Goal: Task Accomplishment & Management: Manage account settings

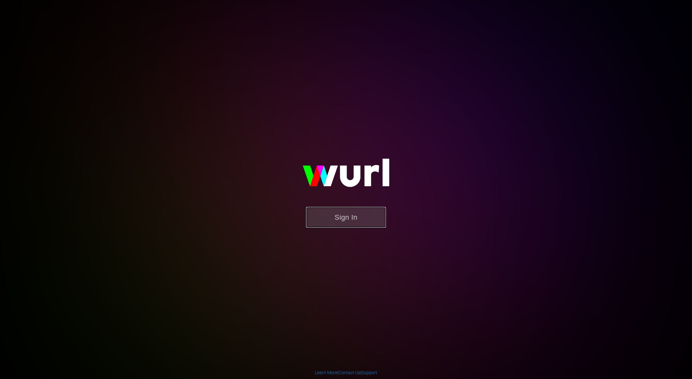
click at [334, 223] on button "Sign In" at bounding box center [346, 217] width 80 height 21
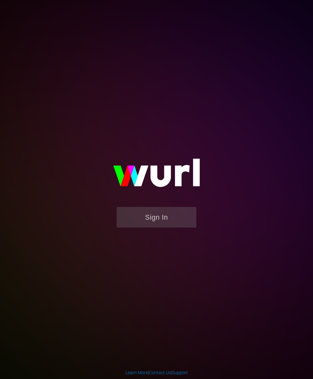
click at [145, 205] on img at bounding box center [157, 176] width 128 height 62
click at [147, 213] on button "Sign In" at bounding box center [157, 217] width 80 height 21
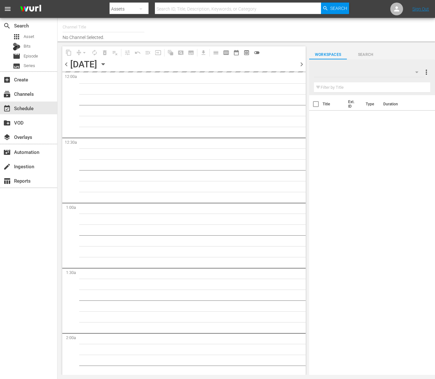
type input "Food (140)"
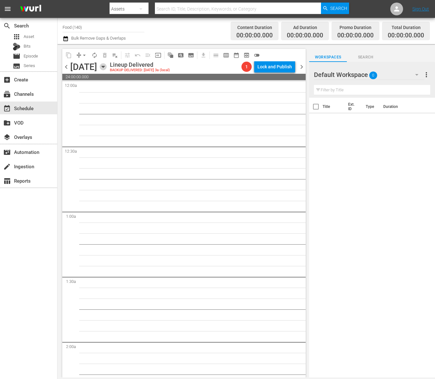
click at [105, 67] on icon "button" at bounding box center [103, 67] width 3 height 2
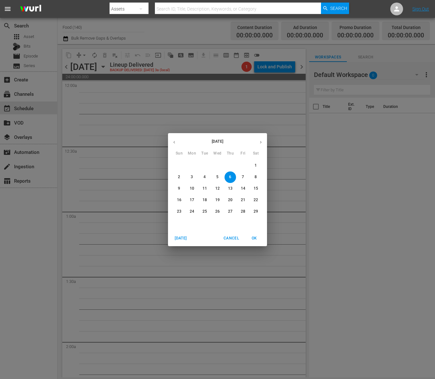
click at [259, 142] on icon "button" at bounding box center [261, 142] width 5 height 5
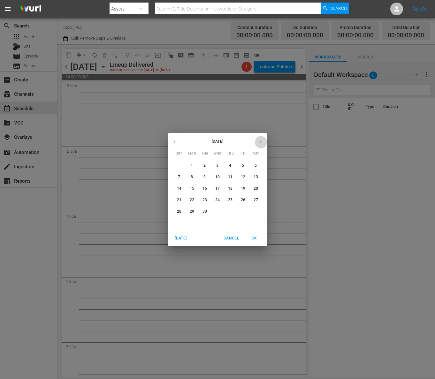
click at [259, 142] on icon "button" at bounding box center [261, 142] width 5 height 5
click at [262, 137] on button "button" at bounding box center [261, 142] width 12 height 12
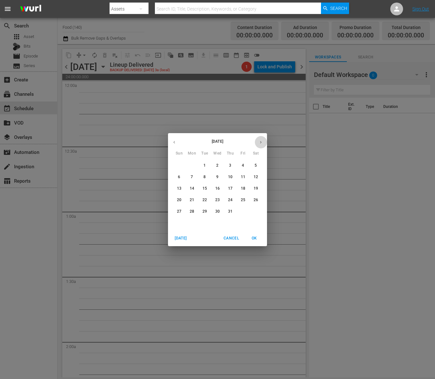
click at [262, 137] on button "button" at bounding box center [261, 142] width 12 height 12
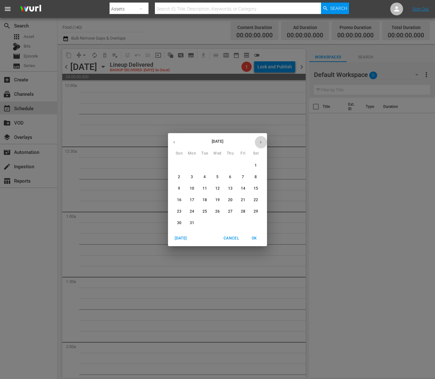
click at [262, 137] on button "button" at bounding box center [261, 142] width 12 height 12
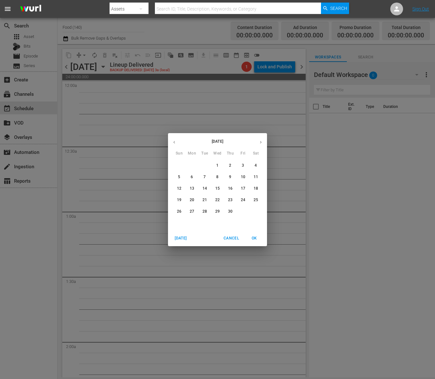
click at [262, 137] on button "button" at bounding box center [261, 142] width 12 height 12
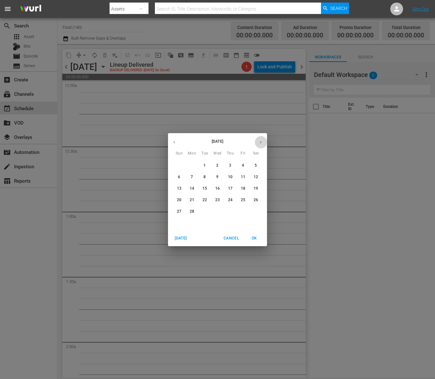
click at [262, 137] on button "button" at bounding box center [261, 142] width 12 height 12
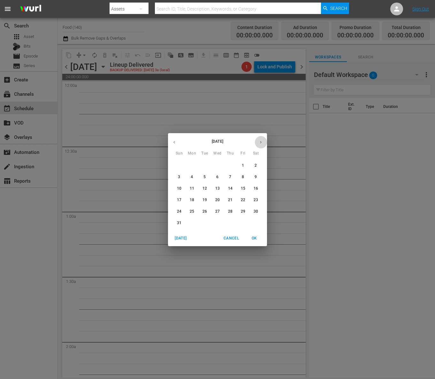
click at [262, 137] on button "button" at bounding box center [261, 142] width 12 height 12
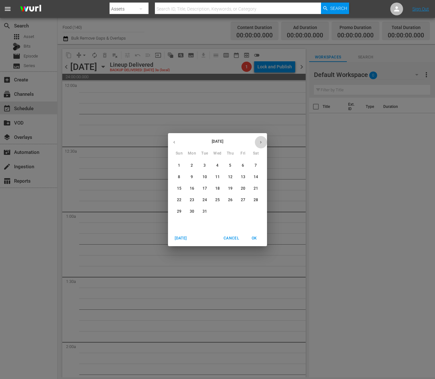
click at [262, 137] on button "button" at bounding box center [261, 142] width 12 height 12
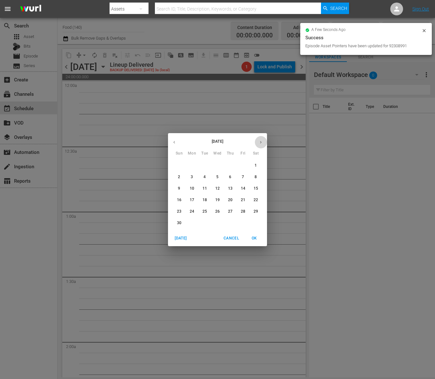
click at [262, 137] on button "button" at bounding box center [261, 142] width 12 height 12
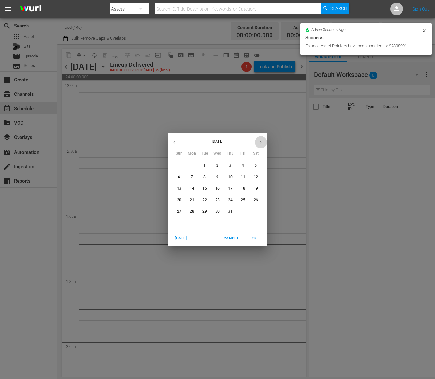
click at [262, 137] on button "button" at bounding box center [261, 142] width 12 height 12
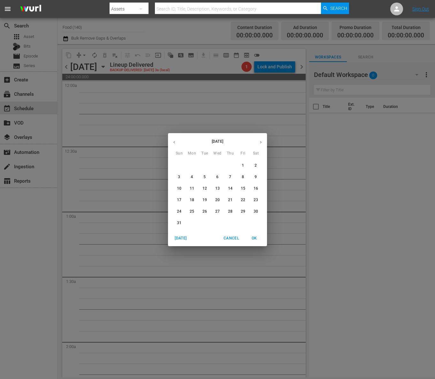
click at [262, 137] on button "button" at bounding box center [261, 142] width 12 height 12
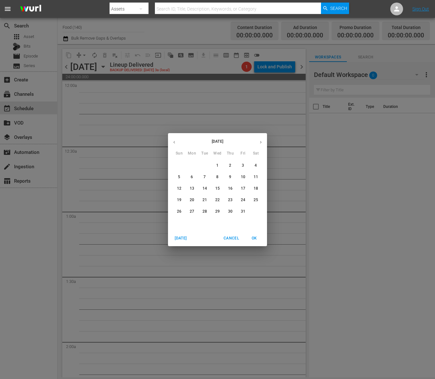
click at [262, 137] on button "button" at bounding box center [261, 142] width 12 height 12
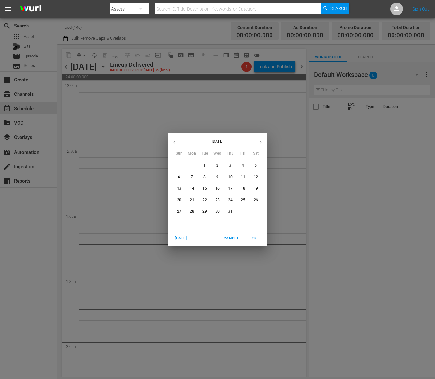
click at [262, 137] on button "button" at bounding box center [261, 142] width 12 height 12
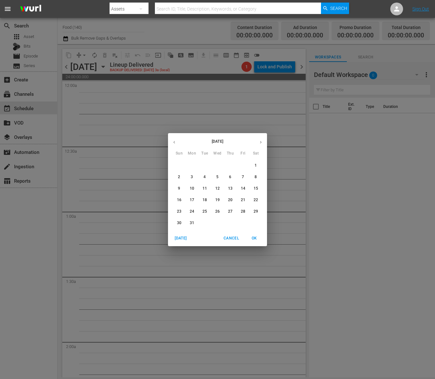
click at [262, 137] on button "button" at bounding box center [261, 142] width 12 height 12
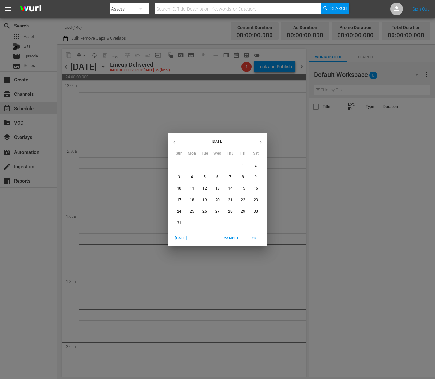
click at [262, 137] on button "button" at bounding box center [261, 142] width 12 height 12
click at [234, 190] on span "16" at bounding box center [231, 188] width 12 height 5
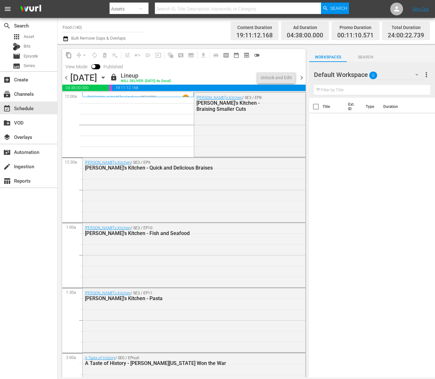
click at [107, 77] on icon "button" at bounding box center [103, 77] width 7 height 7
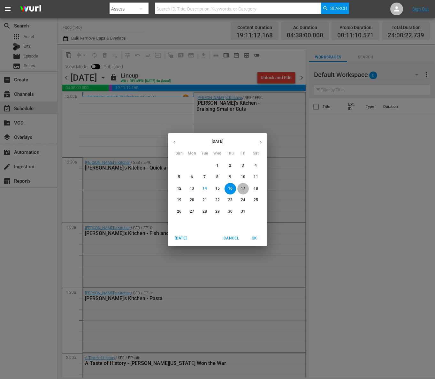
click at [243, 190] on p "17" at bounding box center [243, 188] width 4 height 5
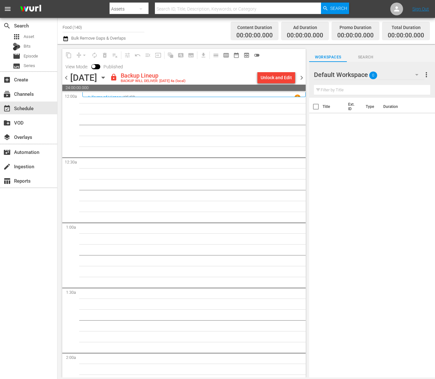
click at [267, 80] on div "Unlock and Edit" at bounding box center [276, 78] width 31 height 12
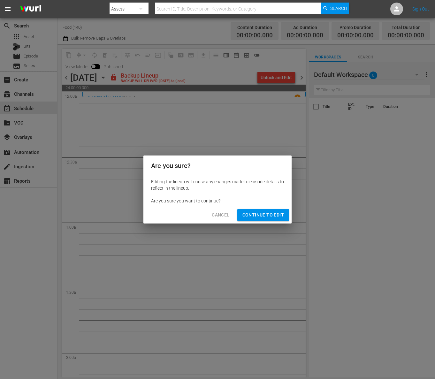
click at [267, 213] on span "Continue to Edit" at bounding box center [264, 215] width 42 height 8
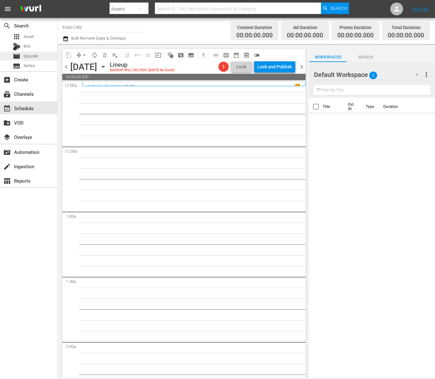
click at [31, 57] on span "Episode" at bounding box center [31, 56] width 14 height 6
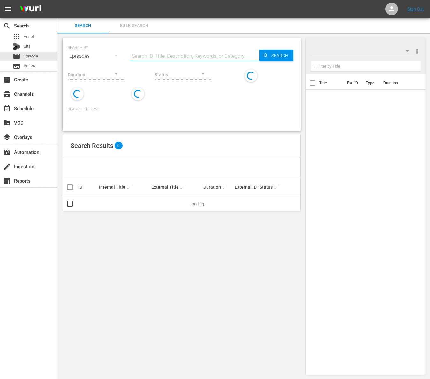
click at [180, 56] on input "text" at bounding box center [194, 56] width 129 height 15
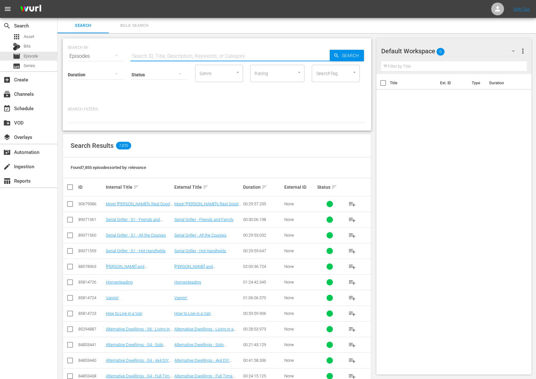
click at [237, 50] on input "text" at bounding box center [229, 56] width 199 height 15
click at [188, 56] on input "text" at bounding box center [229, 56] width 199 height 15
paste input "Jacques Pépin Cooking at Home - Lavish Indulgences"
click at [340, 56] on span "Search" at bounding box center [351, 56] width 25 height 12
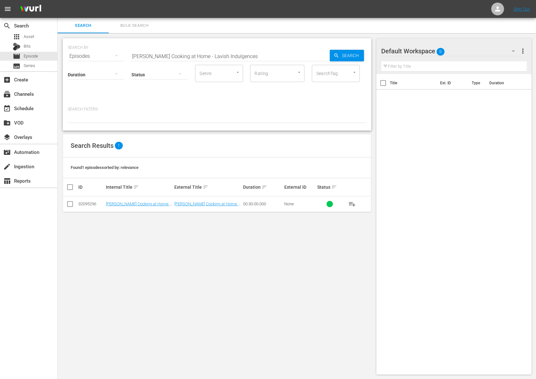
click at [351, 201] on span "playlist_add" at bounding box center [352, 204] width 8 height 8
click at [352, 203] on span "playlist_add" at bounding box center [352, 204] width 8 height 8
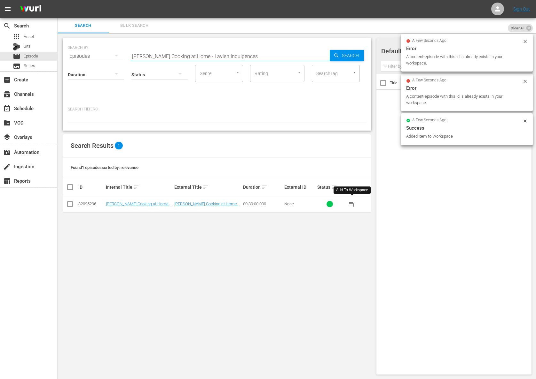
click at [209, 50] on input "Jacques Pépin Cooking at Home - Lavish Indulgences" at bounding box center [229, 56] width 199 height 15
paste input "Fruit Desert"
click at [333, 55] on div "Search" at bounding box center [346, 56] width 34 height 12
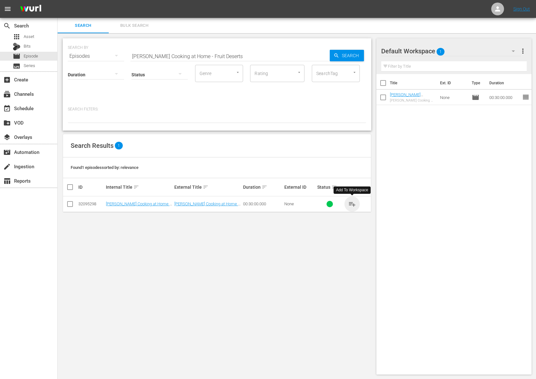
click at [353, 203] on span "playlist_add" at bounding box center [352, 204] width 8 height 8
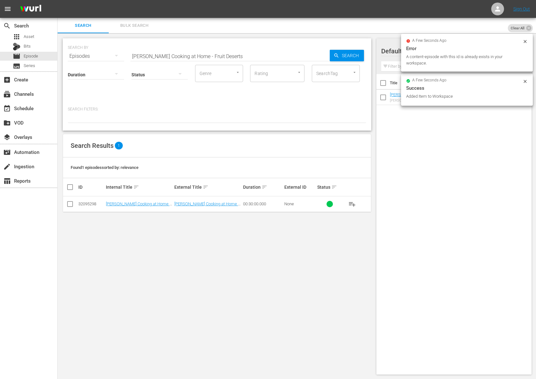
click at [223, 53] on input "Jacques Pépin Cooking at Home - Fruit Deserts" at bounding box center [229, 56] width 199 height 15
paste input "- Springtime Favorite"
click at [339, 54] on span "Search" at bounding box center [351, 56] width 25 height 12
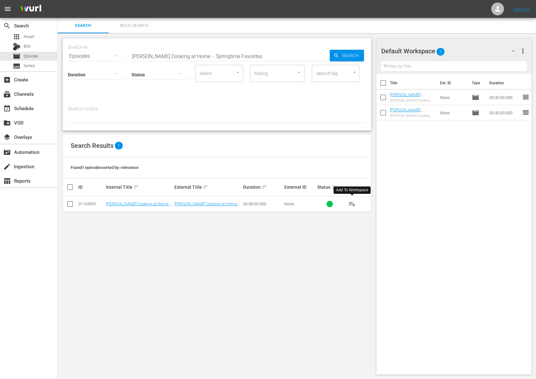
click at [352, 204] on span "playlist_add" at bounding box center [352, 204] width 8 height 8
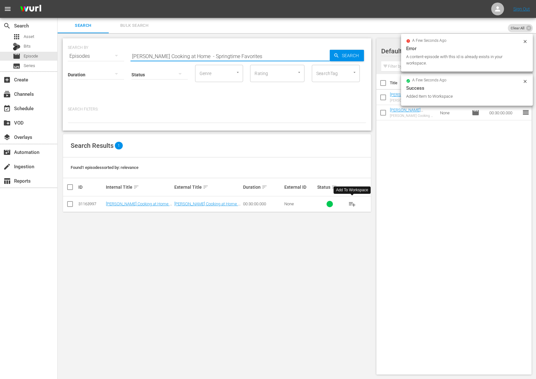
click at [225, 50] on input "Jacques Pépin Cooking at Home - Springtime Favorites" at bounding box center [229, 56] width 199 height 15
paste input "Eggs-quisite Egg"
click at [359, 55] on span "Search" at bounding box center [351, 56] width 25 height 12
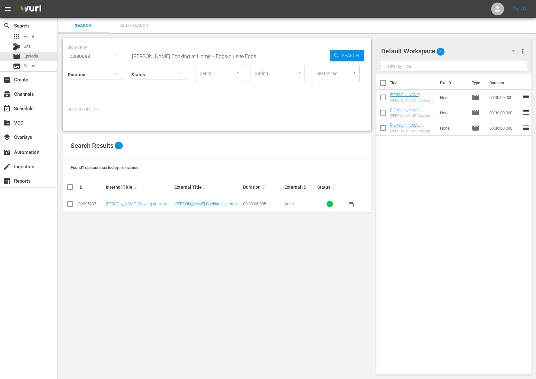
click at [350, 204] on span "playlist_add" at bounding box center [352, 204] width 8 height 8
click at [351, 204] on span "playlist_add" at bounding box center [352, 204] width 8 height 8
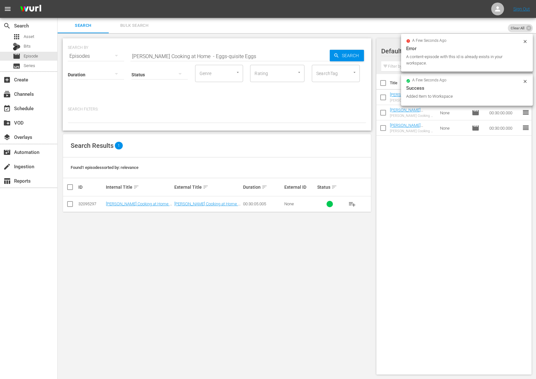
click at [200, 54] on input "Jacques Pépin Cooking at Home - Eggs-quisite Eggs" at bounding box center [229, 56] width 199 height 15
paste input "Simply Seafood"
click at [333, 56] on div "Search" at bounding box center [346, 56] width 34 height 12
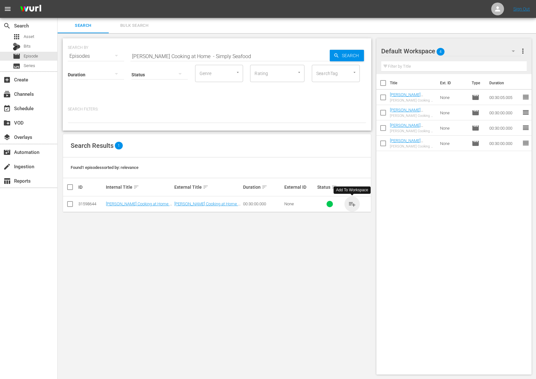
click at [353, 204] on span "playlist_add" at bounding box center [352, 204] width 8 height 8
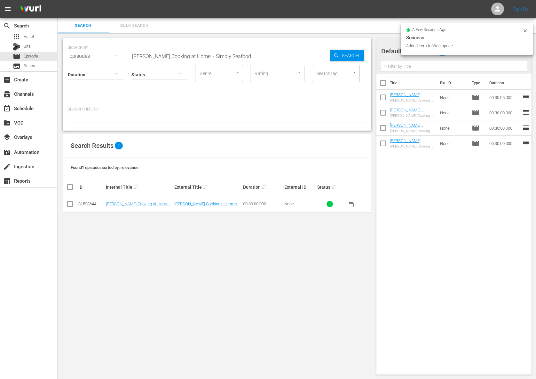
click at [227, 49] on input "Jacques Pépin Cooking at Home - Simply Seafood" at bounding box center [229, 56] width 199 height 15
paste input "ome Classics"
click at [337, 55] on icon "button" at bounding box center [336, 56] width 6 height 6
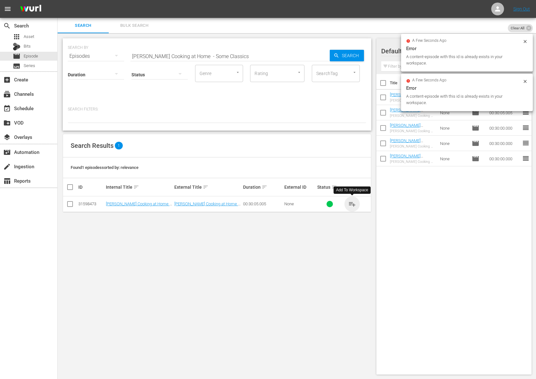
click at [353, 204] on span "playlist_add" at bounding box center [352, 204] width 8 height 8
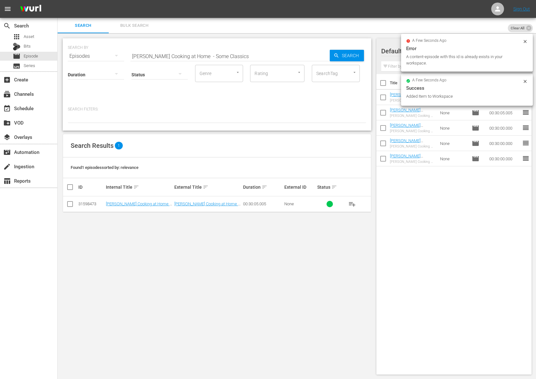
click at [241, 55] on input "Jacques Pépin Cooking at Home - Some Classics" at bounding box center [229, 56] width 199 height 15
paste input "Kitchen Technique"
click at [330, 56] on div "Search" at bounding box center [346, 56] width 34 height 12
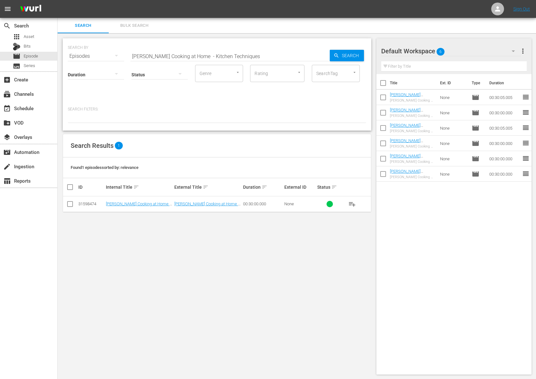
click at [353, 203] on span "playlist_add" at bounding box center [352, 204] width 8 height 8
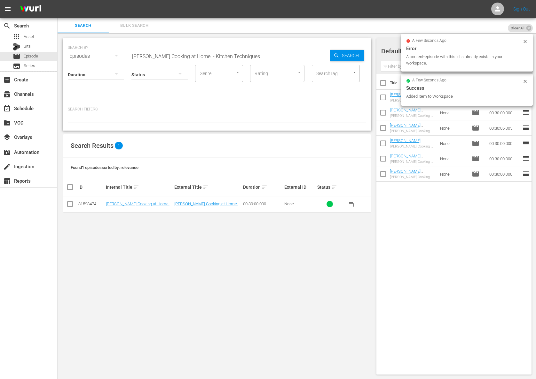
click at [228, 53] on input "Jacques Pépin Cooking at Home - Kitchen Techniques" at bounding box center [229, 56] width 199 height 15
paste input "Budget Cooking from the Pantry"
click at [345, 57] on span "Search" at bounding box center [351, 56] width 25 height 12
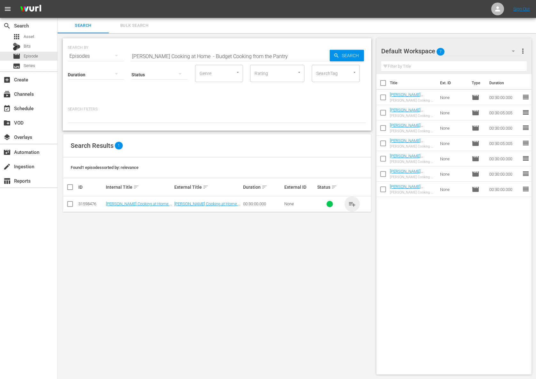
click at [353, 203] on span "playlist_add" at bounding box center [352, 204] width 8 height 8
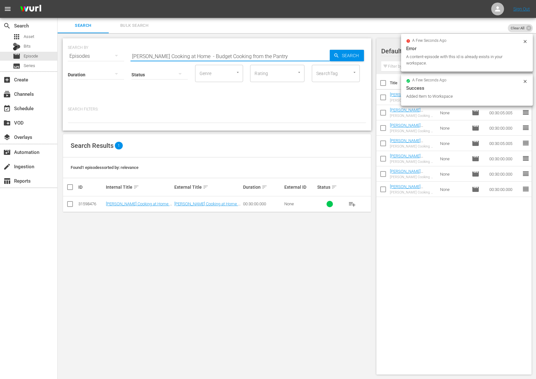
click at [237, 55] on input "Jacques Pépin Cooking at Home - Budget Cooking from the Pantry" at bounding box center [229, 56] width 199 height 15
paste input "Party Time"
click at [355, 54] on span "Search" at bounding box center [351, 56] width 25 height 12
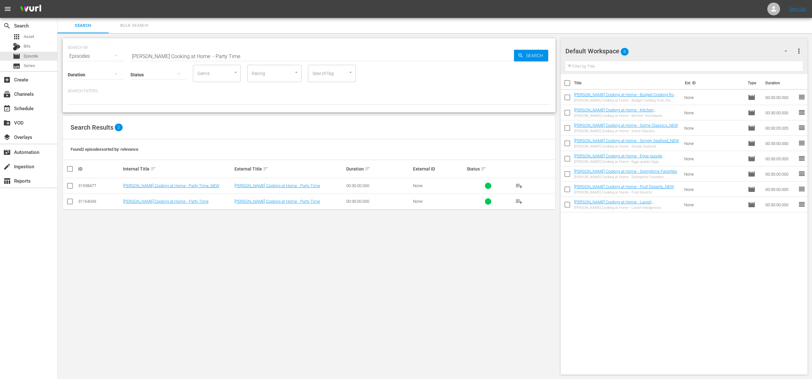
click at [435, 185] on span "playlist_add" at bounding box center [519, 186] width 8 height 8
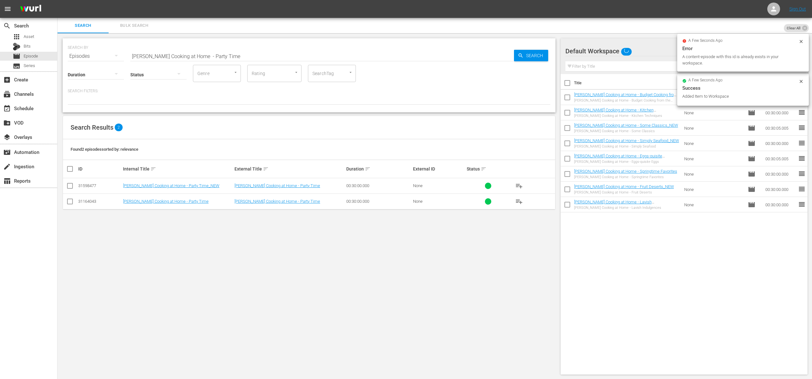
click at [329, 54] on input "Jacques Pépin Cooking at Home - Party Time" at bounding box center [322, 56] width 384 height 15
paste input "Summer Cookout"
click at [435, 58] on span "Search" at bounding box center [536, 56] width 25 height 12
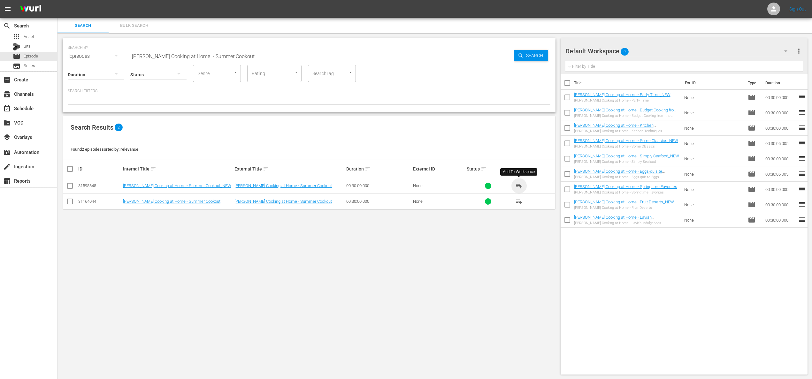
click at [435, 185] on span "playlist_add" at bounding box center [519, 186] width 8 height 8
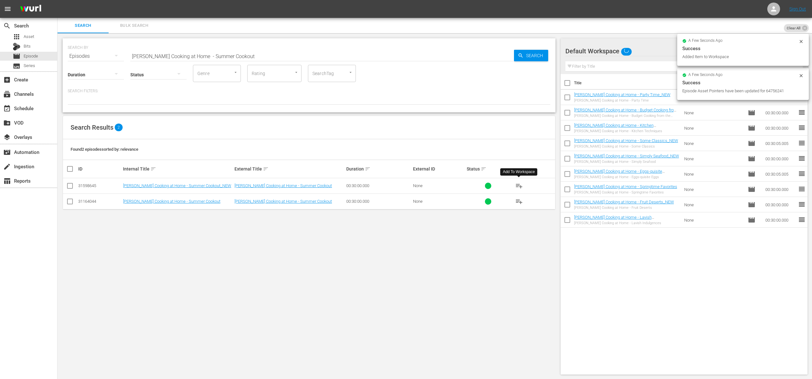
drag, startPoint x: 278, startPoint y: 62, endPoint x: 280, endPoint y: 57, distance: 5.2
click at [279, 61] on div "Search ID, Title, Description, Keywords, or Category Jacques Pépin Cooking at H…" at bounding box center [322, 56] width 384 height 15
click at [279, 56] on input "Jacques Pépin Cooking at Home - Summer Cookout" at bounding box center [322, 56] width 384 height 15
paste input "ulia & Jacques Cooking at Home - Duck-Julia's Original French Chef Recipe, Jacq…"
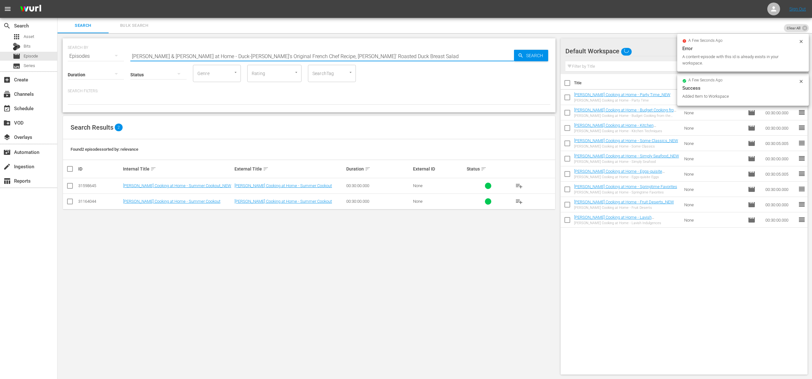
drag, startPoint x: 511, startPoint y: 58, endPoint x: 526, endPoint y: 57, distance: 15.1
click at [435, 58] on div "SEARCH BY Search By Episodes Search ID, Title, Description, Keywords, or Catego…" at bounding box center [309, 52] width 483 height 23
click at [435, 57] on span "Search" at bounding box center [536, 56] width 25 height 12
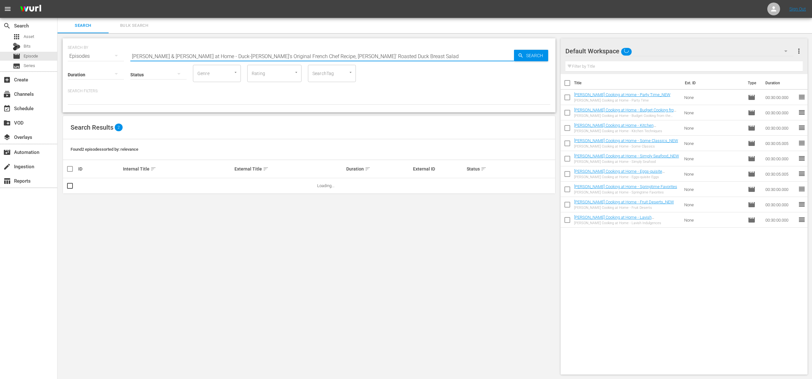
drag, startPoint x: 223, startPoint y: 56, endPoint x: 415, endPoint y: 63, distance: 191.9
click at [415, 63] on input "Julia & Jacques Cooking at Home - Duck-Julia's Original French Chef Recipe, Jac…" at bounding box center [322, 56] width 384 height 15
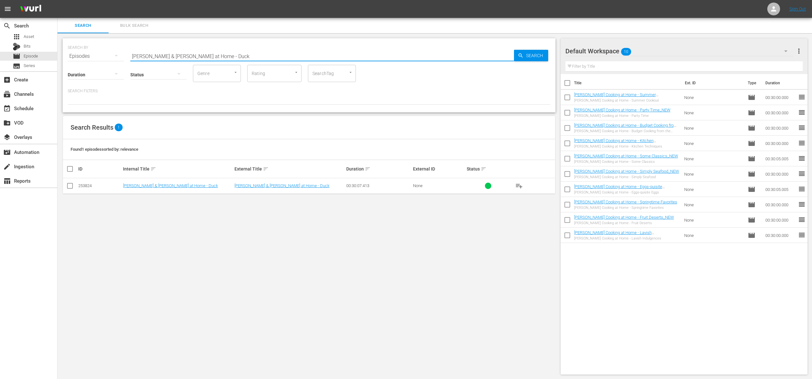
click at [435, 186] on span "playlist_add" at bounding box center [519, 186] width 8 height 8
drag, startPoint x: 213, startPoint y: 57, endPoint x: 244, endPoint y: 59, distance: 32.0
click at [244, 59] on input "Julia & Jacques Cooking at Home - Duck" at bounding box center [322, 56] width 384 height 15
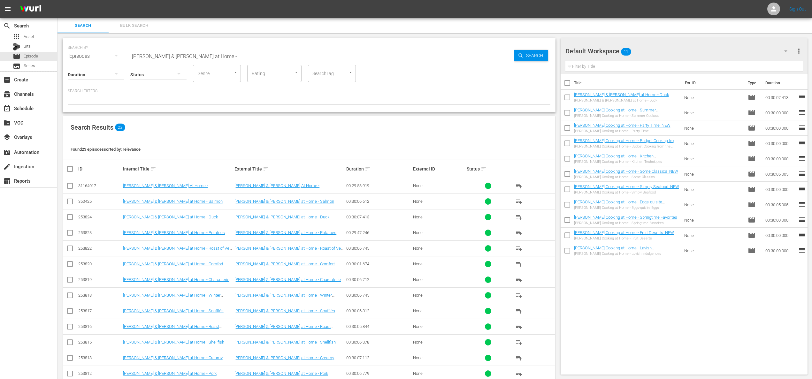
click at [435, 232] on span "playlist_add" at bounding box center [519, 233] width 8 height 8
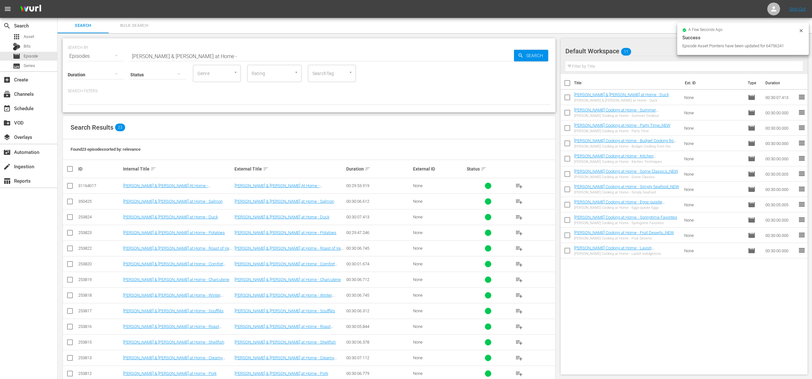
click at [435, 232] on span "playlist_add" at bounding box center [519, 233] width 8 height 8
click at [435, 248] on span "playlist_add" at bounding box center [519, 249] width 8 height 8
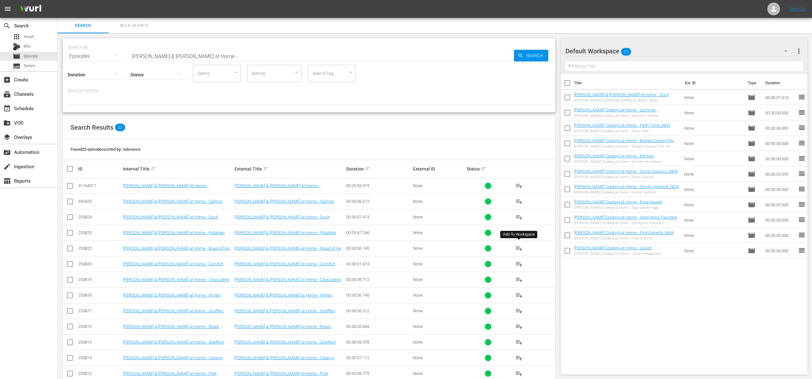
click at [435, 248] on span "playlist_add" at bounding box center [519, 249] width 8 height 8
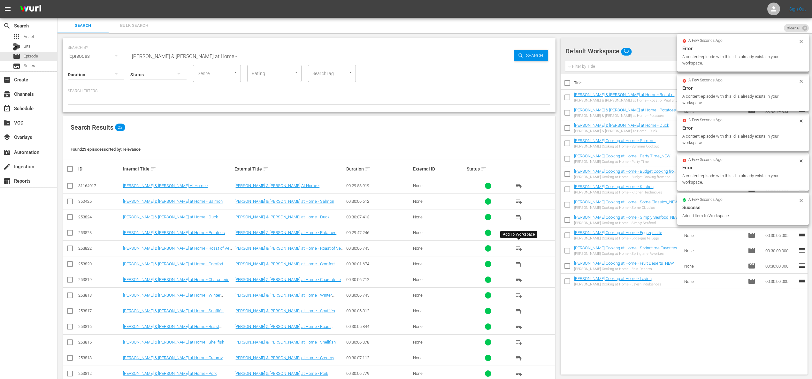
click at [435, 247] on span "playlist_add" at bounding box center [519, 249] width 8 height 8
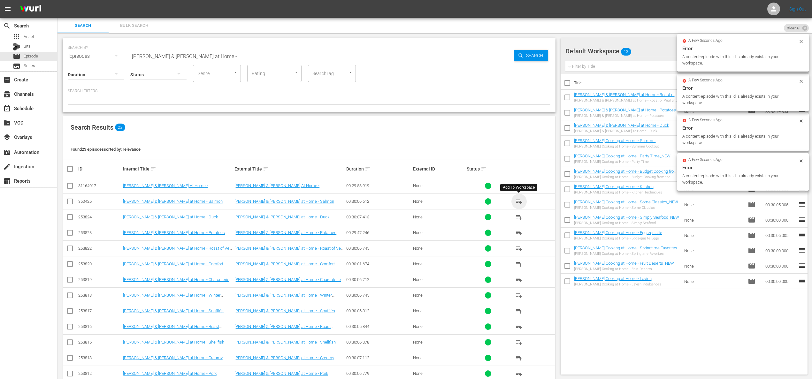
click at [435, 199] on span "playlist_add" at bounding box center [519, 202] width 8 height 8
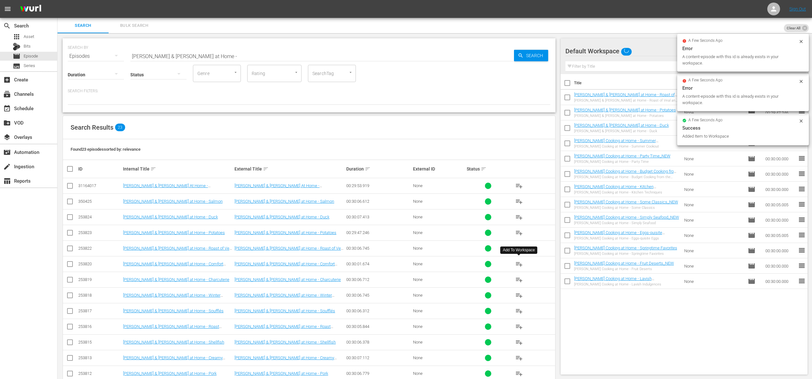
click at [435, 263] on span "playlist_add" at bounding box center [519, 264] width 8 height 8
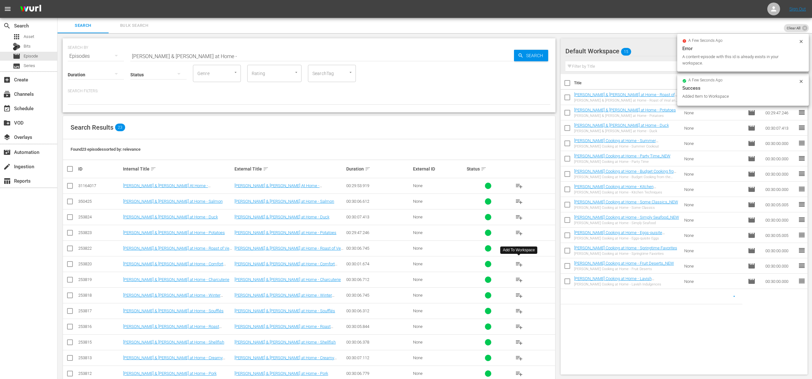
click at [435, 263] on span "playlist_add" at bounding box center [519, 264] width 8 height 8
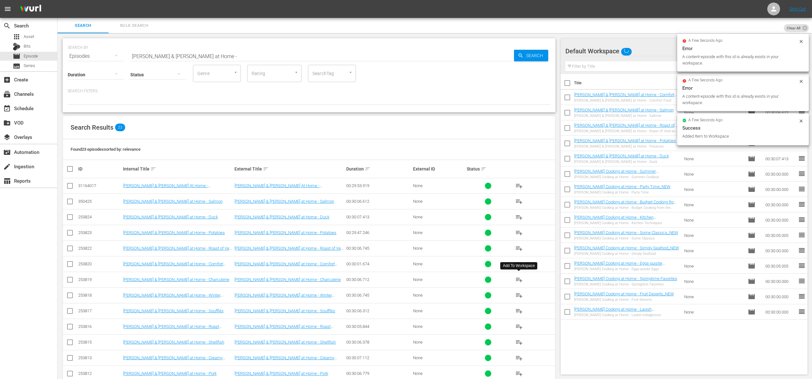
click at [435, 278] on span "playlist_add" at bounding box center [519, 280] width 8 height 8
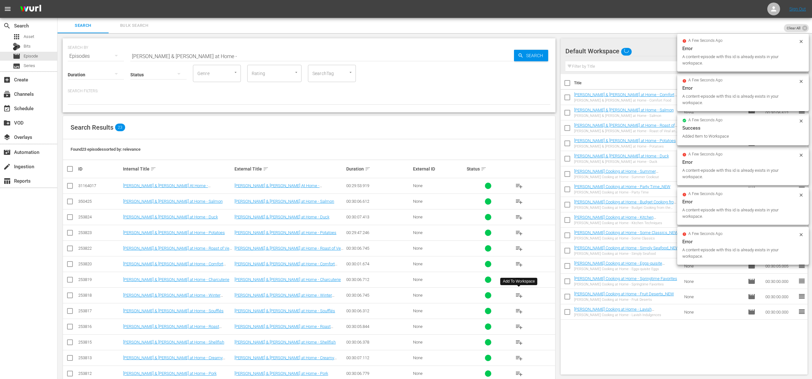
click at [435, 295] on span "playlist_add" at bounding box center [519, 296] width 8 height 8
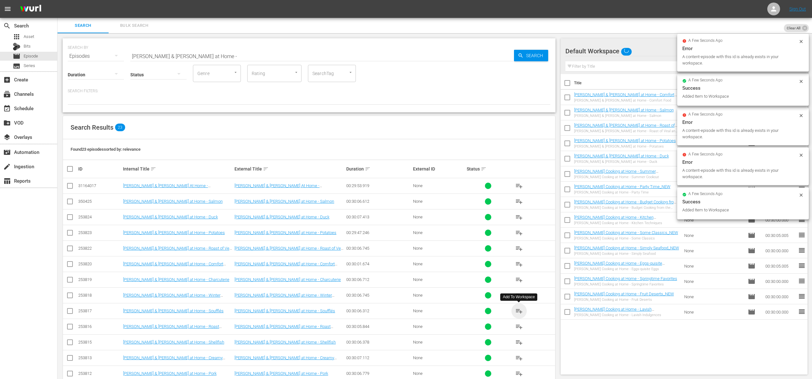
click at [435, 310] on span "playlist_add" at bounding box center [519, 311] width 8 height 8
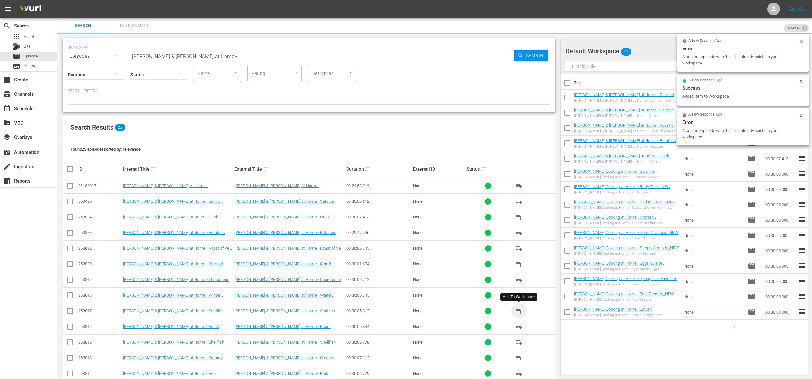
click at [435, 310] on span "playlist_add" at bounding box center [519, 311] width 8 height 8
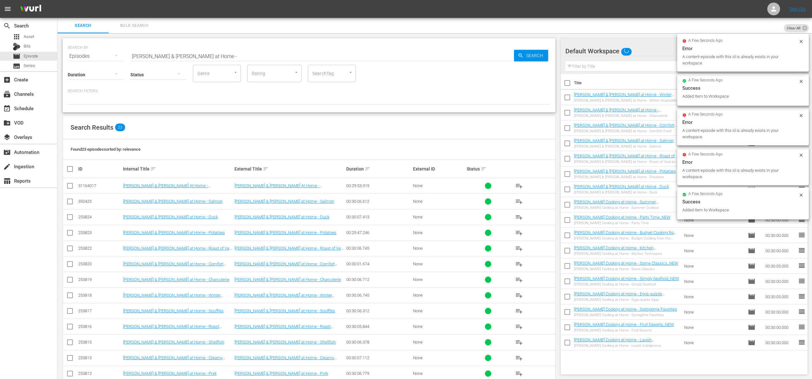
click at [435, 326] on span "playlist_add" at bounding box center [519, 327] width 8 height 8
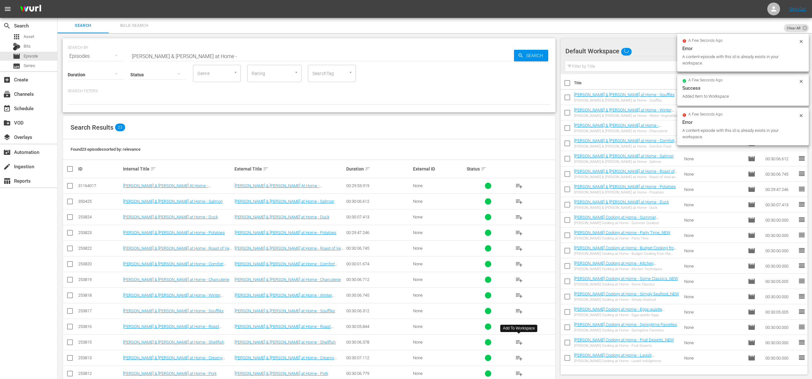
click at [435, 342] on span "playlist_add" at bounding box center [519, 343] width 8 height 8
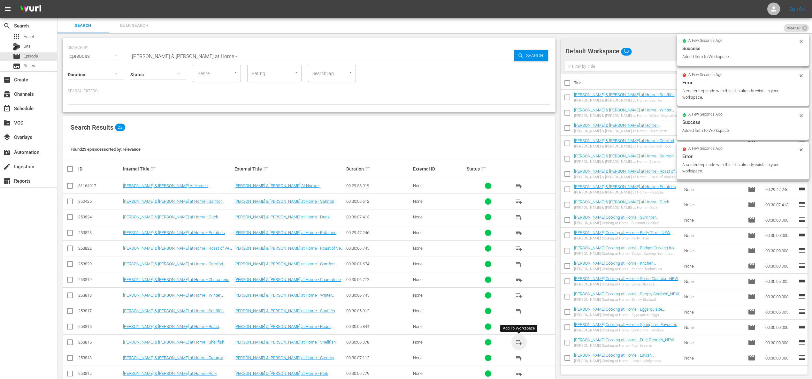
click at [435, 342] on span "playlist_add" at bounding box center [519, 343] width 8 height 8
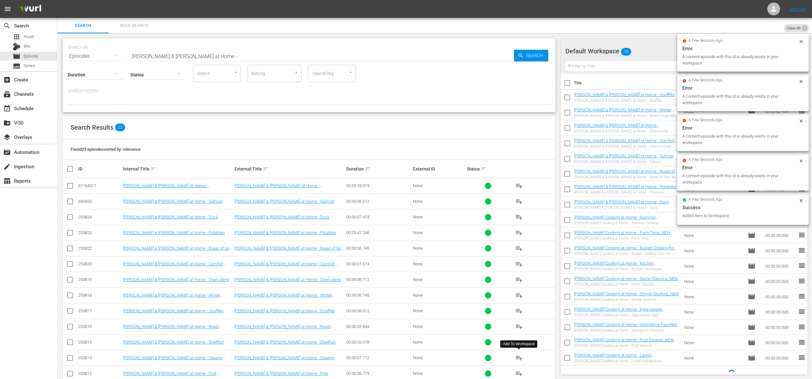
click at [435, 359] on span "playlist_add" at bounding box center [519, 358] width 8 height 8
click at [435, 358] on span "playlist_add" at bounding box center [519, 358] width 8 height 8
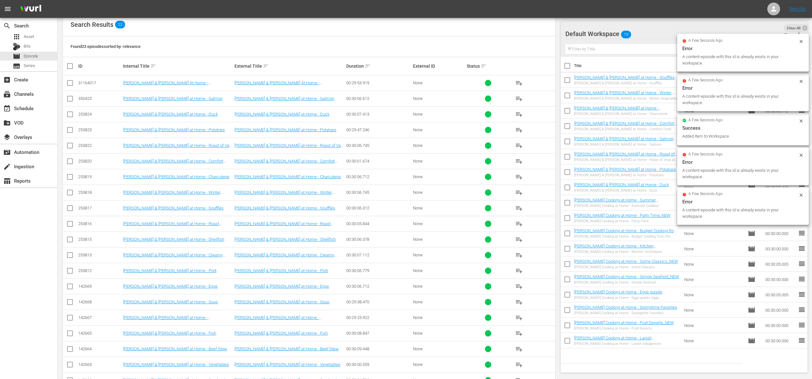
scroll to position [135, 0]
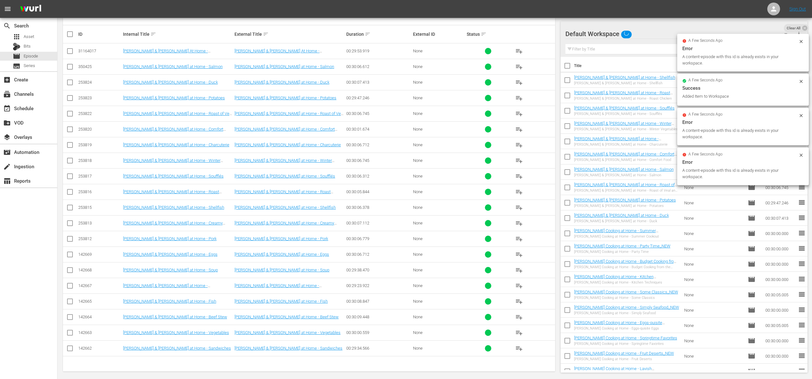
click at [435, 223] on span "playlist_add" at bounding box center [519, 224] width 8 height 8
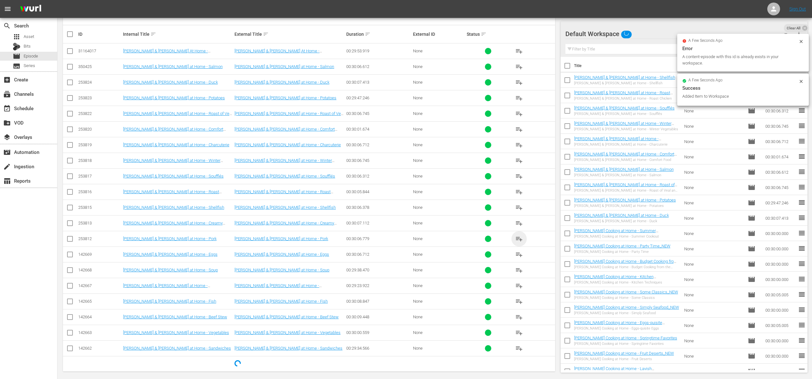
click at [435, 238] on span "playlist_add" at bounding box center [519, 239] width 8 height 8
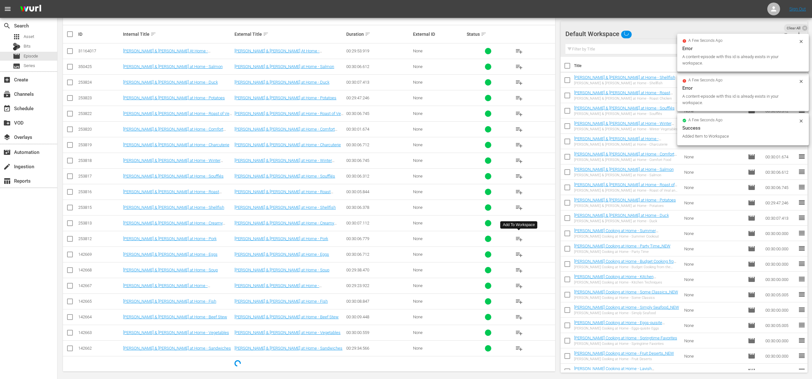
click at [435, 238] on span "playlist_add" at bounding box center [519, 239] width 8 height 8
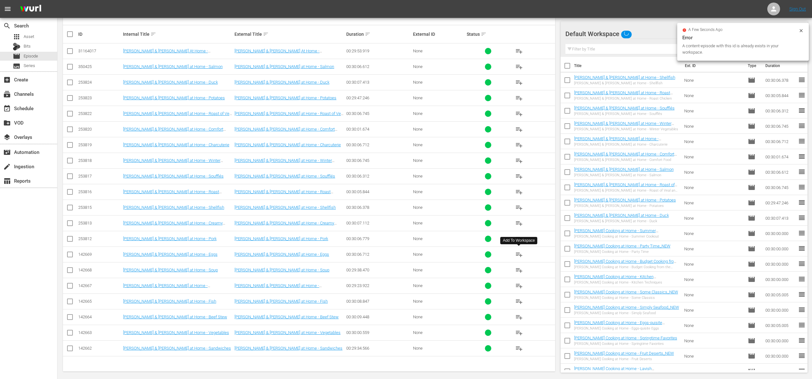
click at [435, 253] on span "playlist_add" at bounding box center [519, 255] width 8 height 8
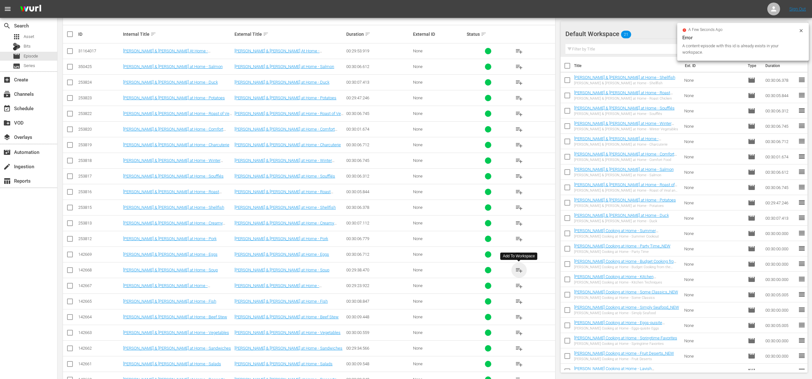
click at [435, 271] on span "playlist_add" at bounding box center [519, 271] width 8 height 8
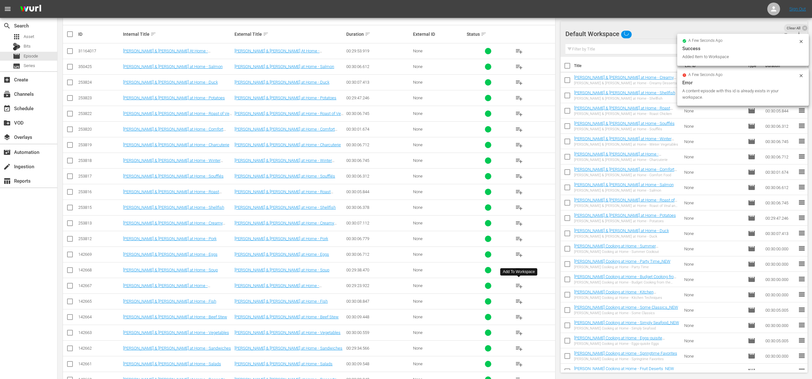
click at [435, 287] on span "playlist_add" at bounding box center [519, 286] width 8 height 8
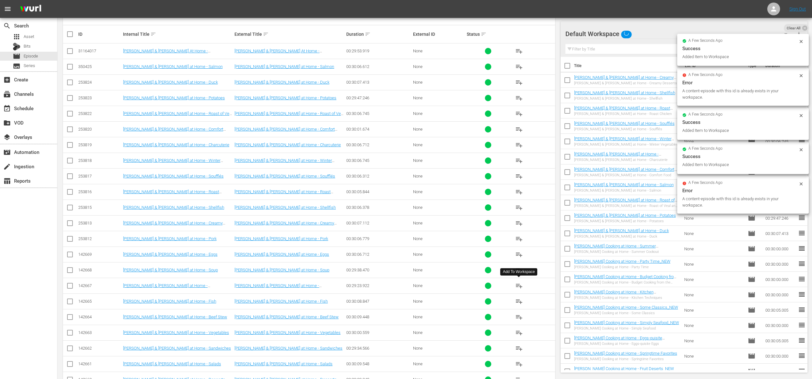
click at [435, 287] on span "playlist_add" at bounding box center [519, 286] width 8 height 8
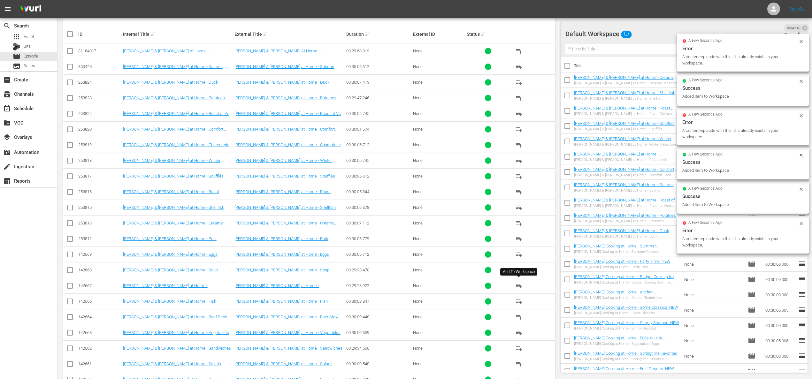
click at [435, 287] on span "playlist_add" at bounding box center [519, 286] width 8 height 8
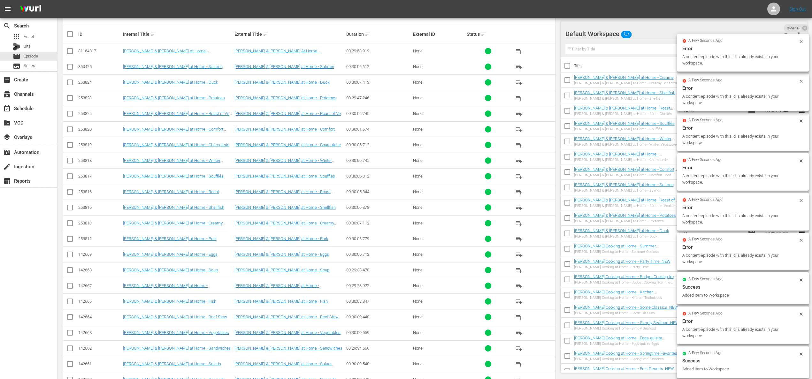
click at [435, 300] on span "playlist_add" at bounding box center [519, 302] width 8 height 8
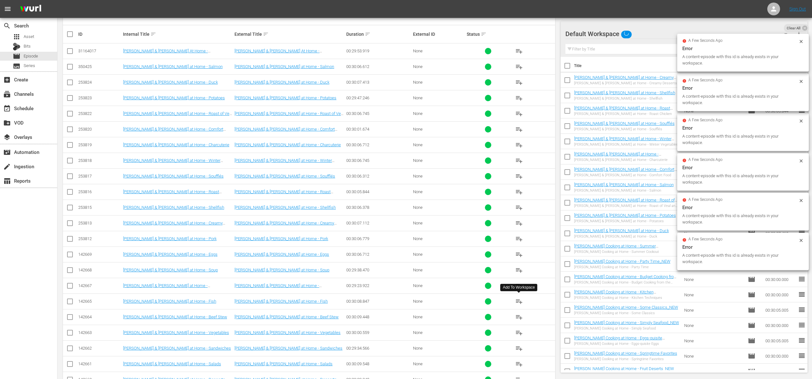
click at [435, 300] on span "playlist_add" at bounding box center [519, 302] width 8 height 8
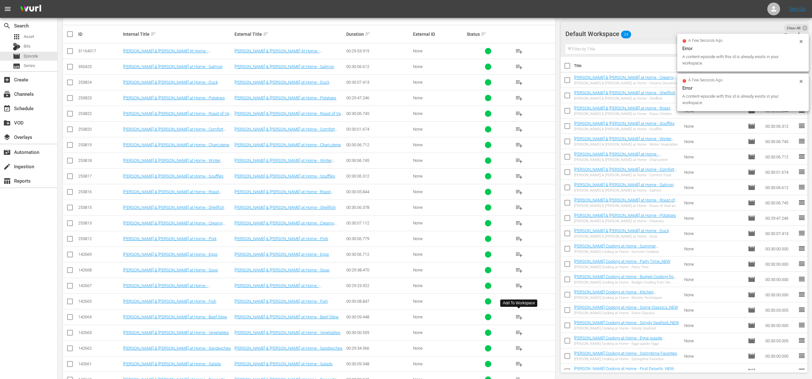
click at [435, 317] on span "playlist_add" at bounding box center [519, 318] width 8 height 8
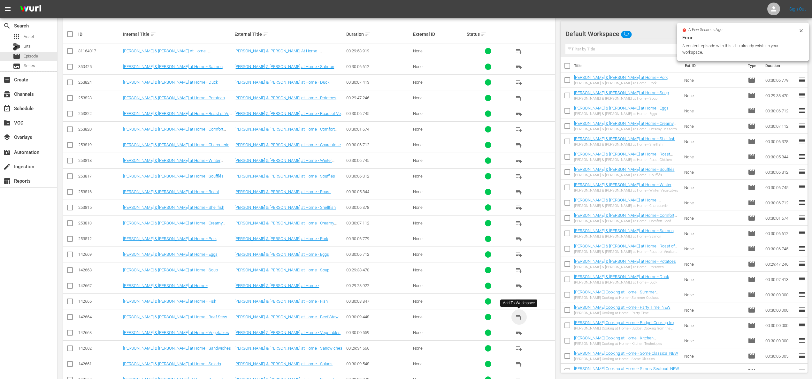
click at [435, 317] on span "playlist_add" at bounding box center [519, 318] width 8 height 8
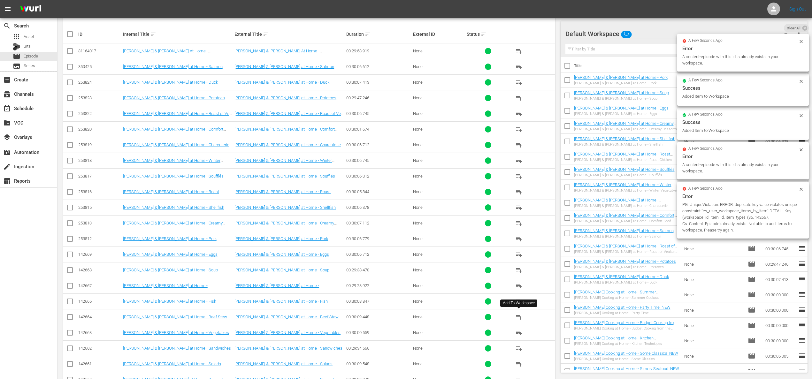
click at [435, 317] on span "playlist_add" at bounding box center [519, 318] width 8 height 8
click at [435, 333] on span "playlist_add" at bounding box center [519, 333] width 8 height 8
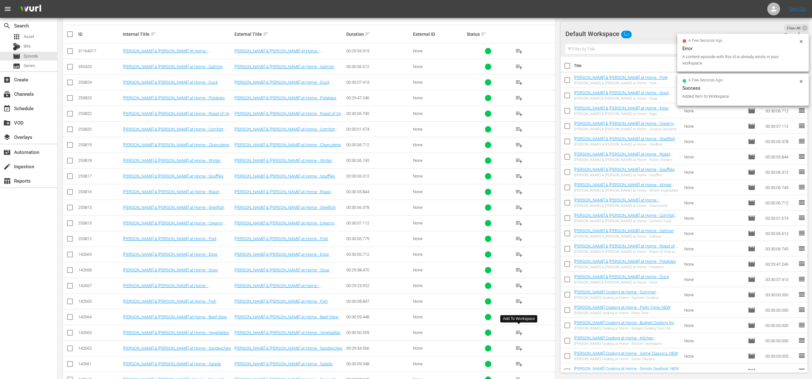
click at [435, 333] on span "playlist_add" at bounding box center [519, 333] width 8 height 8
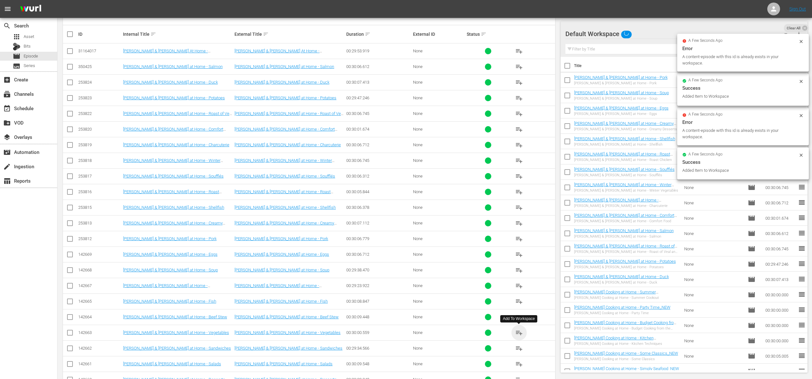
click at [435, 333] on span "playlist_add" at bounding box center [519, 333] width 8 height 8
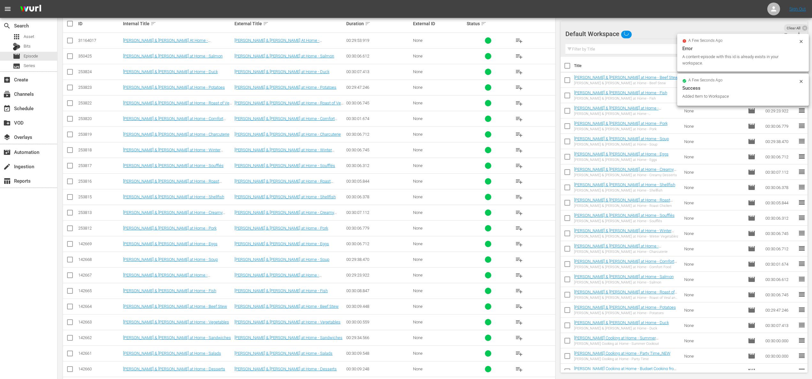
scroll to position [158, 0]
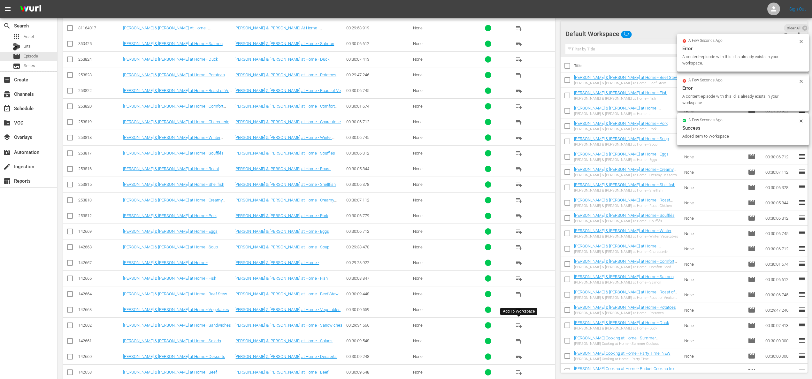
click at [435, 325] on span "playlist_add" at bounding box center [519, 326] width 8 height 8
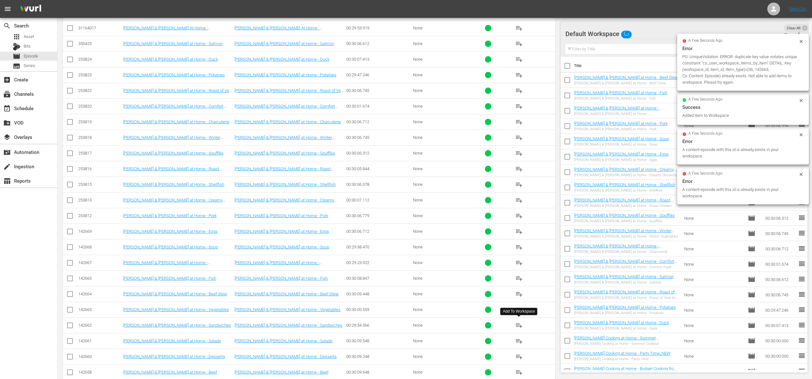
click at [435, 325] on span "playlist_add" at bounding box center [519, 326] width 8 height 8
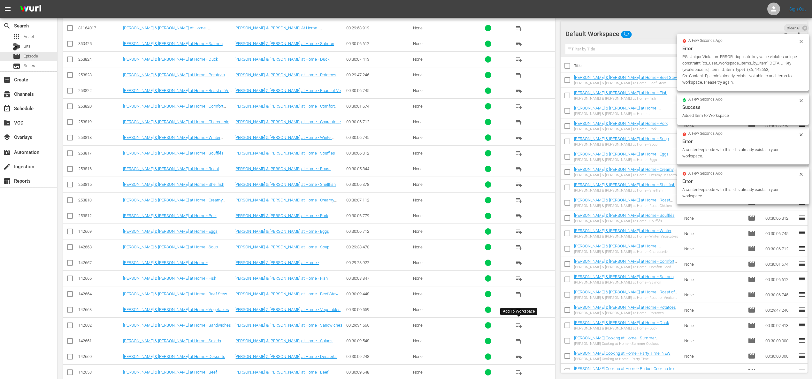
click at [435, 325] on span "playlist_add" at bounding box center [519, 326] width 8 height 8
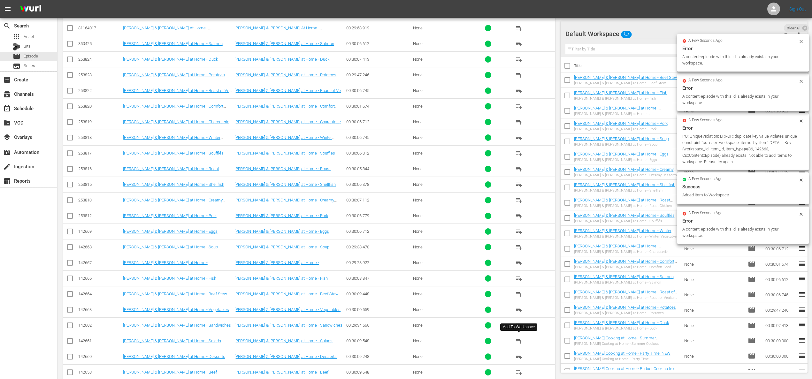
click at [435, 339] on span "playlist_add" at bounding box center [519, 341] width 8 height 8
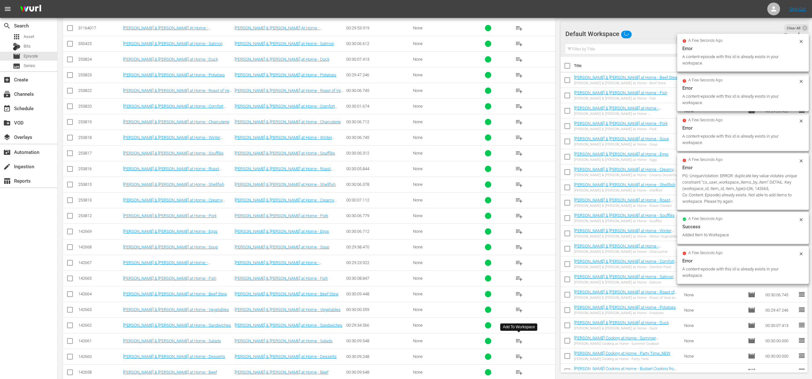
click at [435, 339] on span "playlist_add" at bounding box center [519, 341] width 8 height 8
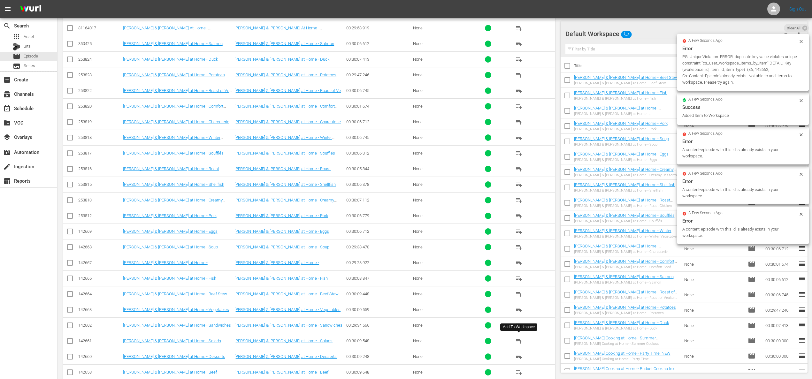
click at [435, 339] on span "playlist_add" at bounding box center [519, 341] width 8 height 8
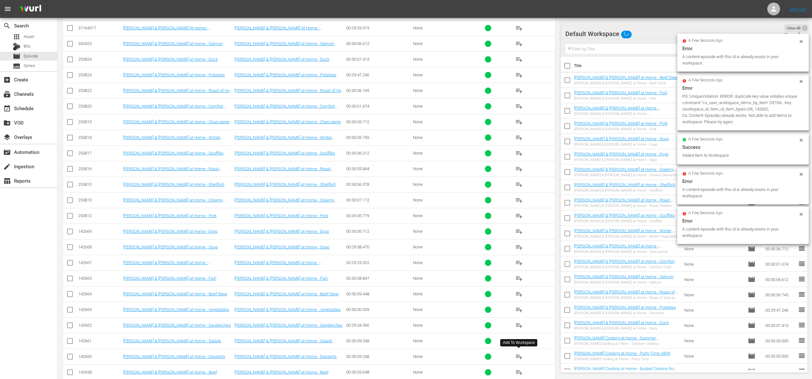
click at [435, 356] on span "playlist_add" at bounding box center [519, 357] width 8 height 8
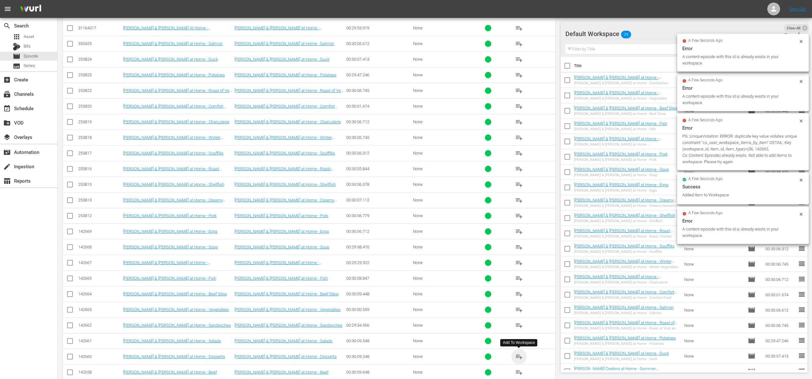
click at [435, 356] on span "playlist_add" at bounding box center [519, 357] width 8 height 8
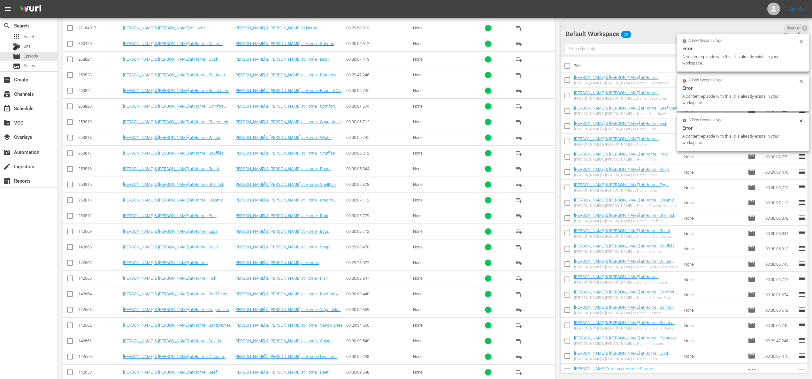
click at [435, 372] on span "playlist_add" at bounding box center [519, 373] width 8 height 8
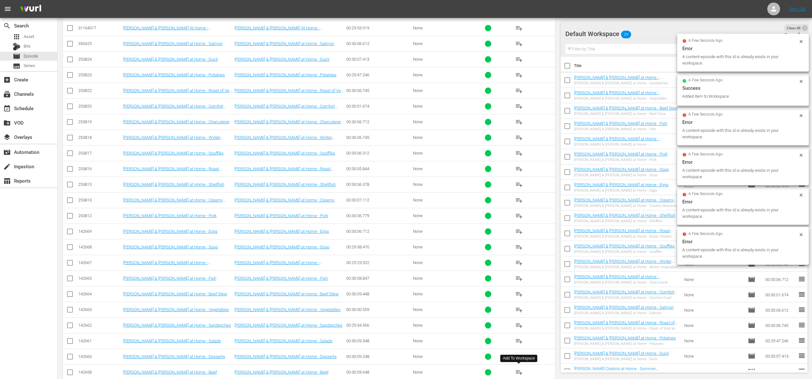
click at [435, 372] on span "playlist_add" at bounding box center [519, 373] width 8 height 8
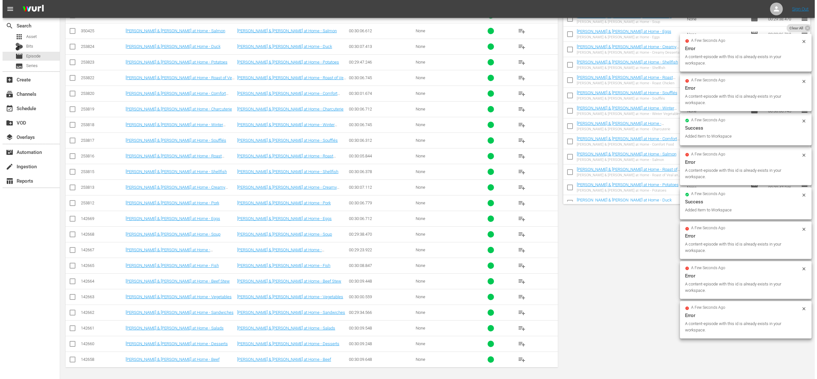
scroll to position [0, 0]
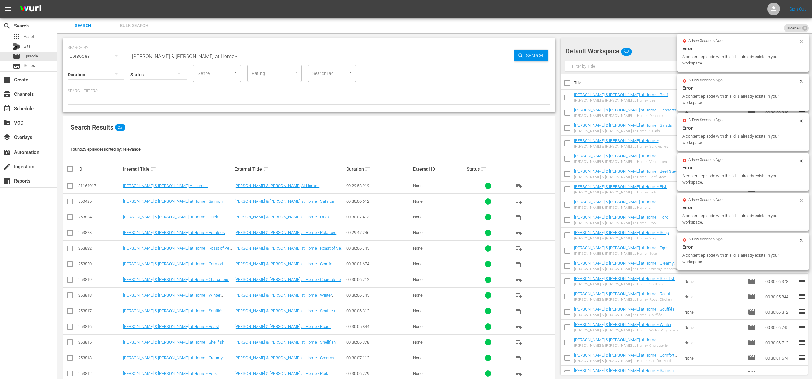
click at [205, 56] on input "Julia & Jacques Cooking at Home -" at bounding box center [322, 56] width 384 height 15
paste input "The Migrant Kitchen - Portland: Russian Food"
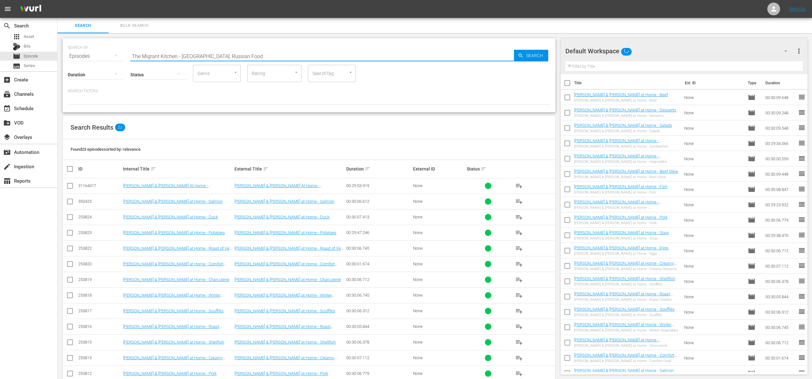
click at [435, 53] on div "Search" at bounding box center [531, 56] width 34 height 12
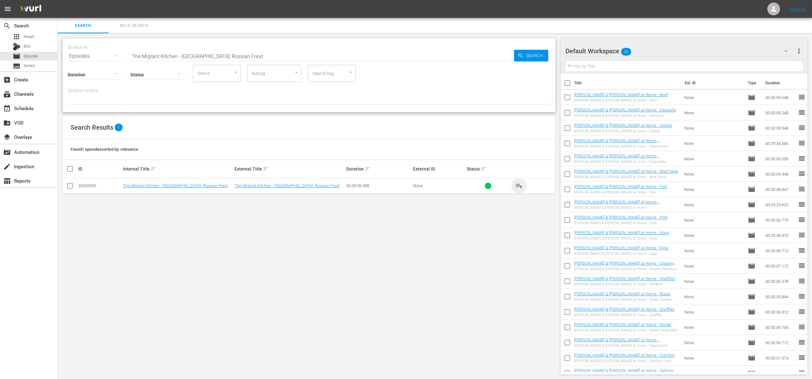
click at [435, 187] on span "playlist_add" at bounding box center [519, 186] width 8 height 8
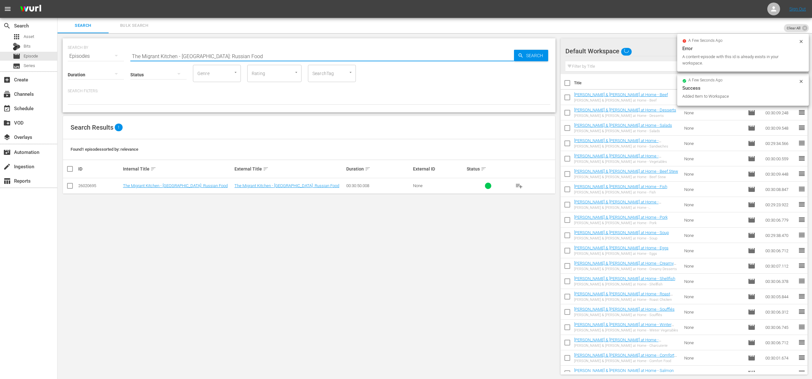
click at [251, 53] on input "The Migrant Kitchen - Portland: Russian Food" at bounding box center [322, 56] width 384 height 15
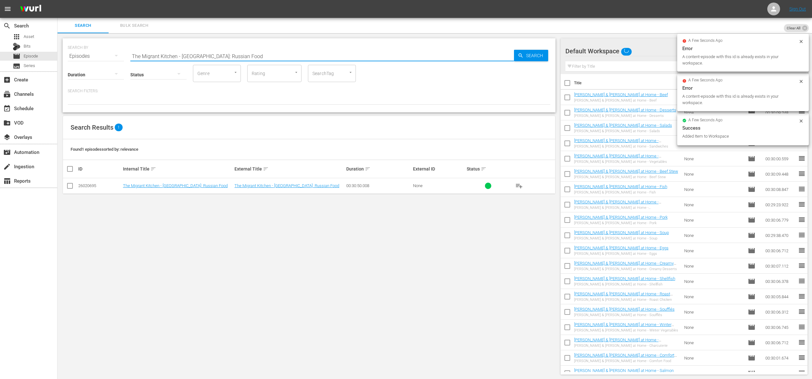
paste input "Los Angeles: Taiwanese"
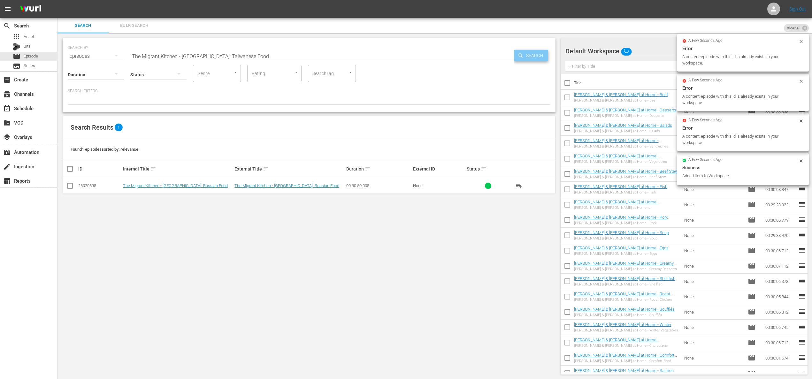
click at [435, 57] on span "Search" at bounding box center [536, 56] width 25 height 12
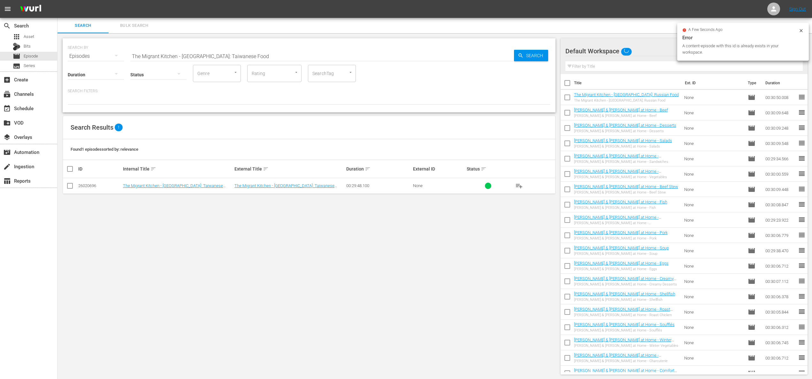
click at [435, 183] on span "playlist_add" at bounding box center [519, 186] width 8 height 8
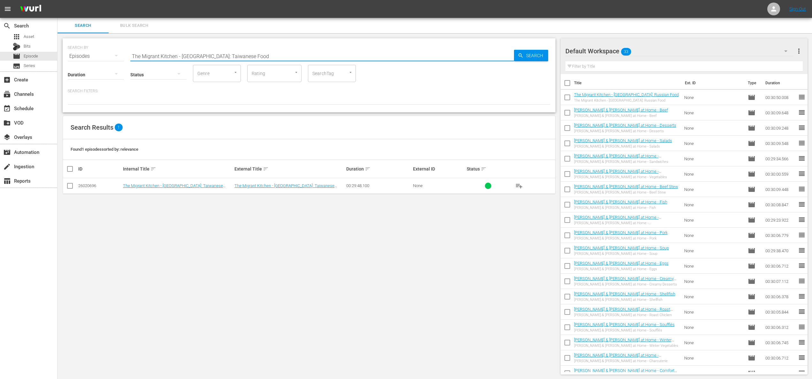
click at [246, 55] on input "The Migrant Kitchen - Los Angeles: Taiwanese Food" at bounding box center [322, 56] width 384 height 15
paste input "Mister Jiu's Chinatown"
click at [435, 55] on span "Search" at bounding box center [536, 56] width 25 height 12
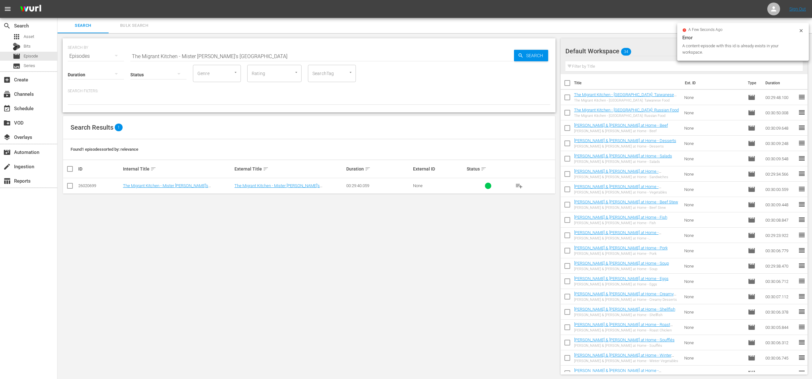
click at [435, 186] on span "playlist_add" at bounding box center [519, 186] width 8 height 8
click at [219, 59] on input "The Migrant Kitchen - Mister Jiu's Chinatown" at bounding box center [322, 56] width 384 height 15
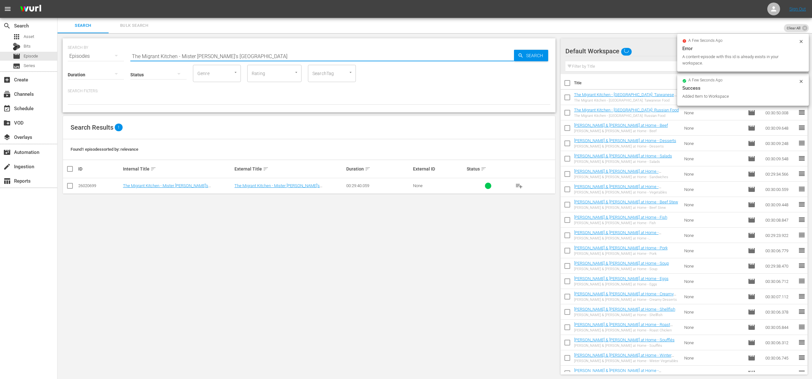
paste input "El Jardi"
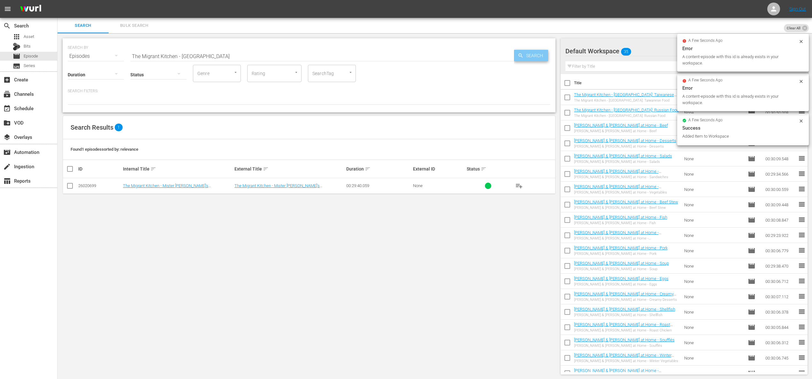
click at [435, 59] on span "Search" at bounding box center [536, 56] width 25 height 12
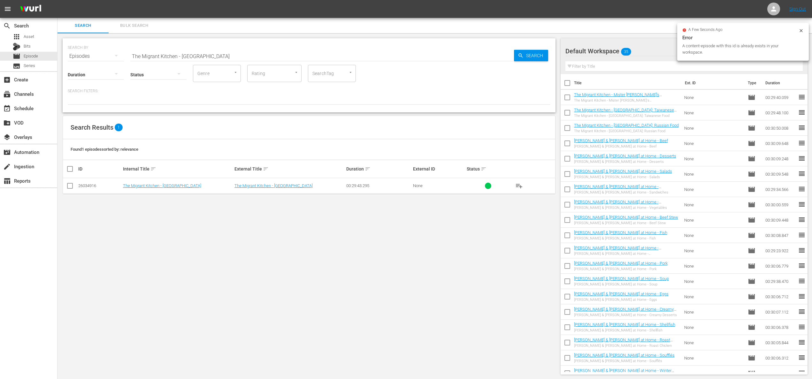
click at [435, 186] on span "playlist_add" at bounding box center [519, 186] width 8 height 8
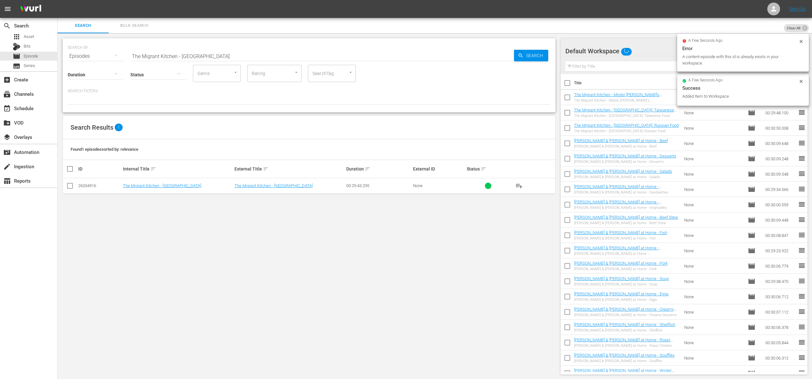
drag, startPoint x: 229, startPoint y: 45, endPoint x: 228, endPoint y: 55, distance: 10.0
click at [229, 47] on div "SEARCH BY Search By Episodes Search ID, Title, Description, Keywords, or Catego…" at bounding box center [309, 52] width 483 height 23
click at [228, 55] on input "The Migrant Kitchen - El Jardin" at bounding box center [322, 56] width 384 height 15
paste input "Sequoia Sake"
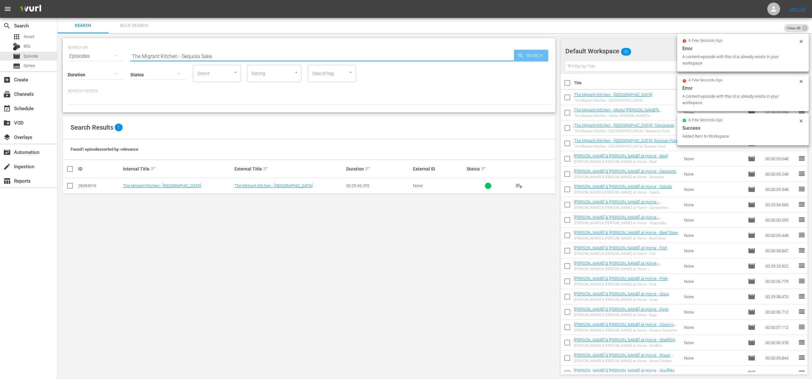
click at [435, 53] on span "Search" at bounding box center [536, 56] width 25 height 12
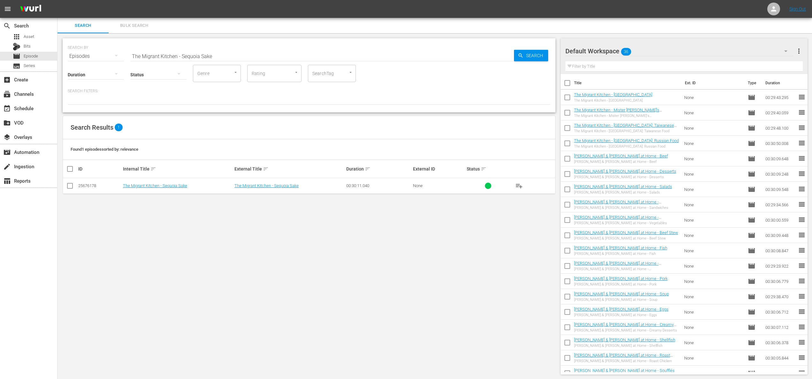
click at [435, 187] on span "playlist_add" at bounding box center [519, 186] width 8 height 8
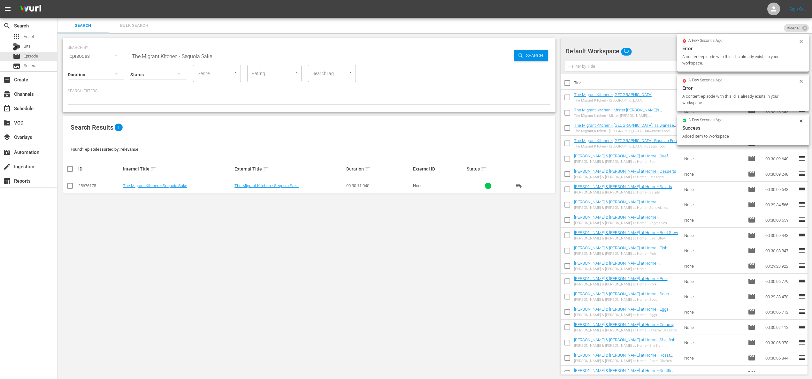
click at [251, 54] on input "The Migrant Kitchen - Sequoia Sake" at bounding box center [322, 56] width 384 height 15
paste input "The Jewish Deli"
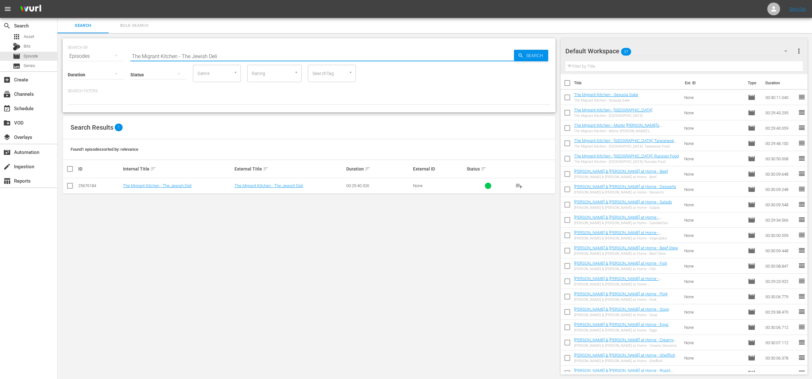
click at [435, 57] on span "Search" at bounding box center [536, 56] width 25 height 12
click at [435, 182] on span "playlist_add" at bounding box center [519, 186] width 8 height 8
click at [435, 185] on span "playlist_add" at bounding box center [519, 186] width 8 height 8
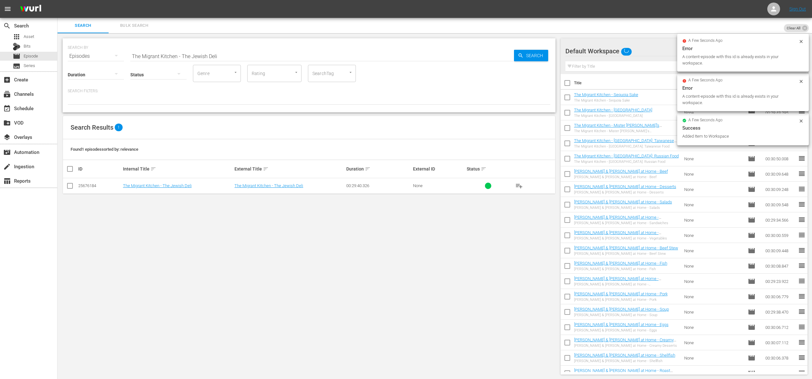
click at [215, 50] on input "The Migrant Kitchen - The Jewish Deli" at bounding box center [322, 56] width 384 height 15
paste input "Kitchen Wisdom of Cecilia Chiang - Passing On The Wisdom"
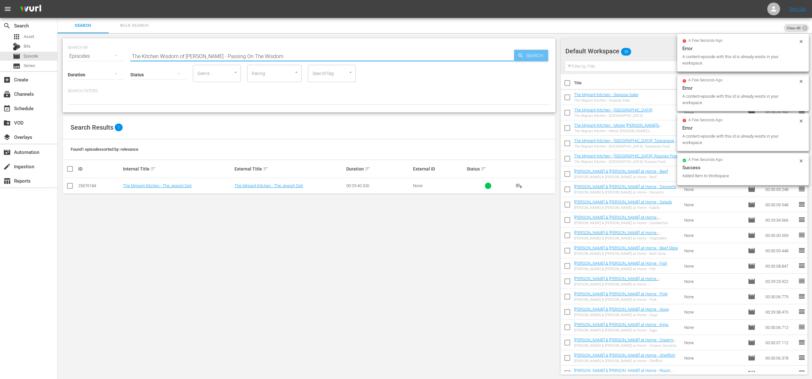
click at [435, 55] on span "Search" at bounding box center [536, 56] width 25 height 12
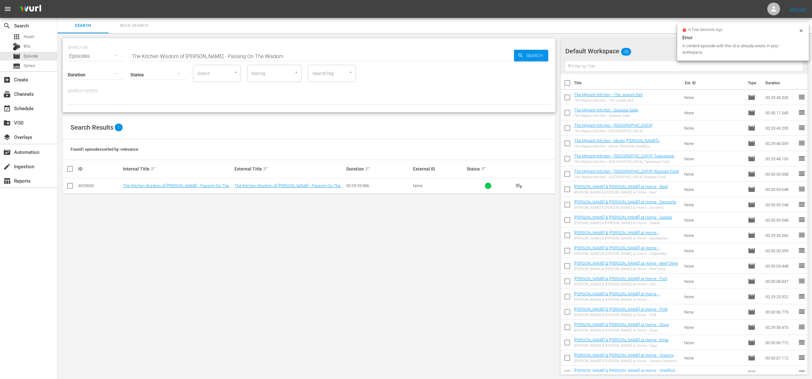
click at [435, 185] on span "playlist_add" at bounding box center [519, 186] width 8 height 8
click at [235, 49] on input "The Kitchen Wisdom of Cecilia Chiang - Passing On The Wisdom" at bounding box center [322, 56] width 384 height 15
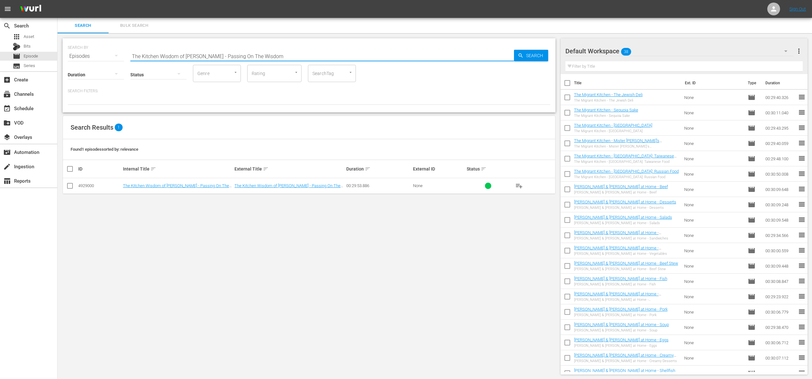
paste input "Last Flight Out Of Shanghai"
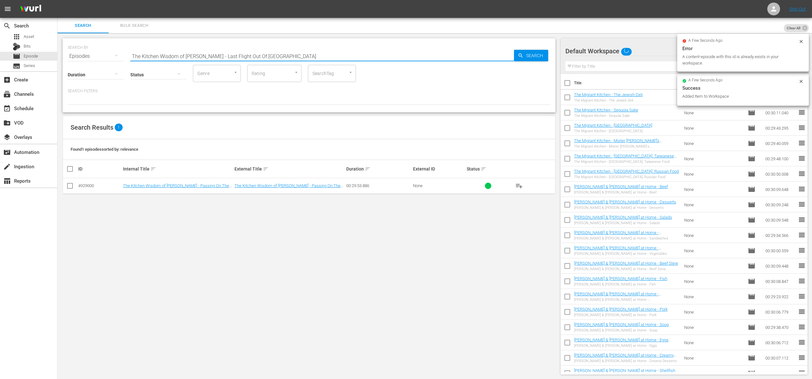
click at [435, 58] on icon "button" at bounding box center [521, 56] width 6 height 6
click at [435, 184] on span "playlist_add" at bounding box center [519, 186] width 8 height 8
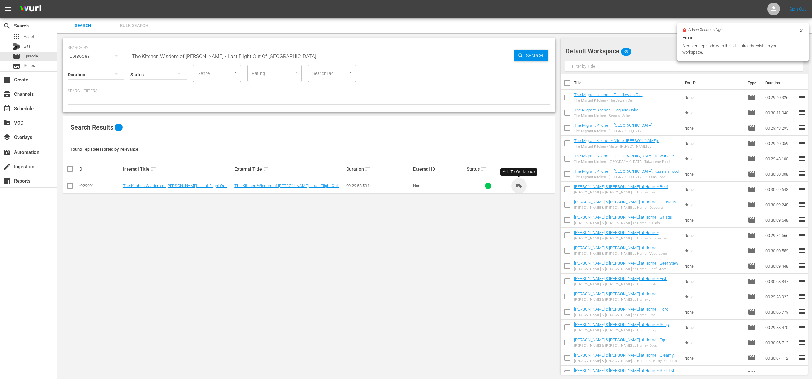
click at [435, 184] on span "playlist_add" at bounding box center [519, 186] width 8 height 8
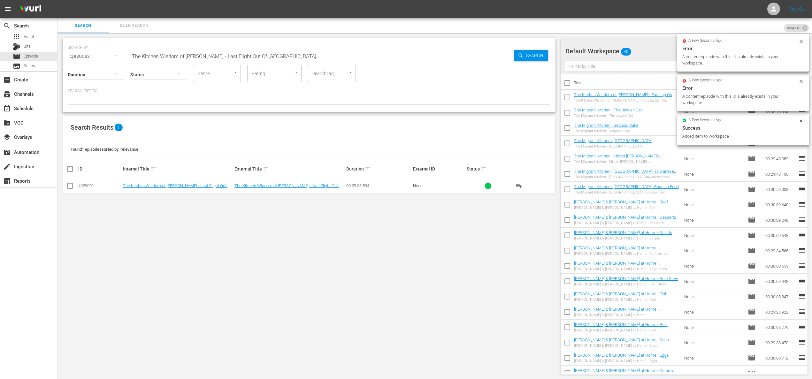
click at [236, 49] on input "The Kitchen Wisdom of Cecilia Chiang - Last Flight Out Of Shanghai" at bounding box center [322, 56] width 384 height 15
paste input "Mother Knows Best"
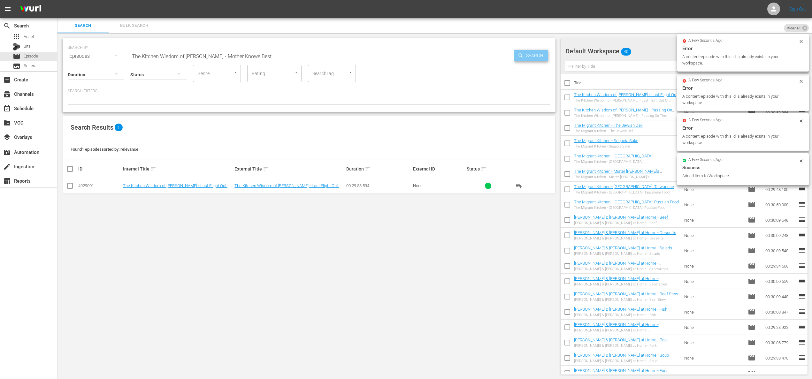
click at [435, 54] on span "Search" at bounding box center [536, 56] width 25 height 12
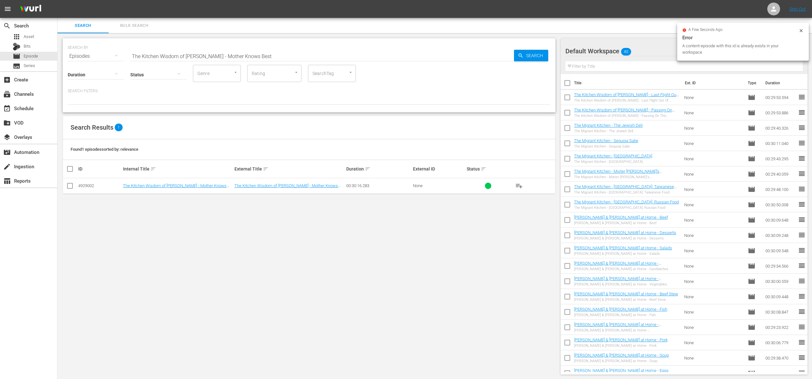
click at [435, 185] on span "playlist_add" at bounding box center [519, 186] width 8 height 8
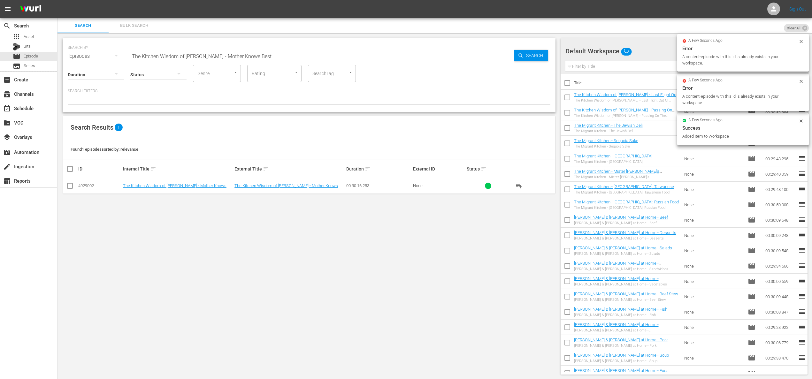
click at [207, 54] on input "The Kitchen Wisdom of Cecilia Chiang - Mother Knows Best" at bounding box center [322, 56] width 384 height 15
paste input "The Best Chinese Restaurant In America"
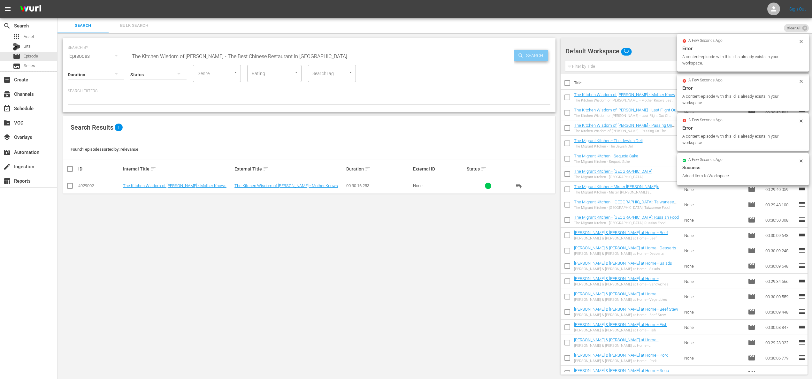
click at [435, 58] on icon "button" at bounding box center [521, 56] width 6 height 6
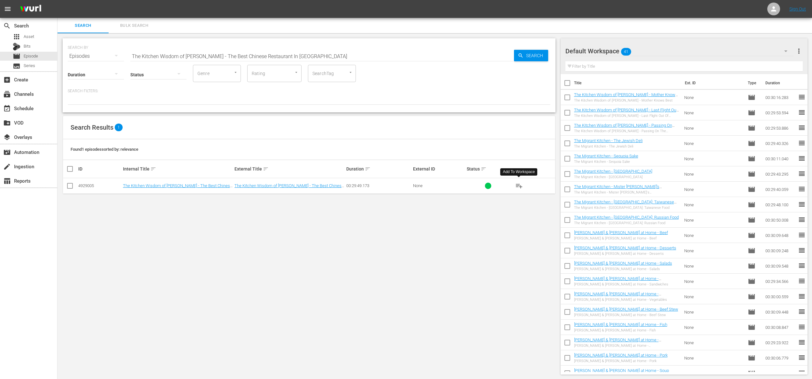
click at [435, 185] on span "playlist_add" at bounding box center [519, 186] width 8 height 8
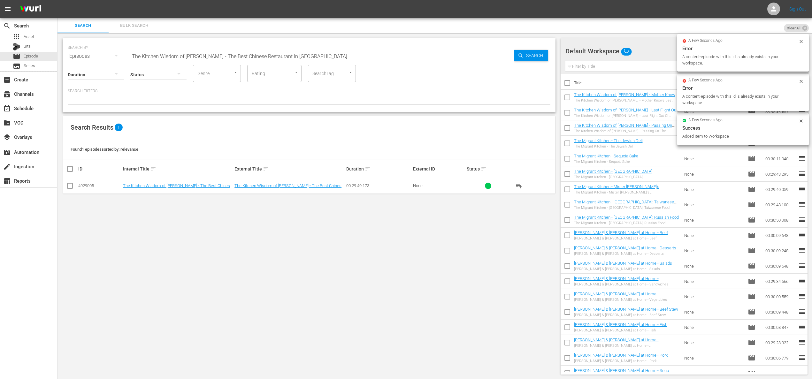
click at [199, 55] on input "The Kitchen Wisdom of Cecilia Chiang - The Best Chinese Restaurant In America" at bounding box center [322, 56] width 384 height 15
paste input "The Long Walk"
click at [435, 58] on span "Search" at bounding box center [536, 56] width 25 height 12
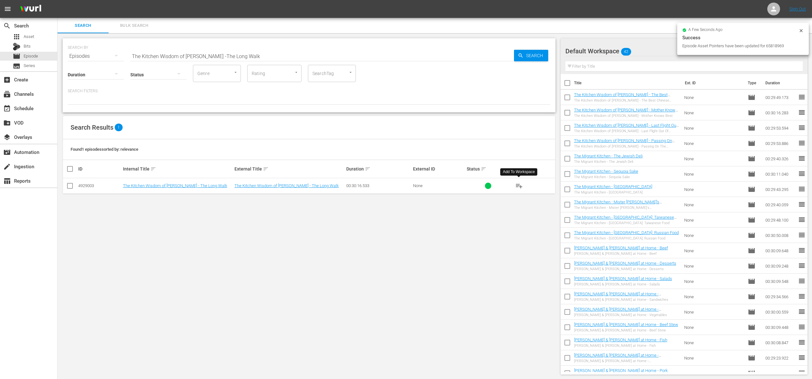
click at [435, 184] on span "playlist_add" at bounding box center [519, 186] width 8 height 8
click at [200, 53] on input "The Kitchen Wisdom of Cecilia Chiang -The Long Walk" at bounding box center [322, 56] width 384 height 15
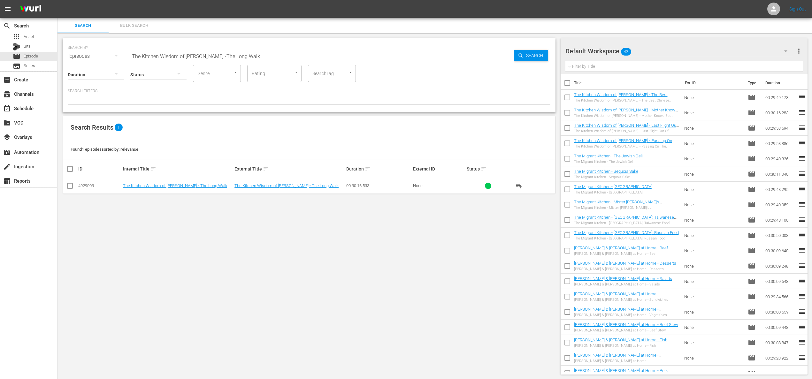
paste input "A Legend Is Born"
click at [435, 56] on span "Search" at bounding box center [536, 56] width 25 height 12
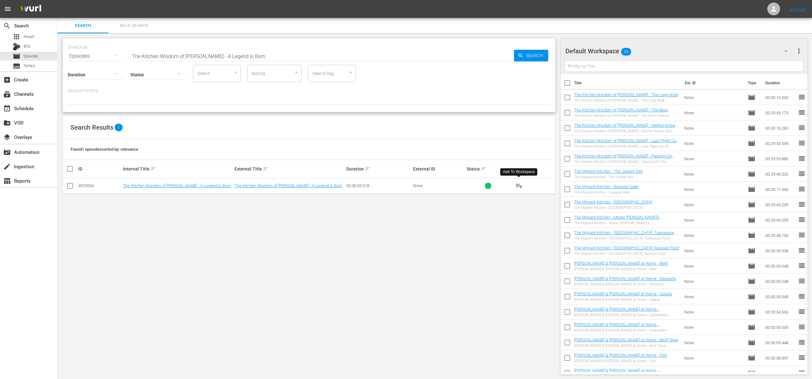
click at [435, 186] on span "playlist_add" at bounding box center [519, 186] width 8 height 8
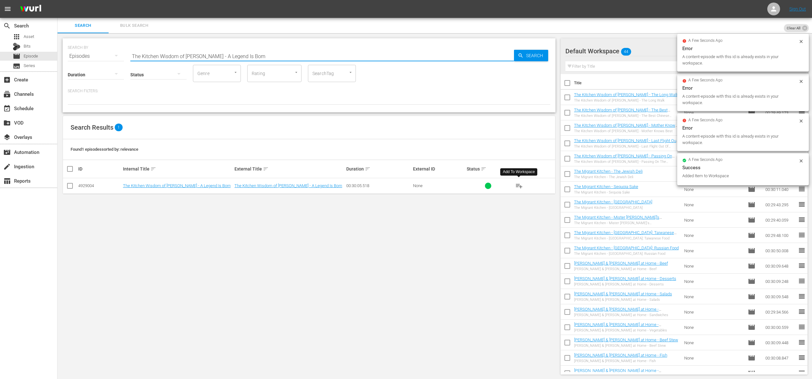
click at [199, 58] on input "The Kitchen Wisdom of Cecilia Chiang - A Legend Is Born" at bounding box center [322, 56] width 384 height 15
paste input "Sara's Weeknight Meals - Cheese Please"
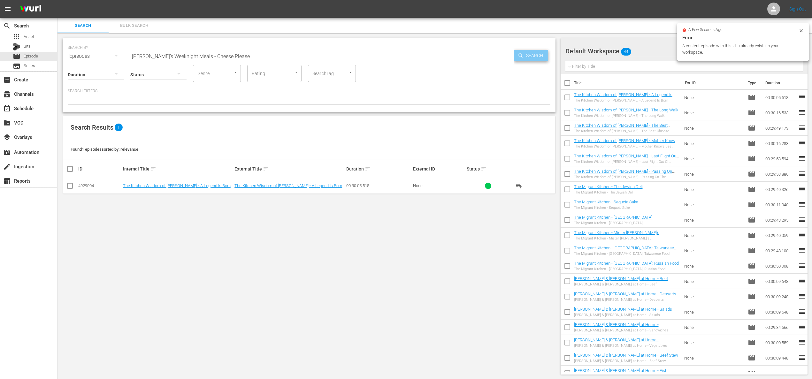
click at [435, 59] on span "Search" at bounding box center [536, 56] width 25 height 12
click at [435, 187] on span "playlist_add" at bounding box center [519, 186] width 8 height 8
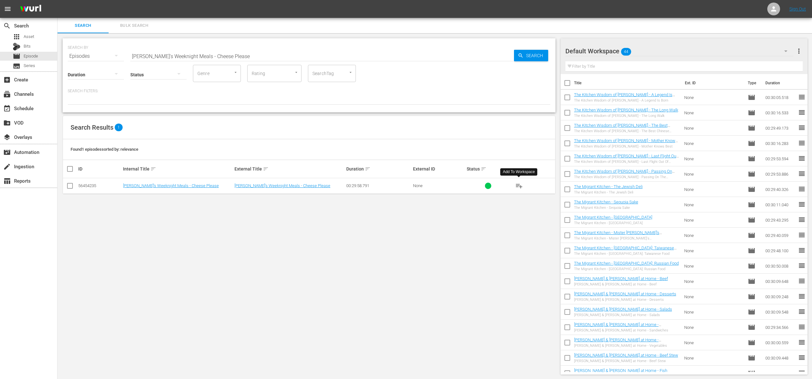
click at [435, 187] on span "playlist_add" at bounding box center [519, 186] width 8 height 8
click at [435, 186] on span "playlist_add" at bounding box center [519, 186] width 8 height 8
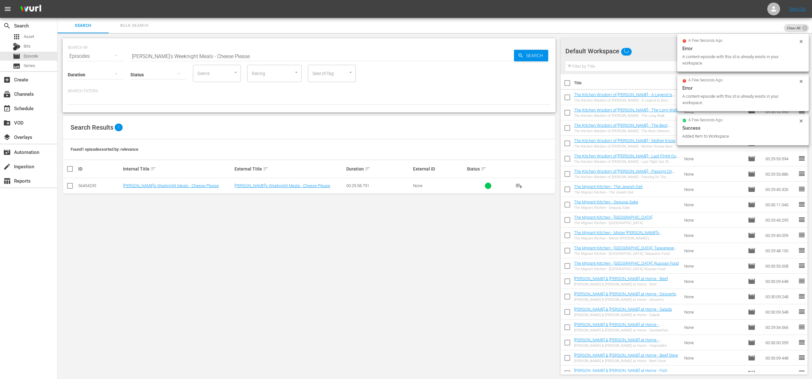
click at [193, 51] on input "Sara's Weeknight Meals - Cheese Please" at bounding box center [322, 56] width 384 height 15
paste input "Bounty of Parma"
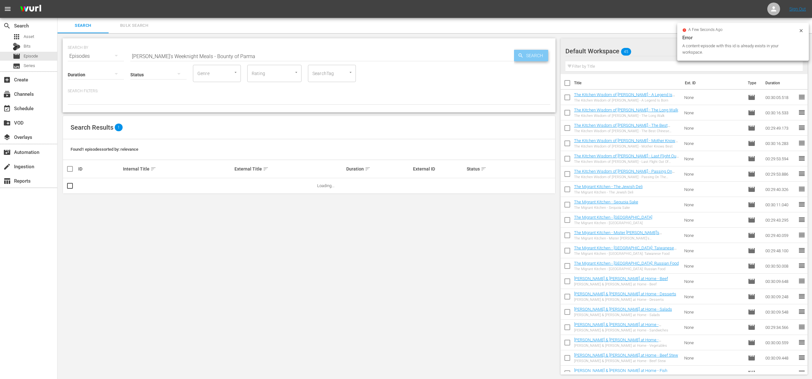
click at [435, 57] on icon "button" at bounding box center [521, 56] width 6 height 6
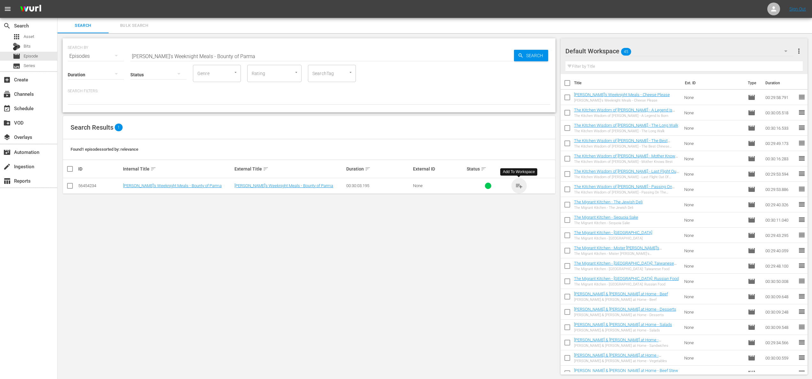
click at [435, 184] on span "playlist_add" at bounding box center [519, 186] width 8 height 8
click at [435, 185] on span "playlist_add" at bounding box center [519, 186] width 8 height 8
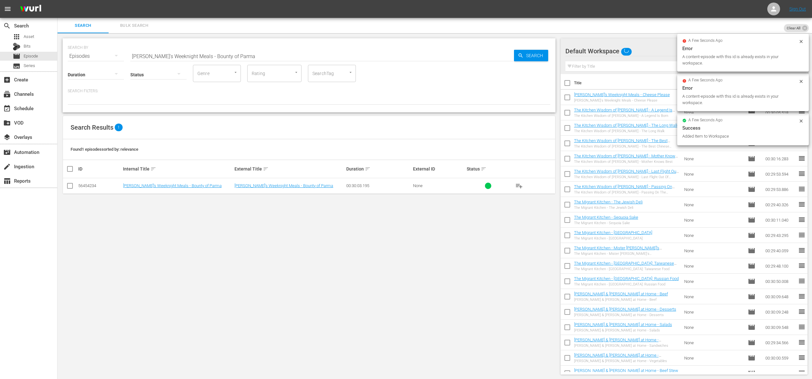
click at [208, 54] on input "Sara's Weeknight Meals - Bounty of Parma" at bounding box center [322, 56] width 384 height 15
paste input "Pizza and Lemons: Naples to Sorrento"
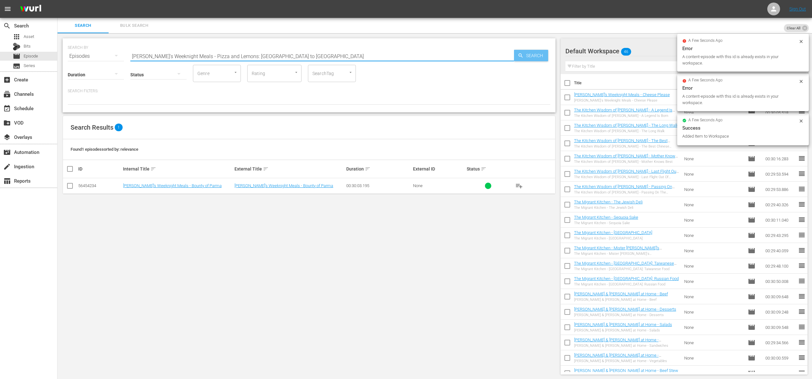
click at [435, 55] on span "Search" at bounding box center [536, 56] width 25 height 12
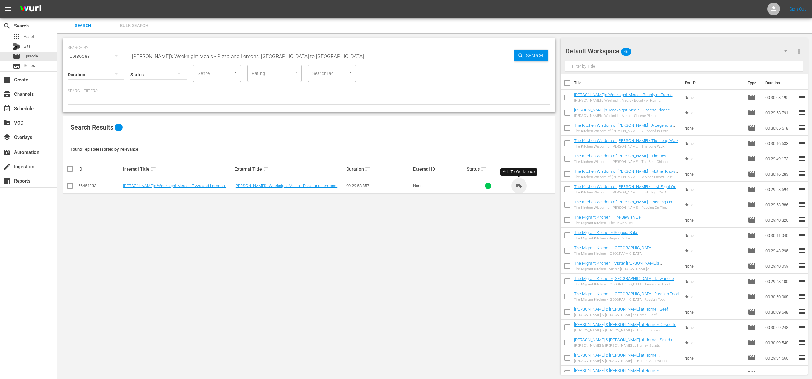
click at [435, 185] on span "playlist_add" at bounding box center [519, 186] width 8 height 8
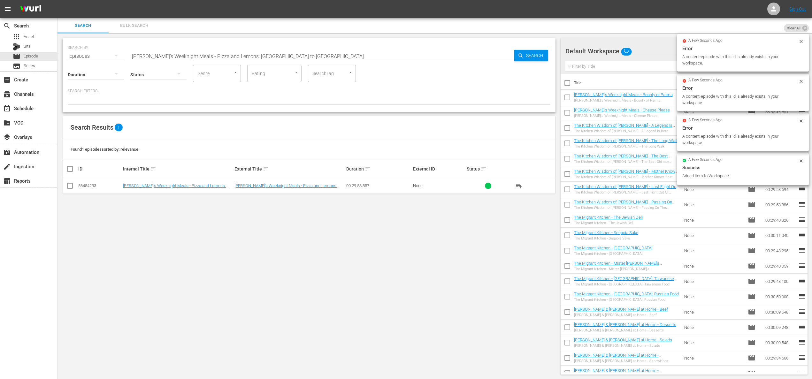
click at [194, 50] on input "Sara's Weeknight Meals - Pizza and Lemons: Naples to Sorrento" at bounding box center [322, 56] width 384 height 15
paste input "Vegetariano Italian"
type input "[PERSON_NAME]'s Weeknight Meals - Vegetariano Italiano"
click at [435, 56] on span "Search" at bounding box center [536, 56] width 25 height 12
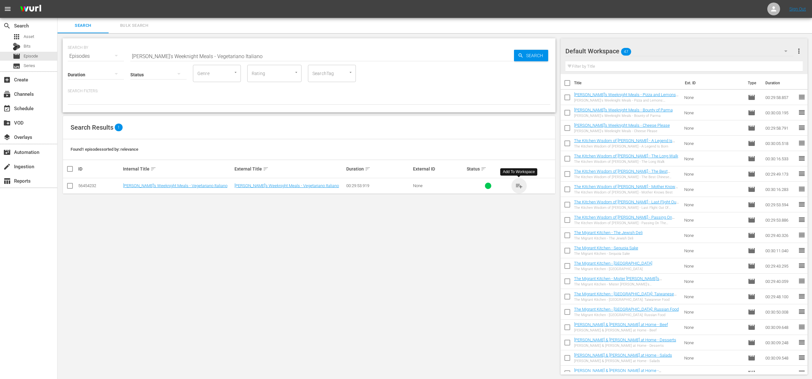
click at [435, 184] on span "playlist_add" at bounding box center [519, 186] width 8 height 8
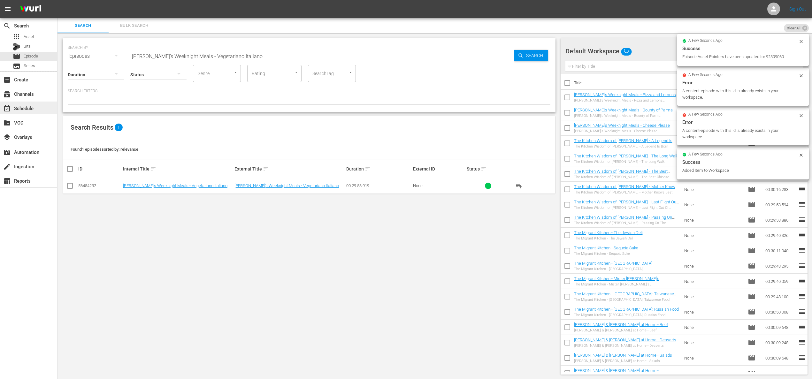
click at [35, 112] on div "event_available Schedule" at bounding box center [28, 108] width 57 height 13
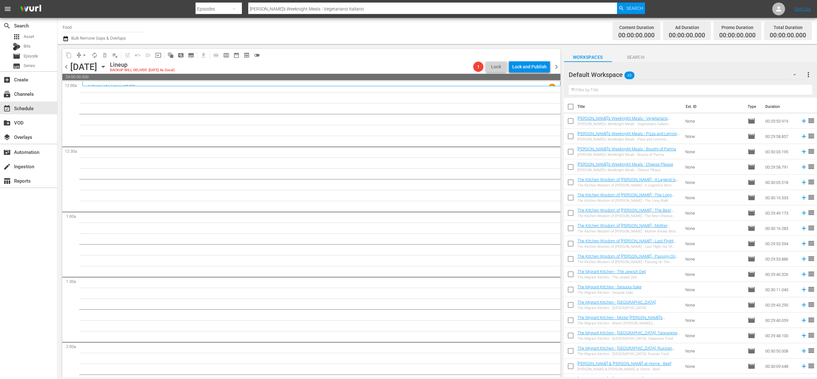
click at [435, 120] on input "checkbox" at bounding box center [570, 122] width 13 height 13
checkbox input "true"
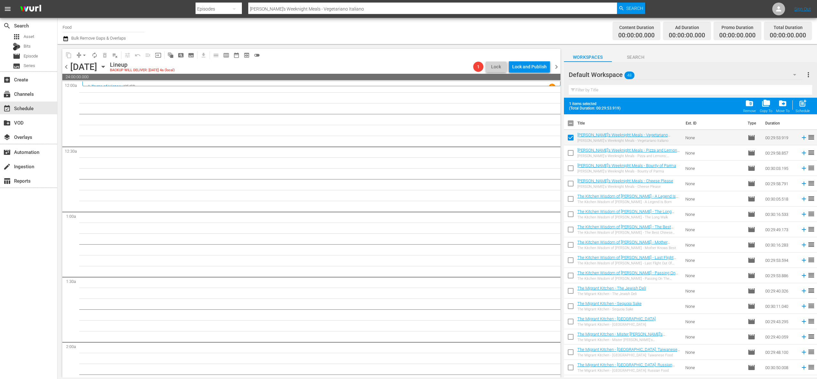
click at [435, 109] on span "(Total Duration: 00:29:53.919)" at bounding box center [596, 108] width 54 height 4
click at [435, 127] on input "checkbox" at bounding box center [570, 124] width 13 height 13
checkbox input "true"
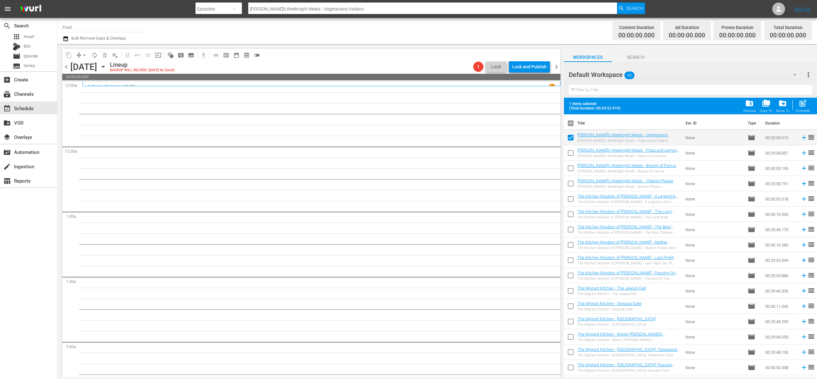
checkbox input "true"
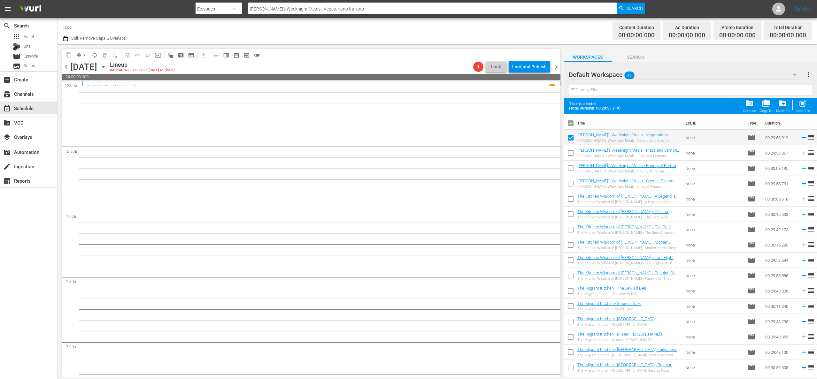
checkbox input "true"
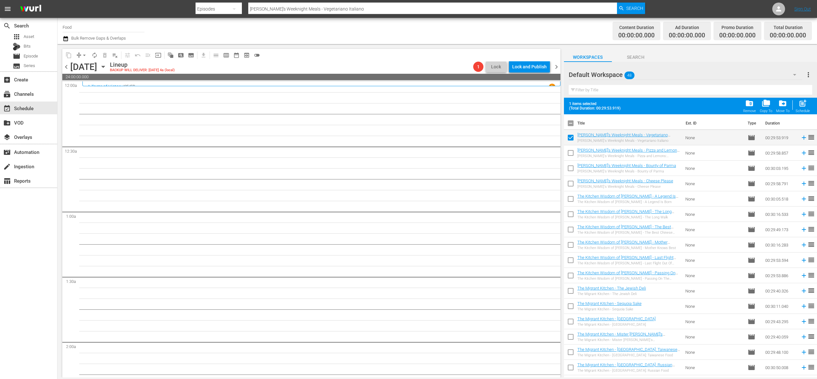
checkbox input "true"
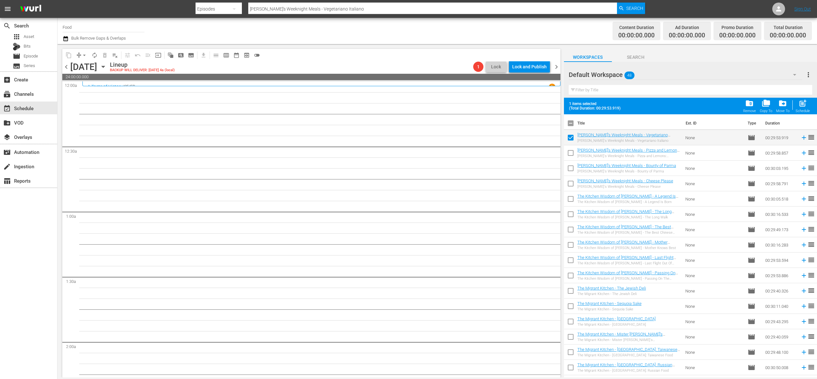
checkbox input "true"
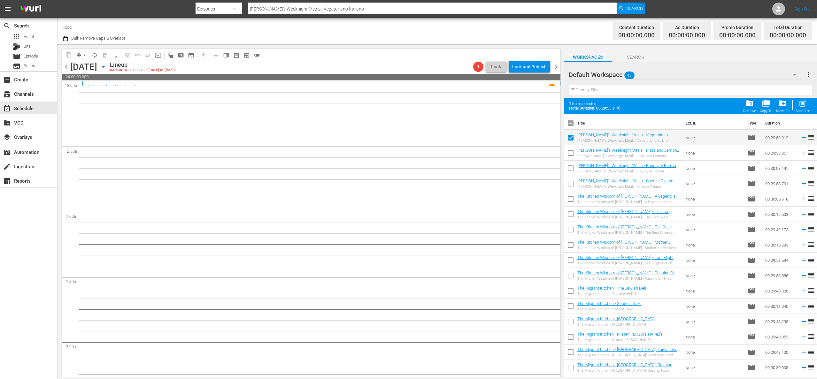
checkbox input "true"
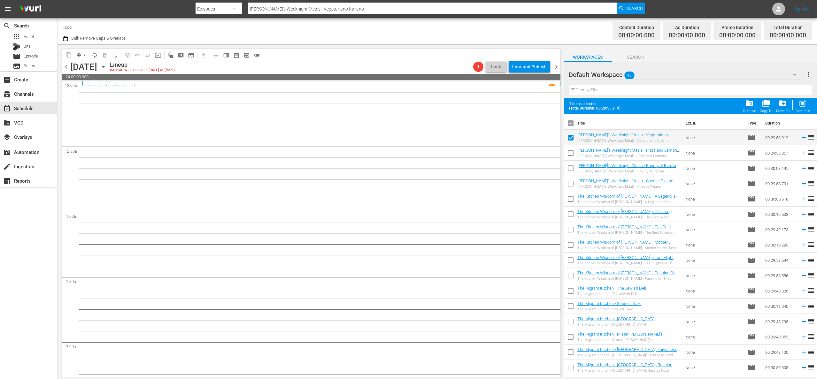
checkbox input "true"
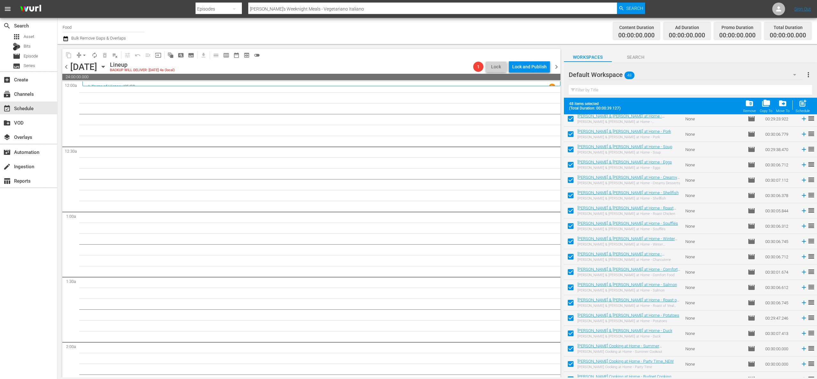
scroll to position [488, 0]
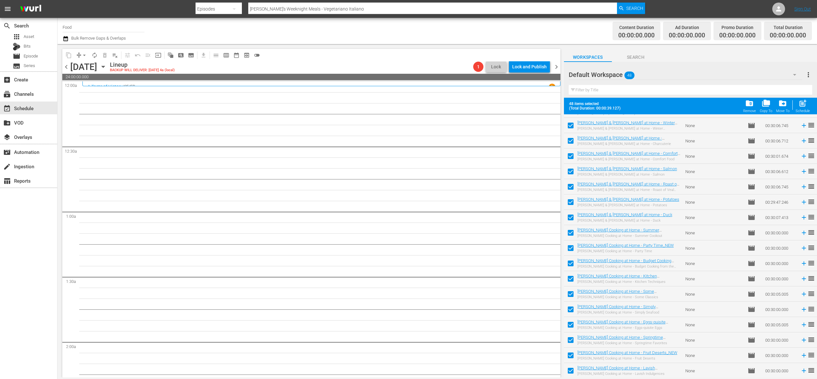
click at [435, 102] on span "post_add" at bounding box center [803, 103] width 9 height 9
checkbox input "false"
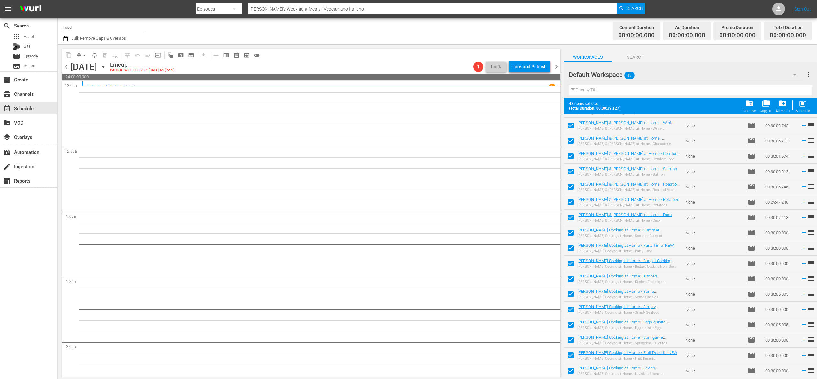
checkbox input "false"
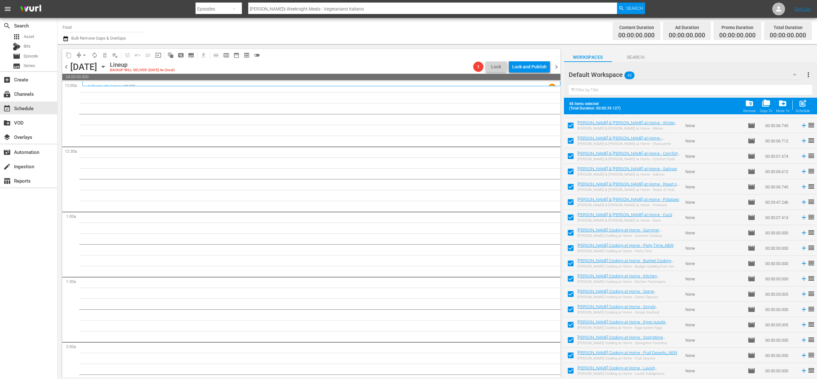
checkbox input "false"
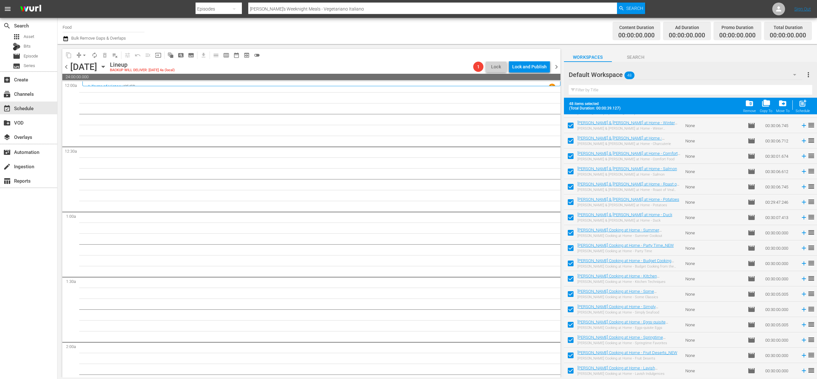
checkbox input "false"
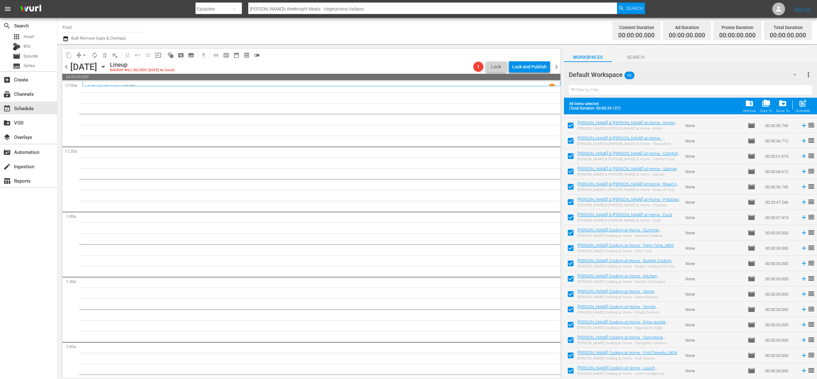
checkbox input "false"
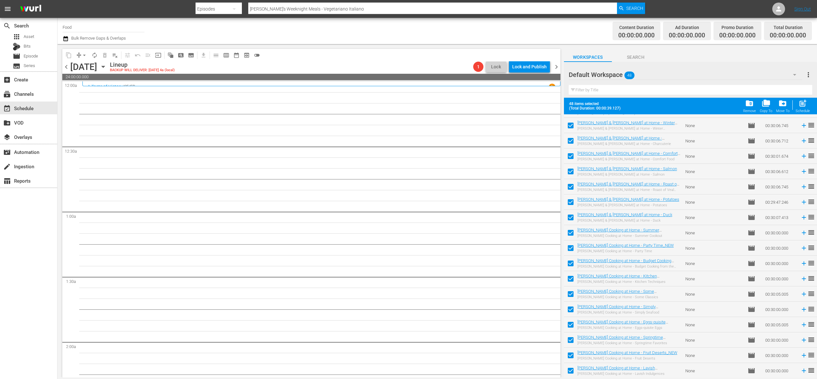
checkbox input "false"
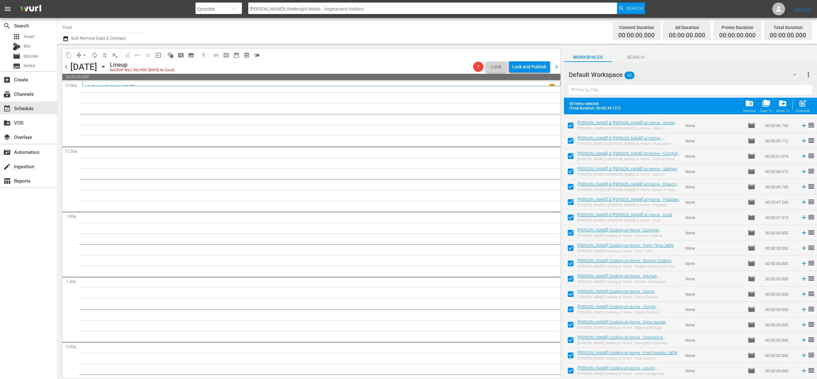
checkbox input "false"
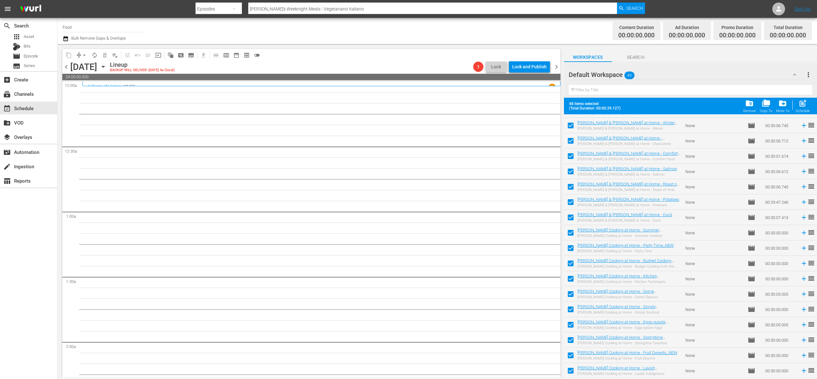
checkbox input "false"
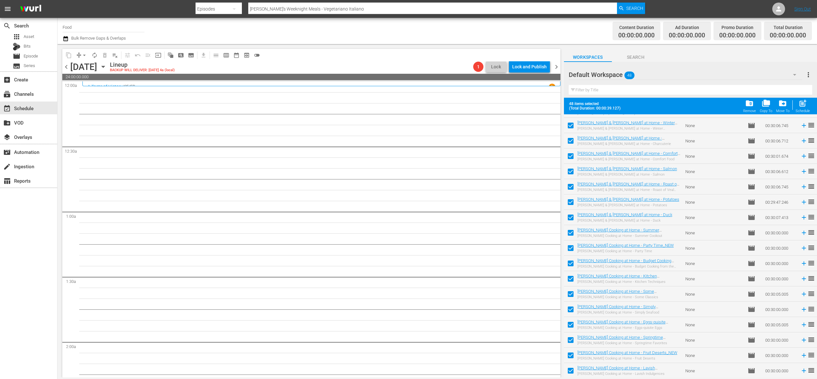
checkbox input "false"
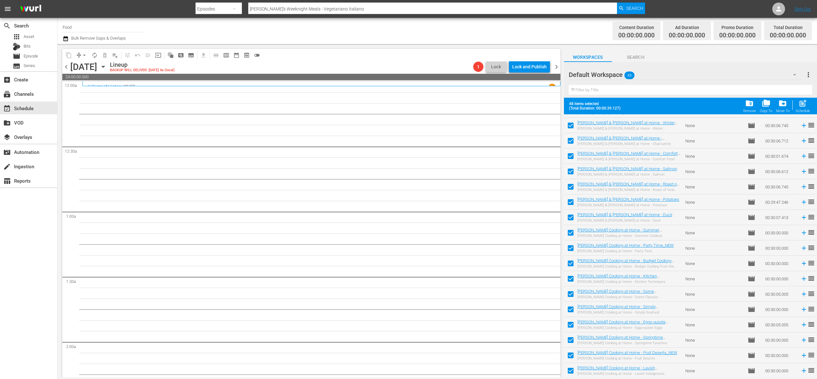
checkbox input "false"
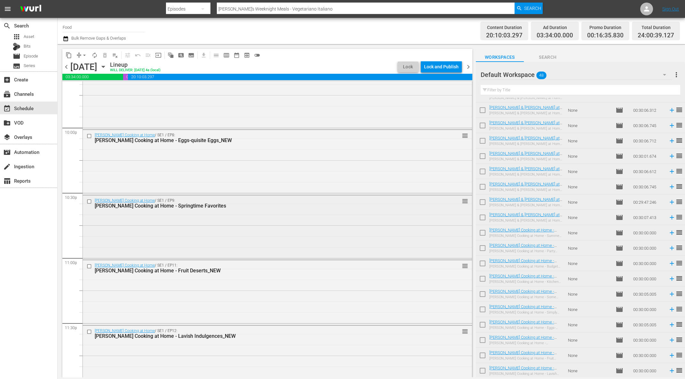
scroll to position [2835, 0]
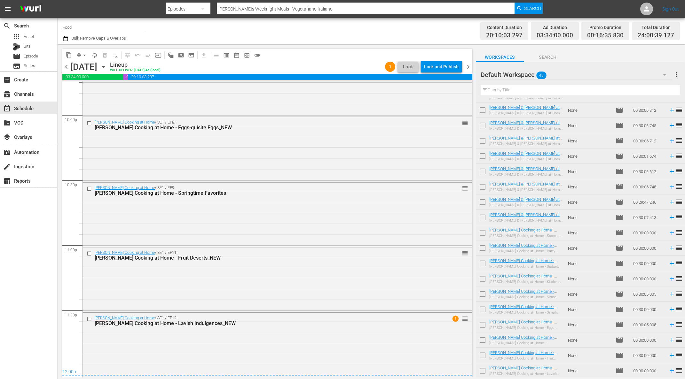
click at [81, 58] on span "arrow_drop_down" at bounding box center [84, 55] width 6 height 6
click at [88, 65] on li "Align to Midnight" at bounding box center [84, 68] width 67 height 11
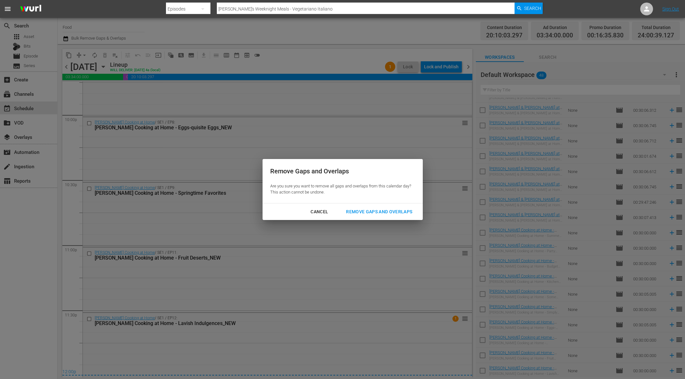
click at [380, 213] on div "Remove Gaps and Overlaps" at bounding box center [379, 212] width 76 height 8
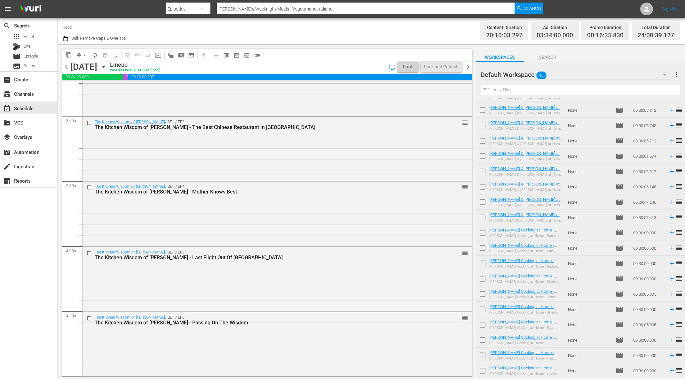
scroll to position [0, 0]
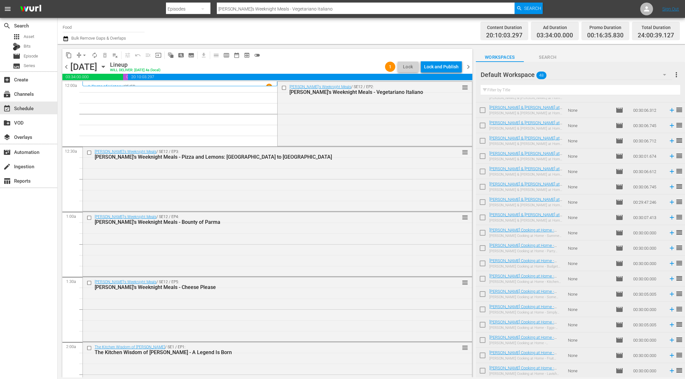
click at [433, 68] on div "Lock and Publish" at bounding box center [441, 67] width 35 height 12
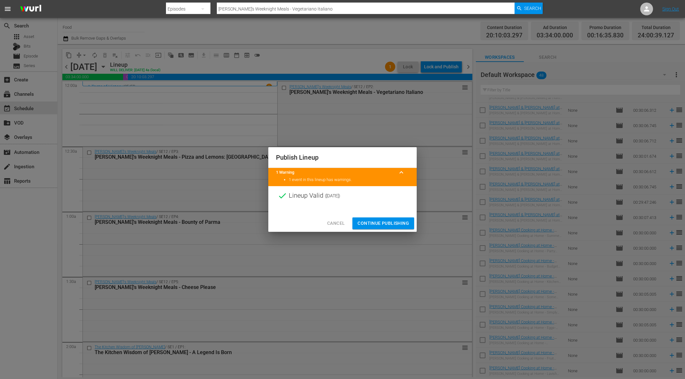
click at [384, 225] on span "Continue Publishing" at bounding box center [382, 224] width 51 height 8
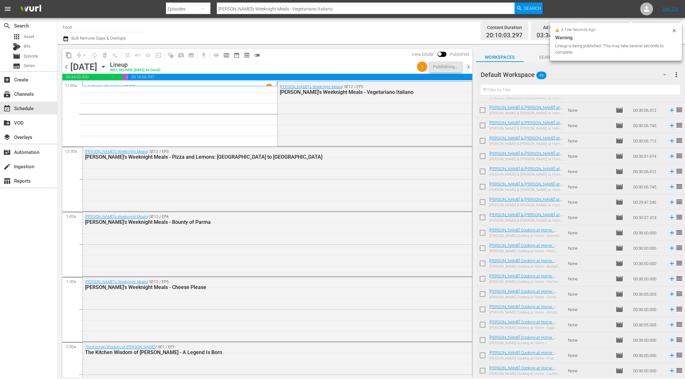
click at [435, 74] on div "Default Workspace 48 Default more_vert Filter by Title" at bounding box center [580, 80] width 209 height 36
click at [435, 74] on span "more_vert" at bounding box center [676, 75] width 8 height 8
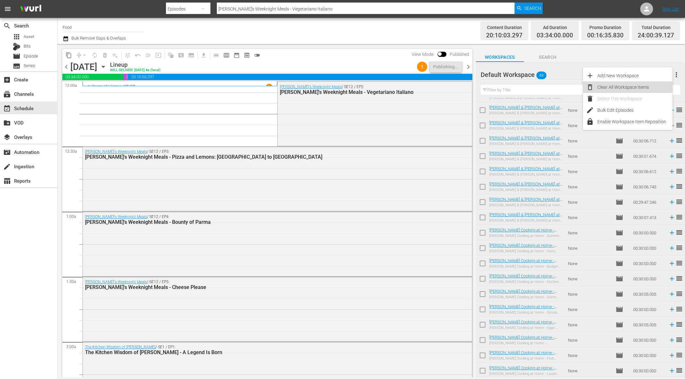
click at [435, 89] on div "Clear All Workspace Items" at bounding box center [634, 87] width 75 height 12
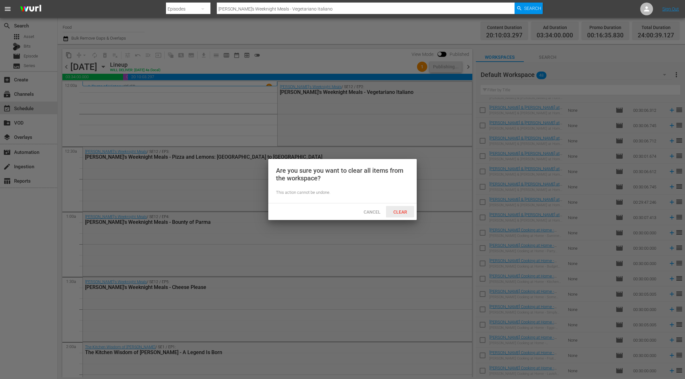
click at [398, 214] on span "Clear" at bounding box center [400, 212] width 24 height 5
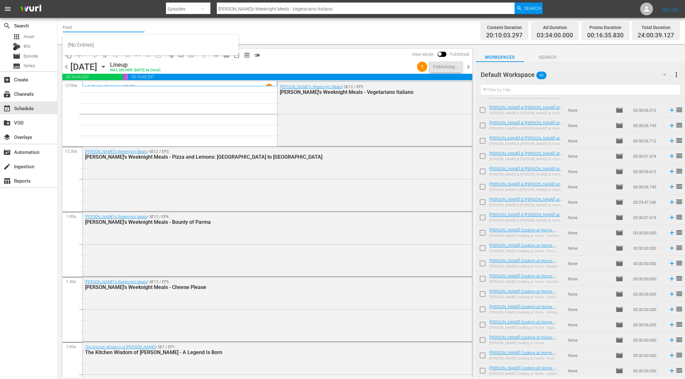
click at [85, 28] on input "Food" at bounding box center [104, 26] width 82 height 15
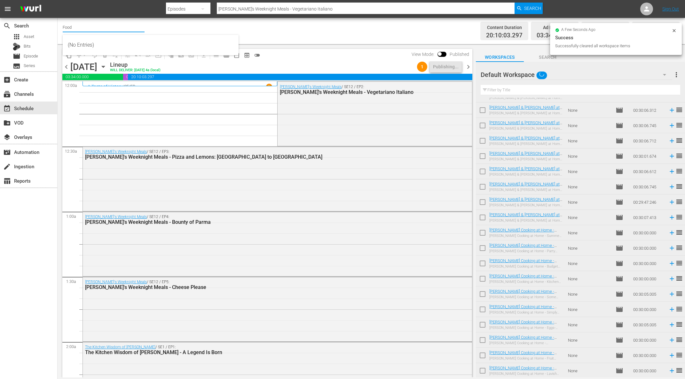
click at [89, 27] on input "Food" at bounding box center [104, 26] width 82 height 15
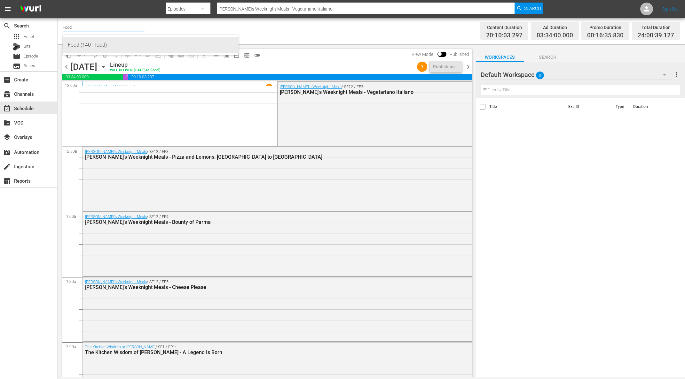
click at [88, 43] on div "Food (140 - food)" at bounding box center [151, 44] width 166 height 15
type input "Food (140 - food)"
click at [109, 29] on input "Food (140 - food)" at bounding box center [104, 26] width 82 height 15
click at [85, 29] on input "today" at bounding box center [104, 26] width 82 height 15
click at [86, 45] on div "Today's Home (1162 - janson_todayshomeowner_1)" at bounding box center [151, 44] width 166 height 15
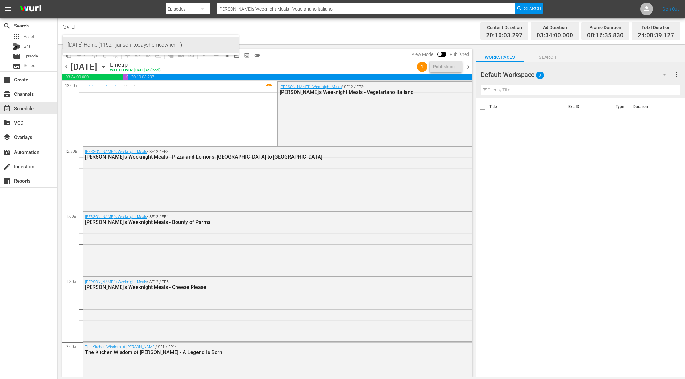
type input "Today's Home (1162 - janson_todayshomeowner_1)"
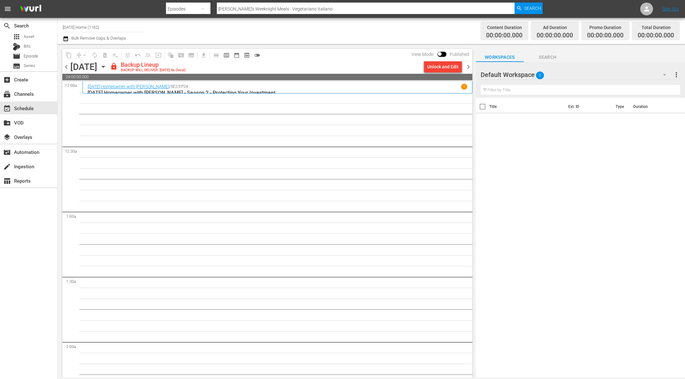
click at [435, 66] on div "Unlock and Edit" at bounding box center [442, 67] width 31 height 12
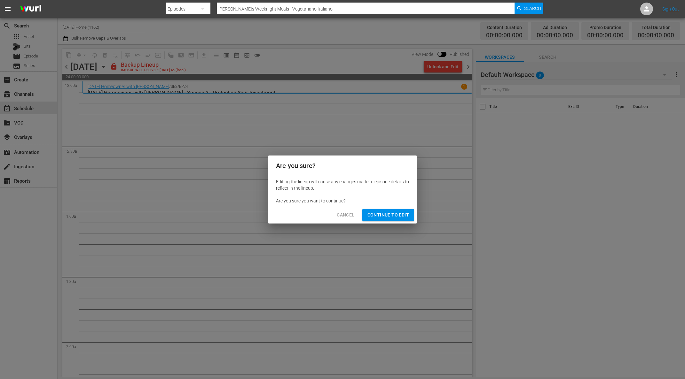
click at [393, 215] on span "Continue to Edit" at bounding box center [388, 215] width 42 height 8
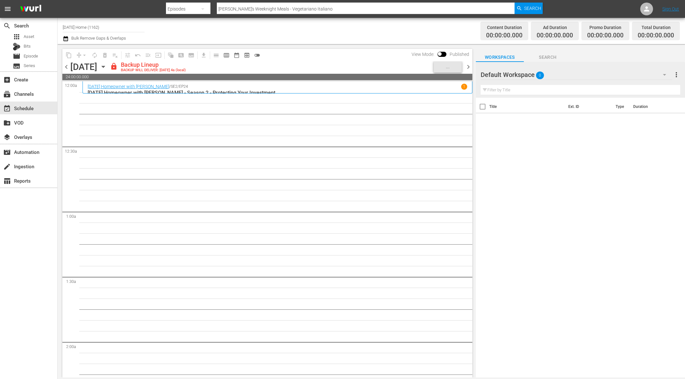
click at [107, 65] on icon "button" at bounding box center [103, 66] width 7 height 7
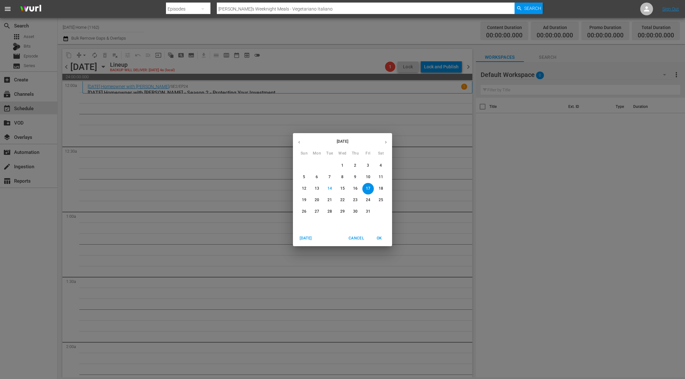
drag, startPoint x: 388, startPoint y: 270, endPoint x: 387, endPoint y: 265, distance: 5.0
click at [388, 269] on div "[DATE] Sun Mon Tue Wed Thu Fri Sat 28 29 30 1 2 3 4 5 6 7 8 9 10 11 12 13 14 15…" at bounding box center [342, 189] width 685 height 379
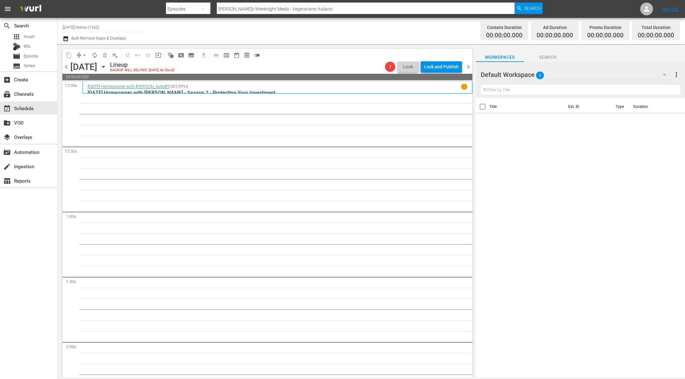
click at [107, 68] on icon "button" at bounding box center [103, 66] width 7 height 7
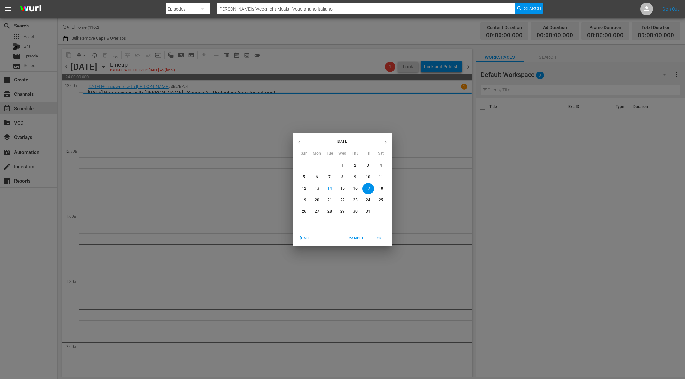
click at [379, 187] on p "18" at bounding box center [380, 188] width 4 height 5
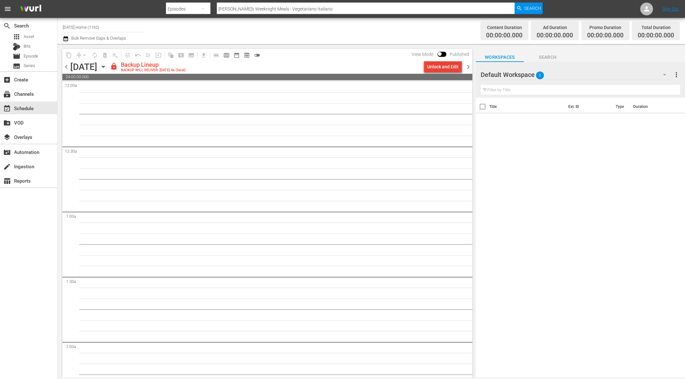
click at [435, 67] on div "Unlock and Edit" at bounding box center [442, 67] width 31 height 12
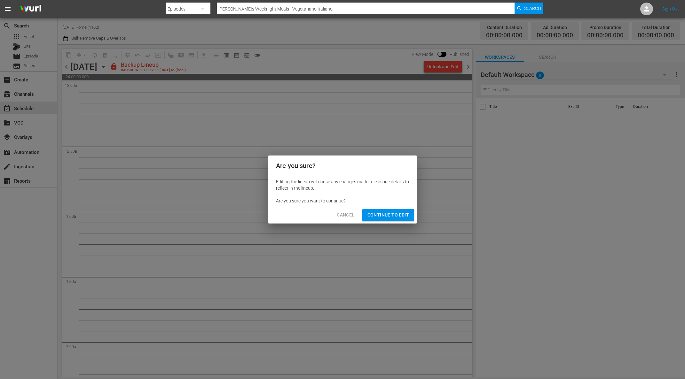
click at [394, 209] on button "Continue to Edit" at bounding box center [388, 215] width 52 height 12
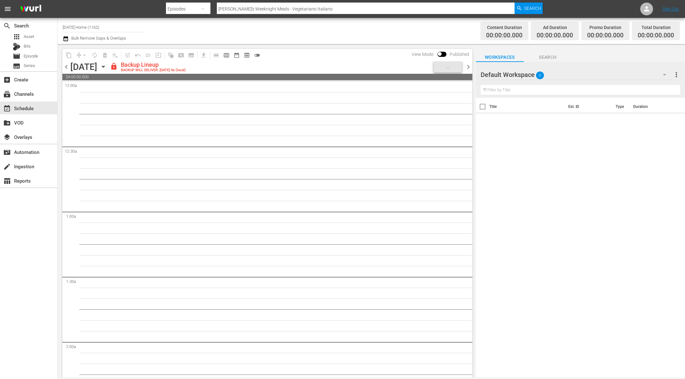
click at [107, 64] on icon "button" at bounding box center [103, 66] width 7 height 7
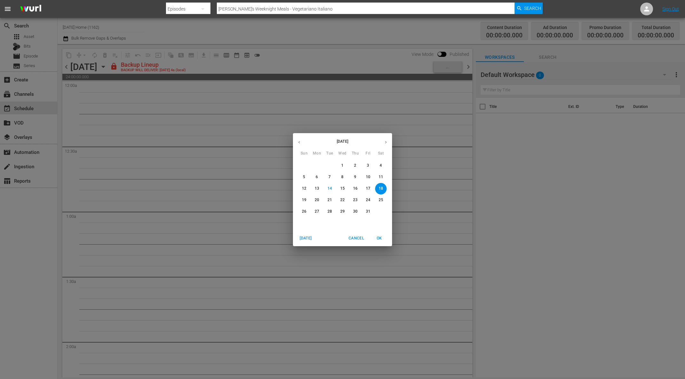
click at [368, 191] on p "17" at bounding box center [368, 188] width 4 height 5
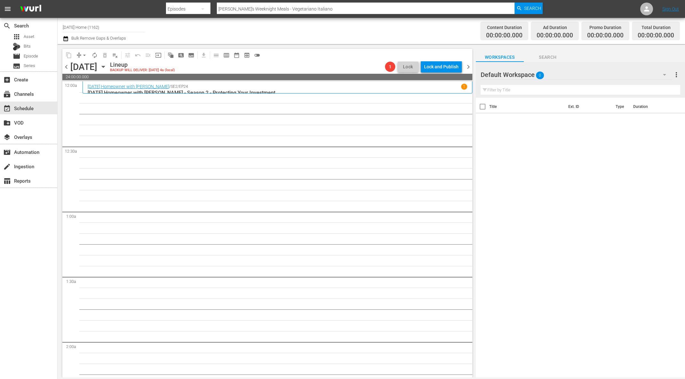
click at [107, 67] on icon "button" at bounding box center [103, 66] width 7 height 7
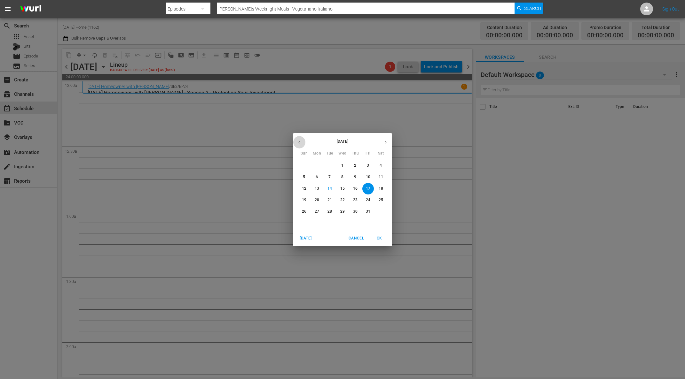
click at [301, 141] on button "button" at bounding box center [299, 142] width 12 height 12
click at [298, 142] on icon "button" at bounding box center [299, 142] width 5 height 5
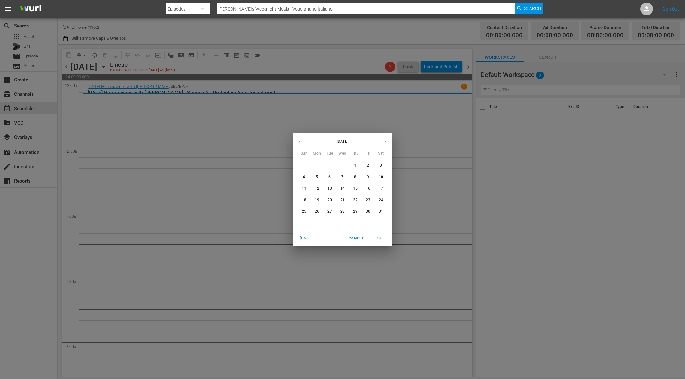
click at [386, 144] on icon "button" at bounding box center [385, 142] width 5 height 5
click at [300, 142] on icon "button" at bounding box center [299, 142] width 5 height 5
click at [342, 177] on p "11" at bounding box center [342, 176] width 4 height 5
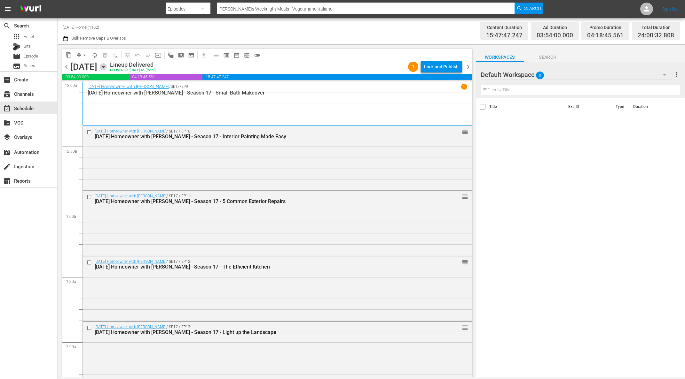
click at [107, 66] on icon "button" at bounding box center [103, 66] width 7 height 7
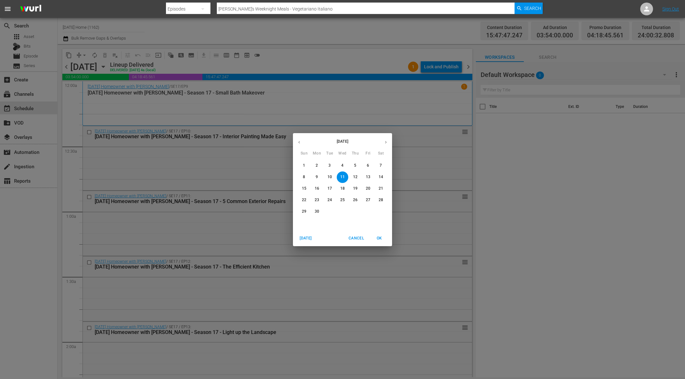
click at [367, 167] on p "6" at bounding box center [368, 165] width 2 height 5
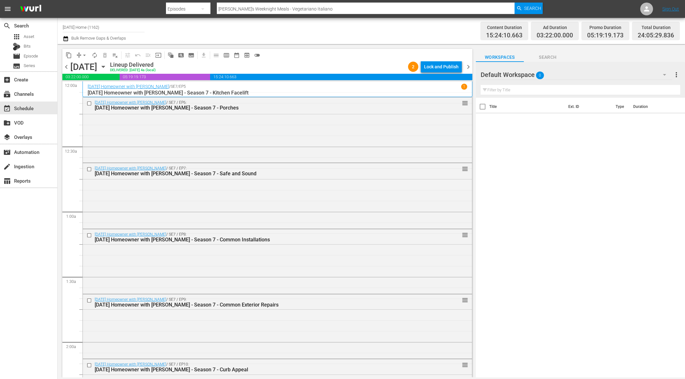
click at [105, 66] on icon "button" at bounding box center [103, 67] width 3 height 2
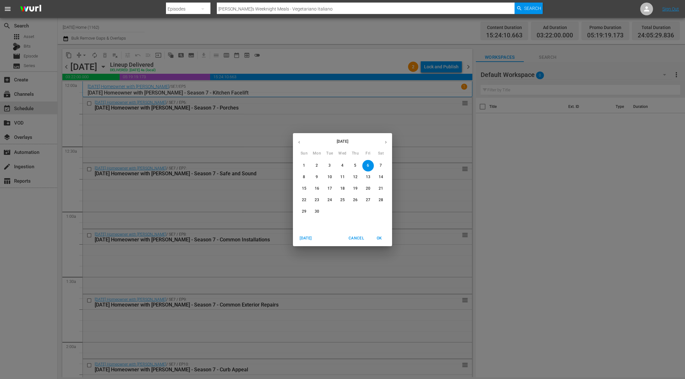
click at [356, 167] on p "5" at bounding box center [355, 165] width 2 height 5
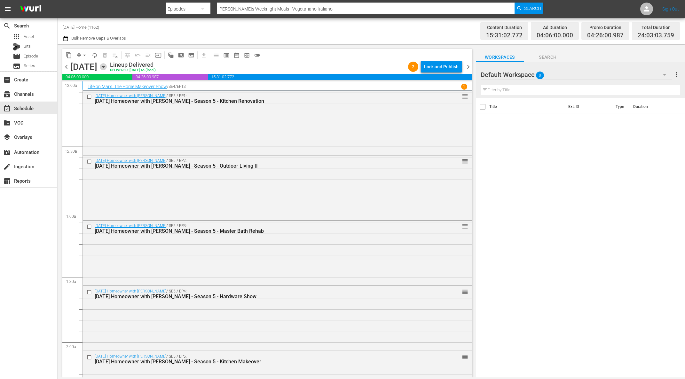
click at [107, 66] on icon "button" at bounding box center [103, 66] width 7 height 7
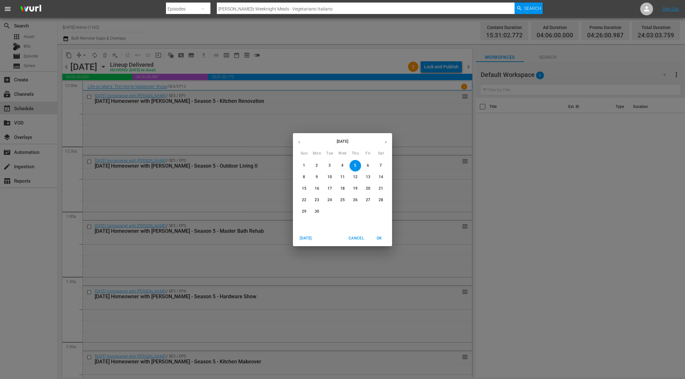
click at [343, 165] on p "4" at bounding box center [342, 165] width 2 height 5
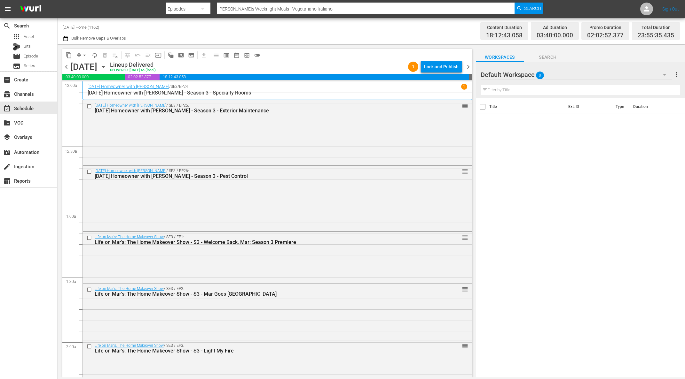
click at [108, 66] on div "Wednesday, June 4th June 4th" at bounding box center [89, 67] width 38 height 11
click at [105, 66] on icon "button" at bounding box center [103, 67] width 3 height 2
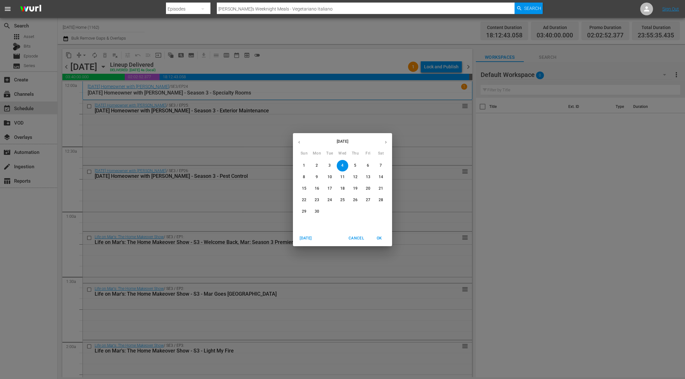
click at [329, 165] on p "3" at bounding box center [329, 165] width 2 height 5
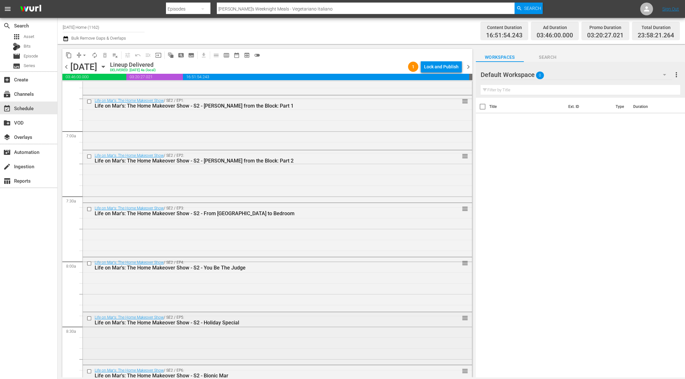
scroll to position [777, 0]
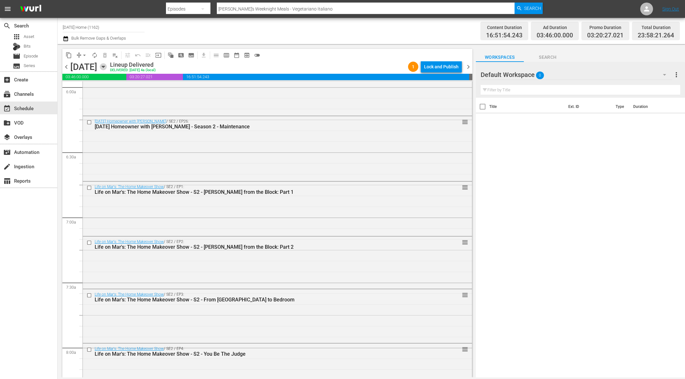
click at [105, 67] on icon "button" at bounding box center [103, 67] width 3 height 2
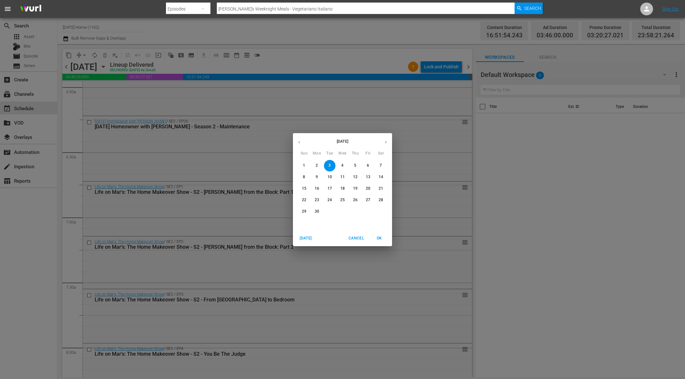
click at [384, 141] on icon "button" at bounding box center [385, 142] width 5 height 5
click at [330, 179] on p "8" at bounding box center [329, 176] width 2 height 5
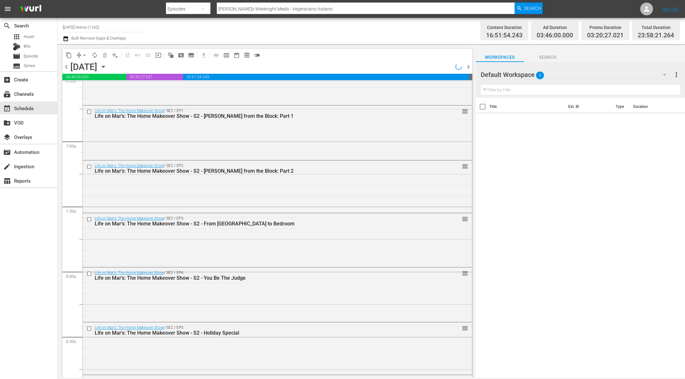
scroll to position [777, 0]
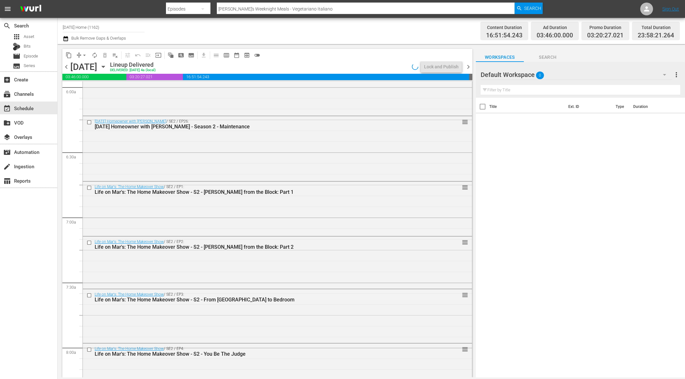
click at [107, 66] on icon "button" at bounding box center [103, 66] width 7 height 7
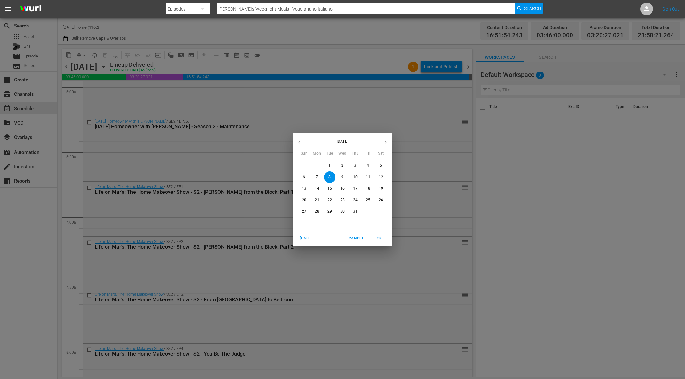
click at [331, 203] on button "22" at bounding box center [330, 201] width 12 height 12
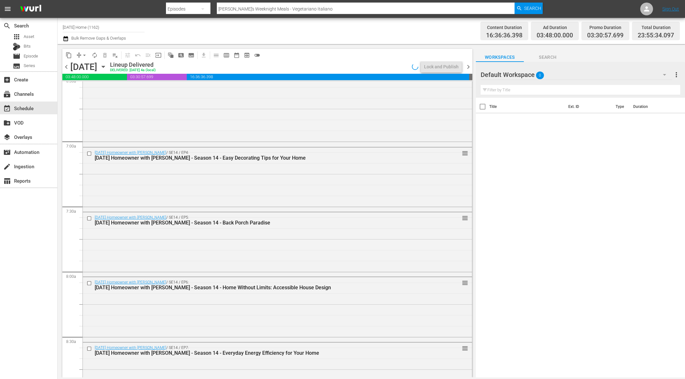
scroll to position [809, 0]
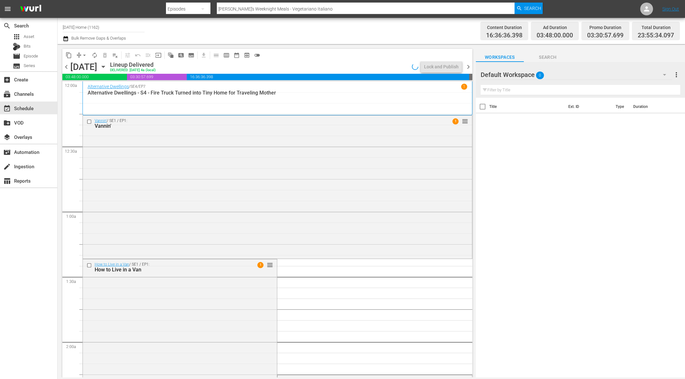
scroll to position [809, 0]
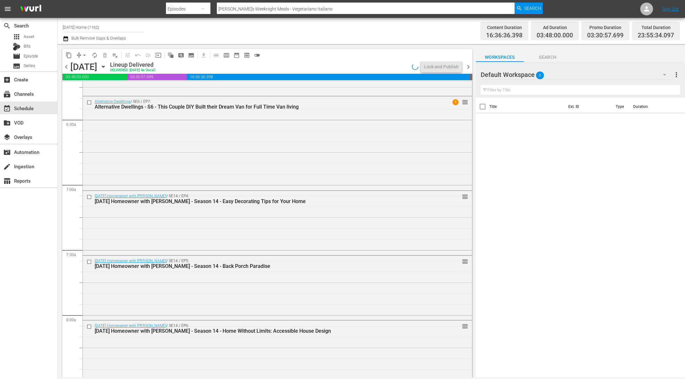
click at [105, 66] on icon "button" at bounding box center [103, 67] width 3 height 2
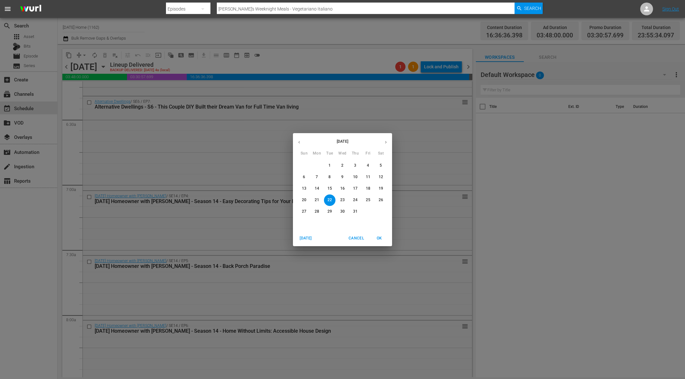
click at [387, 143] on icon "button" at bounding box center [385, 142] width 5 height 5
click at [328, 188] on p "12" at bounding box center [329, 188] width 4 height 5
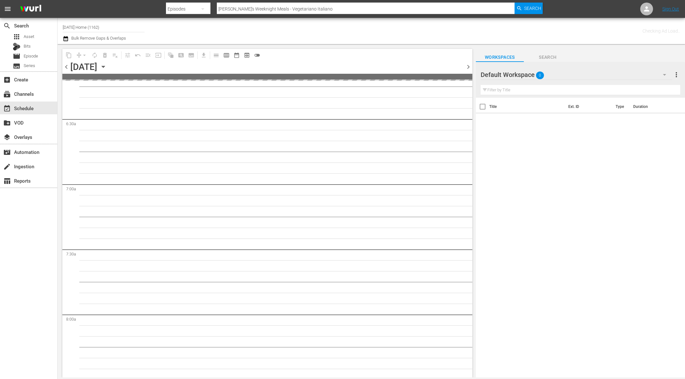
scroll to position [853, 0]
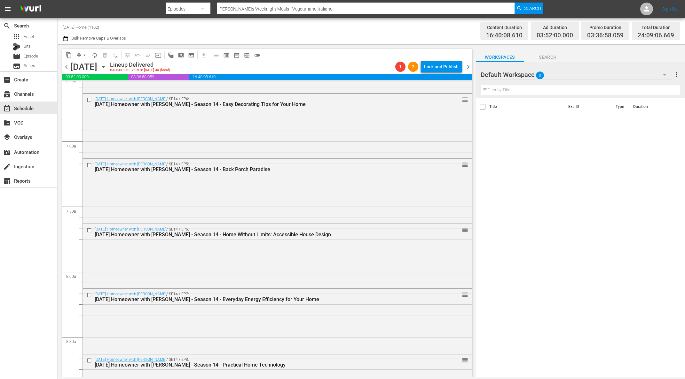
click at [107, 68] on icon "button" at bounding box center [103, 66] width 7 height 7
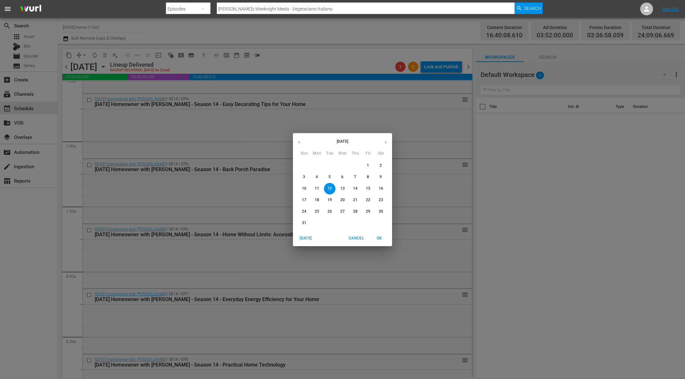
click at [304, 176] on p "3" at bounding box center [304, 176] width 2 height 5
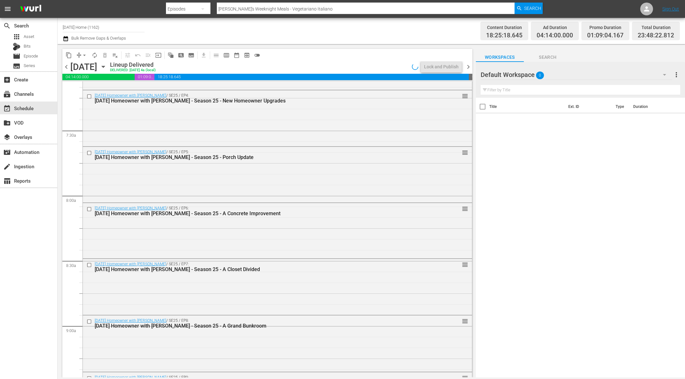
scroll to position [798, 0]
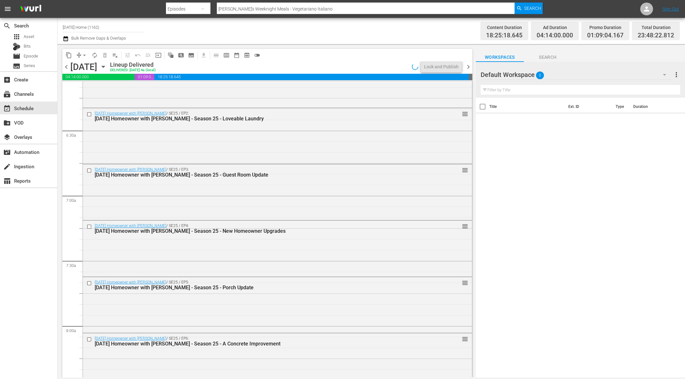
click at [107, 65] on icon "button" at bounding box center [103, 66] width 7 height 7
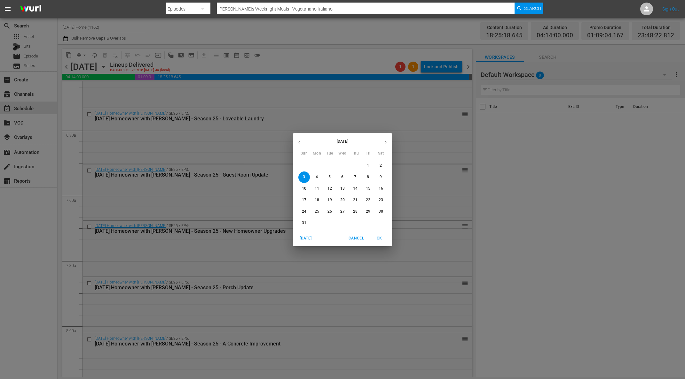
click at [298, 141] on icon "button" at bounding box center [299, 142] width 5 height 5
click at [331, 210] on p "29" at bounding box center [329, 211] width 4 height 5
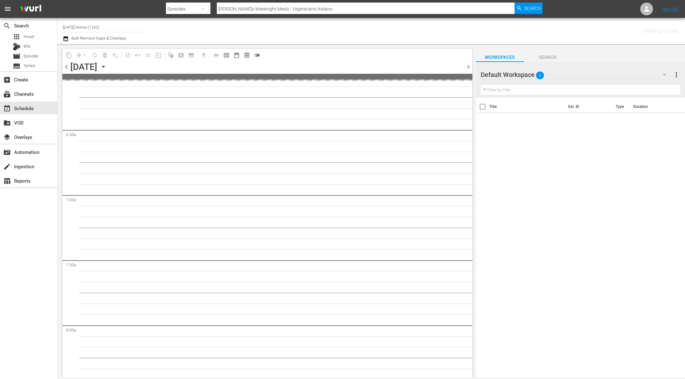
scroll to position [929, 0]
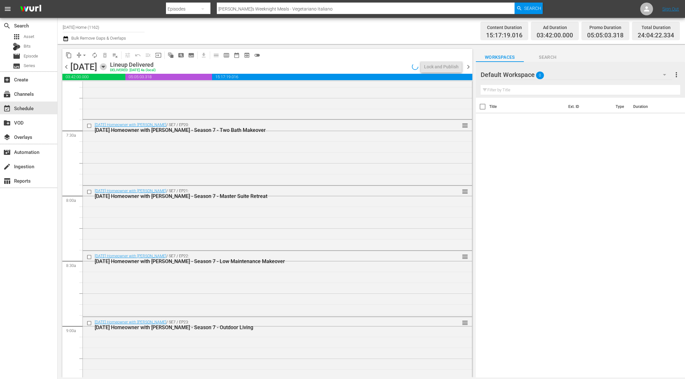
click at [105, 67] on icon "button" at bounding box center [103, 67] width 3 height 2
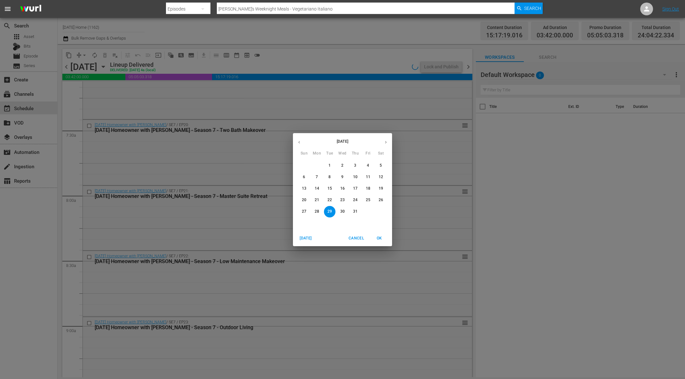
click at [384, 200] on span "26" at bounding box center [381, 200] width 12 height 5
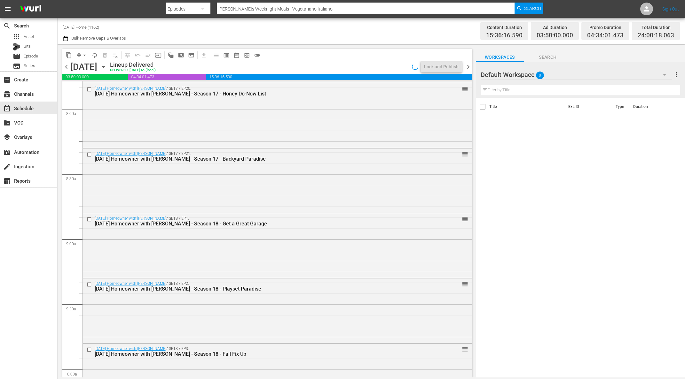
scroll to position [874, 0]
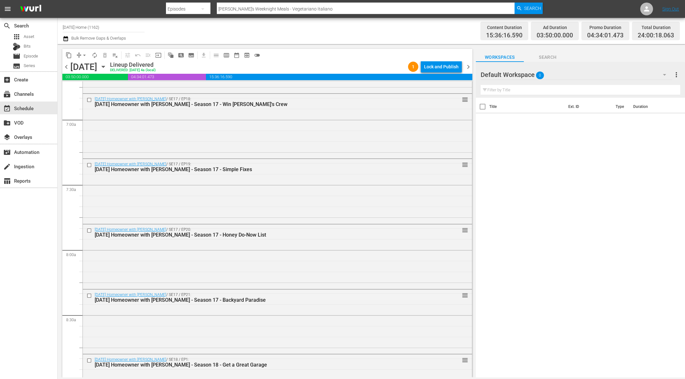
click at [105, 66] on icon "button" at bounding box center [103, 67] width 3 height 2
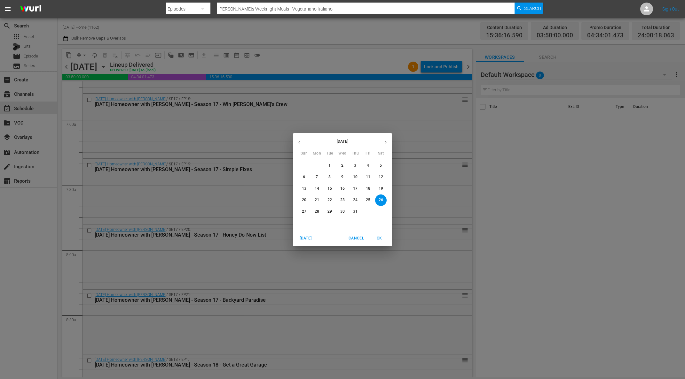
click at [305, 200] on p "20" at bounding box center [304, 200] width 4 height 5
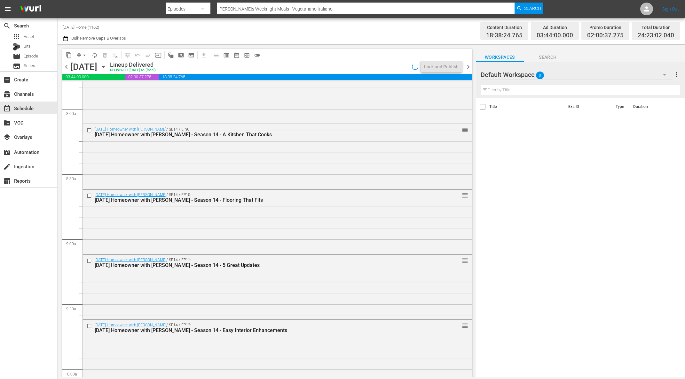
scroll to position [918, 0]
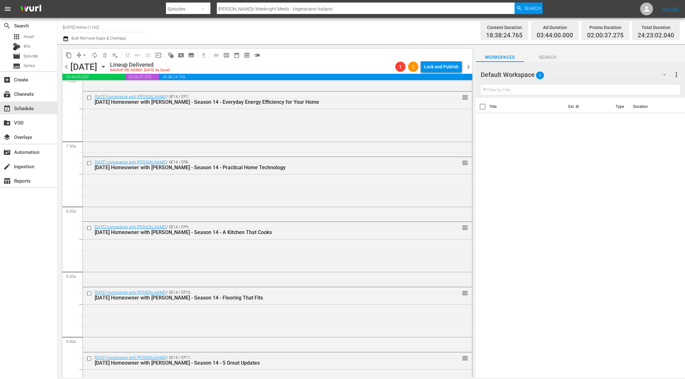
click at [107, 65] on icon "button" at bounding box center [103, 66] width 7 height 7
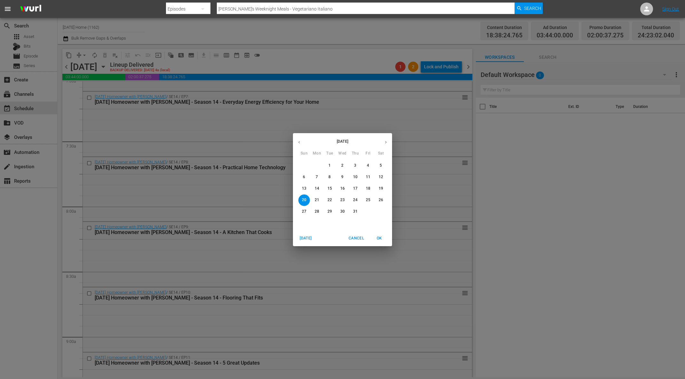
click at [345, 189] on span "16" at bounding box center [343, 188] width 12 height 5
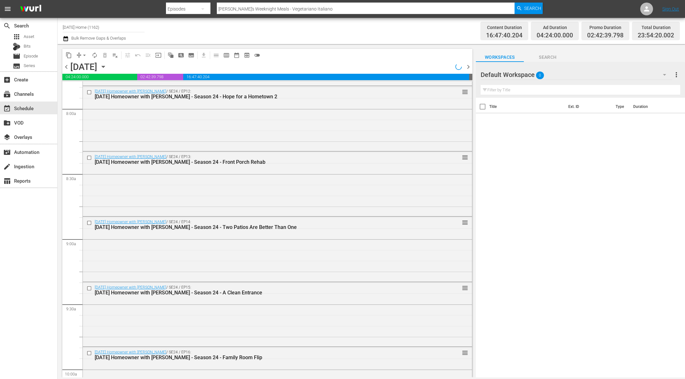
scroll to position [874, 0]
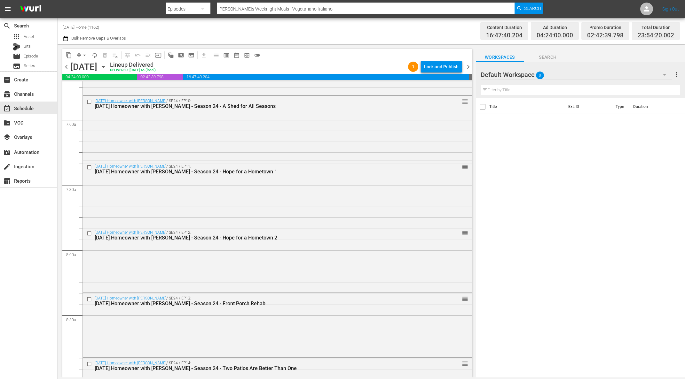
click at [107, 66] on icon "button" at bounding box center [103, 66] width 7 height 7
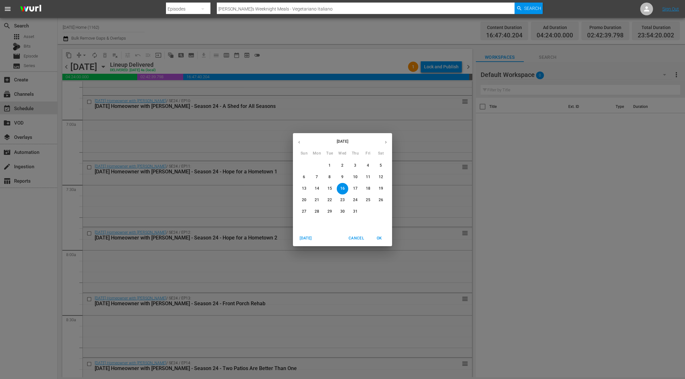
click at [299, 142] on icon "button" at bounding box center [299, 142] width 5 height 5
click at [383, 142] on icon "button" at bounding box center [385, 142] width 5 height 5
click at [384, 142] on icon "button" at bounding box center [385, 142] width 5 height 5
click at [300, 141] on icon "button" at bounding box center [299, 142] width 5 height 5
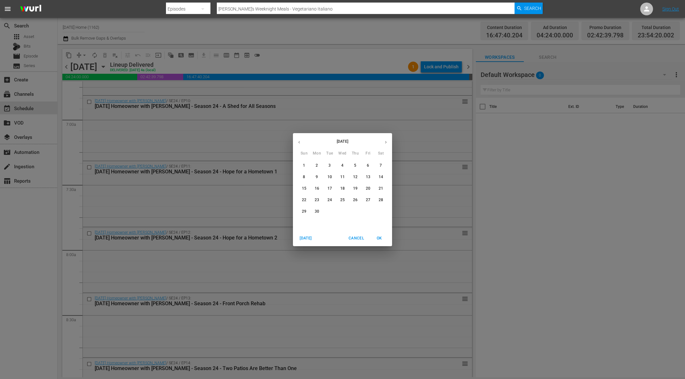
click at [300, 141] on icon "button" at bounding box center [299, 142] width 5 height 5
click at [344, 178] on span "7" at bounding box center [343, 176] width 12 height 5
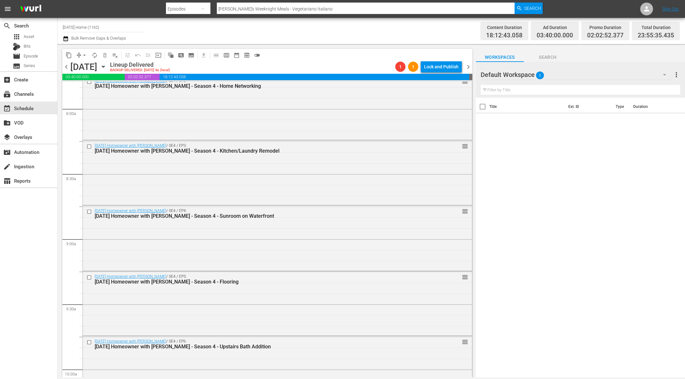
scroll to position [929, 0]
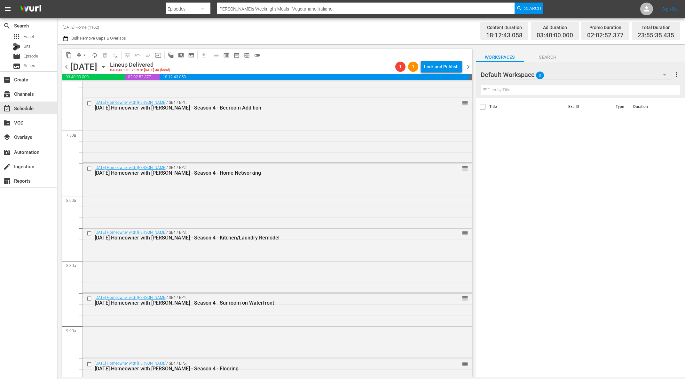
click at [105, 66] on icon "button" at bounding box center [103, 67] width 3 height 2
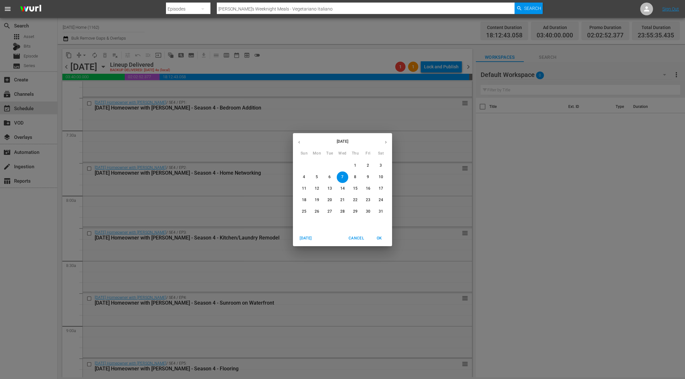
click at [327, 178] on span "6" at bounding box center [330, 176] width 12 height 5
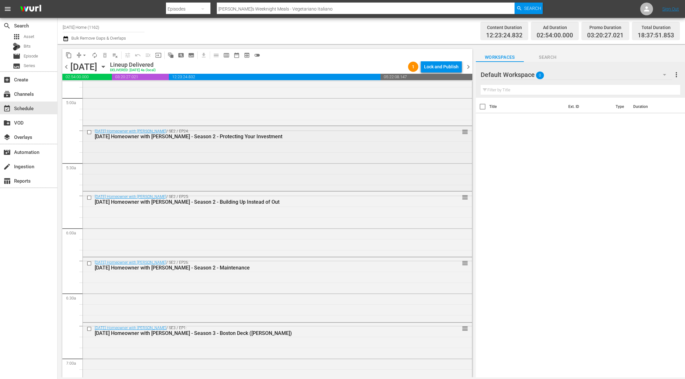
scroll to position [676, 0]
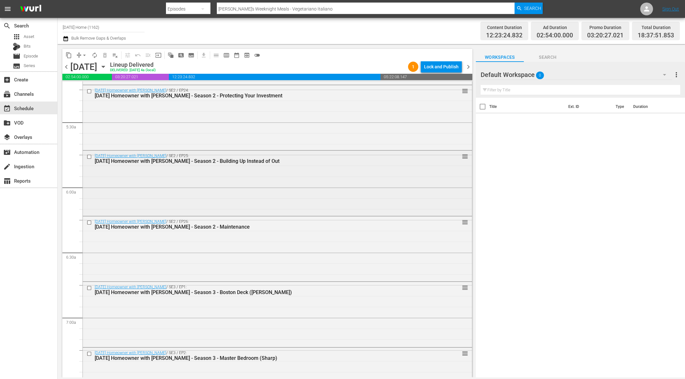
click at [90, 158] on input "checkbox" at bounding box center [90, 156] width 7 height 5
click at [89, 222] on input "checkbox" at bounding box center [90, 222] width 7 height 5
click at [89, 289] on input "checkbox" at bounding box center [90, 288] width 7 height 5
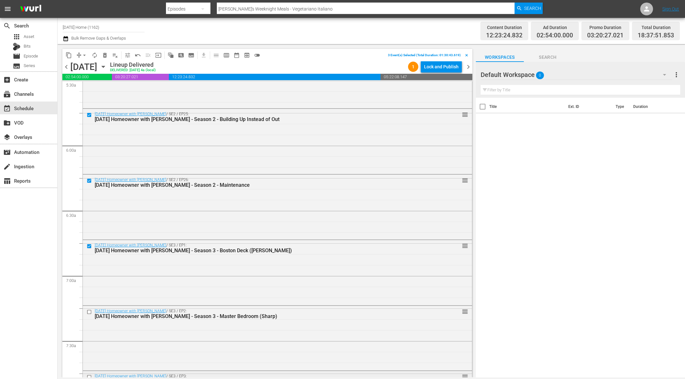
scroll to position [812, 0]
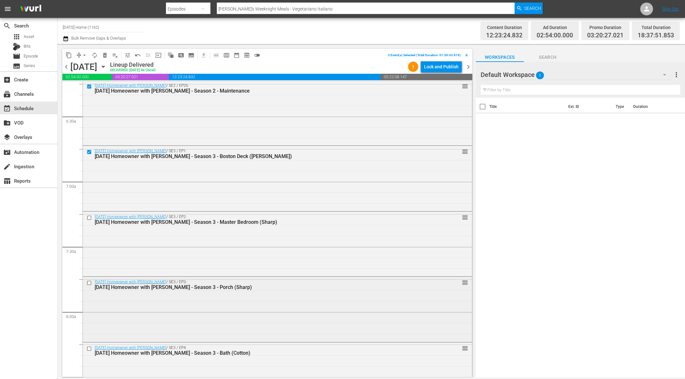
click at [90, 283] on input "checkbox" at bounding box center [90, 282] width 7 height 5
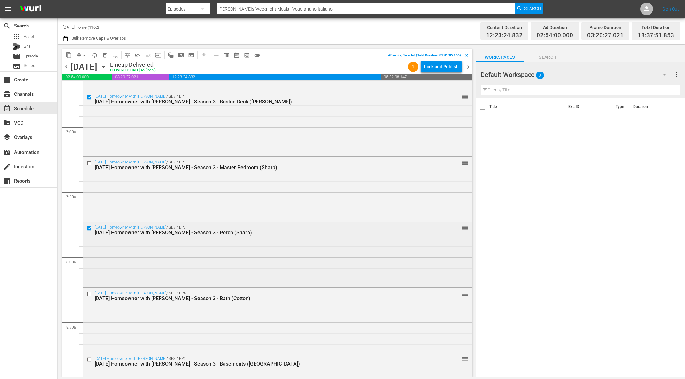
scroll to position [877, 0]
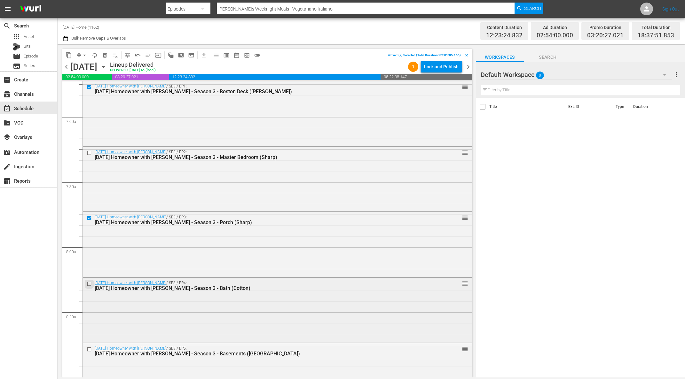
click at [89, 282] on input "checkbox" at bounding box center [90, 284] width 7 height 5
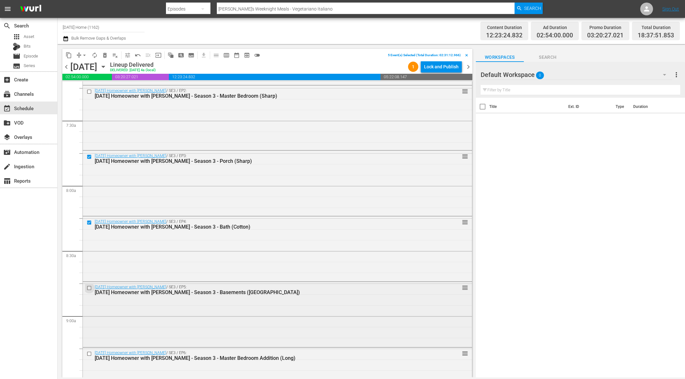
click at [89, 287] on input "checkbox" at bounding box center [90, 288] width 7 height 5
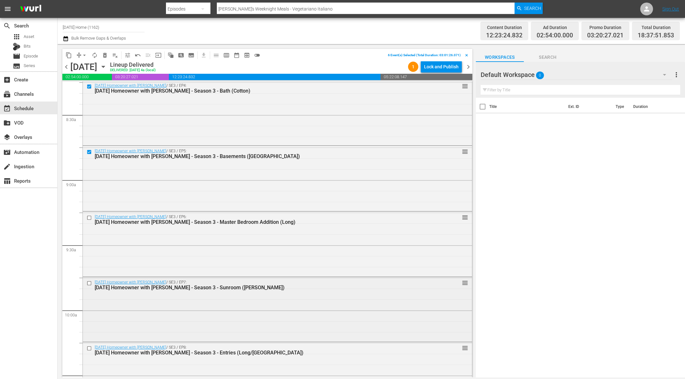
click at [90, 284] on input "checkbox" at bounding box center [90, 283] width 7 height 5
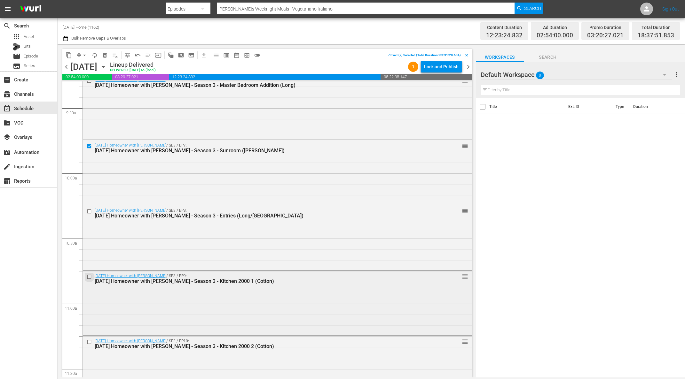
click at [88, 278] on input "checkbox" at bounding box center [90, 276] width 7 height 5
click at [90, 341] on input "checkbox" at bounding box center [90, 342] width 7 height 5
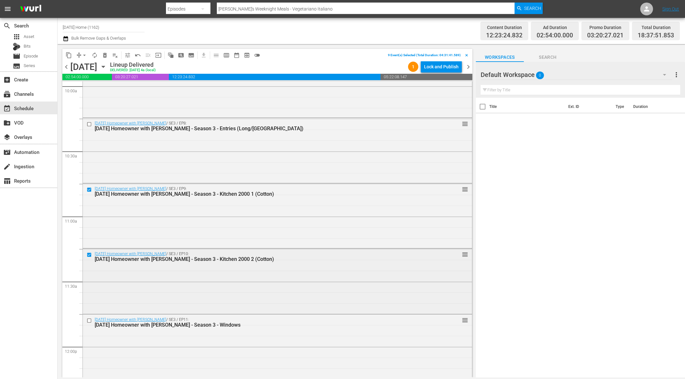
scroll to position [1353, 0]
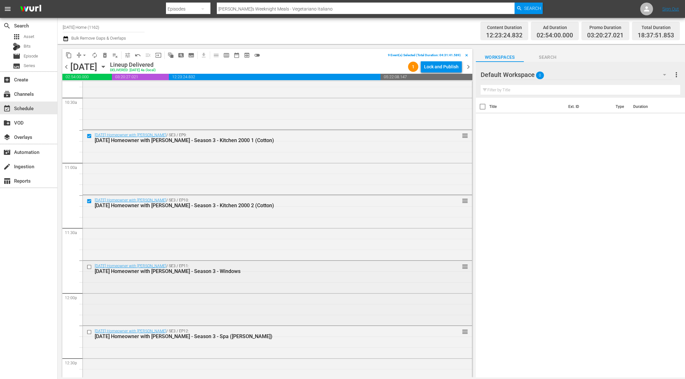
click at [89, 267] on input "checkbox" at bounding box center [90, 266] width 7 height 5
click at [88, 329] on div at bounding box center [90, 333] width 10 height 8
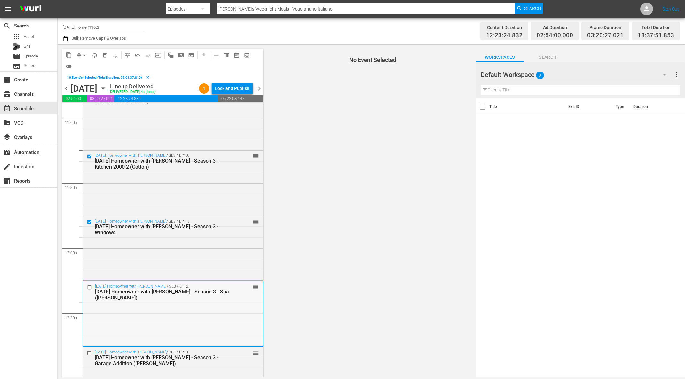
scroll to position [1421, 0]
click at [91, 285] on input "checkbox" at bounding box center [90, 286] width 7 height 5
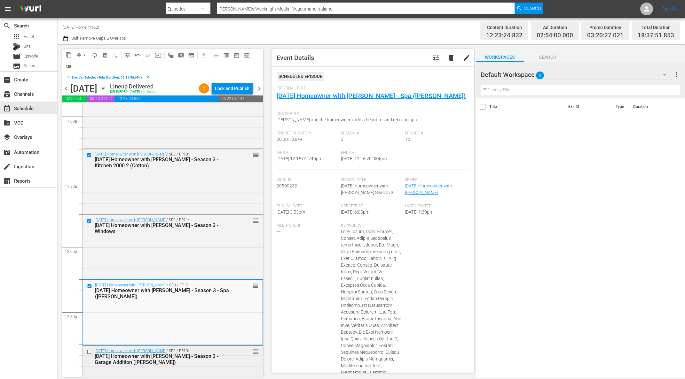
click at [89, 351] on input "checkbox" at bounding box center [90, 352] width 7 height 5
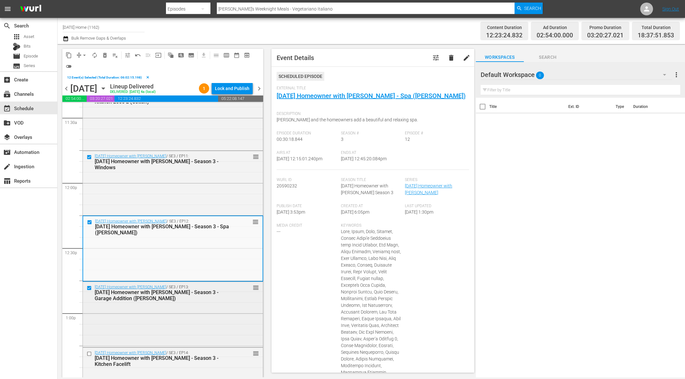
scroll to position [1489, 0]
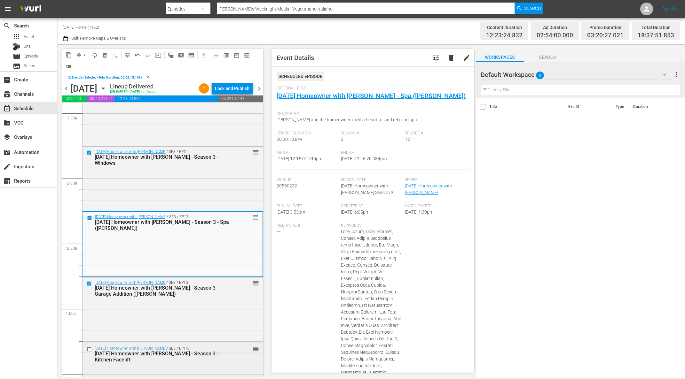
click at [90, 349] on input "checkbox" at bounding box center [90, 349] width 7 height 5
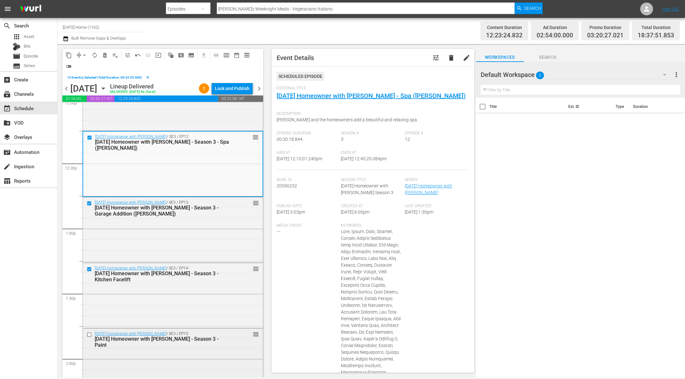
scroll to position [1626, 0]
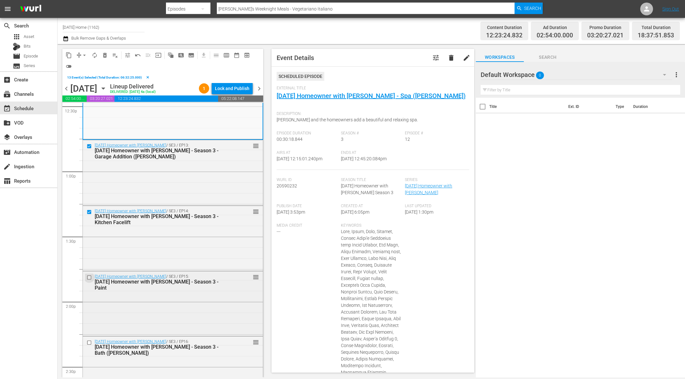
click at [89, 277] on input "checkbox" at bounding box center [90, 277] width 7 height 5
click at [88, 341] on input "checkbox" at bounding box center [90, 342] width 7 height 5
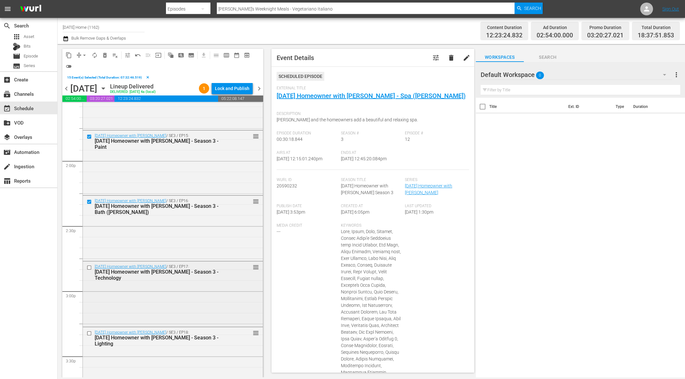
scroll to position [1833, 0]
click at [90, 199] on div at bounding box center [90, 203] width 10 height 8
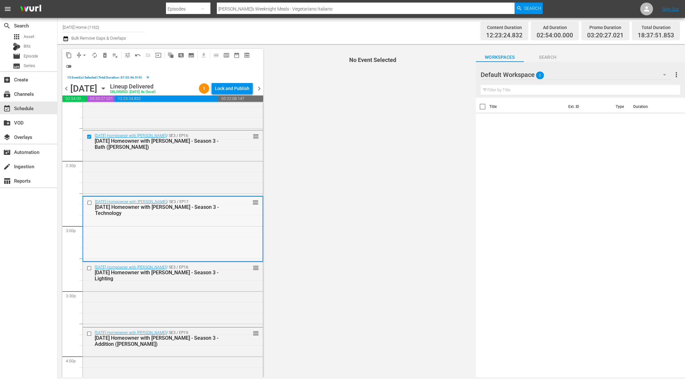
click at [88, 201] on input "checkbox" at bounding box center [90, 202] width 7 height 5
click at [90, 268] on input "checkbox" at bounding box center [90, 268] width 7 height 5
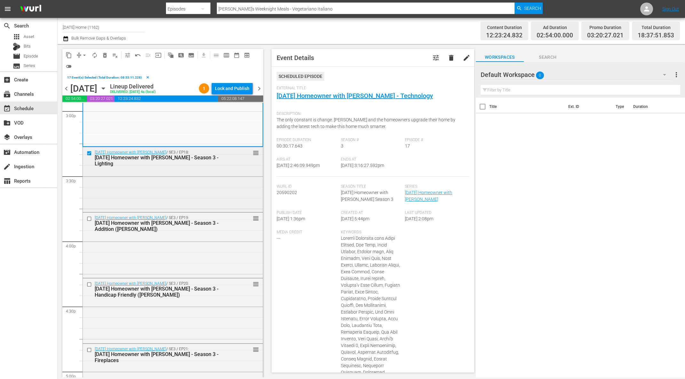
scroll to position [1965, 0]
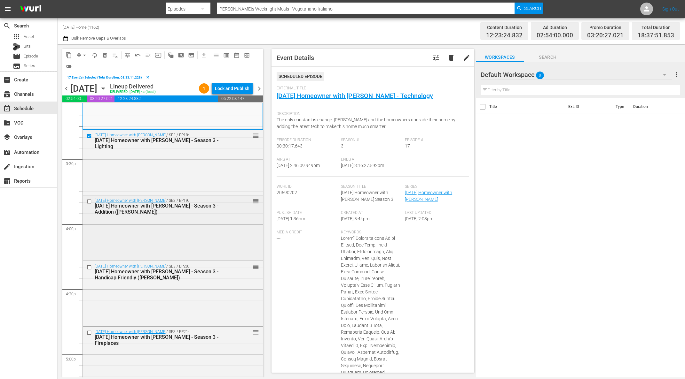
click at [89, 202] on input "checkbox" at bounding box center [90, 201] width 7 height 5
click at [90, 266] on input "checkbox" at bounding box center [90, 267] width 7 height 5
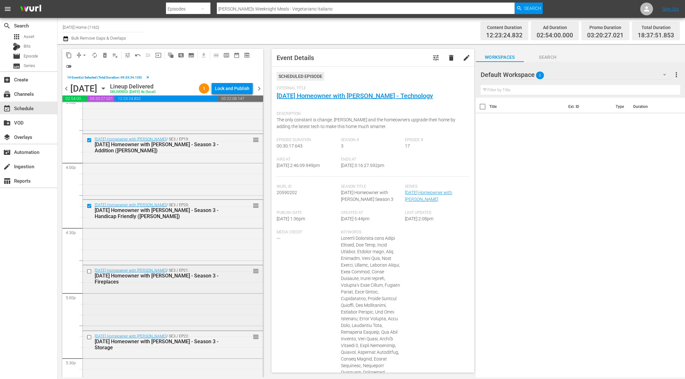
click at [89, 273] on input "checkbox" at bounding box center [90, 271] width 7 height 5
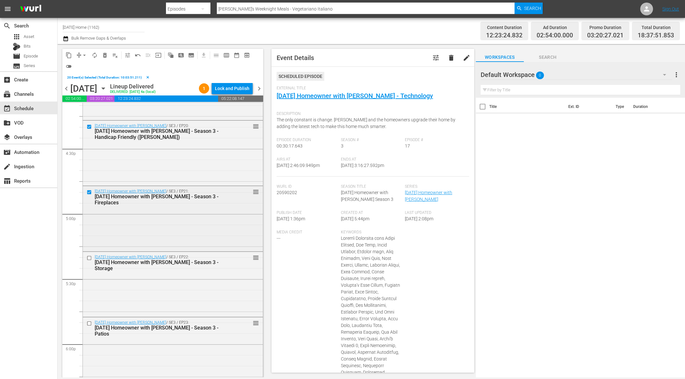
scroll to position [2160, 0]
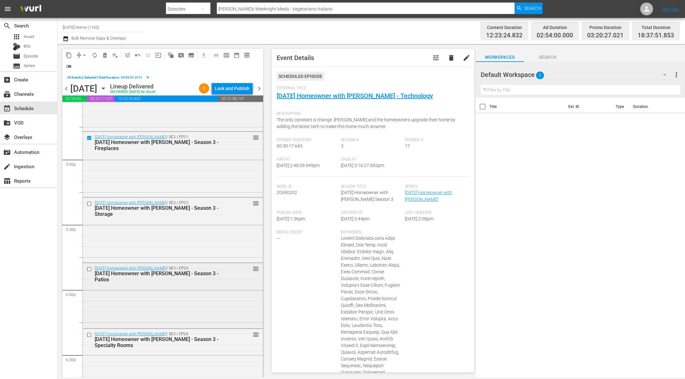
click at [89, 268] on input "checkbox" at bounding box center [90, 269] width 7 height 5
click at [89, 204] on input "checkbox" at bounding box center [90, 203] width 7 height 5
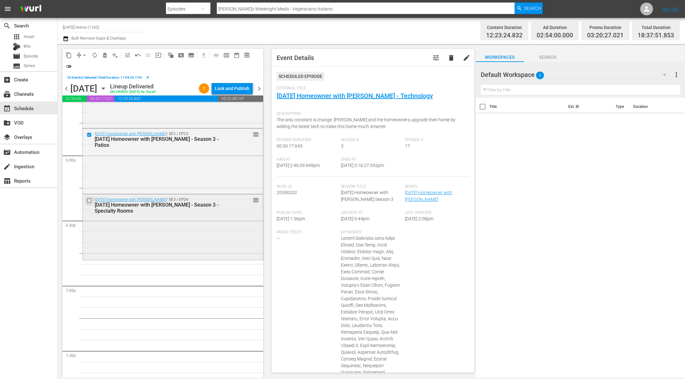
click at [87, 199] on input "checkbox" at bounding box center [90, 200] width 7 height 5
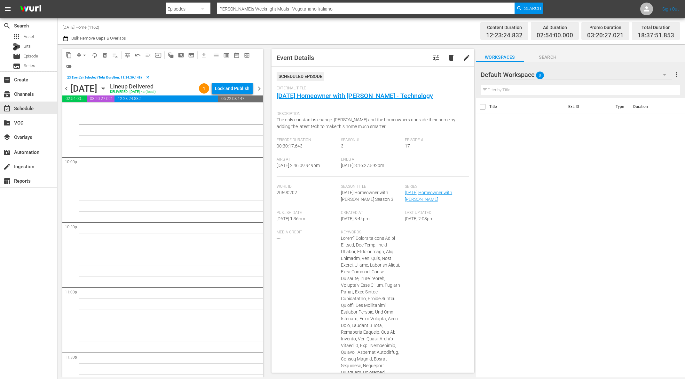
scroll to position [2855, 0]
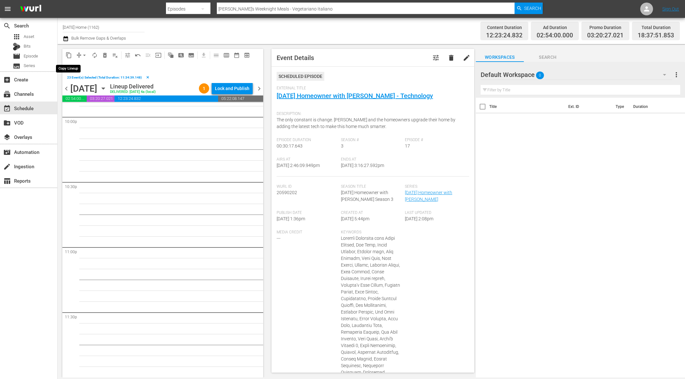
click at [68, 56] on span "content_copy" at bounding box center [69, 55] width 6 height 6
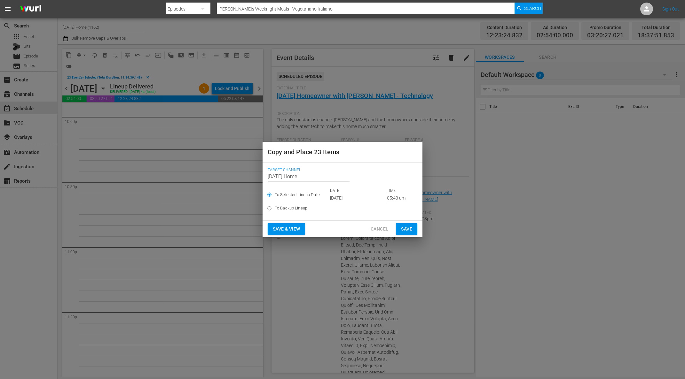
click at [354, 196] on input "[DATE]" at bounding box center [355, 199] width 50 height 10
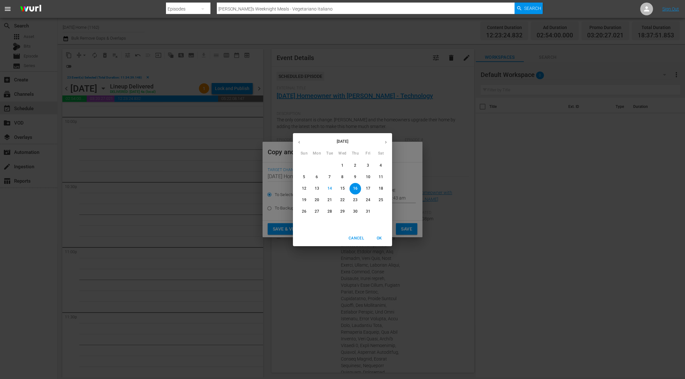
click at [366, 190] on p "17" at bounding box center [368, 188] width 4 height 5
type input "[DATE]"
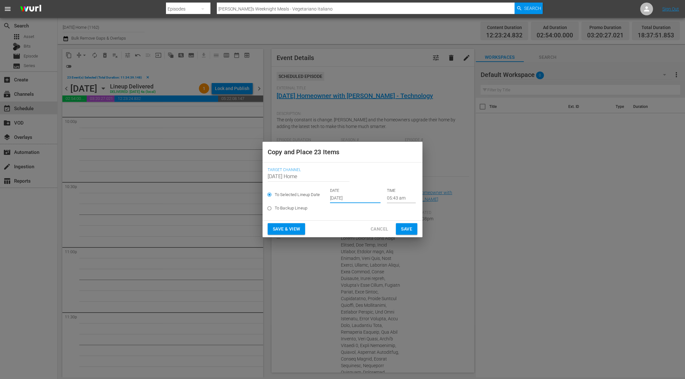
click at [387, 195] on input "05:43 am" at bounding box center [401, 199] width 29 height 10
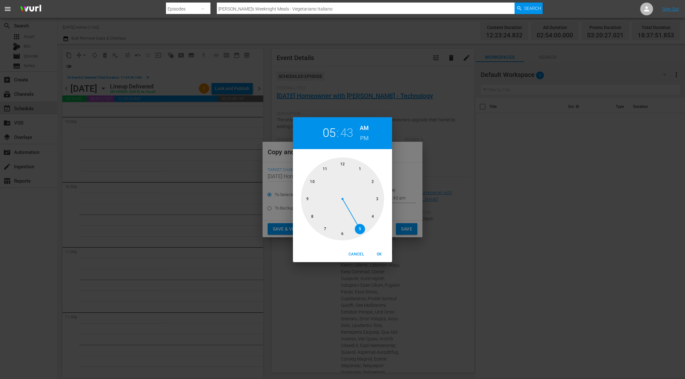
click at [339, 163] on div at bounding box center [342, 199] width 83 height 83
click at [341, 165] on div at bounding box center [342, 199] width 83 height 83
click at [366, 141] on h6 "PM" at bounding box center [364, 138] width 9 height 10
click at [365, 126] on h6 "AM" at bounding box center [364, 128] width 9 height 10
click at [382, 254] on span "OK" at bounding box center [378, 254] width 15 height 7
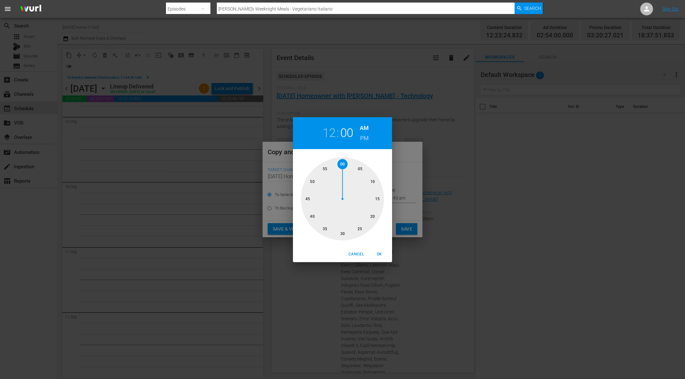
type input "12:00 am"
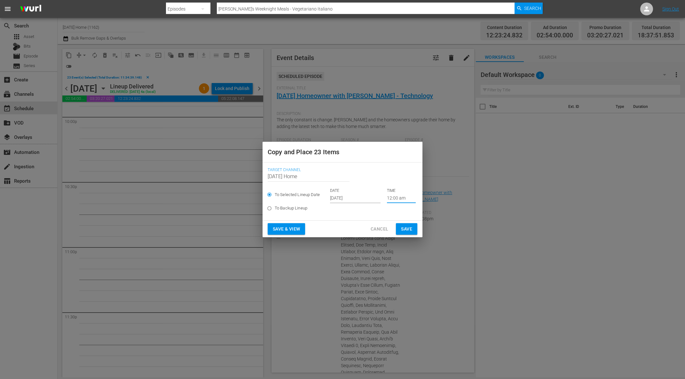
click at [407, 231] on span "Save" at bounding box center [406, 229] width 11 height 8
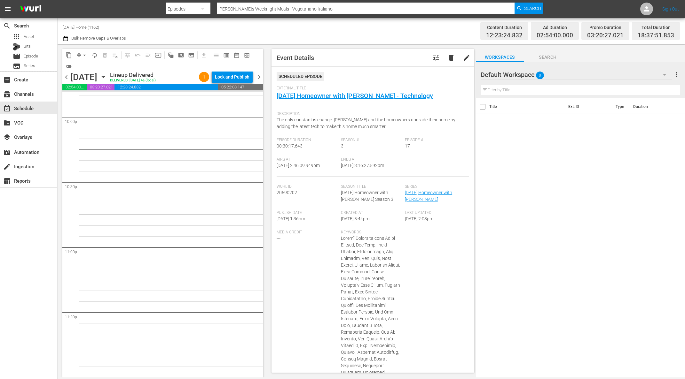
scroll to position [2843, 0]
click at [105, 77] on icon "button" at bounding box center [103, 77] width 3 height 2
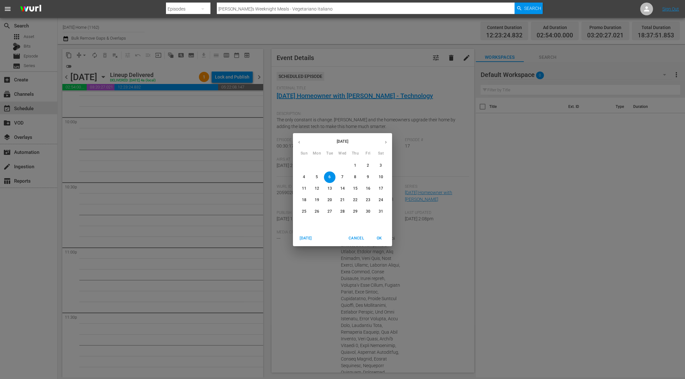
click at [340, 177] on span "7" at bounding box center [343, 176] width 12 height 5
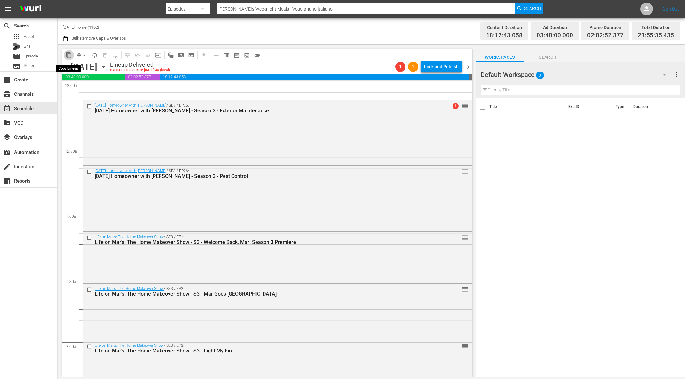
click at [69, 55] on span "content_copy" at bounding box center [69, 55] width 6 height 6
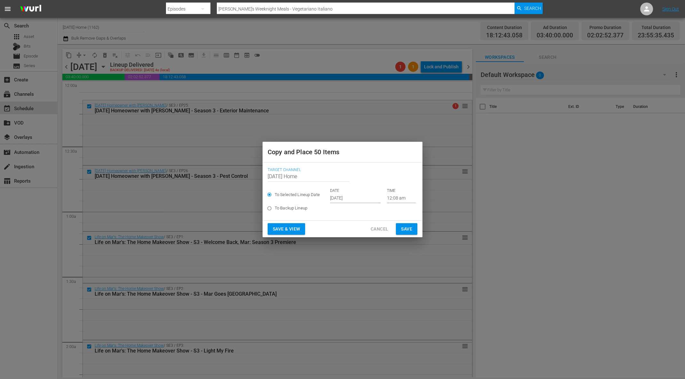
click at [344, 199] on input "[DATE]" at bounding box center [355, 199] width 50 height 10
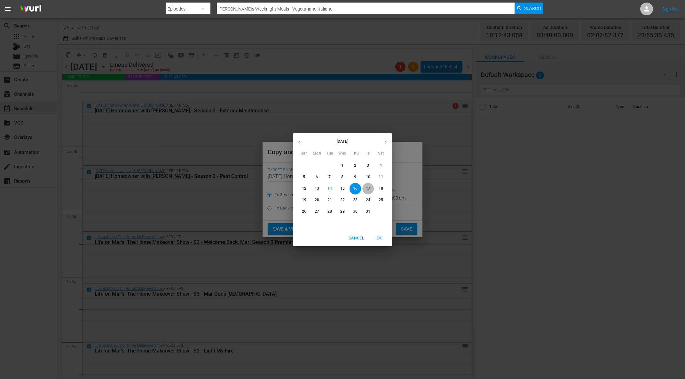
click at [369, 188] on p "17" at bounding box center [368, 188] width 4 height 5
type input "[DATE]"
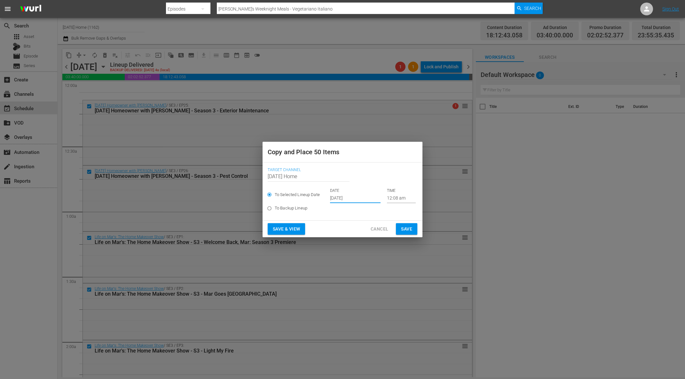
click at [387, 200] on input "12:08 am" at bounding box center [401, 199] width 29 height 10
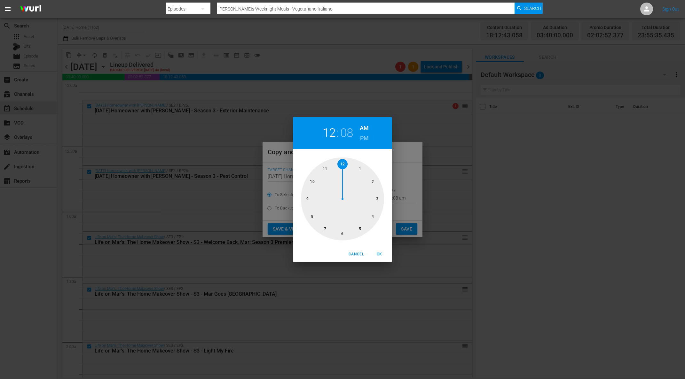
click at [360, 169] on div at bounding box center [342, 199] width 83 height 83
click at [365, 138] on h6 "PM" at bounding box center [364, 138] width 9 height 10
click at [381, 255] on span "OK" at bounding box center [378, 254] width 15 height 7
type input "01:08 pm"
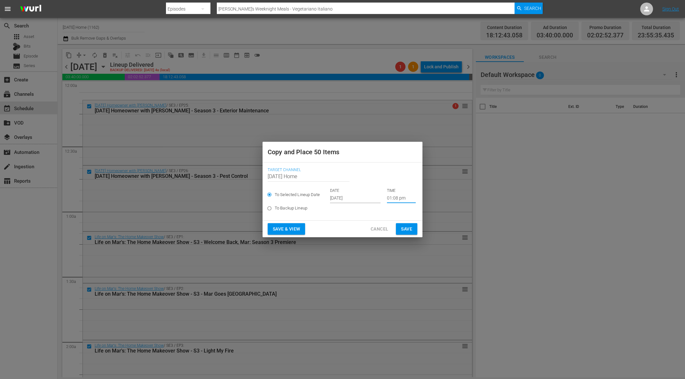
click at [407, 227] on span "Save" at bounding box center [406, 229] width 11 height 8
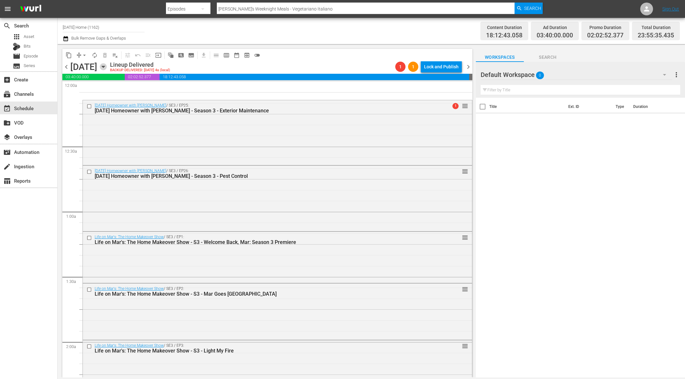
click at [105, 66] on icon "button" at bounding box center [103, 67] width 3 height 2
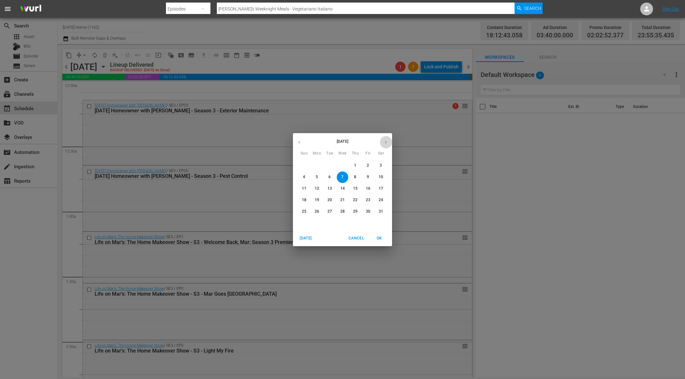
click at [383, 141] on button "button" at bounding box center [385, 142] width 12 height 12
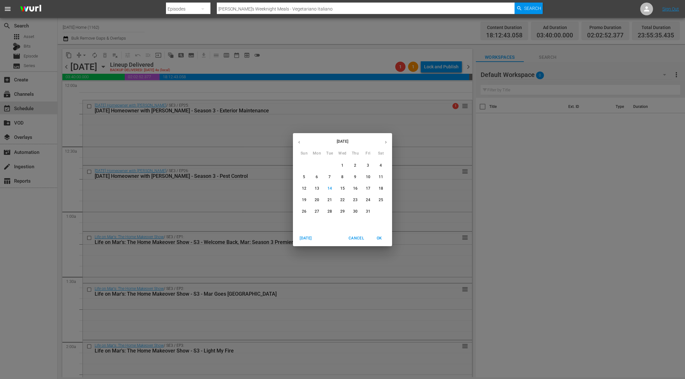
click at [383, 141] on button "button" at bounding box center [385, 142] width 12 height 12
click at [297, 142] on icon "button" at bounding box center [299, 142] width 5 height 5
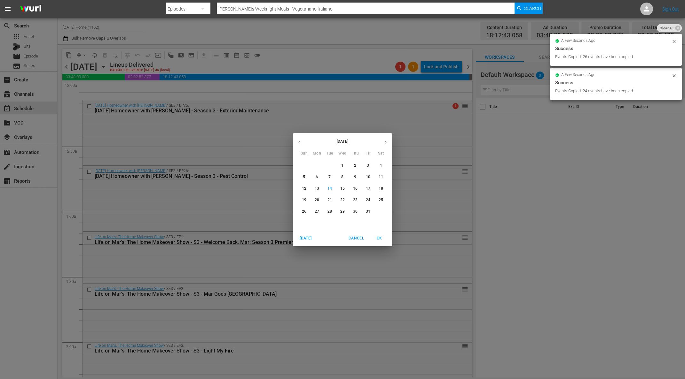
click at [366, 190] on p "17" at bounding box center [368, 188] width 4 height 5
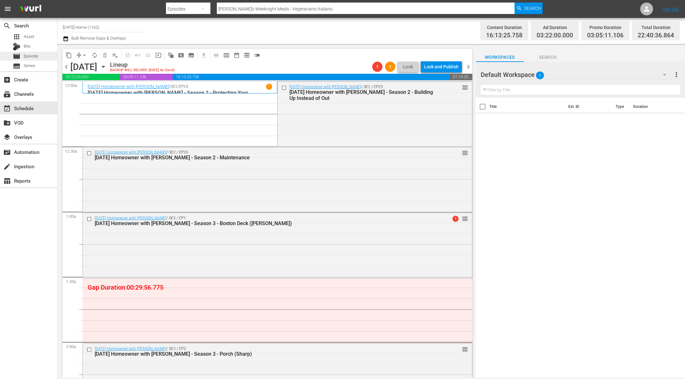
click at [33, 58] on span "Episode" at bounding box center [31, 56] width 14 height 6
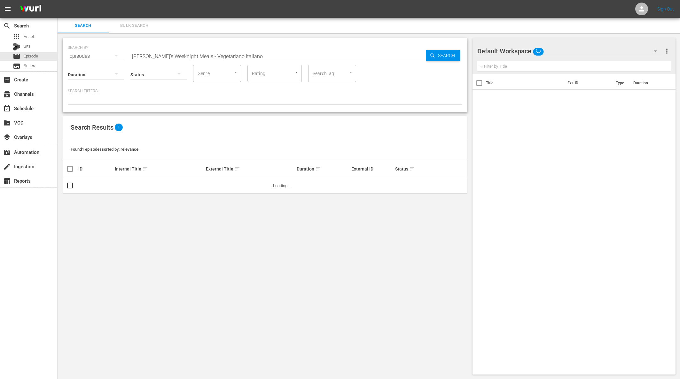
click at [285, 58] on input "[PERSON_NAME]'s Weeknight Meals - Vegetariano Italiano" at bounding box center [277, 56] width 295 height 15
paste input "Master Bedroom (Sharp)"
type input "Master Bedroom (Sharp)"
click at [436, 56] on span "Search" at bounding box center [447, 56] width 25 height 12
click at [438, 186] on span "playlist_add" at bounding box center [439, 186] width 8 height 8
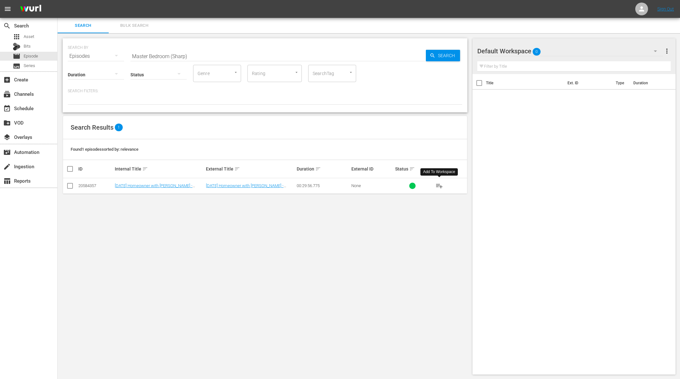
click at [438, 186] on span "playlist_add" at bounding box center [439, 186] width 8 height 8
drag, startPoint x: 438, startPoint y: 186, endPoint x: 220, endPoint y: 82, distance: 241.7
click at [438, 186] on span "playlist_add" at bounding box center [439, 186] width 8 height 8
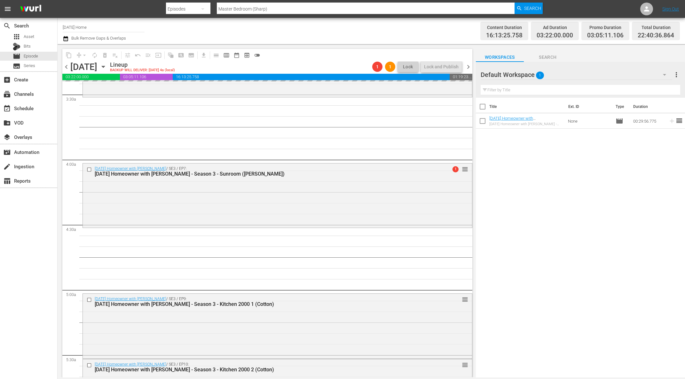
scroll to position [408, 0]
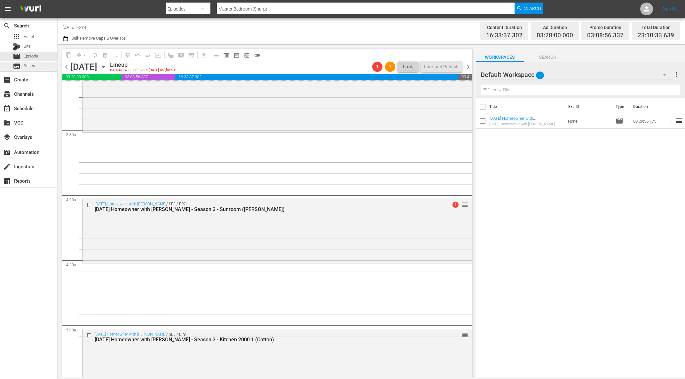
click at [35, 65] on div "subtitles Series" at bounding box center [28, 66] width 57 height 9
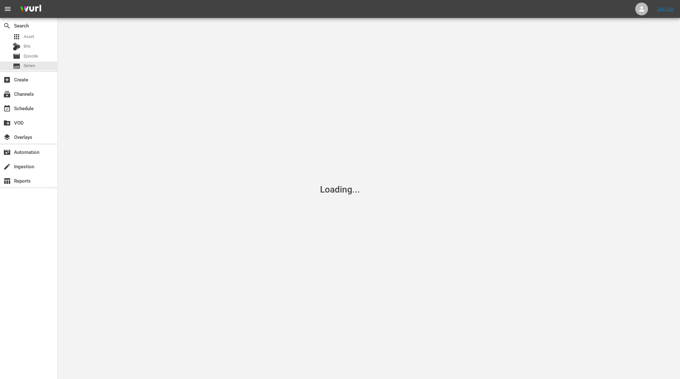
click at [38, 56] on div "movie Episode" at bounding box center [28, 56] width 57 height 9
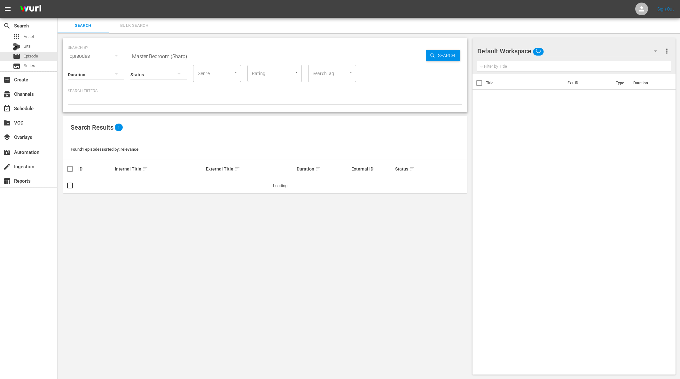
click at [153, 57] on input "Master Bedroom (Sharp)" at bounding box center [277, 56] width 295 height 15
paste input "Entries (Long/[GEOGRAPHIC_DATA]"
type input "Entries (Long/[GEOGRAPHIC_DATA])"
click at [440, 55] on span "Search" at bounding box center [447, 56] width 25 height 12
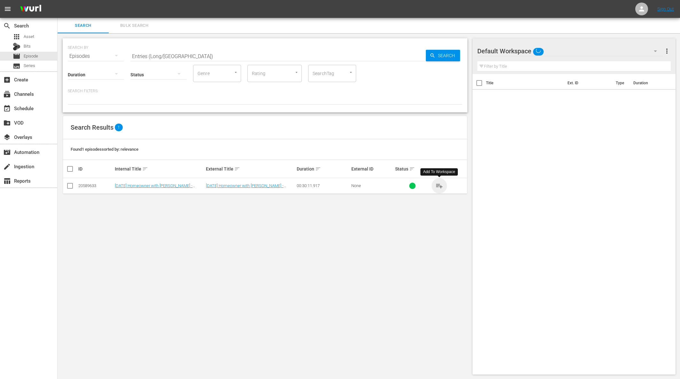
click at [438, 183] on span "playlist_add" at bounding box center [439, 186] width 8 height 8
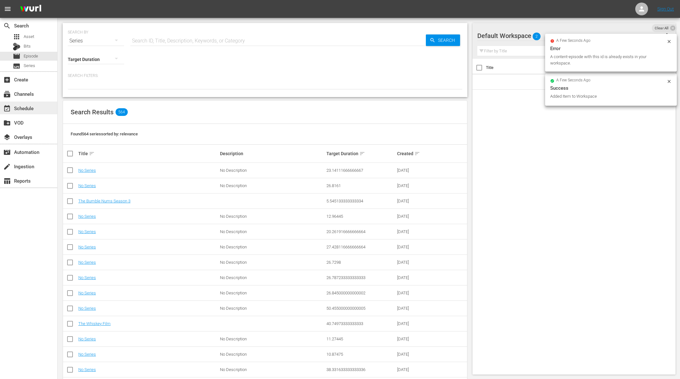
click at [34, 110] on div "event_available Schedule" at bounding box center [18, 108] width 36 height 6
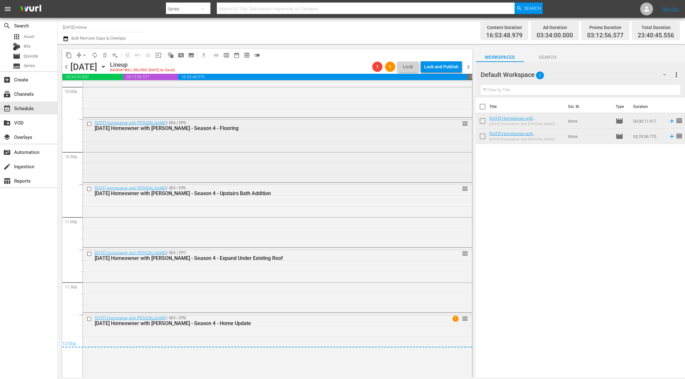
scroll to position [2852, 0]
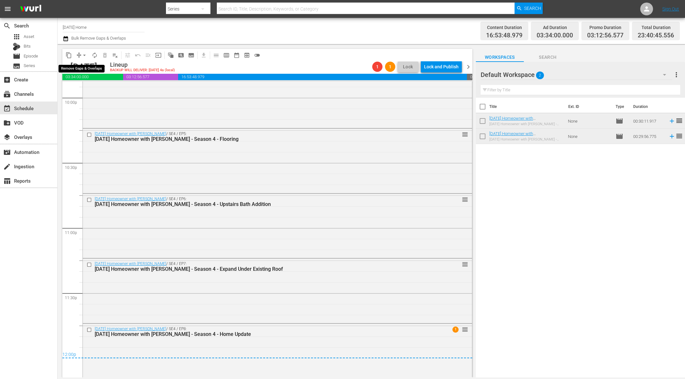
click at [84, 54] on span "arrow_drop_down" at bounding box center [84, 55] width 6 height 6
click at [90, 88] on li "Align to End of Previous Day" at bounding box center [84, 89] width 67 height 11
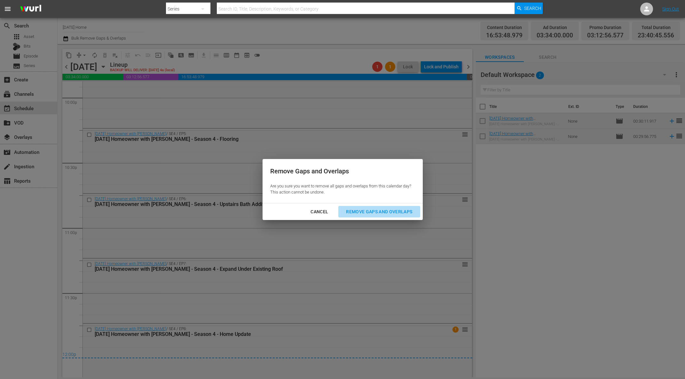
click at [363, 209] on div "Remove Gaps and Overlaps" at bounding box center [379, 212] width 76 height 8
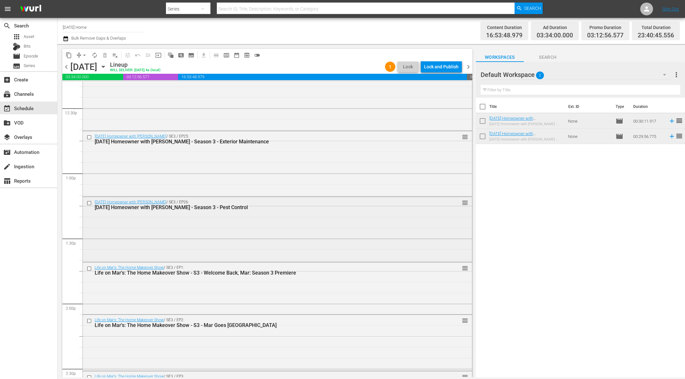
scroll to position [1662, 0]
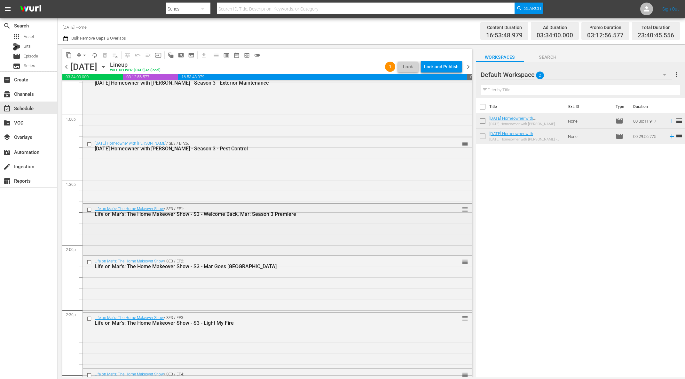
click at [89, 207] on div at bounding box center [90, 210] width 10 height 8
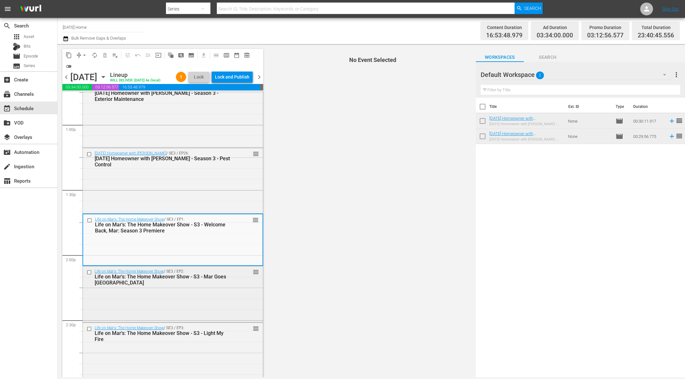
click at [88, 272] on input "checkbox" at bounding box center [90, 272] width 7 height 5
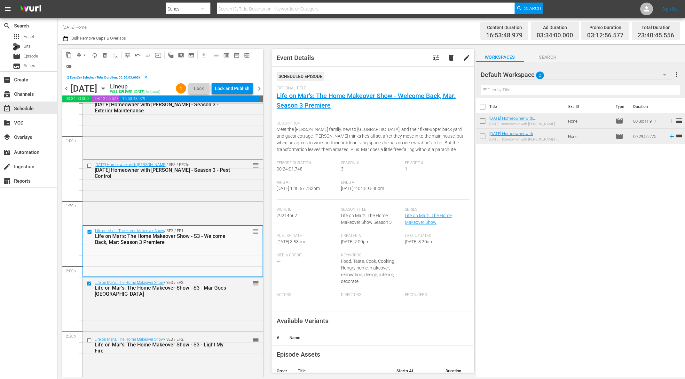
scroll to position [1795, 0]
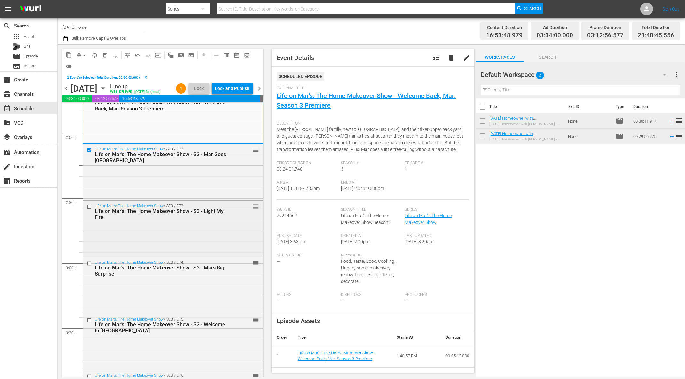
click at [89, 205] on input "checkbox" at bounding box center [90, 206] width 7 height 5
click at [90, 263] on input "checkbox" at bounding box center [90, 263] width 7 height 5
click at [89, 320] on input "checkbox" at bounding box center [90, 320] width 7 height 5
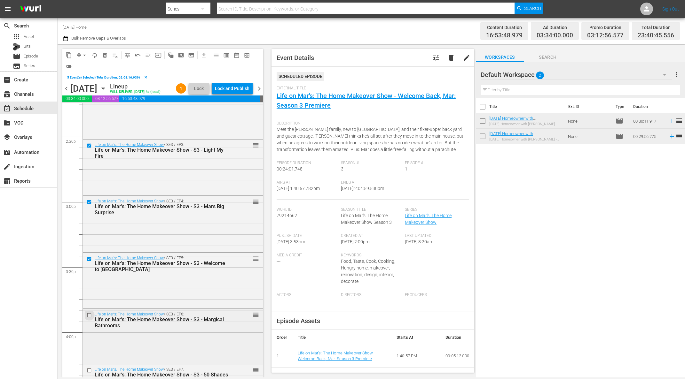
click at [89, 315] on input "checkbox" at bounding box center [90, 315] width 7 height 5
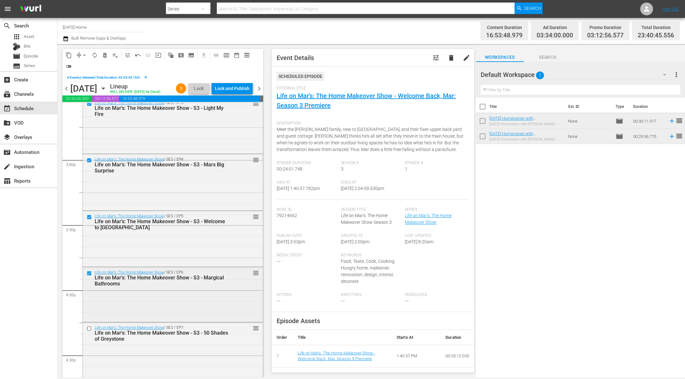
scroll to position [1989, 0]
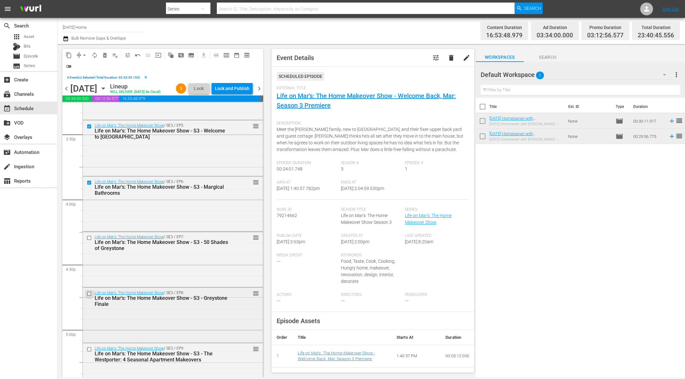
click at [90, 292] on input "checkbox" at bounding box center [90, 293] width 7 height 5
click at [89, 238] on input "checkbox" at bounding box center [90, 237] width 7 height 5
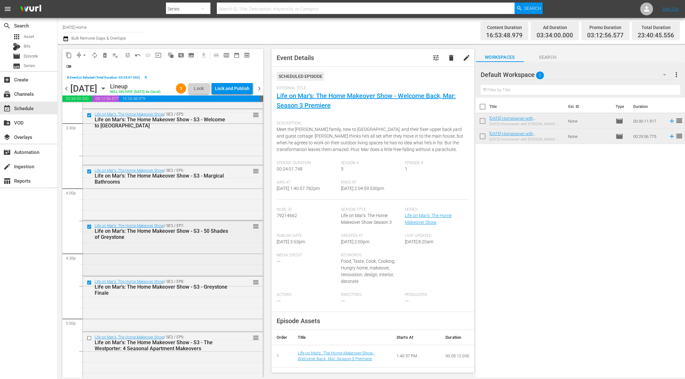
scroll to position [2059, 0]
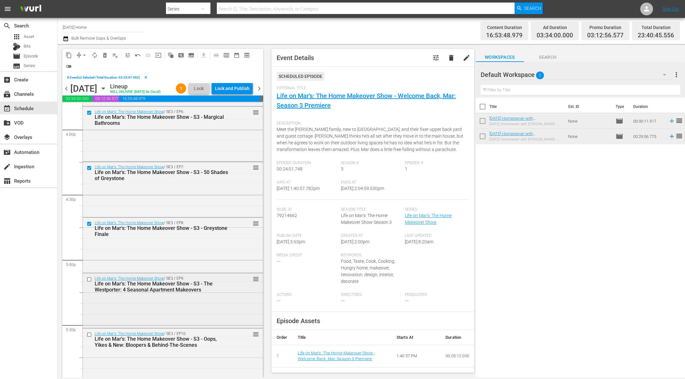
click at [90, 279] on input "checkbox" at bounding box center [90, 279] width 7 height 5
click at [89, 332] on input "checkbox" at bounding box center [90, 334] width 7 height 5
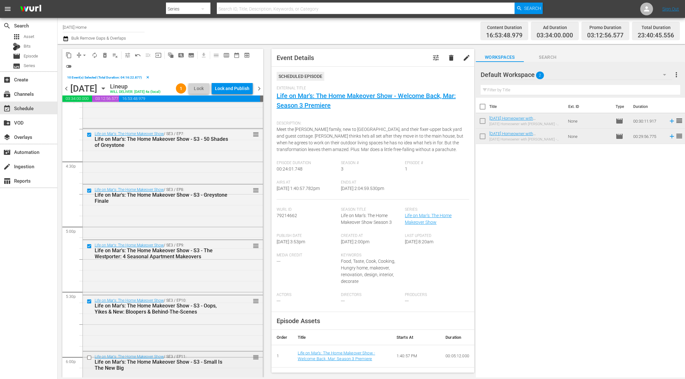
scroll to position [2185, 0]
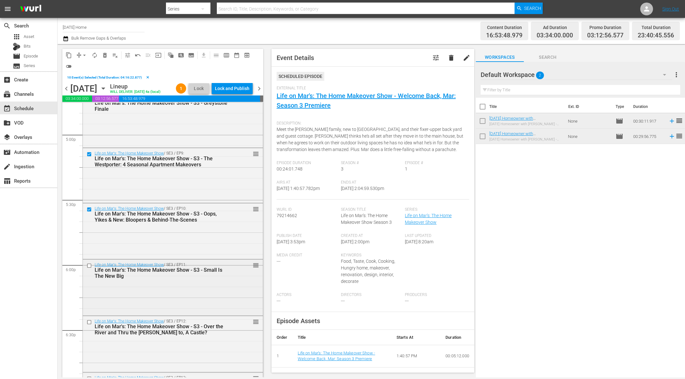
click at [89, 265] on input "checkbox" at bounding box center [90, 265] width 7 height 5
click at [89, 323] on input "checkbox" at bounding box center [90, 322] width 7 height 5
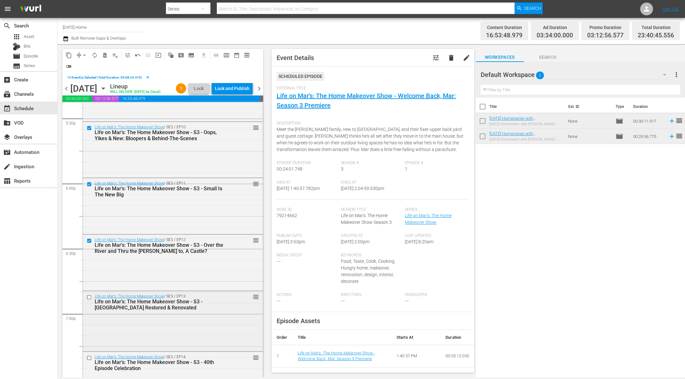
scroll to position [2299, 0]
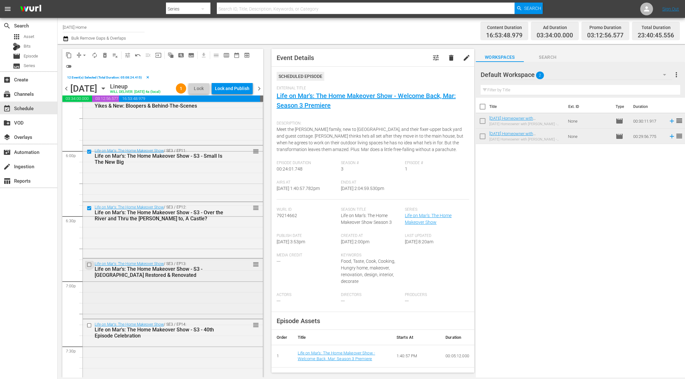
click at [89, 264] on input "checkbox" at bounding box center [90, 264] width 7 height 5
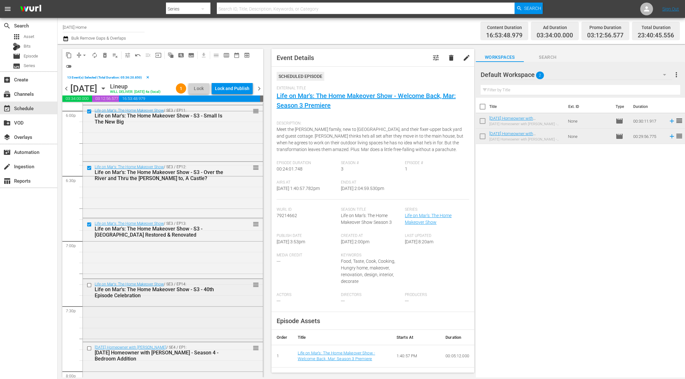
scroll to position [2361, 0]
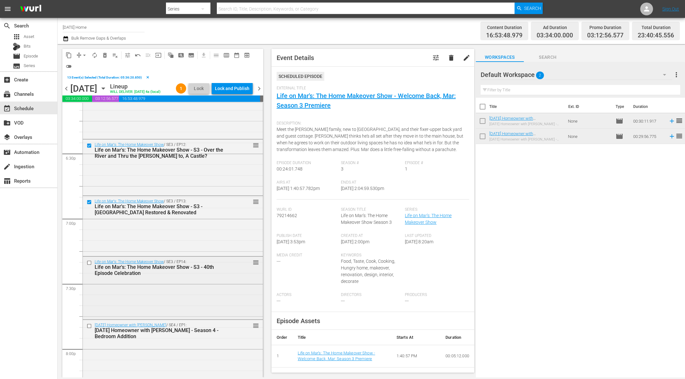
click at [89, 263] on input "checkbox" at bounding box center [90, 262] width 7 height 5
click at [106, 54] on span "delete_forever_outlined" at bounding box center [105, 55] width 6 height 6
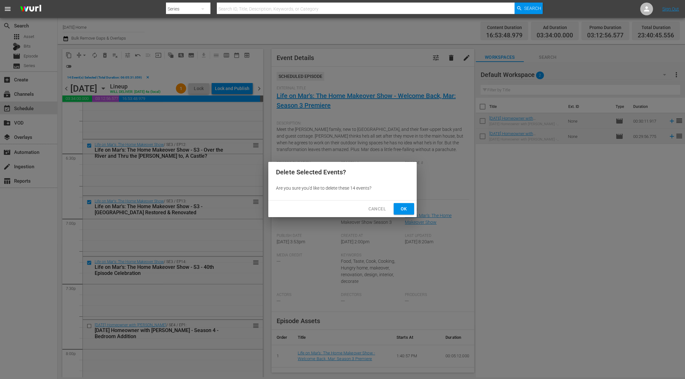
click at [408, 209] on span "Ok" at bounding box center [404, 209] width 10 height 8
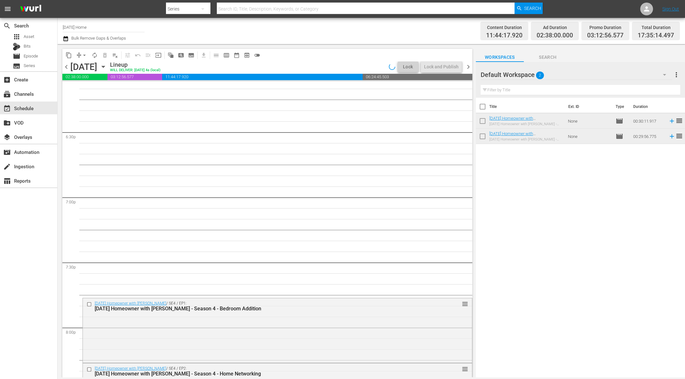
scroll to position [2427, 0]
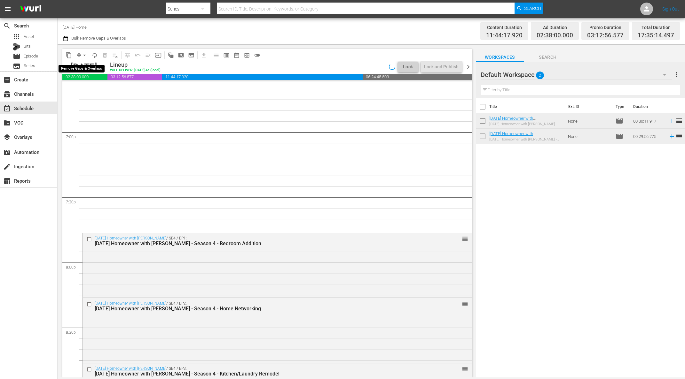
click at [85, 54] on span "arrow_drop_down" at bounding box center [84, 55] width 6 height 6
click at [88, 87] on li "Align to End of Previous Day" at bounding box center [84, 89] width 67 height 11
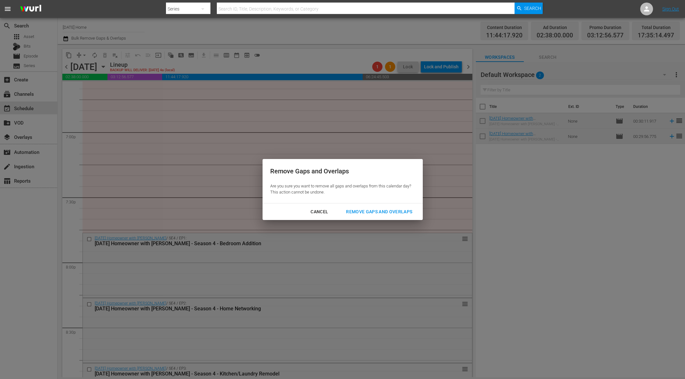
click at [378, 206] on button "Remove Gaps and Overlaps" at bounding box center [378, 212] width 81 height 12
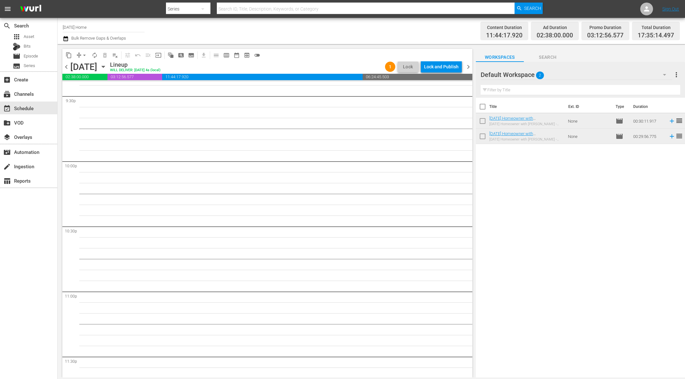
scroll to position [2833, 0]
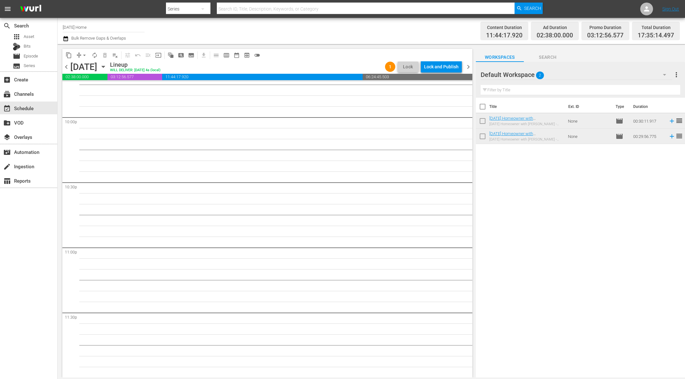
click at [107, 68] on icon "button" at bounding box center [103, 66] width 7 height 7
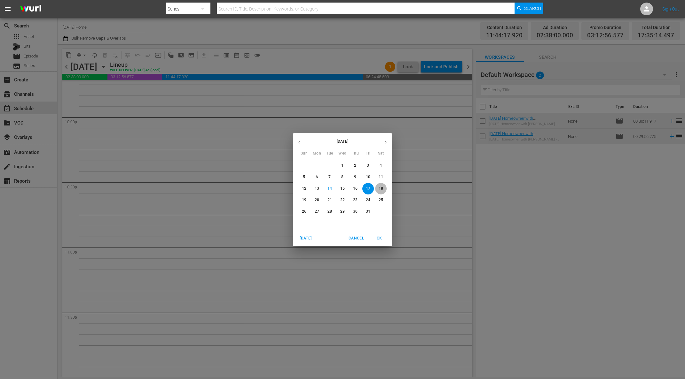
click at [382, 190] on p "18" at bounding box center [380, 188] width 4 height 5
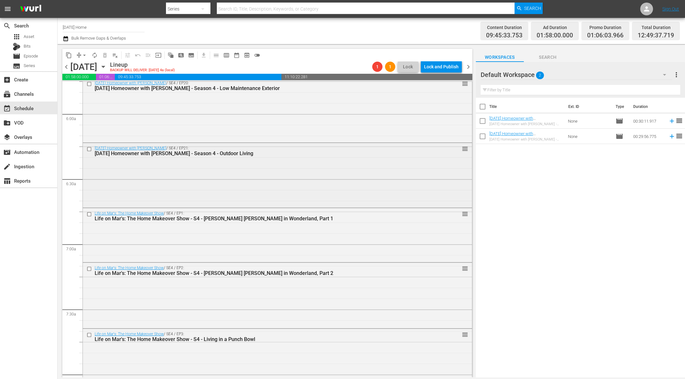
scroll to position [794, 0]
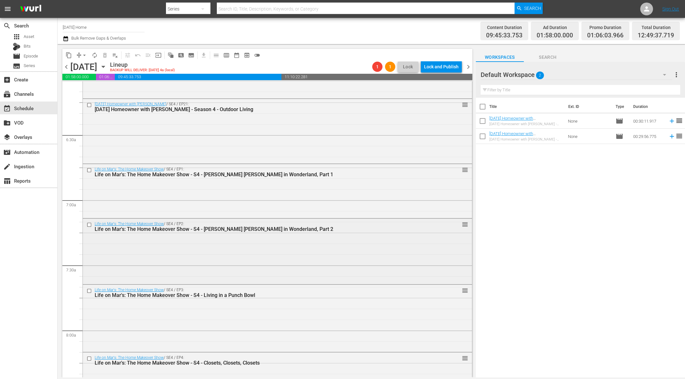
click at [90, 225] on input "checkbox" at bounding box center [90, 224] width 7 height 5
click at [90, 289] on input "checkbox" at bounding box center [90, 291] width 7 height 5
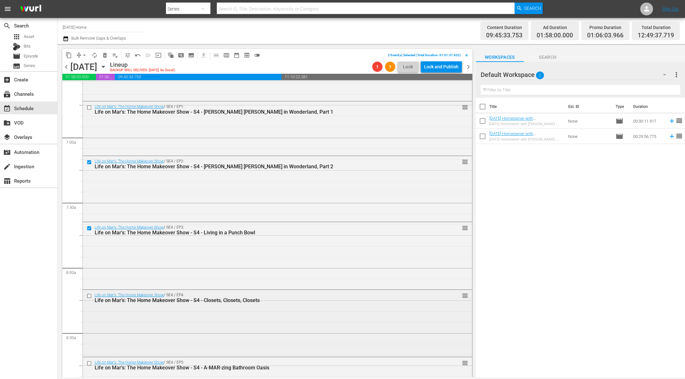
click at [89, 296] on input "checkbox" at bounding box center [90, 296] width 7 height 5
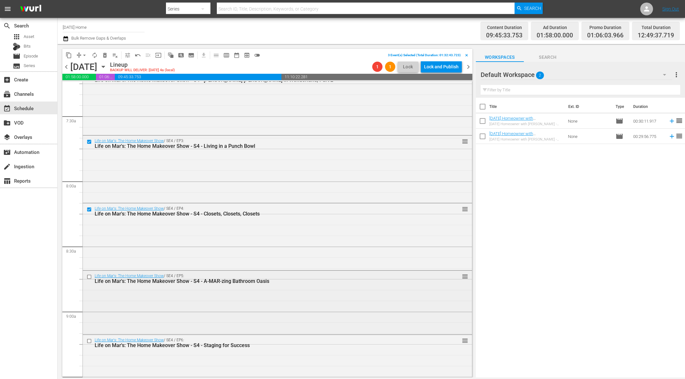
scroll to position [979, 0]
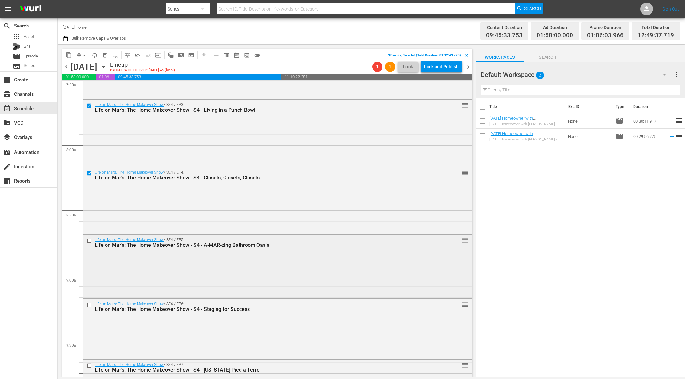
click at [89, 241] on input "checkbox" at bounding box center [90, 240] width 7 height 5
click at [90, 303] on input "checkbox" at bounding box center [90, 305] width 7 height 5
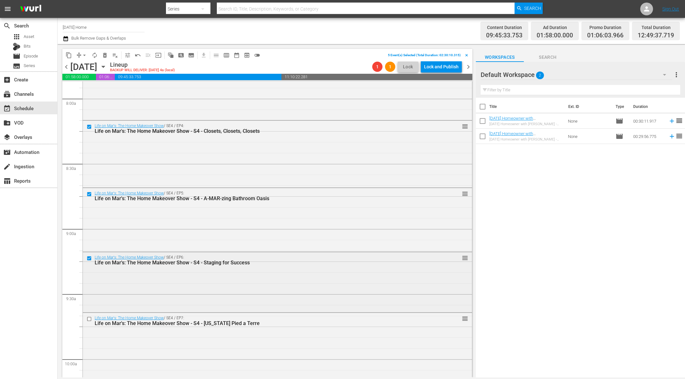
scroll to position [1044, 0]
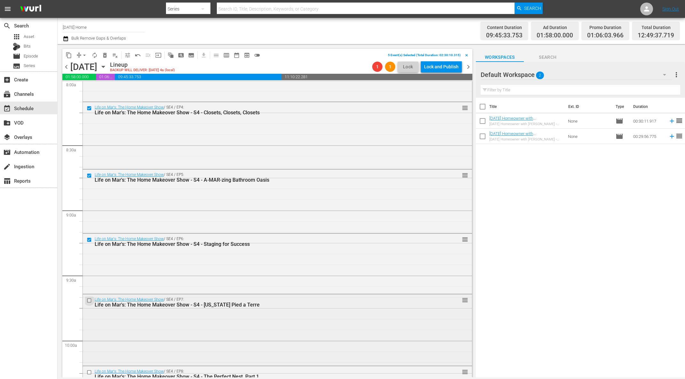
click at [89, 301] on input "checkbox" at bounding box center [90, 300] width 7 height 5
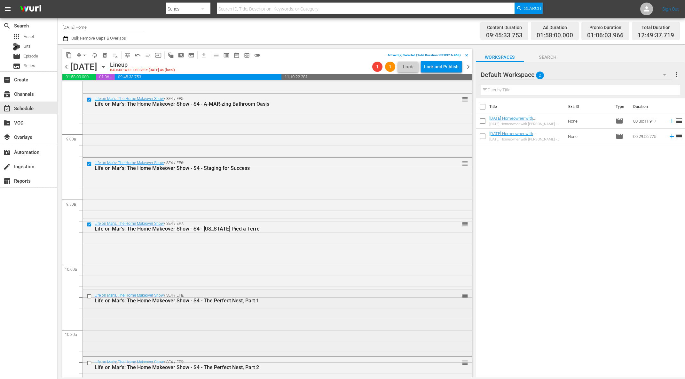
scroll to position [1160, 0]
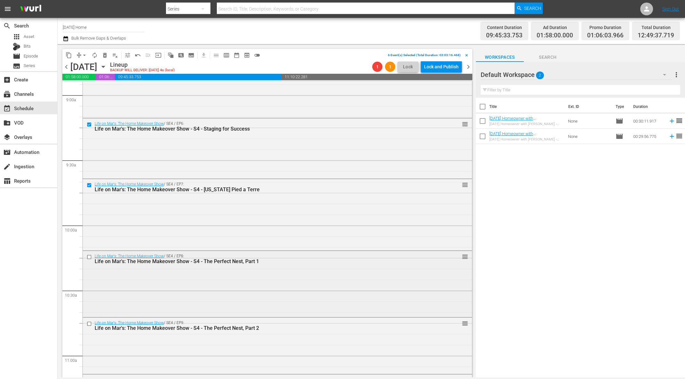
click at [90, 258] on input "checkbox" at bounding box center [90, 257] width 7 height 5
click at [88, 323] on input "checkbox" at bounding box center [90, 324] width 7 height 5
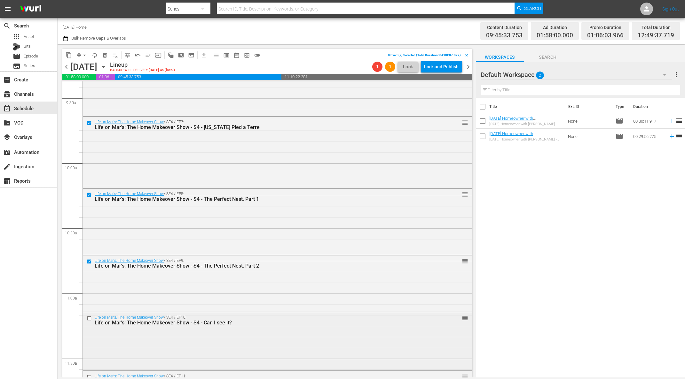
click at [89, 318] on input "checkbox" at bounding box center [90, 318] width 7 height 5
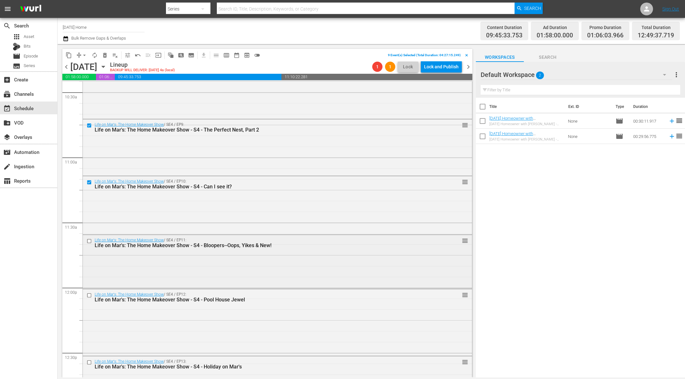
click at [90, 240] on input "checkbox" at bounding box center [90, 241] width 7 height 5
click at [89, 295] on input "checkbox" at bounding box center [90, 295] width 7 height 5
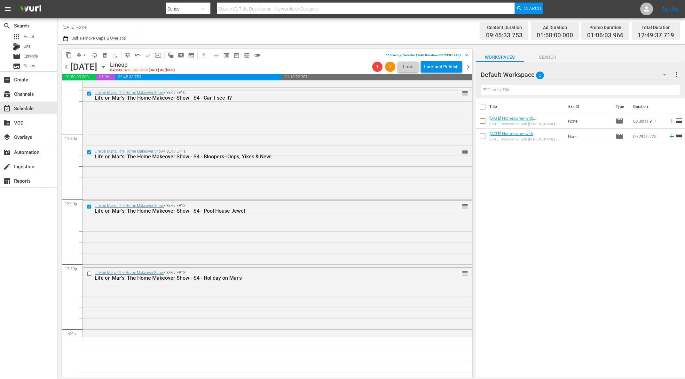
scroll to position [1493, 0]
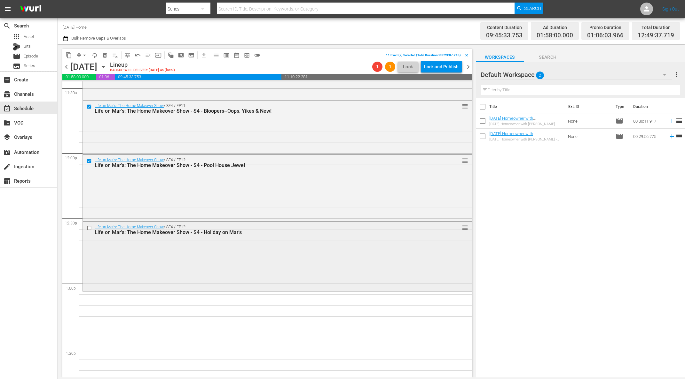
click at [89, 229] on input "checkbox" at bounding box center [90, 228] width 7 height 5
click at [107, 56] on span "delete_forever_outlined" at bounding box center [105, 55] width 6 height 6
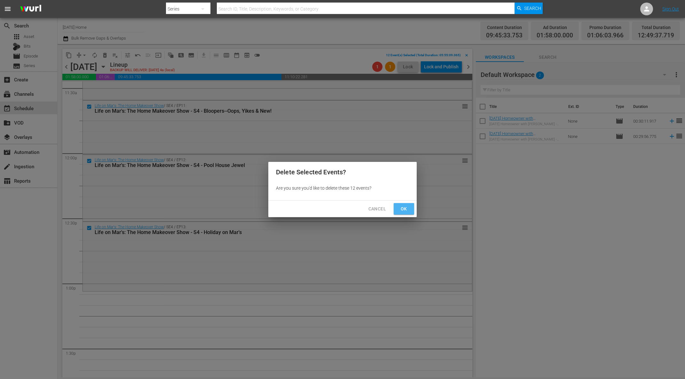
click at [407, 212] on span "Ok" at bounding box center [404, 209] width 10 height 8
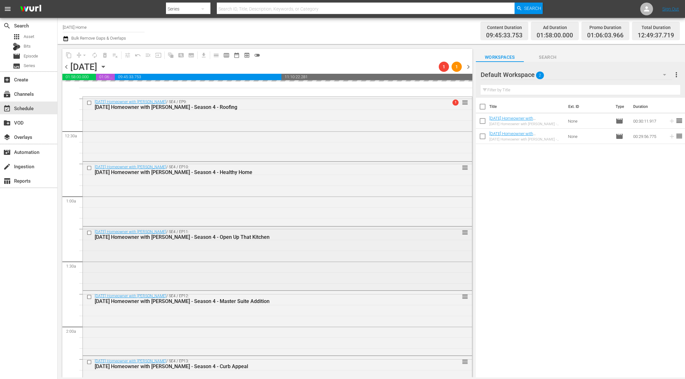
scroll to position [0, 0]
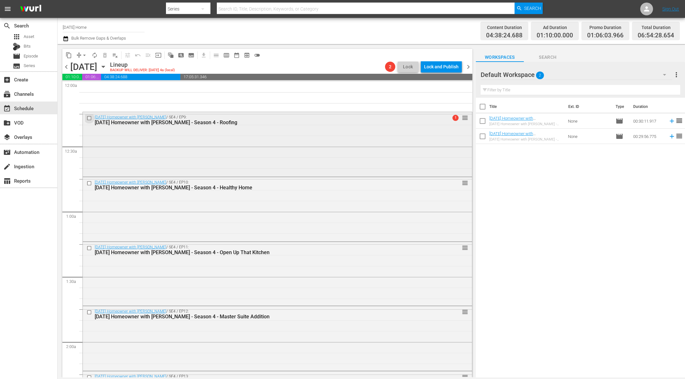
click at [89, 118] on input "checkbox" at bounding box center [90, 117] width 7 height 5
click at [103, 56] on span "delete_forever_outlined" at bounding box center [105, 55] width 6 height 6
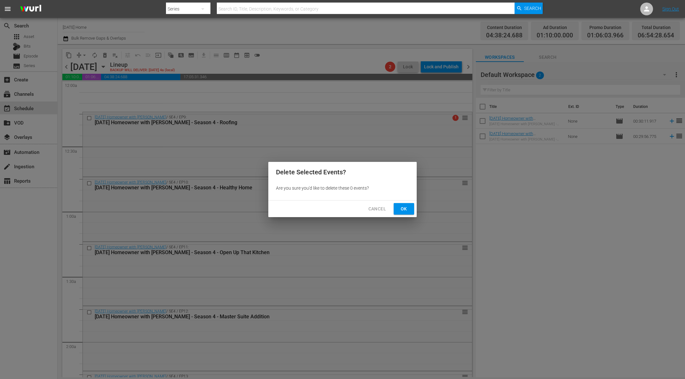
click at [400, 209] on span "Ok" at bounding box center [404, 209] width 10 height 8
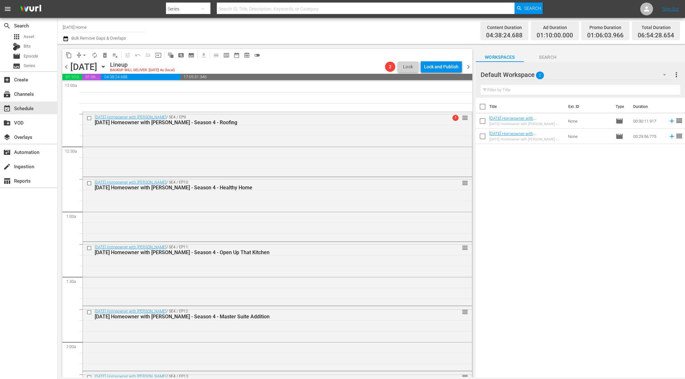
click at [108, 62] on div "[DATE] [DATE]" at bounding box center [89, 67] width 38 height 11
click at [107, 65] on icon "button" at bounding box center [103, 66] width 7 height 7
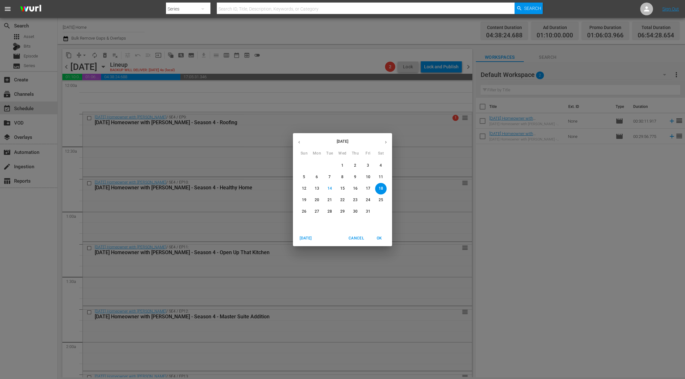
click at [366, 186] on p "17" at bounding box center [368, 188] width 4 height 5
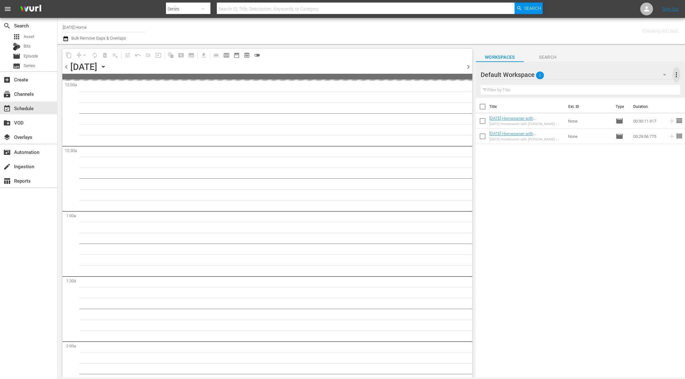
click at [675, 76] on span "more_vert" at bounding box center [676, 75] width 8 height 8
click at [641, 86] on div "Clear All Workspace Items" at bounding box center [634, 87] width 75 height 12
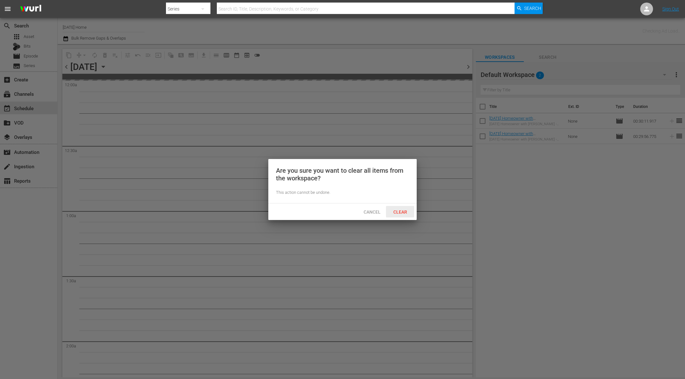
click at [398, 213] on span "Clear" at bounding box center [400, 212] width 24 height 5
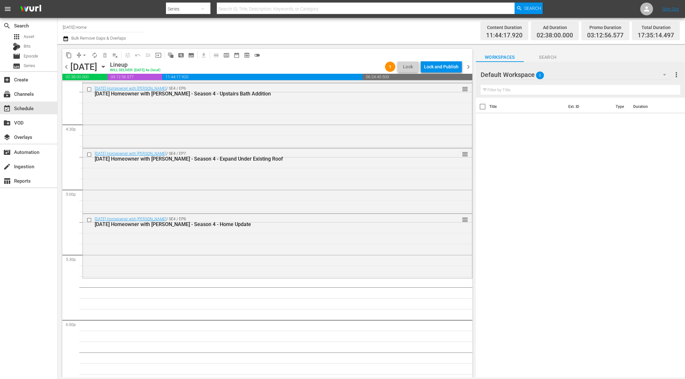
scroll to position [2106, 0]
click at [107, 70] on icon "button" at bounding box center [103, 66] width 7 height 7
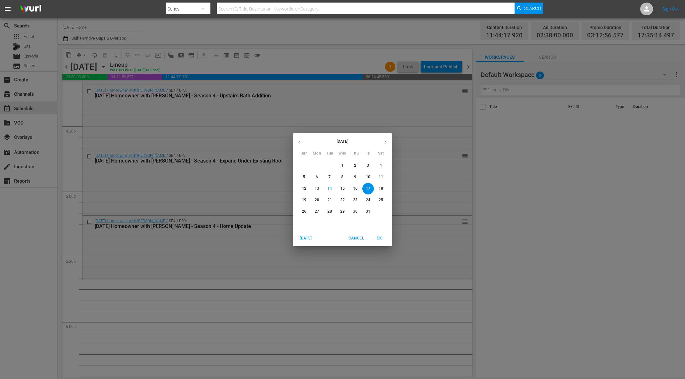
click at [301, 144] on icon "button" at bounding box center [299, 142] width 5 height 5
click at [296, 141] on button "button" at bounding box center [299, 142] width 12 height 12
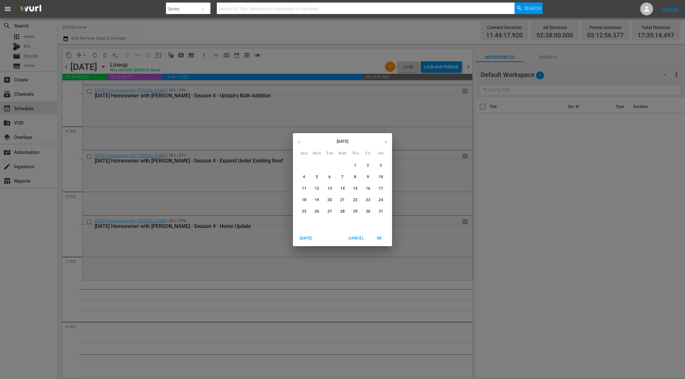
click at [356, 179] on span "8" at bounding box center [355, 176] width 12 height 5
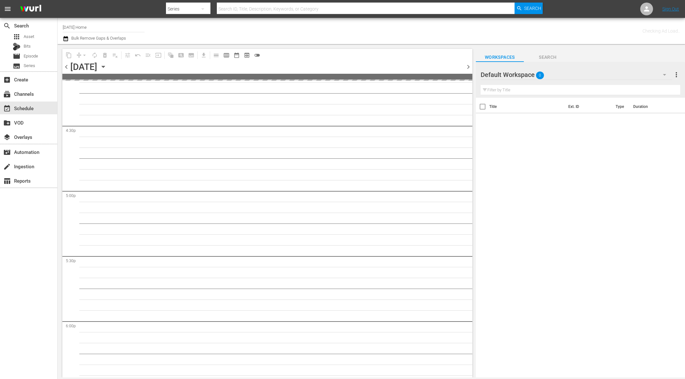
scroll to position [2313, 0]
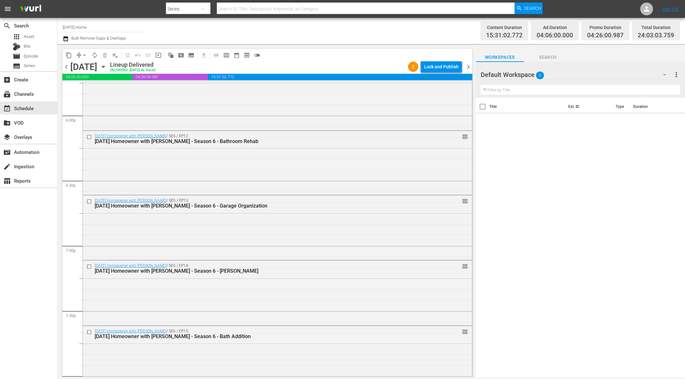
click at [107, 65] on icon "button" at bounding box center [103, 66] width 7 height 7
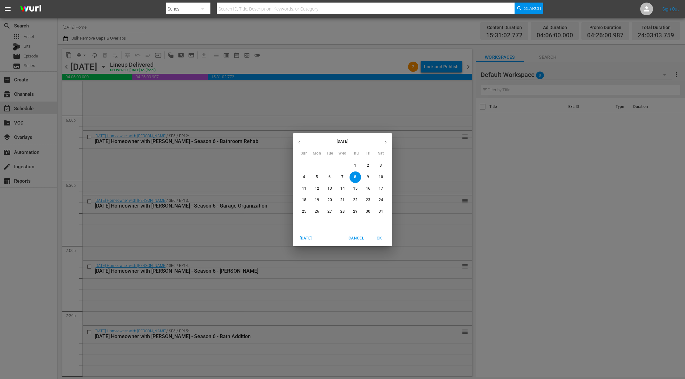
click at [340, 176] on span "7" at bounding box center [343, 176] width 12 height 5
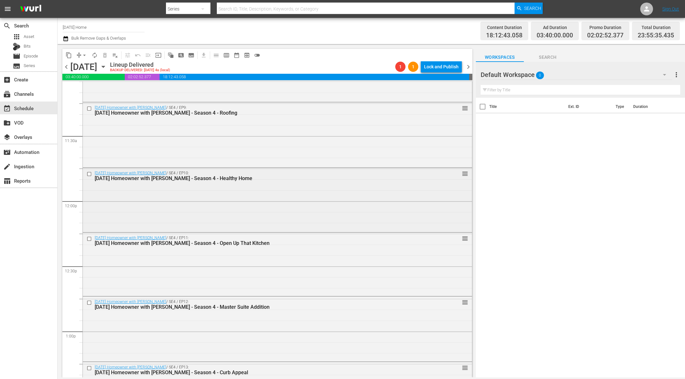
scroll to position [1326, 0]
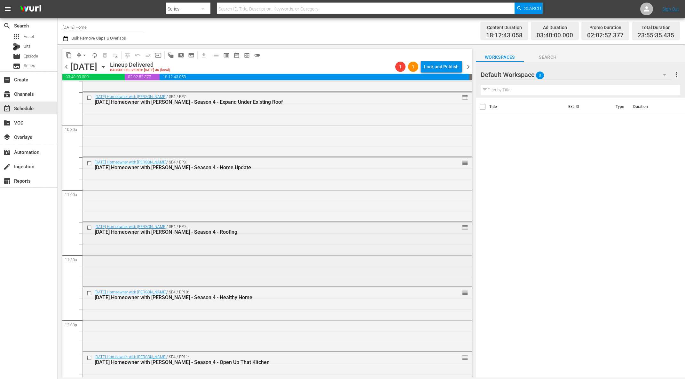
click at [91, 227] on input "checkbox" at bounding box center [90, 227] width 7 height 5
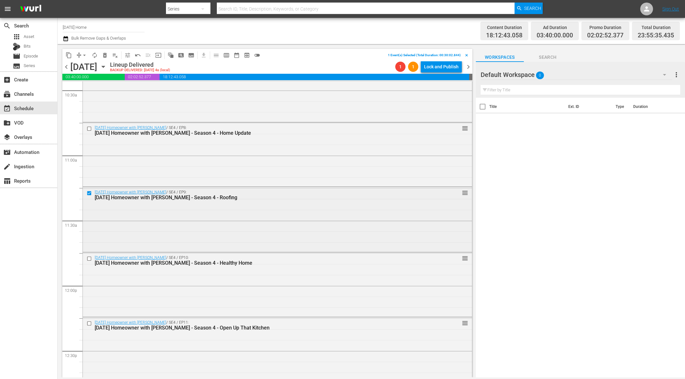
scroll to position [1387, 0]
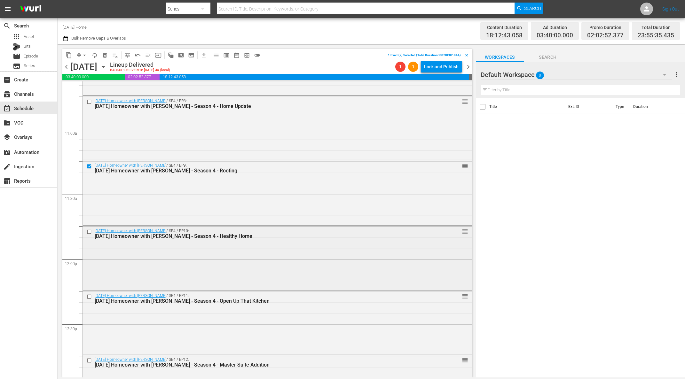
click at [90, 232] on input "checkbox" at bounding box center [90, 231] width 7 height 5
click at [90, 296] on input "checkbox" at bounding box center [90, 296] width 7 height 5
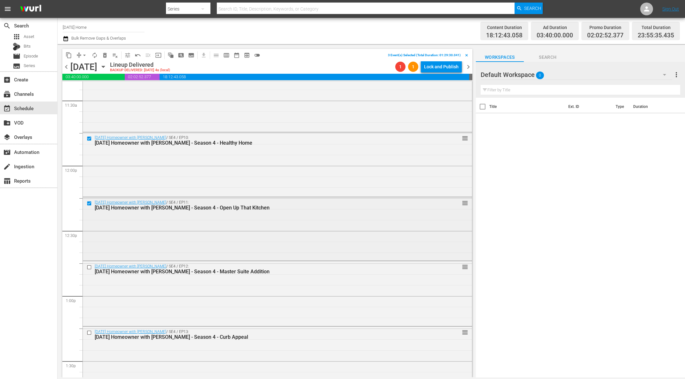
scroll to position [1522, 0]
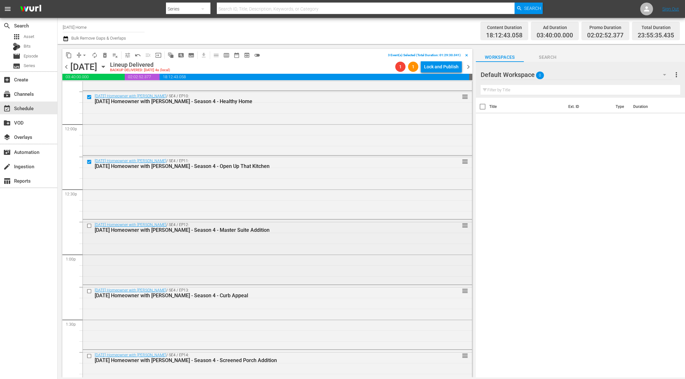
click at [90, 226] on input "checkbox" at bounding box center [90, 225] width 7 height 5
click at [90, 291] on input "checkbox" at bounding box center [90, 291] width 7 height 5
click at [89, 291] on input "checkbox" at bounding box center [90, 290] width 7 height 5
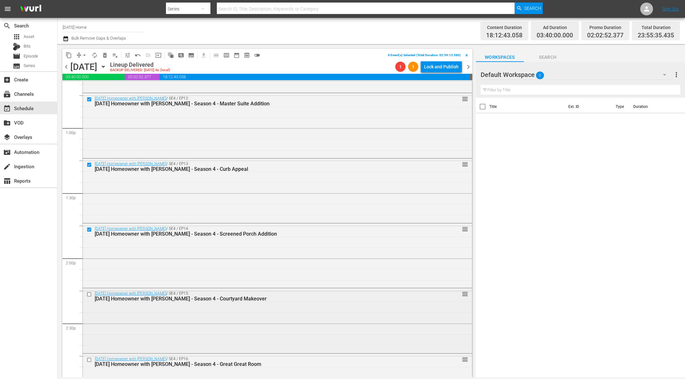
click at [89, 293] on input "checkbox" at bounding box center [90, 294] width 7 height 5
click at [90, 294] on input "checkbox" at bounding box center [90, 294] width 7 height 5
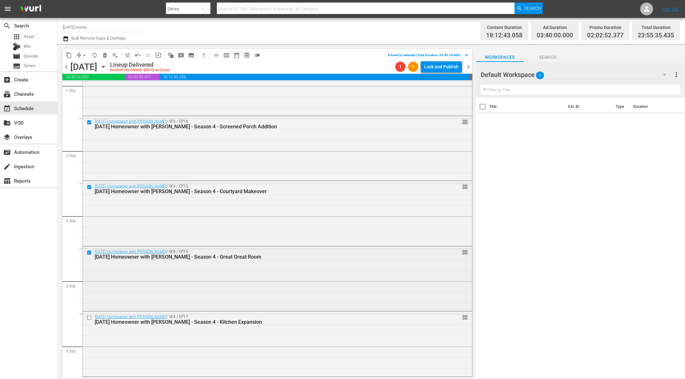
scroll to position [1775, 0]
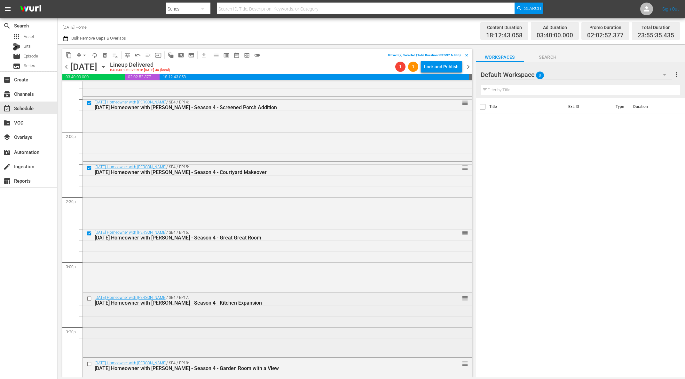
click at [90, 298] on input "checkbox" at bounding box center [90, 298] width 7 height 5
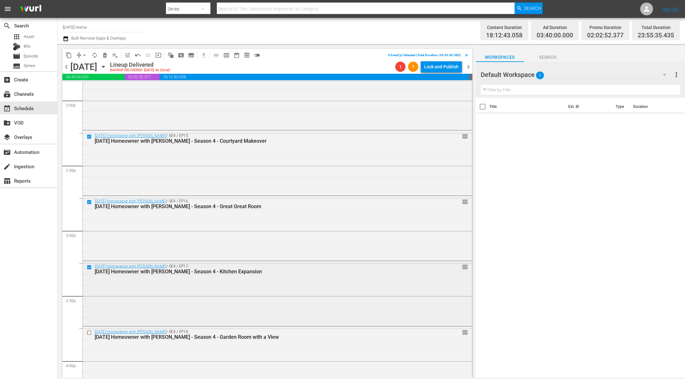
scroll to position [1837, 0]
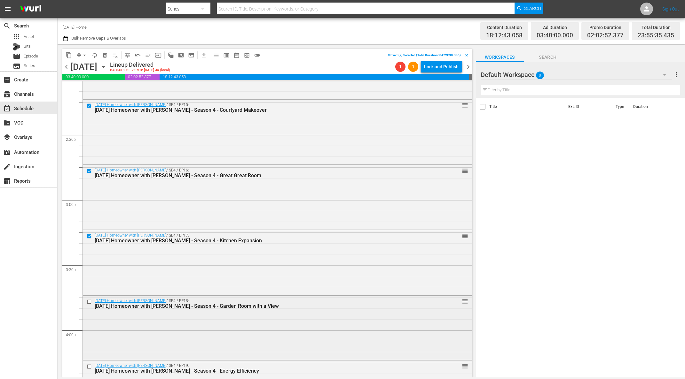
click at [90, 302] on input "checkbox" at bounding box center [90, 301] width 7 height 5
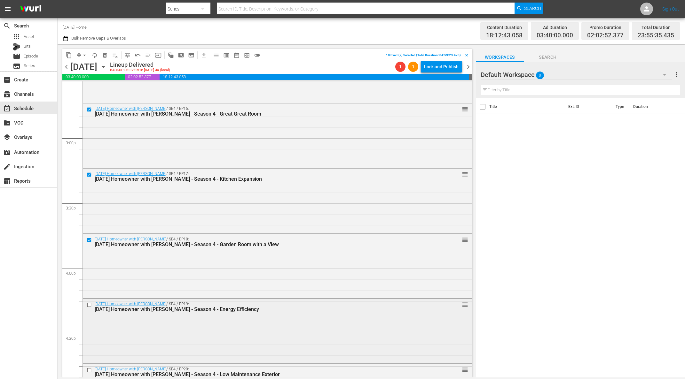
click at [90, 304] on input "checkbox" at bounding box center [90, 305] width 7 height 5
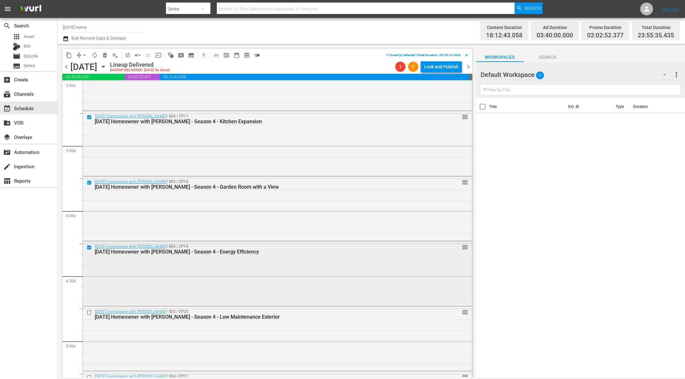
scroll to position [1964, 0]
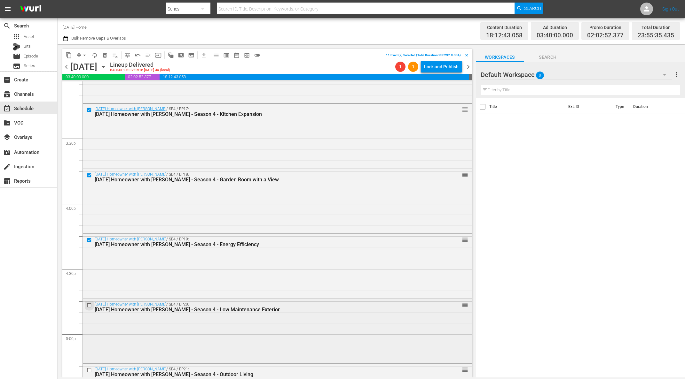
click at [89, 305] on input "checkbox" at bounding box center [90, 305] width 7 height 5
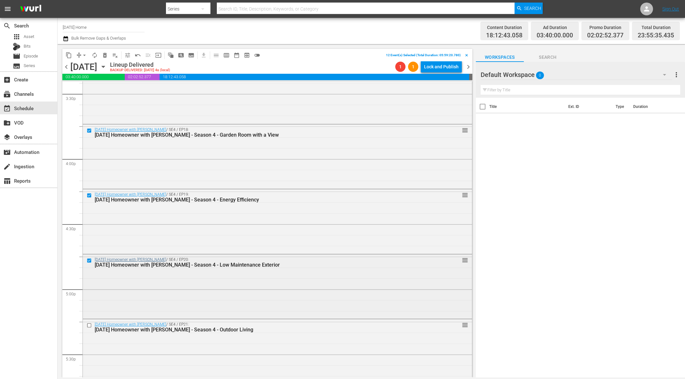
scroll to position [2094, 0]
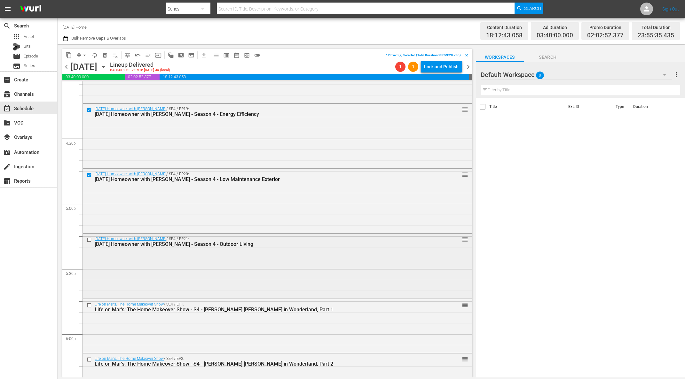
click at [89, 240] on input "checkbox" at bounding box center [90, 239] width 7 height 5
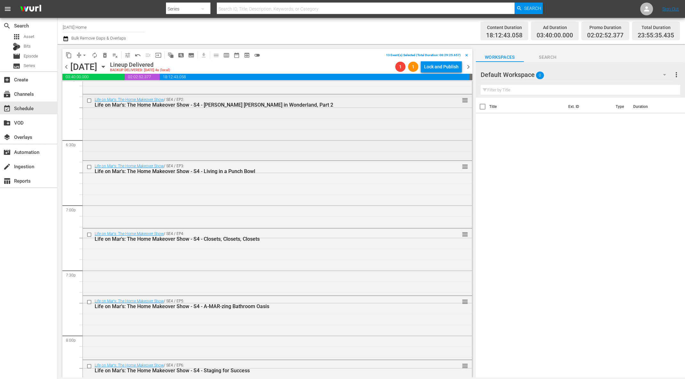
scroll to position [2372, 0]
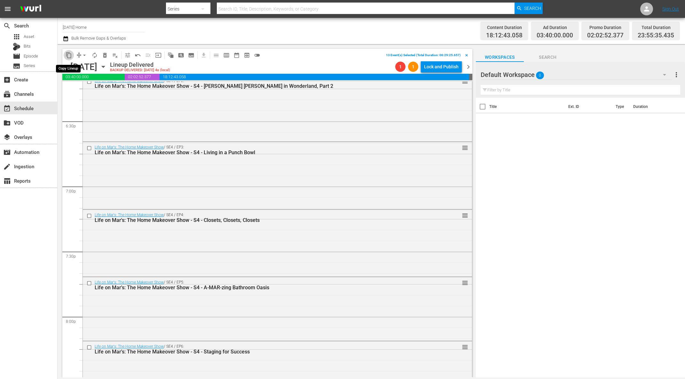
click at [69, 54] on span "content_copy" at bounding box center [69, 55] width 6 height 6
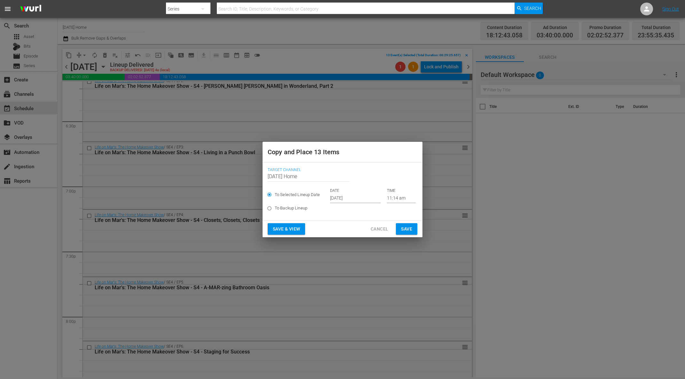
click at [353, 199] on input "[DATE]" at bounding box center [355, 199] width 50 height 10
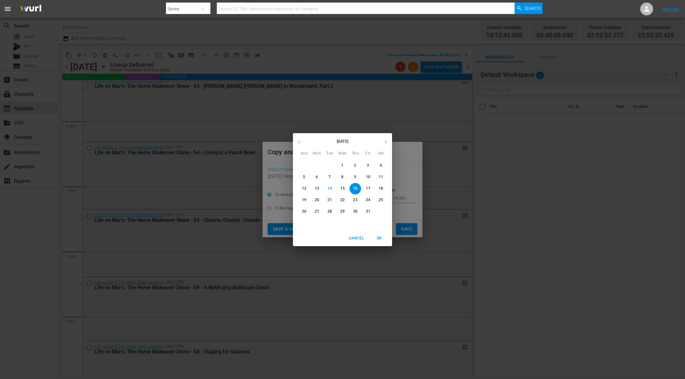
click at [367, 190] on p "17" at bounding box center [368, 188] width 4 height 5
type input "[DATE]"
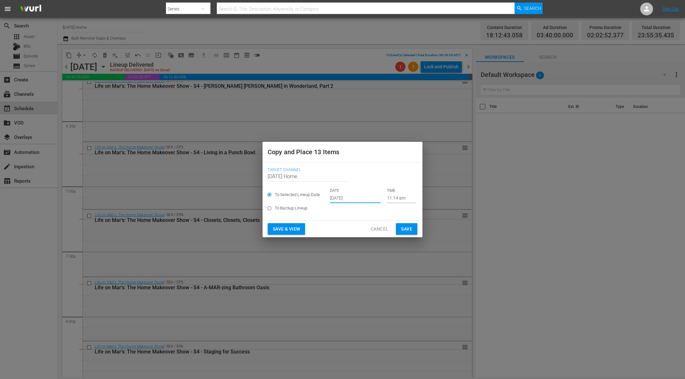
click at [393, 199] on input "11:14 am" at bounding box center [401, 199] width 29 height 10
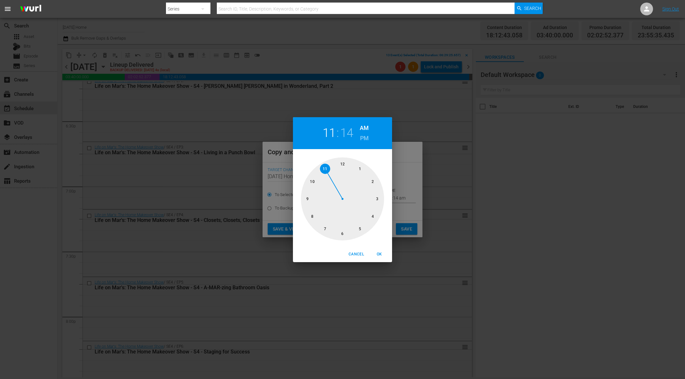
click at [360, 229] on div at bounding box center [342, 199] width 83 height 83
drag, startPoint x: 342, startPoint y: 234, endPoint x: 355, endPoint y: 189, distance: 46.3
click at [342, 231] on div at bounding box center [342, 199] width 83 height 83
click at [363, 139] on h6 "PM" at bounding box center [364, 138] width 9 height 10
click at [382, 254] on span "OK" at bounding box center [378, 254] width 15 height 7
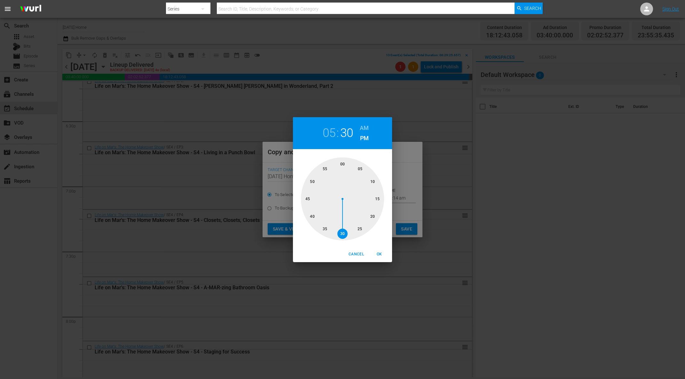
type input "05:30 pm"
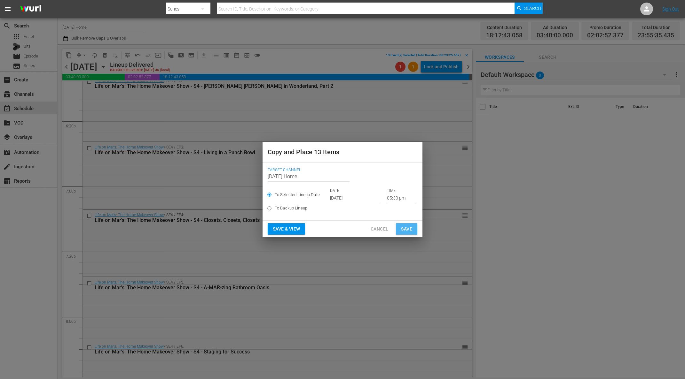
click at [406, 228] on span "Save" at bounding box center [406, 229] width 11 height 8
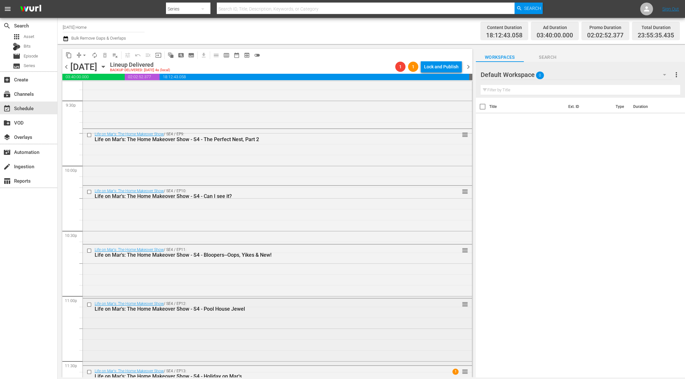
scroll to position [2842, 0]
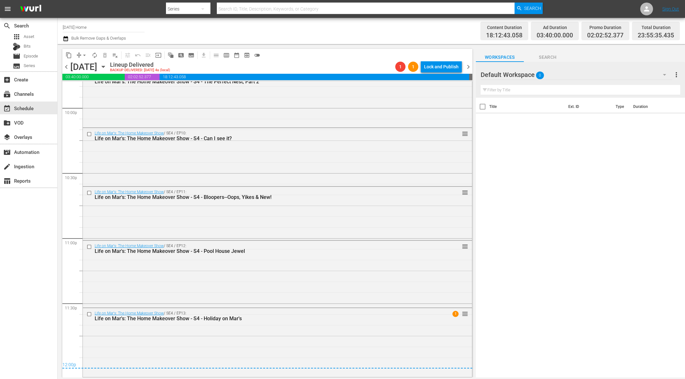
click at [107, 66] on icon "button" at bounding box center [103, 66] width 7 height 7
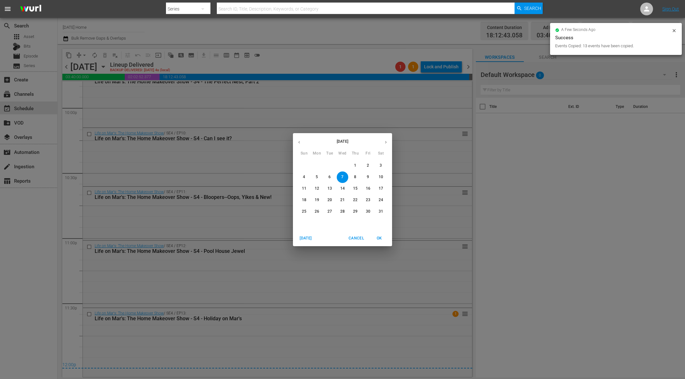
click at [385, 143] on icon "button" at bounding box center [386, 142] width 2 height 3
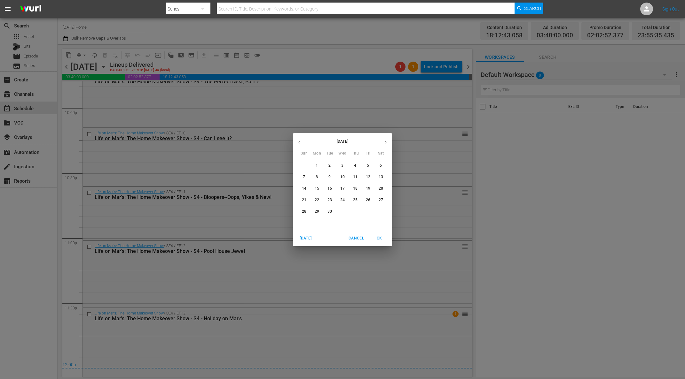
click at [385, 143] on icon "button" at bounding box center [386, 142] width 2 height 3
click at [368, 190] on p "17" at bounding box center [368, 188] width 4 height 5
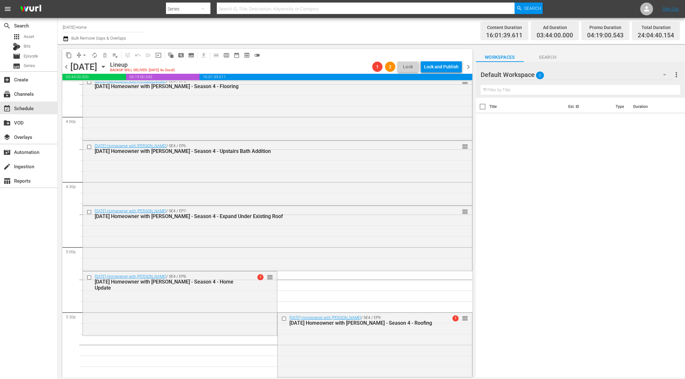
scroll to position [2072, 0]
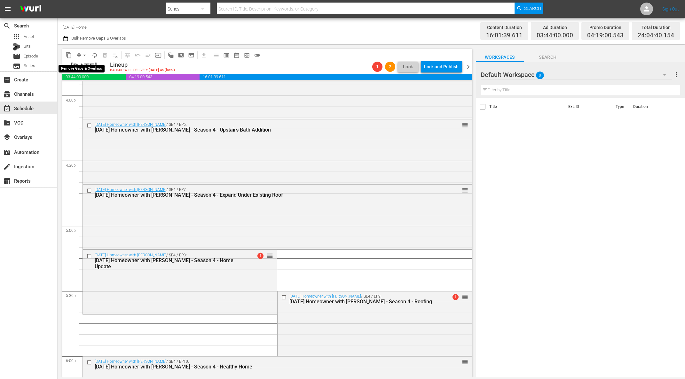
click at [86, 54] on span "arrow_drop_down" at bounding box center [84, 55] width 6 height 6
click at [86, 89] on li "Align to End of Previous Day" at bounding box center [84, 89] width 67 height 11
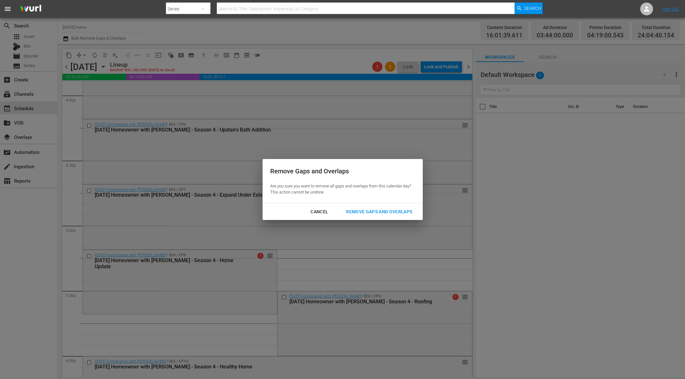
click at [370, 213] on div "Remove Gaps and Overlaps" at bounding box center [379, 212] width 76 height 8
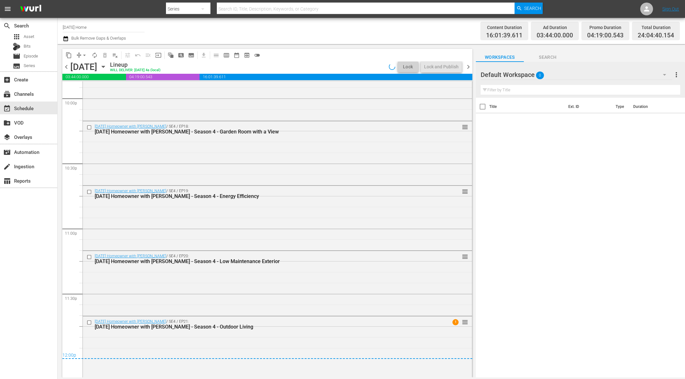
scroll to position [2856, 0]
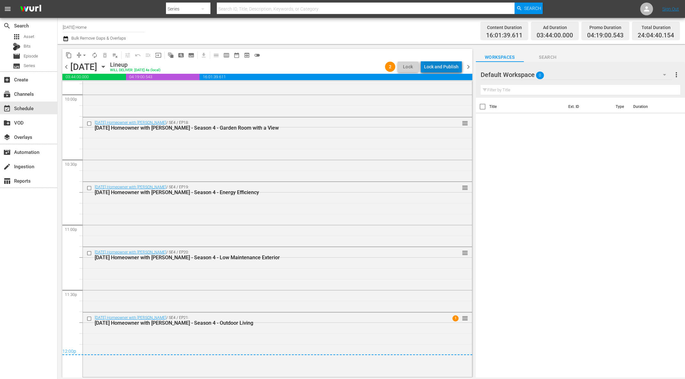
click at [448, 66] on div "Lock and Publish" at bounding box center [441, 67] width 35 height 12
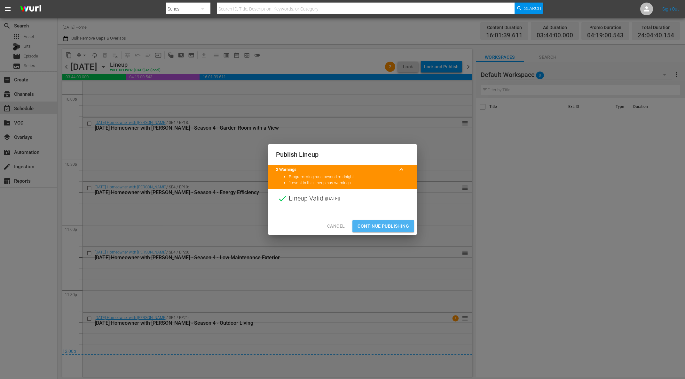
click at [387, 221] on button "Continue Publishing" at bounding box center [383, 227] width 62 height 12
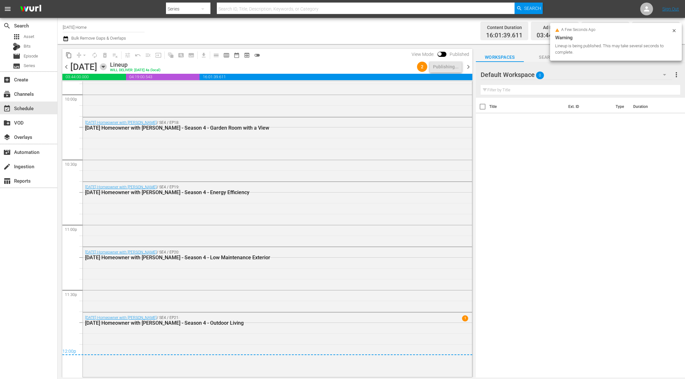
click at [107, 66] on icon "button" at bounding box center [103, 66] width 7 height 7
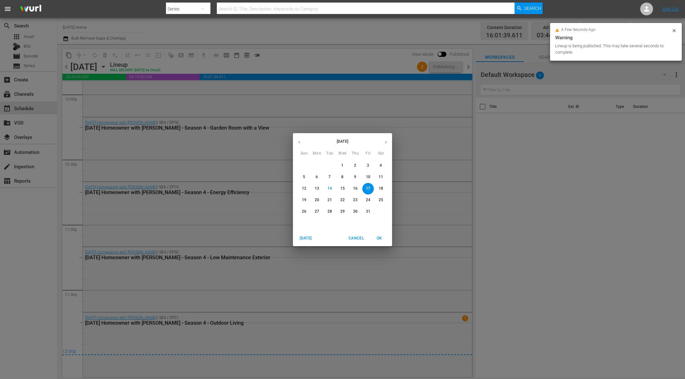
click at [379, 184] on button "18" at bounding box center [381, 189] width 12 height 12
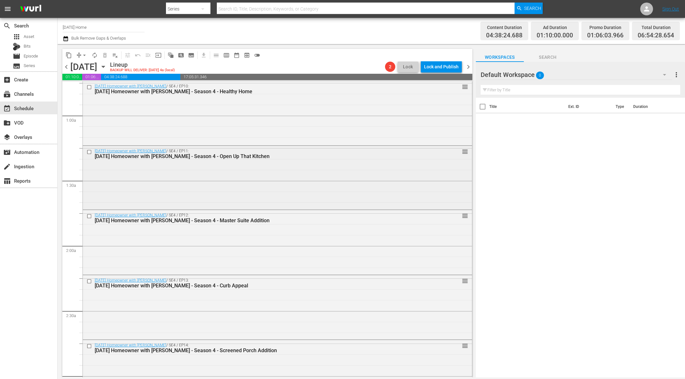
scroll to position [138, 0]
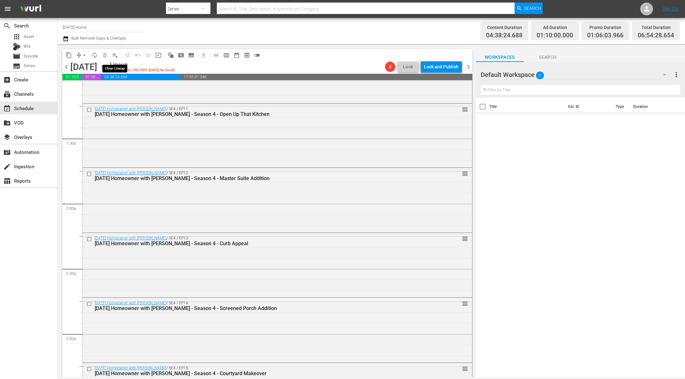
click at [117, 58] on span "playlist_remove_outlined" at bounding box center [115, 55] width 6 height 6
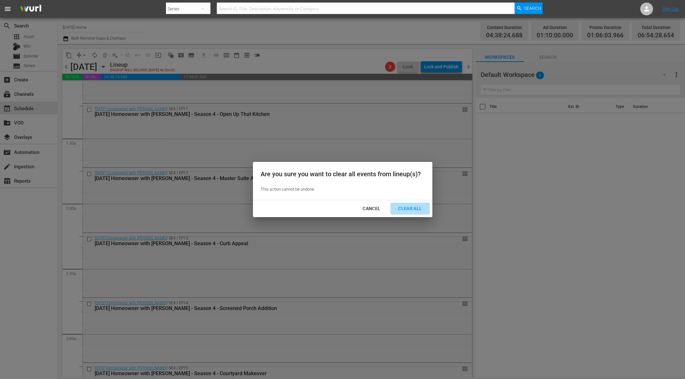
click at [396, 209] on div "Clear All" at bounding box center [410, 209] width 34 height 8
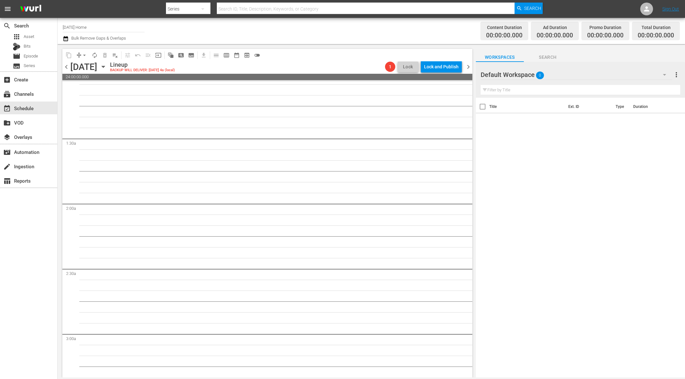
click at [107, 67] on icon "button" at bounding box center [103, 66] width 7 height 7
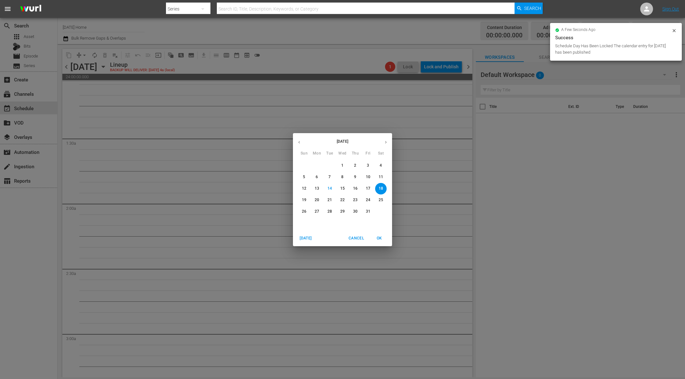
click at [245, 176] on div "[DATE] Sun Mon Tue Wed Thu Fri Sat 28 29 30 1 2 3 4 5 6 7 8 9 10 11 12 13 14 15…" at bounding box center [342, 189] width 685 height 379
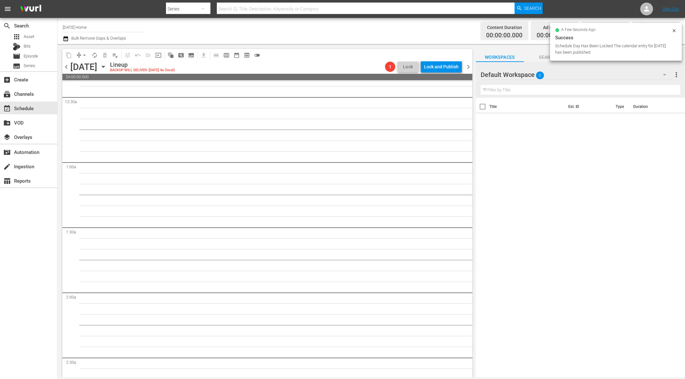
scroll to position [0, 0]
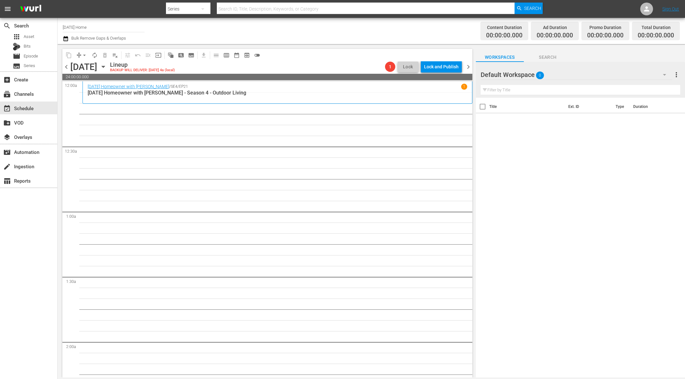
click at [105, 66] on icon "button" at bounding box center [103, 67] width 3 height 2
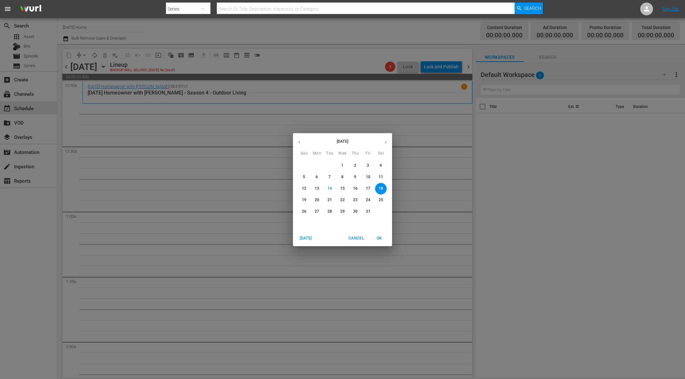
click at [300, 142] on icon "button" at bounding box center [299, 142] width 5 height 5
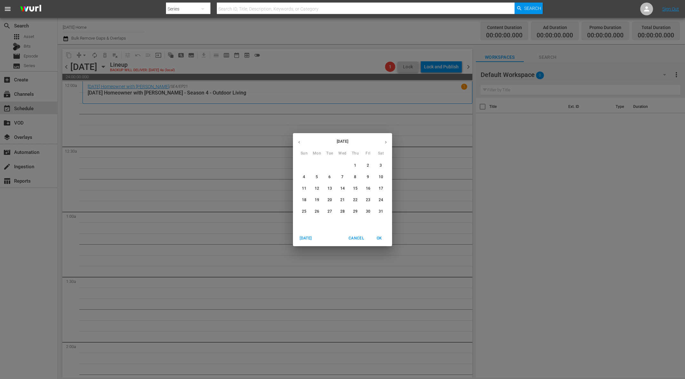
click at [357, 179] on span "8" at bounding box center [355, 176] width 12 height 5
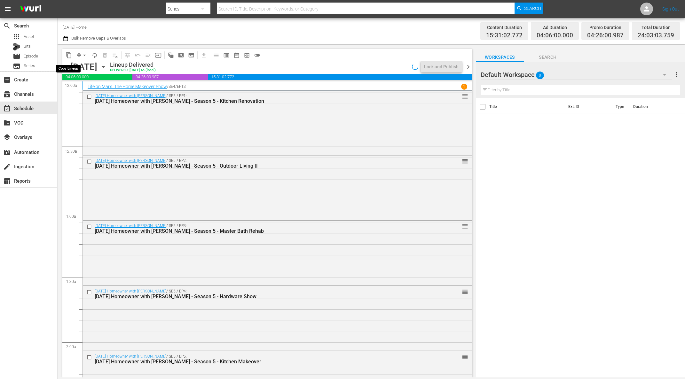
click at [72, 54] on button "content_copy" at bounding box center [69, 55] width 10 height 10
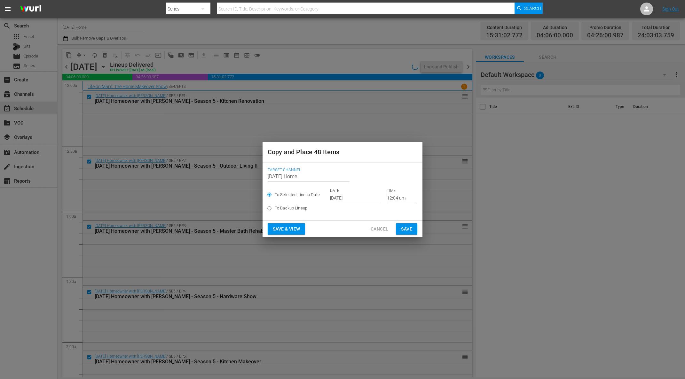
click at [352, 198] on input "[DATE]" at bounding box center [355, 199] width 50 height 10
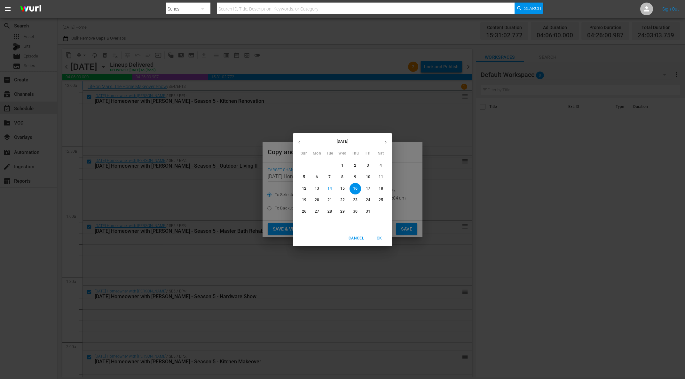
click at [380, 189] on p "18" at bounding box center [380, 188] width 4 height 5
type input "[DATE]"
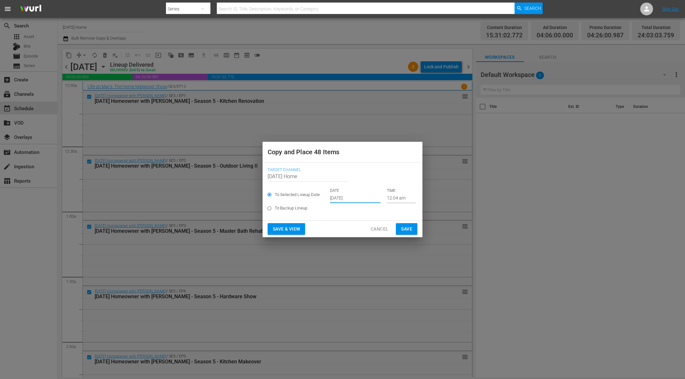
click at [408, 226] on span "Save" at bounding box center [406, 229] width 11 height 8
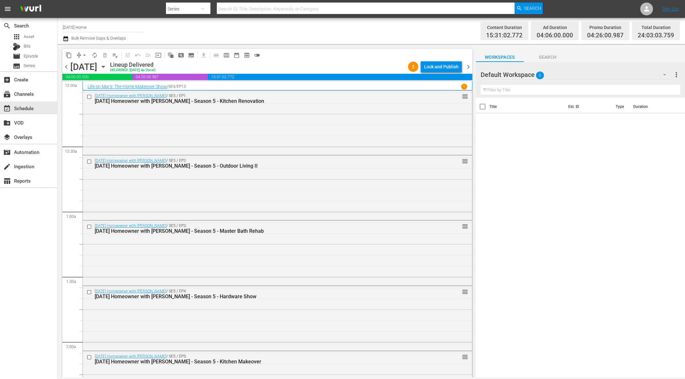
click at [107, 66] on icon "button" at bounding box center [103, 66] width 7 height 7
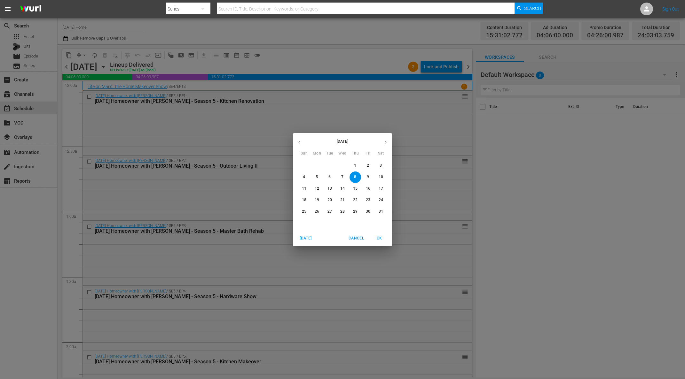
click at [387, 143] on icon "button" at bounding box center [385, 142] width 5 height 5
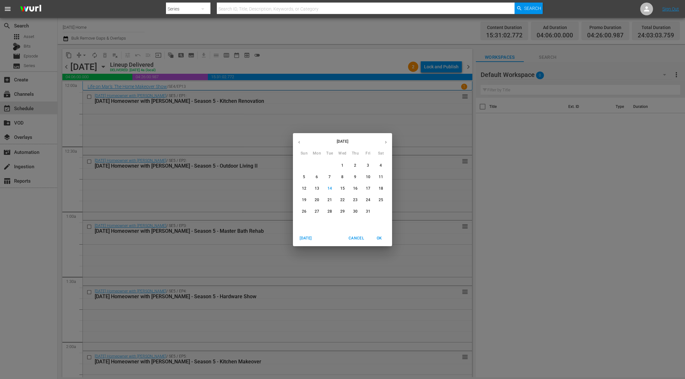
click at [379, 187] on p "18" at bounding box center [380, 188] width 4 height 5
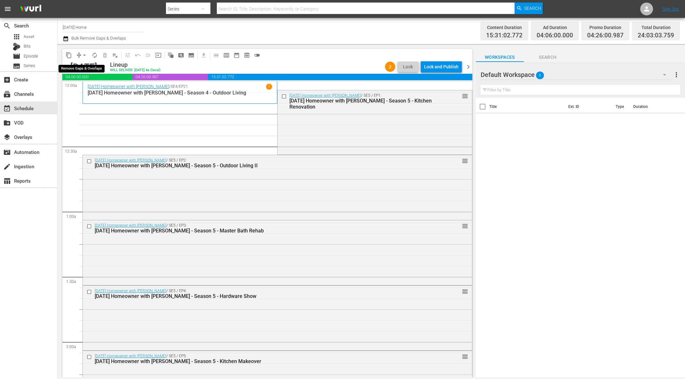
click at [82, 55] on span "arrow_drop_down" at bounding box center [84, 55] width 6 height 6
click at [111, 89] on li "Align to End of Previous Day" at bounding box center [84, 89] width 67 height 11
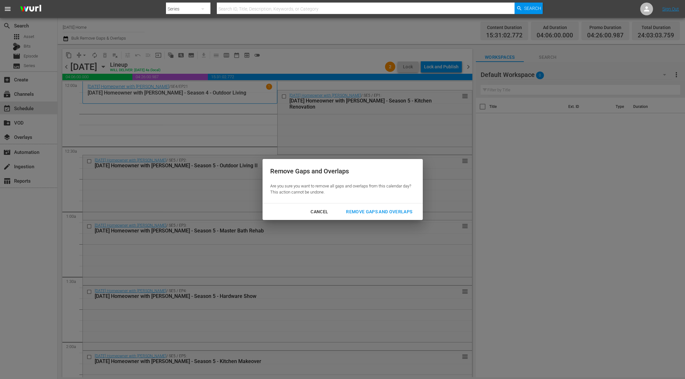
click at [366, 209] on div "Remove Gaps and Overlaps" at bounding box center [379, 212] width 76 height 8
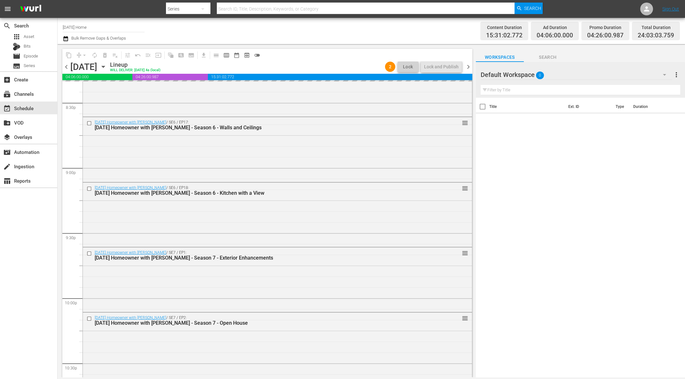
scroll to position [2848, 0]
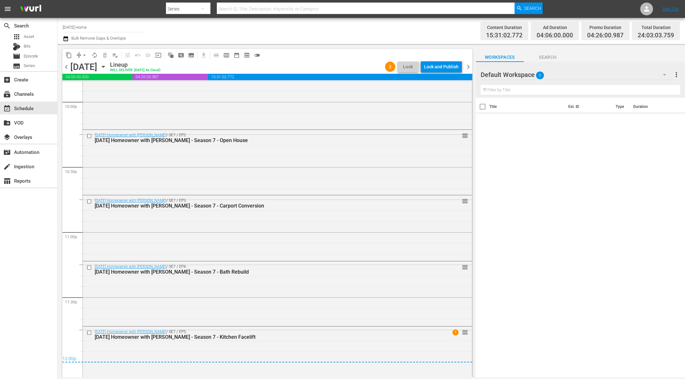
click at [443, 69] on div "Lock and Publish" at bounding box center [441, 67] width 35 height 12
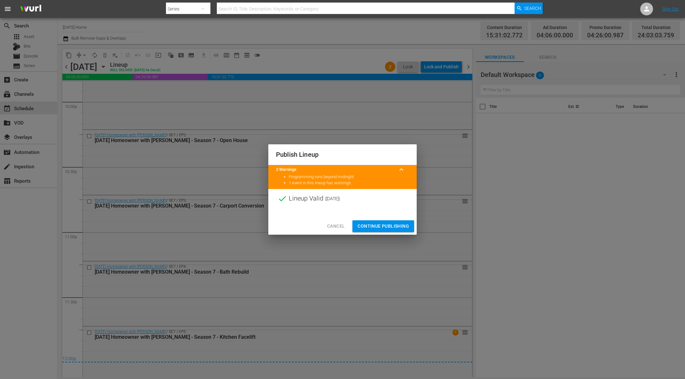
click at [388, 226] on span "Continue Publishing" at bounding box center [382, 226] width 51 height 8
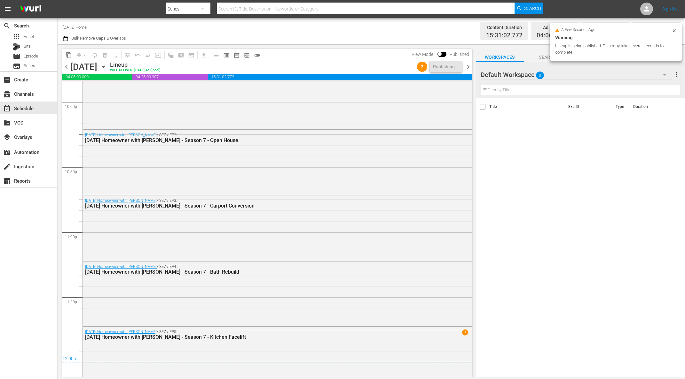
click at [107, 67] on icon "button" at bounding box center [103, 66] width 7 height 7
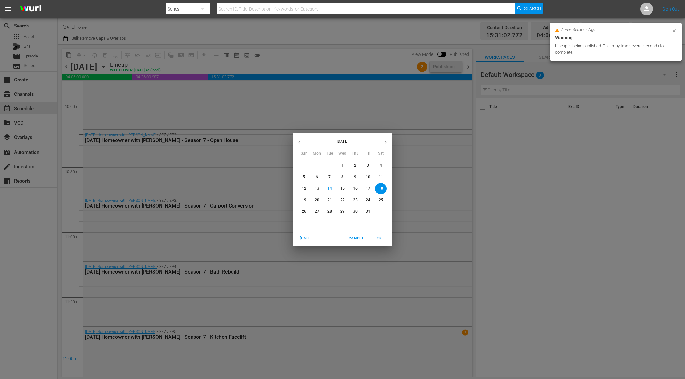
click at [227, 200] on div "[DATE] Sun Mon Tue Wed Thu Fri Sat 28 29 30 1 2 3 4 5 6 7 8 9 10 11 12 13 14 15…" at bounding box center [342, 189] width 685 height 379
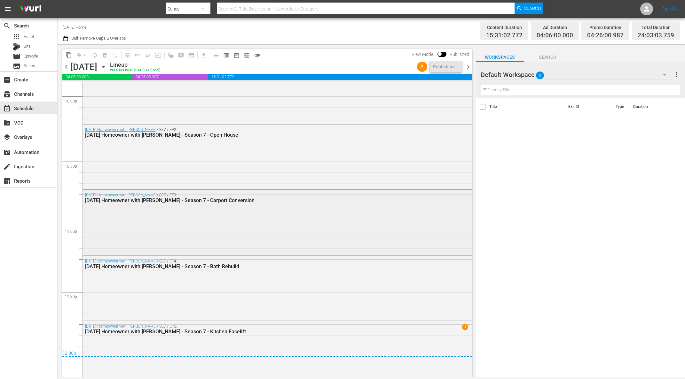
scroll to position [2862, 0]
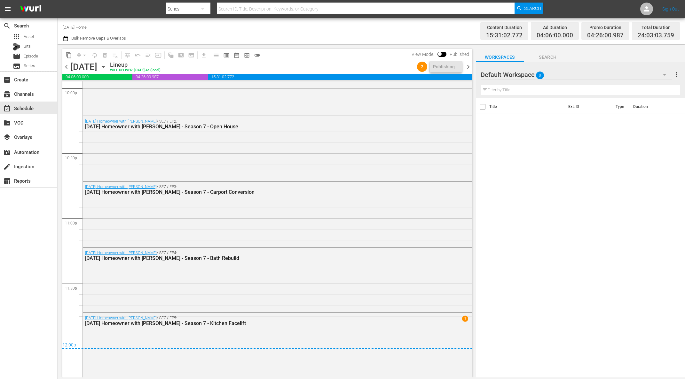
click at [107, 68] on icon "button" at bounding box center [103, 66] width 7 height 7
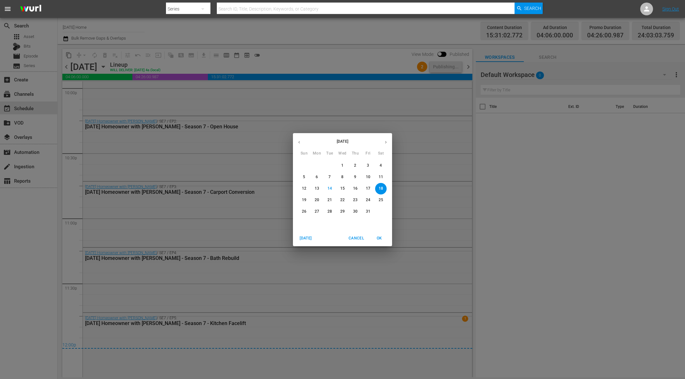
click at [302, 200] on p "19" at bounding box center [304, 200] width 4 height 5
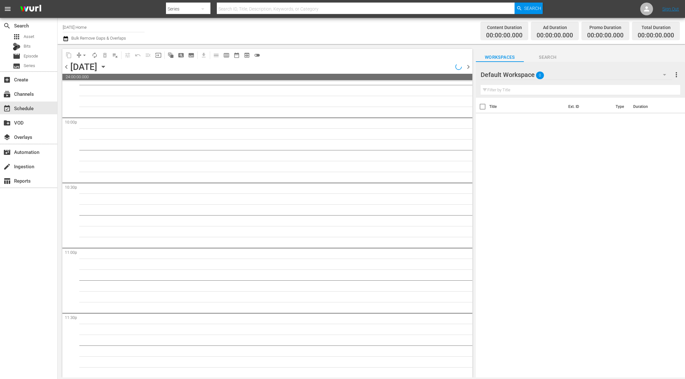
scroll to position [2833, 0]
click at [444, 67] on div "Unlock and Edit" at bounding box center [442, 67] width 31 height 12
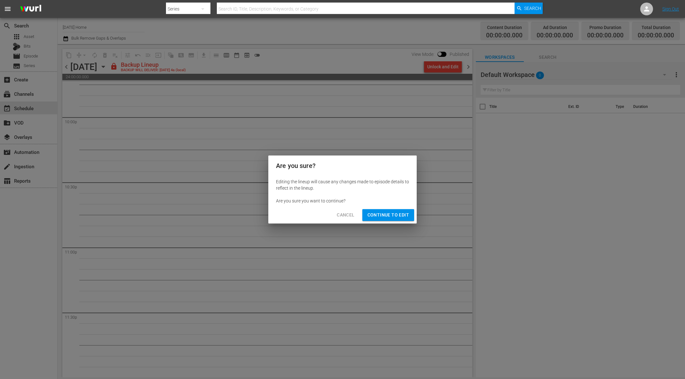
click at [400, 218] on span "Continue to Edit" at bounding box center [388, 215] width 42 height 8
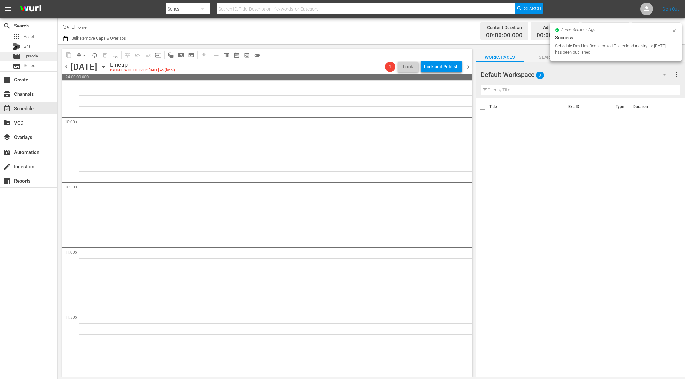
click at [36, 58] on span "Episode" at bounding box center [31, 56] width 14 height 6
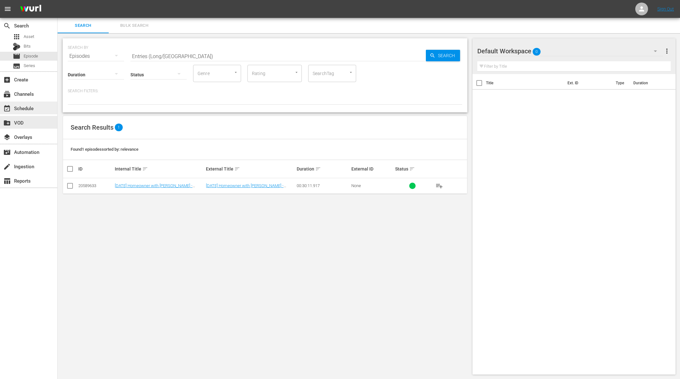
click at [35, 105] on div "event_available Schedule" at bounding box center [18, 108] width 36 height 6
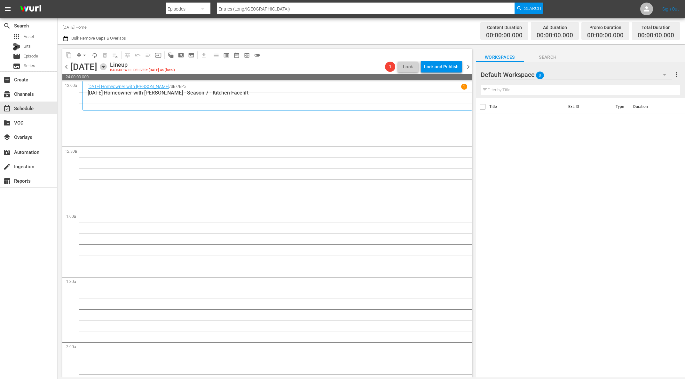
click at [107, 67] on icon "button" at bounding box center [103, 66] width 7 height 7
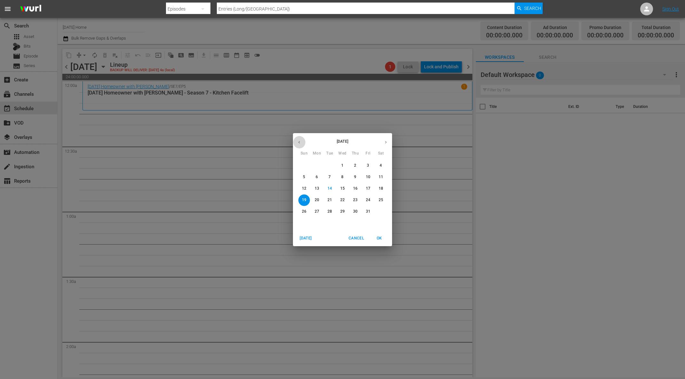
click at [301, 142] on icon "button" at bounding box center [299, 142] width 5 height 5
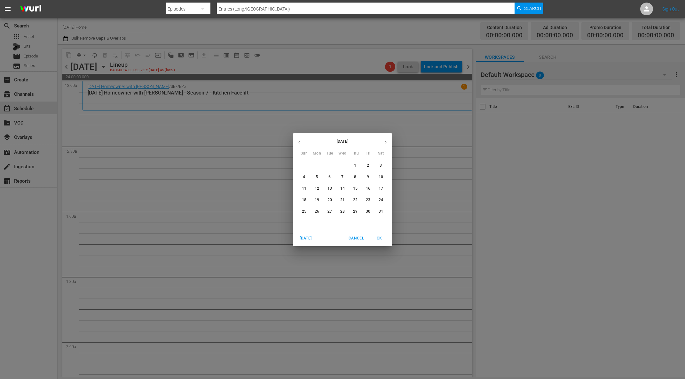
click at [360, 190] on span "15" at bounding box center [355, 188] width 12 height 5
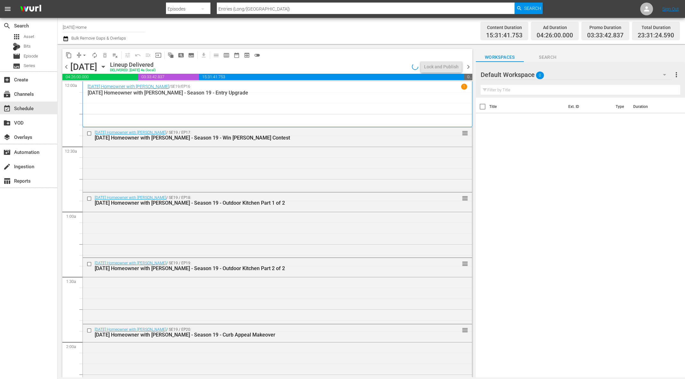
click at [107, 67] on icon "button" at bounding box center [103, 66] width 7 height 7
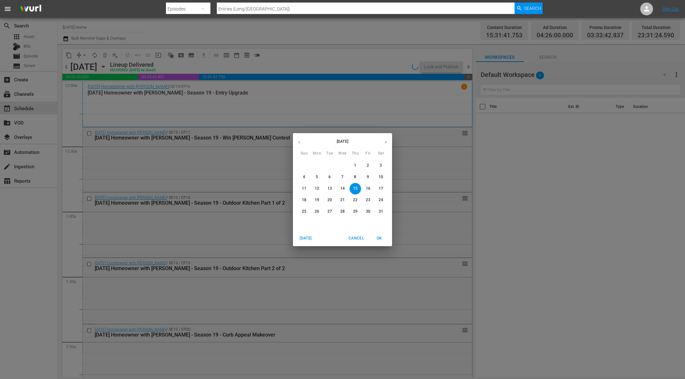
click at [348, 188] on span "14" at bounding box center [343, 188] width 12 height 5
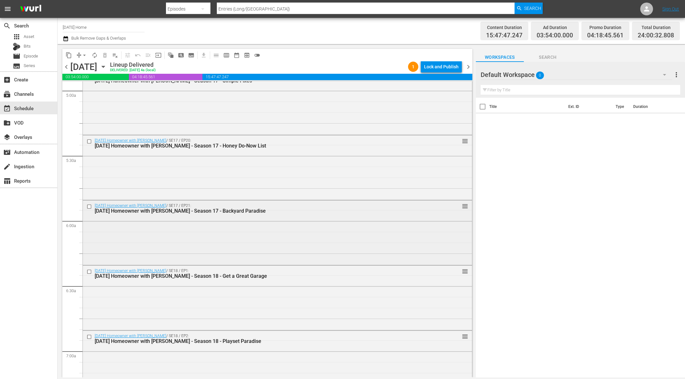
scroll to position [647, 0]
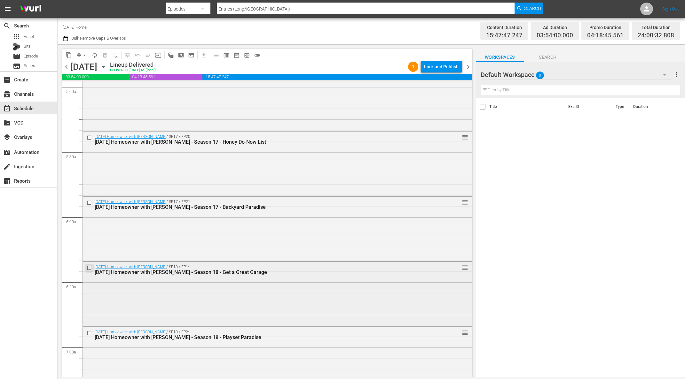
click at [90, 267] on input "checkbox" at bounding box center [90, 267] width 7 height 5
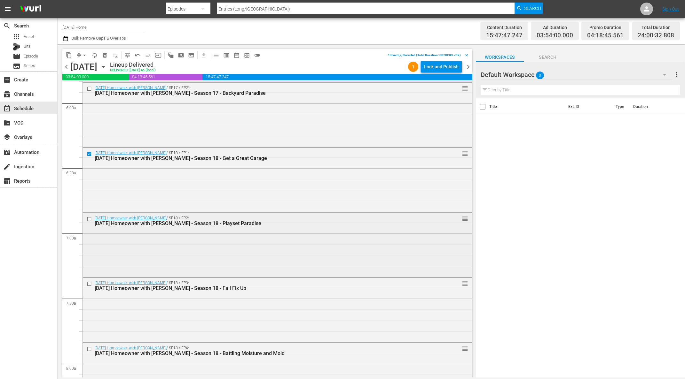
scroll to position [777, 0]
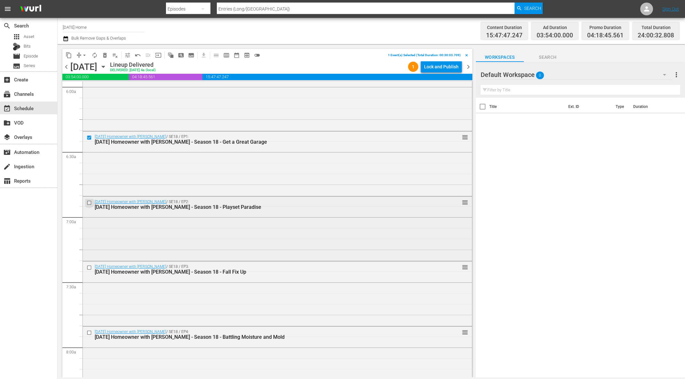
click at [88, 203] on input "checkbox" at bounding box center [90, 202] width 7 height 5
click at [91, 269] on input "checkbox" at bounding box center [90, 267] width 7 height 5
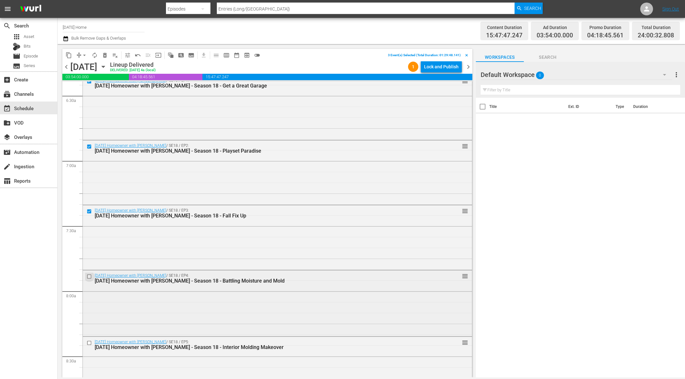
click at [90, 277] on input "checkbox" at bounding box center [90, 276] width 7 height 5
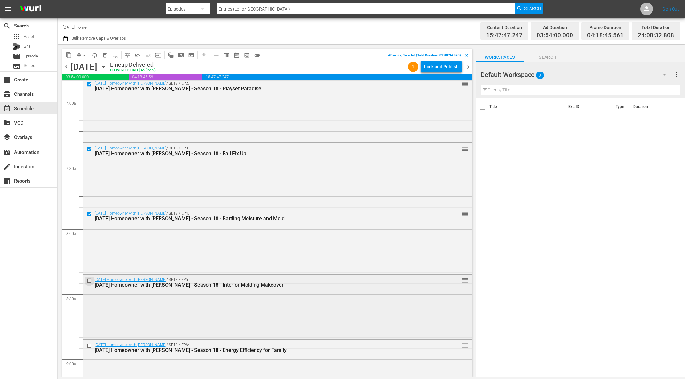
click at [90, 280] on input "checkbox" at bounding box center [90, 280] width 7 height 5
click at [89, 280] on input "checkbox" at bounding box center [90, 281] width 7 height 5
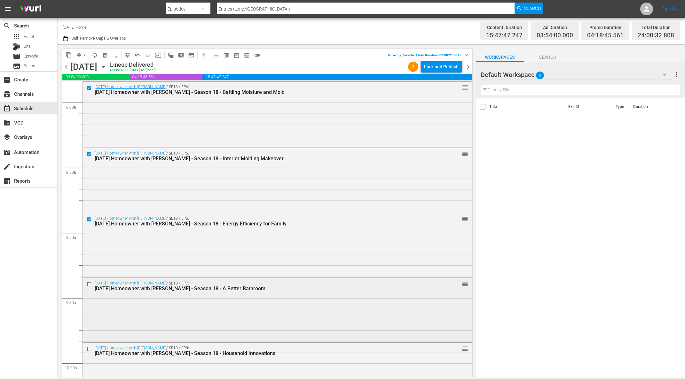
click at [90, 285] on input "checkbox" at bounding box center [90, 284] width 7 height 5
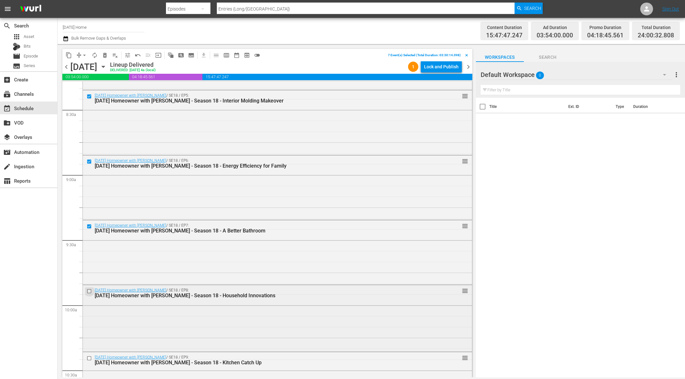
click at [90, 291] on input "checkbox" at bounding box center [90, 291] width 7 height 5
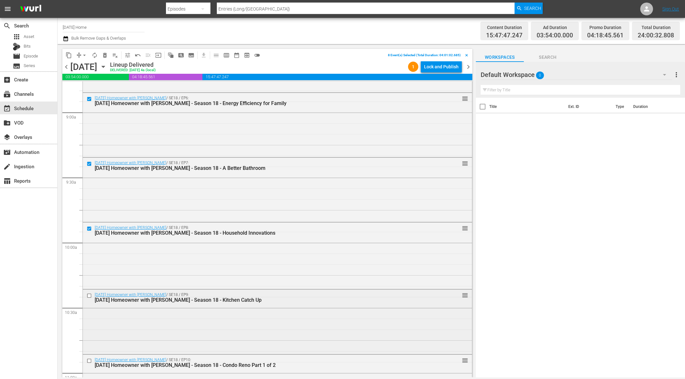
click at [90, 297] on input "checkbox" at bounding box center [90, 295] width 7 height 5
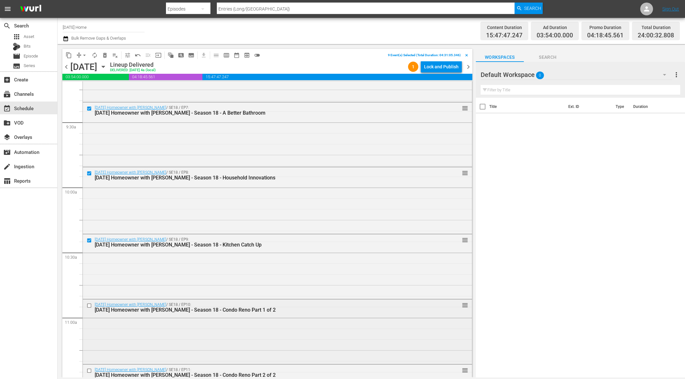
click at [91, 305] on input "checkbox" at bounding box center [90, 305] width 7 height 5
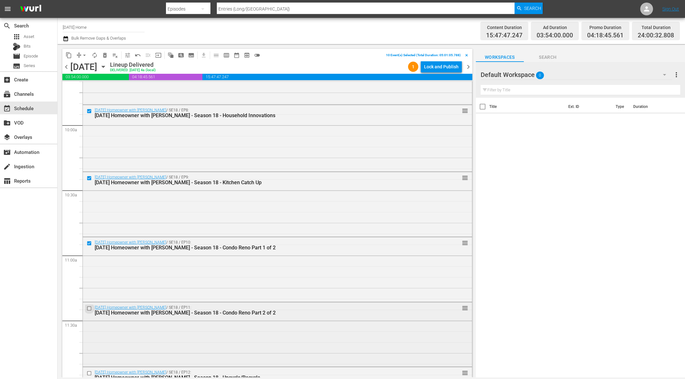
click at [91, 308] on input "checkbox" at bounding box center [90, 308] width 7 height 5
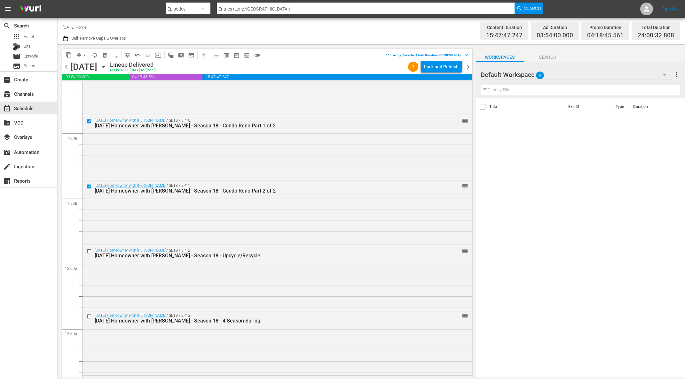
scroll to position [1387, 0]
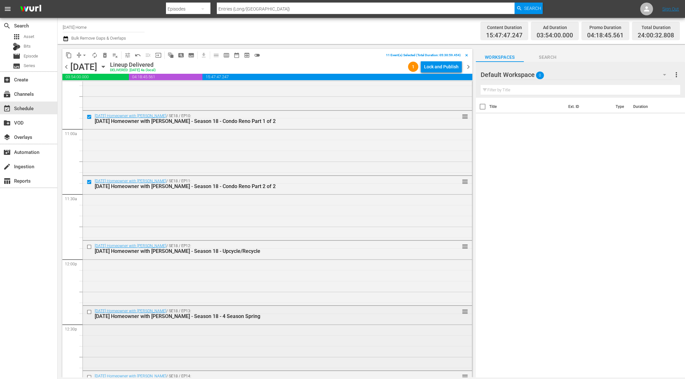
click at [90, 308] on div at bounding box center [90, 312] width 10 height 8
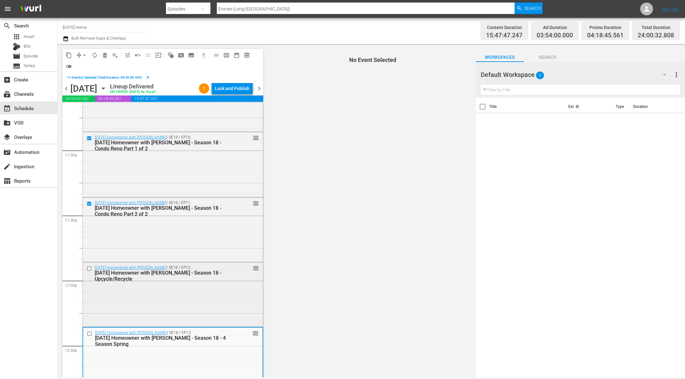
click at [88, 268] on input "checkbox" at bounding box center [90, 268] width 7 height 5
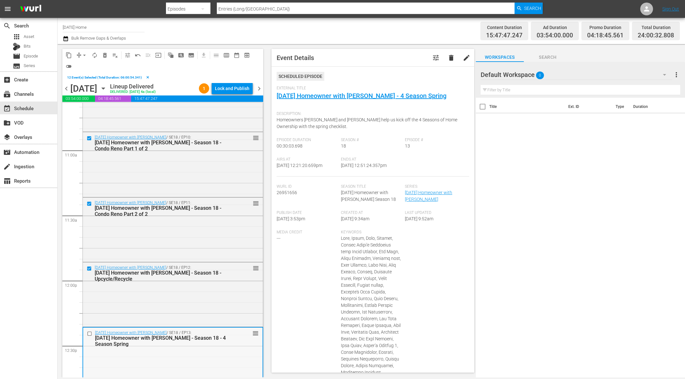
click at [90, 332] on input "checkbox" at bounding box center [90, 333] width 7 height 5
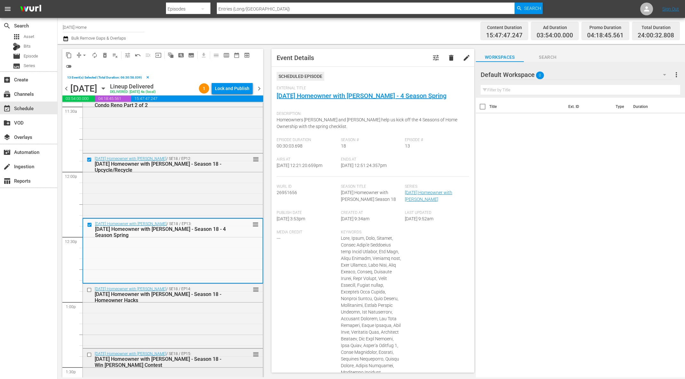
scroll to position [1530, 0]
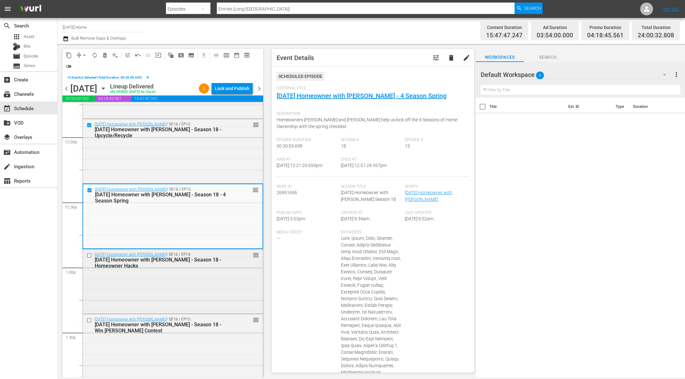
click at [90, 254] on input "checkbox" at bounding box center [90, 255] width 7 height 5
click at [88, 318] on input "checkbox" at bounding box center [90, 320] width 7 height 5
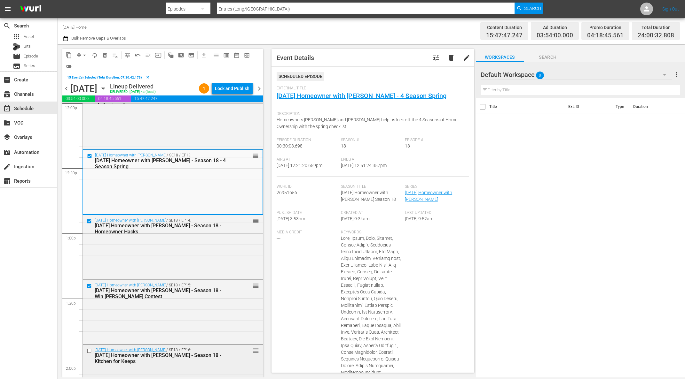
scroll to position [1650, 0]
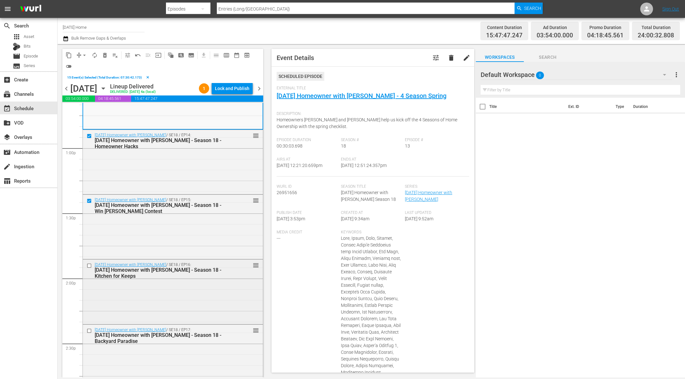
click at [88, 264] on input "checkbox" at bounding box center [90, 265] width 7 height 5
click at [89, 330] on input "checkbox" at bounding box center [90, 331] width 7 height 5
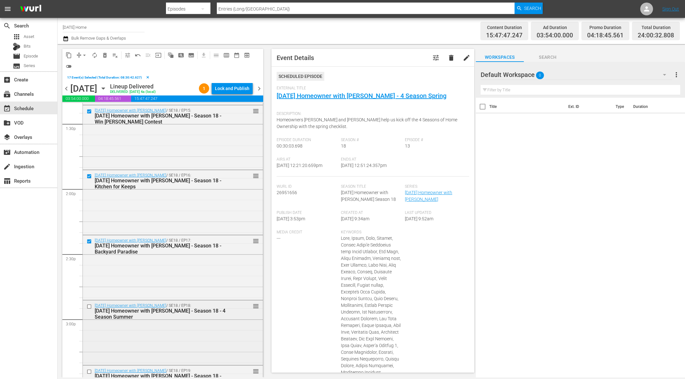
scroll to position [1781, 0]
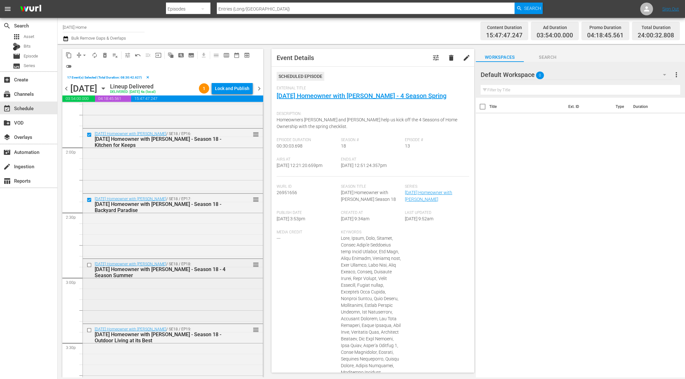
click at [90, 266] on input "checkbox" at bounding box center [90, 264] width 7 height 5
click at [89, 331] on input "checkbox" at bounding box center [90, 330] width 7 height 5
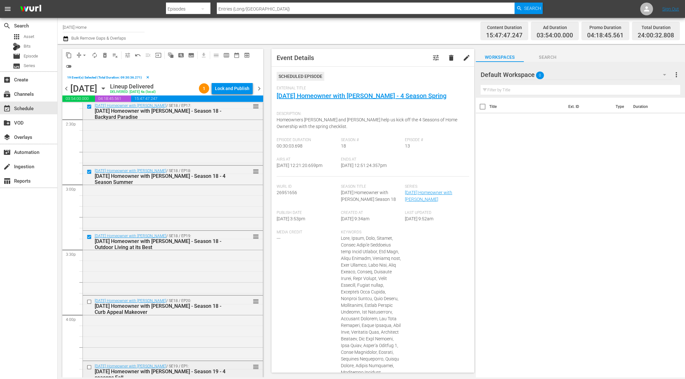
scroll to position [1912, 0]
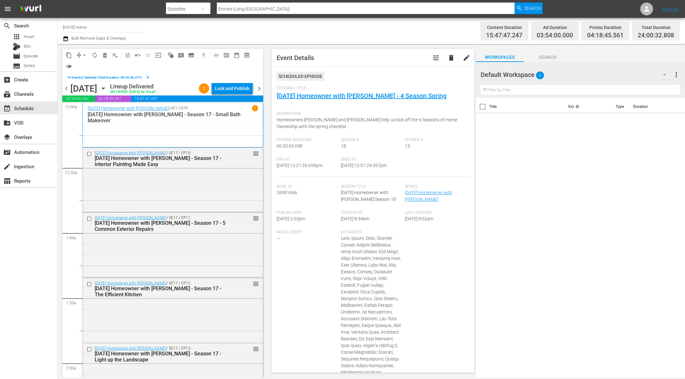
scroll to position [1912, 0]
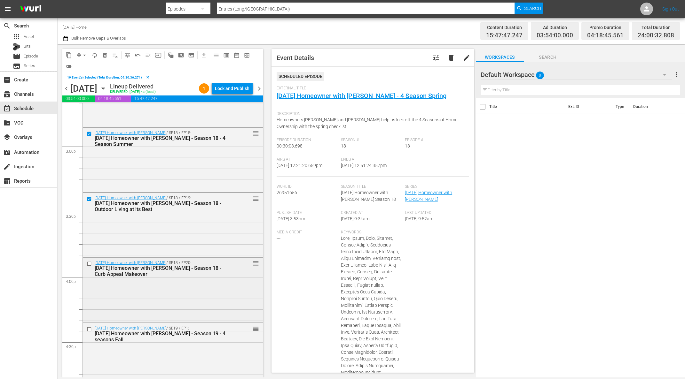
click at [90, 261] on input "checkbox" at bounding box center [90, 263] width 7 height 5
click at [90, 327] on input "checkbox" at bounding box center [90, 329] width 7 height 5
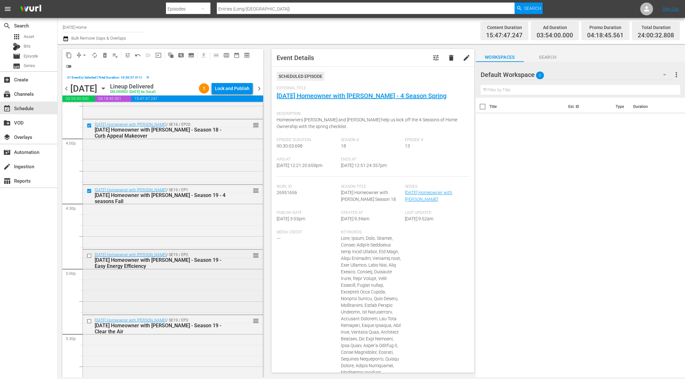
click at [89, 257] on input "checkbox" at bounding box center [90, 255] width 7 height 5
click at [89, 254] on input "checkbox" at bounding box center [90, 255] width 7 height 5
click at [89, 189] on input "checkbox" at bounding box center [90, 190] width 7 height 5
click at [69, 59] on button "content_copy" at bounding box center [69, 55] width 10 height 10
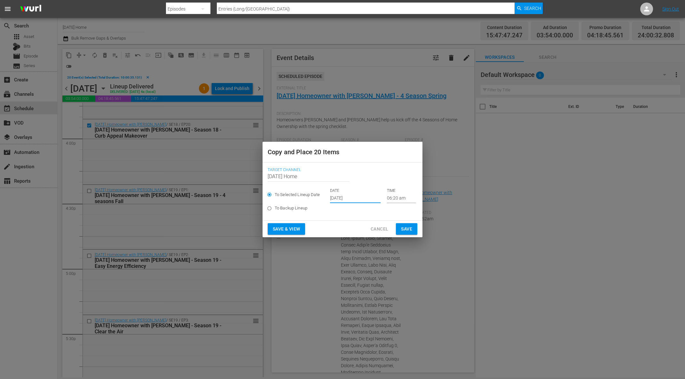
click at [343, 197] on input "[DATE]" at bounding box center [355, 199] width 50 height 10
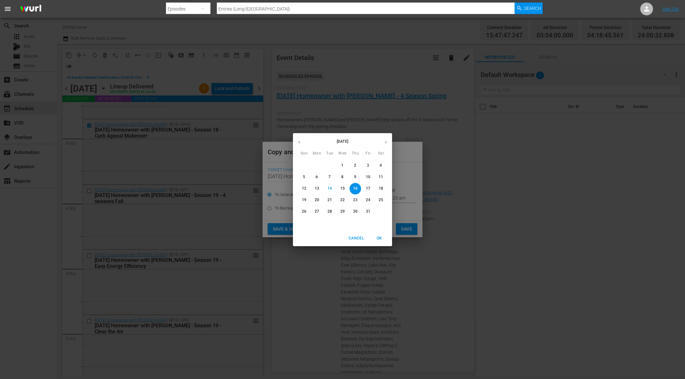
click at [306, 201] on p "19" at bounding box center [304, 200] width 4 height 5
type input "Oct 19th 2025"
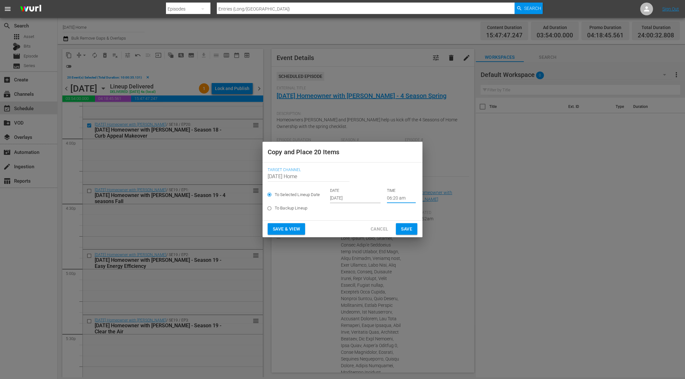
click at [391, 198] on input "06:20 am" at bounding box center [401, 199] width 29 height 10
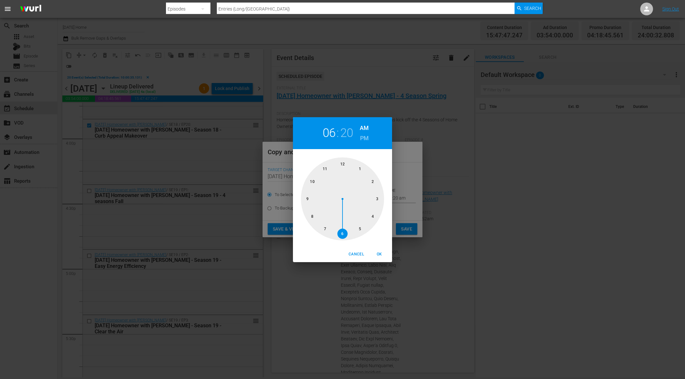
click at [342, 165] on div at bounding box center [342, 199] width 83 height 83
click at [345, 167] on div at bounding box center [342, 199] width 83 height 83
click at [379, 255] on span "OK" at bounding box center [378, 254] width 15 height 7
type input "12:00 am"
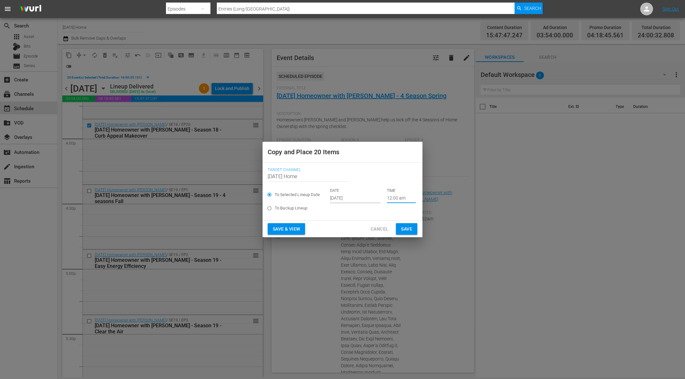
click at [414, 227] on button "Save" at bounding box center [406, 229] width 21 height 12
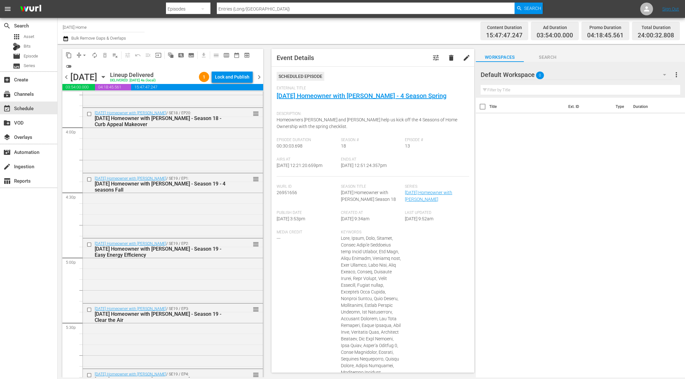
click at [105, 77] on icon "button" at bounding box center [103, 77] width 3 height 2
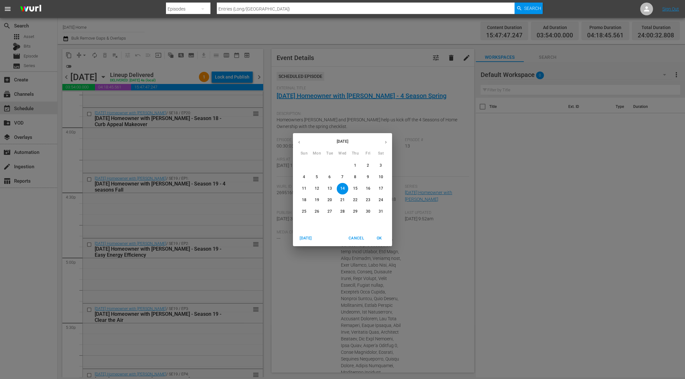
click at [384, 143] on icon "button" at bounding box center [385, 142] width 5 height 5
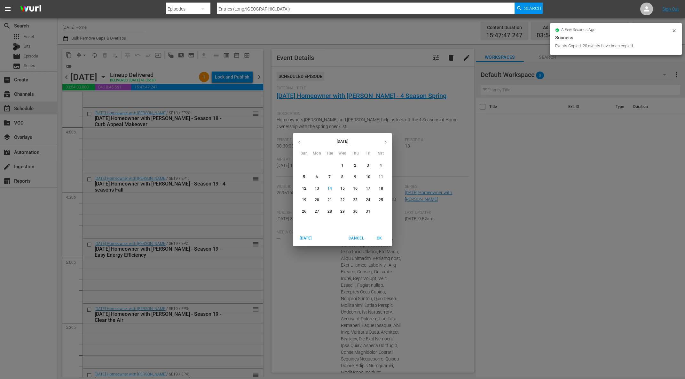
click at [302, 200] on p "19" at bounding box center [304, 200] width 4 height 5
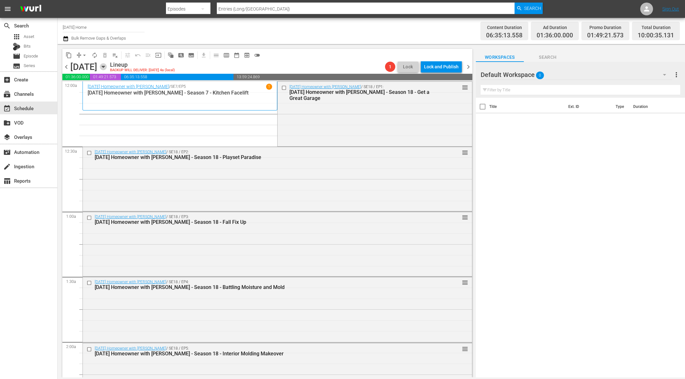
click at [107, 69] on icon "button" at bounding box center [103, 66] width 7 height 7
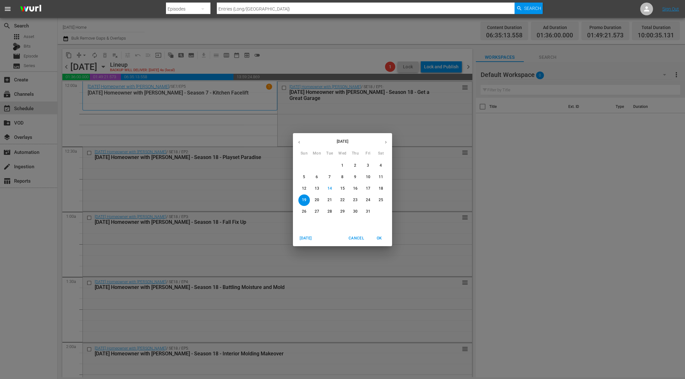
click at [384, 191] on span "18" at bounding box center [381, 188] width 12 height 5
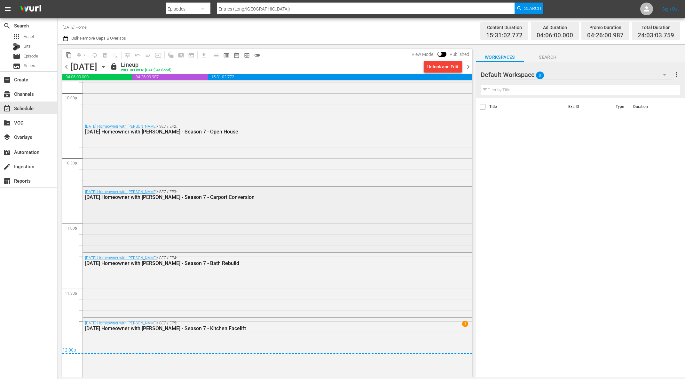
scroll to position [2862, 0]
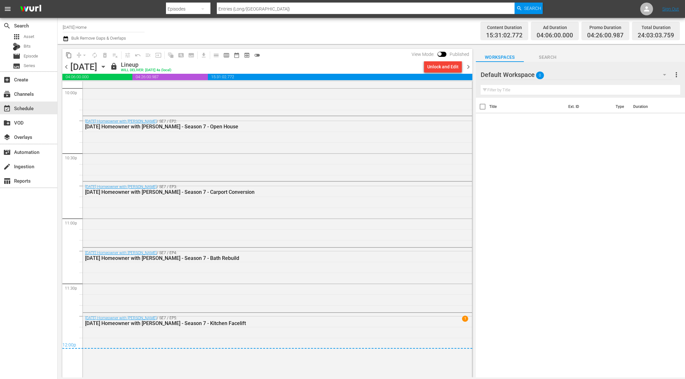
click at [107, 66] on icon "button" at bounding box center [103, 66] width 7 height 7
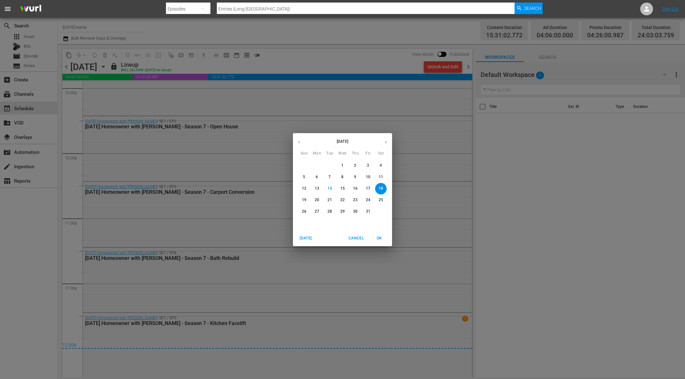
click at [304, 196] on button "19" at bounding box center [304, 201] width 12 height 12
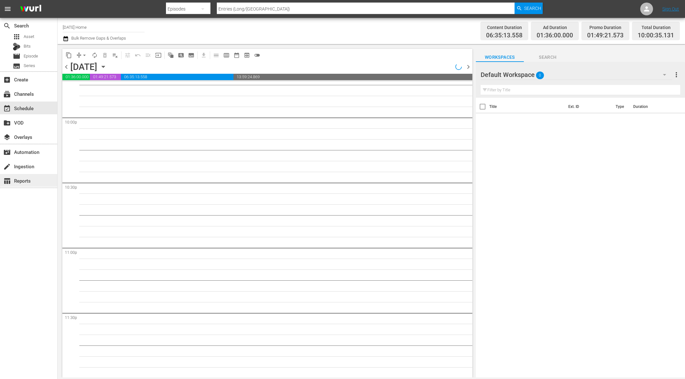
scroll to position [2833, 0]
click at [49, 59] on div "movie Episode" at bounding box center [28, 56] width 57 height 9
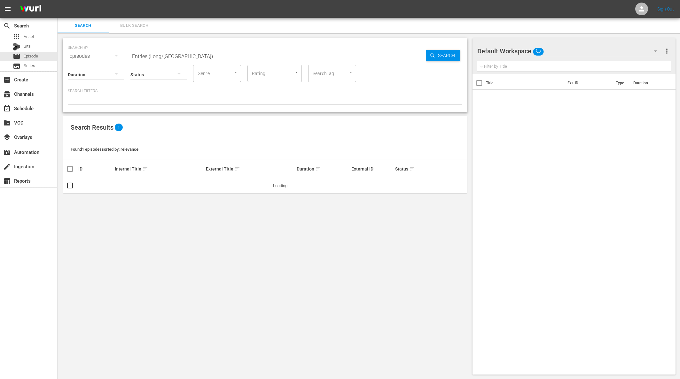
click at [238, 59] on input "Entries (Long/[GEOGRAPHIC_DATA])" at bounding box center [277, 56] width 295 height 15
paste input "Alternative Dwellings"
click at [457, 55] on span "Search" at bounding box center [447, 56] width 25 height 12
drag, startPoint x: 445, startPoint y: 54, endPoint x: 271, endPoint y: 53, distance: 173.5
click at [444, 55] on span "Search" at bounding box center [447, 56] width 25 height 12
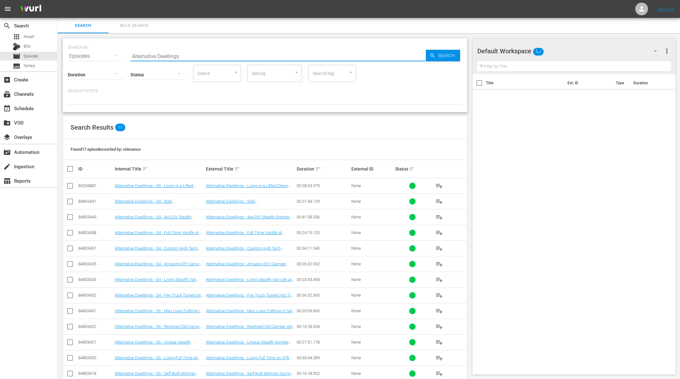
click at [198, 56] on input "Alternative Dwellings" at bounding box center [277, 56] width 295 height 15
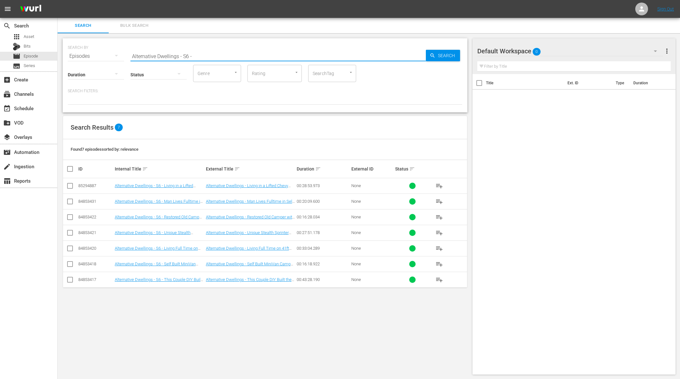
click at [436, 279] on span "playlist_add" at bounding box center [439, 280] width 8 height 8
click at [437, 279] on span "playlist_add" at bounding box center [439, 280] width 8 height 8
click at [441, 265] on span "playlist_add" at bounding box center [439, 264] width 8 height 8
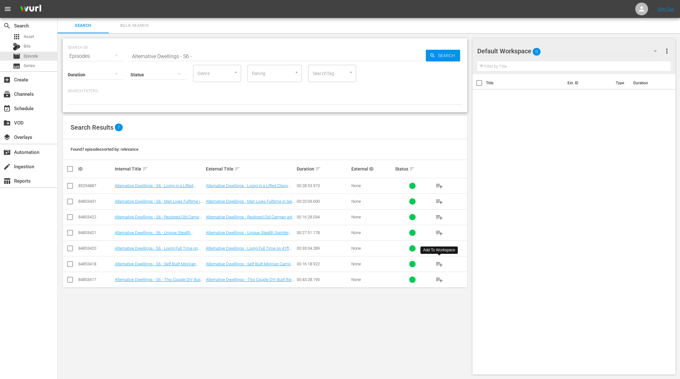
click at [441, 265] on span "playlist_add" at bounding box center [439, 264] width 8 height 8
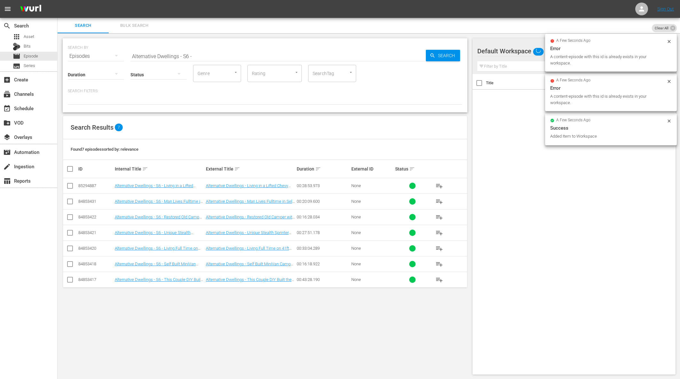
click at [441, 247] on span "playlist_add" at bounding box center [439, 249] width 8 height 8
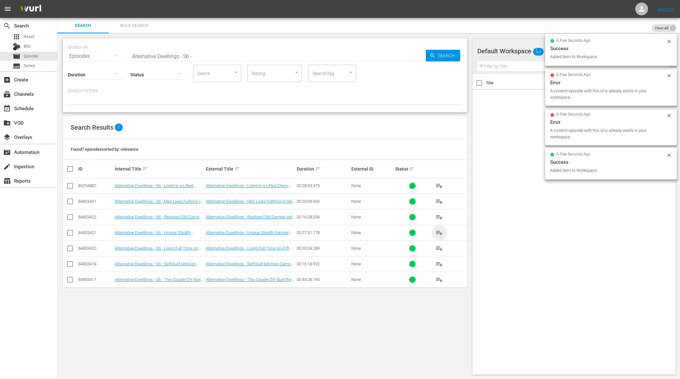
click at [440, 233] on span "playlist_add" at bounding box center [439, 233] width 8 height 8
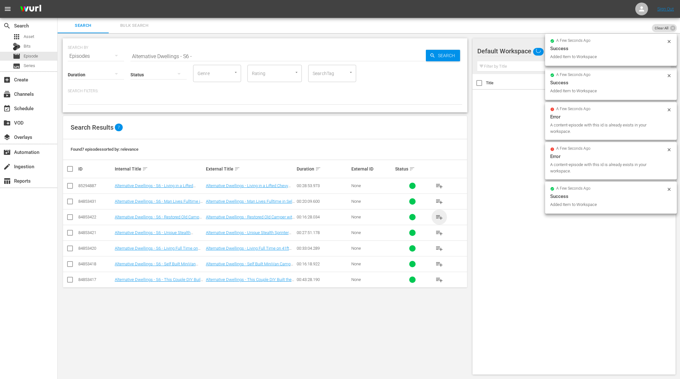
click at [440, 218] on span "playlist_add" at bounding box center [439, 217] width 8 height 8
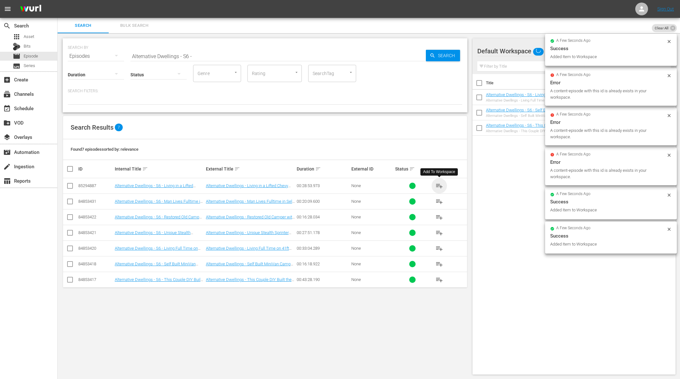
click at [442, 183] on span "playlist_add" at bounding box center [439, 186] width 8 height 8
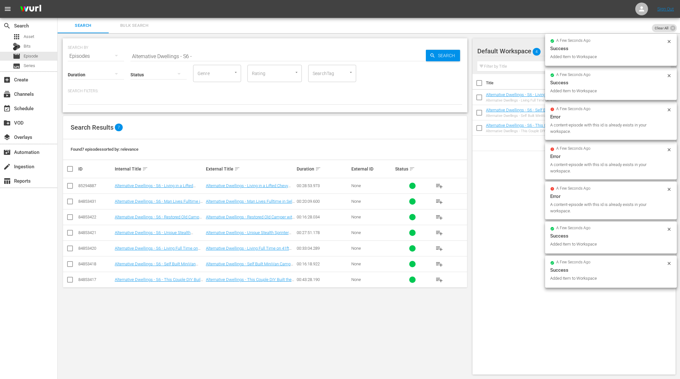
click at [442, 199] on span "playlist_add" at bounding box center [439, 202] width 8 height 8
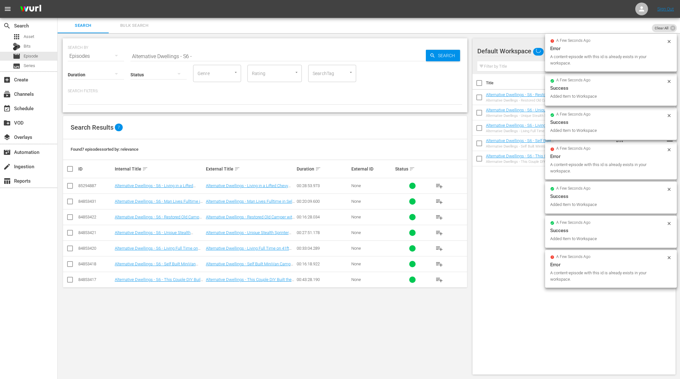
click at [186, 56] on input "Alternative Dwellings - S6 -" at bounding box center [277, 56] width 295 height 15
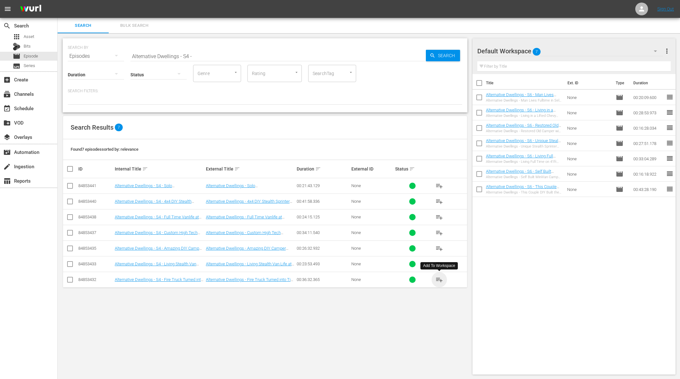
click at [439, 278] on span "playlist_add" at bounding box center [439, 280] width 8 height 8
click at [439, 262] on span "playlist_add" at bounding box center [439, 264] width 8 height 8
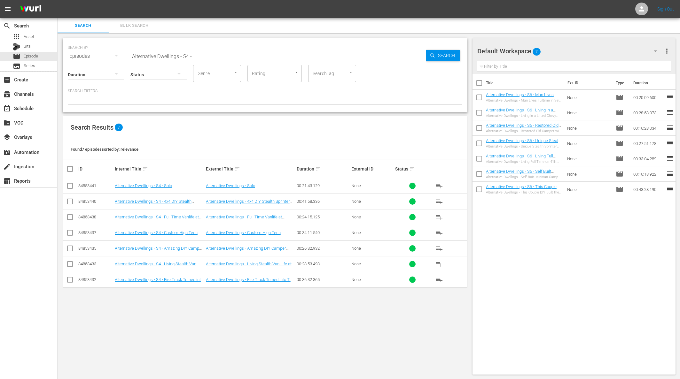
click at [439, 246] on span "playlist_add" at bounding box center [439, 249] width 8 height 8
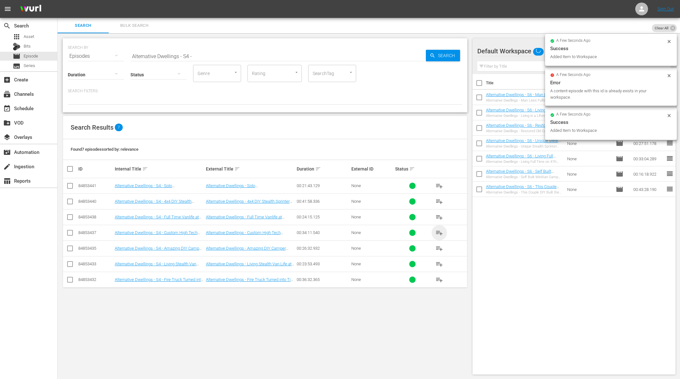
click at [438, 233] on span "playlist_add" at bounding box center [439, 233] width 8 height 8
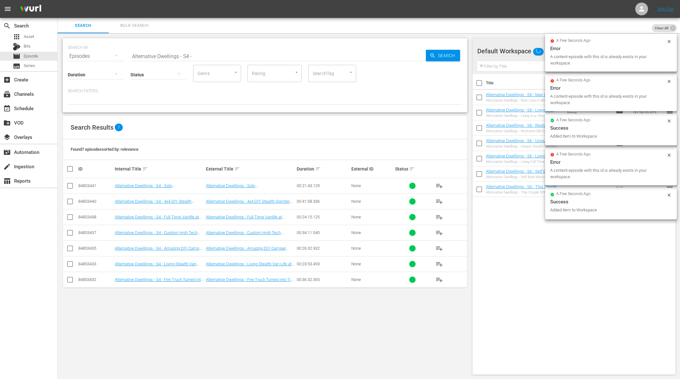
click at [439, 218] on span "playlist_add" at bounding box center [439, 217] width 8 height 8
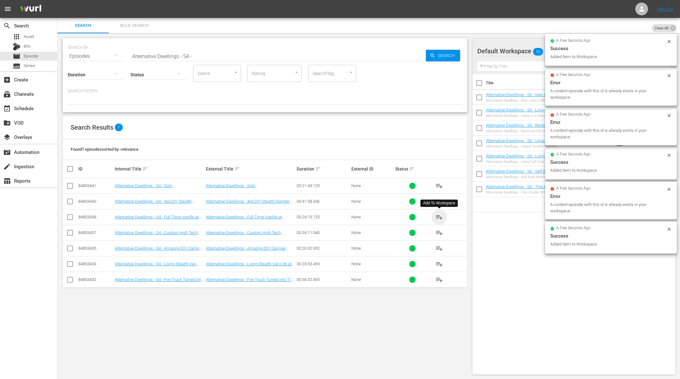
click at [439, 218] on span "playlist_add" at bounding box center [439, 217] width 8 height 8
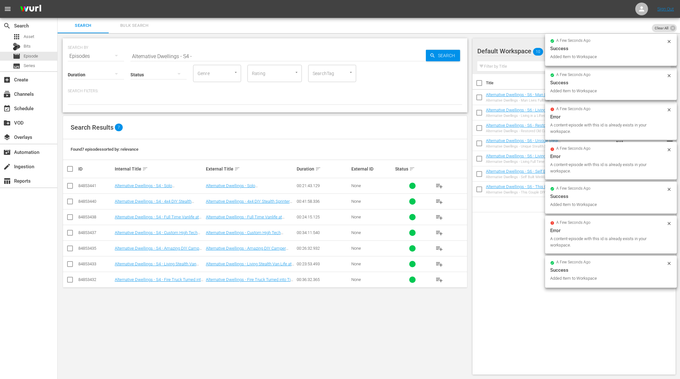
click at [440, 202] on span "playlist_add" at bounding box center [439, 202] width 8 height 8
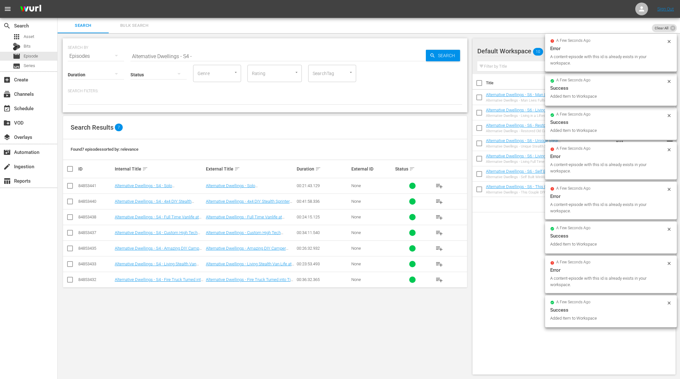
click at [440, 186] on span "playlist_add" at bounding box center [439, 186] width 8 height 8
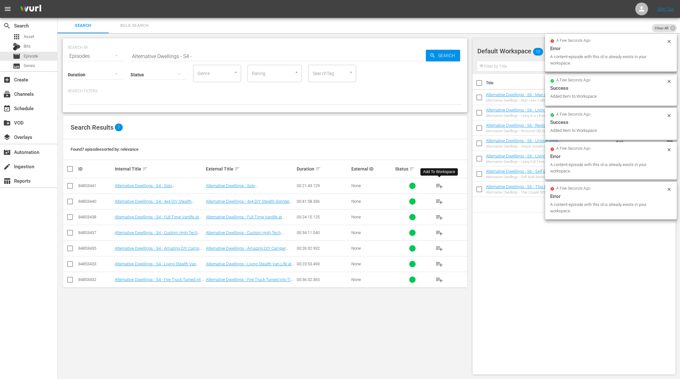
click at [440, 186] on span "playlist_add" at bounding box center [439, 186] width 8 height 8
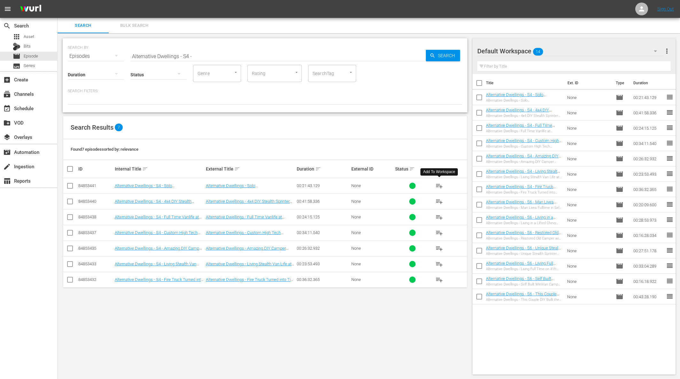
drag, startPoint x: 210, startPoint y: 48, endPoint x: 208, endPoint y: 54, distance: 6.3
click at [210, 48] on div "SEARCH BY Search By Episodes Search ID, Title, Description, Keywords, or Catego…" at bounding box center [265, 52] width 394 height 23
click at [209, 55] on input "Alternative Dwellings - S4 -" at bounding box center [277, 56] width 295 height 15
paste input "Homesteading"
click at [436, 53] on span "Search" at bounding box center [447, 56] width 25 height 12
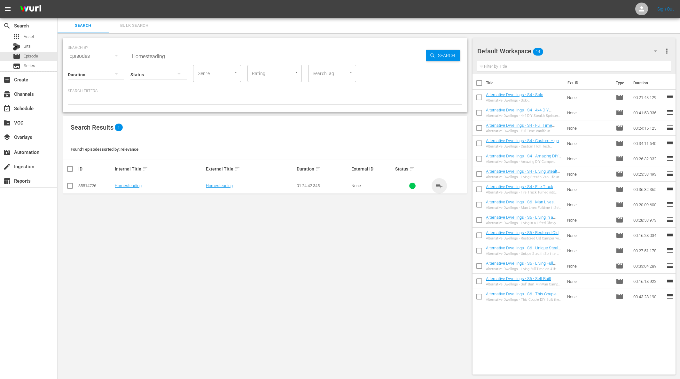
click at [439, 182] on span "playlist_add" at bounding box center [439, 186] width 8 height 8
click at [439, 185] on span "playlist_add" at bounding box center [439, 186] width 8 height 8
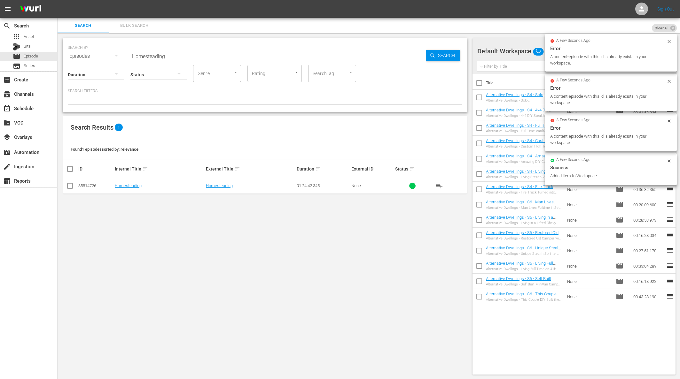
click at [276, 56] on input "Homesteading" at bounding box center [277, 56] width 295 height 15
paste input "w to Live in a Van"
click at [460, 53] on div "SEARCH BY Search By Episodes Search ID, Title, Description, Keywords, or Catego…" at bounding box center [265, 52] width 394 height 23
click at [449, 58] on span "Search" at bounding box center [447, 56] width 25 height 12
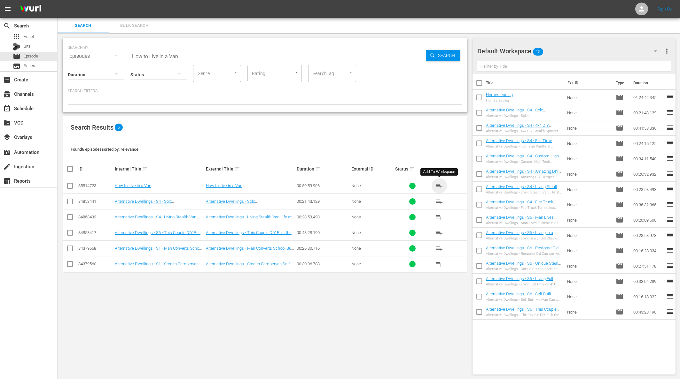
click at [441, 186] on span "playlist_add" at bounding box center [439, 186] width 8 height 8
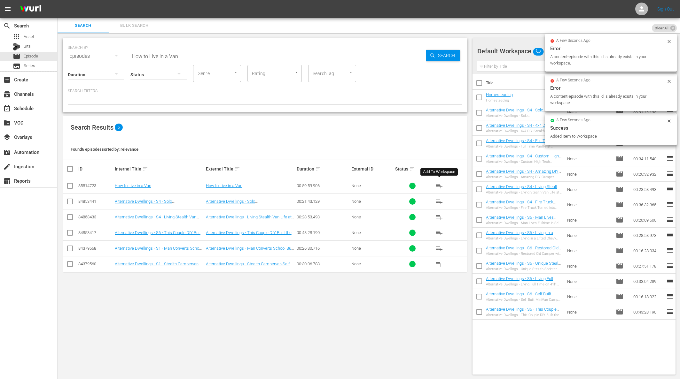
click at [264, 56] on input "How to Live in a Van" at bounding box center [277, 56] width 295 height 15
paste input "Vanni"
type input "Vannin"
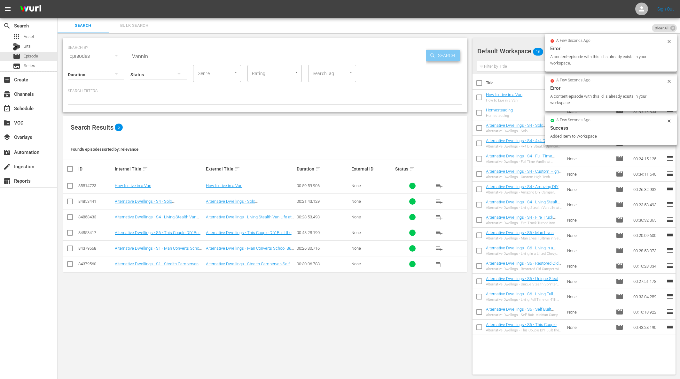
click at [428, 53] on div "Search" at bounding box center [443, 56] width 34 height 12
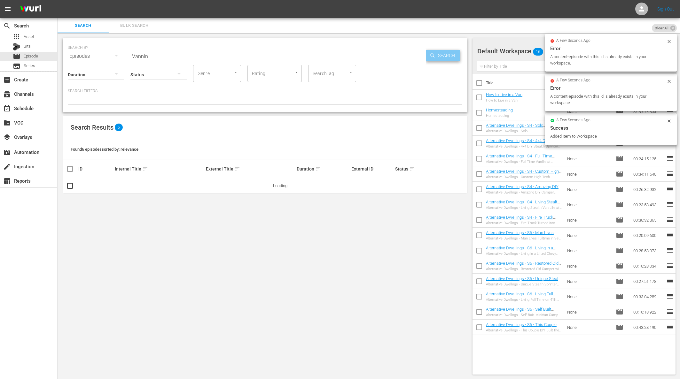
click at [433, 53] on icon "button" at bounding box center [433, 56] width 6 height 6
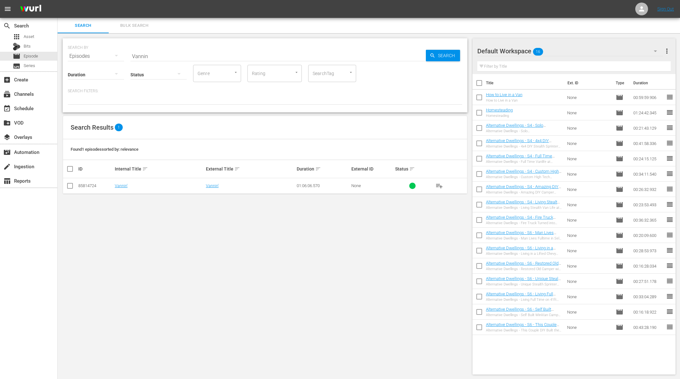
click at [437, 185] on span "playlist_add" at bounding box center [439, 186] width 8 height 8
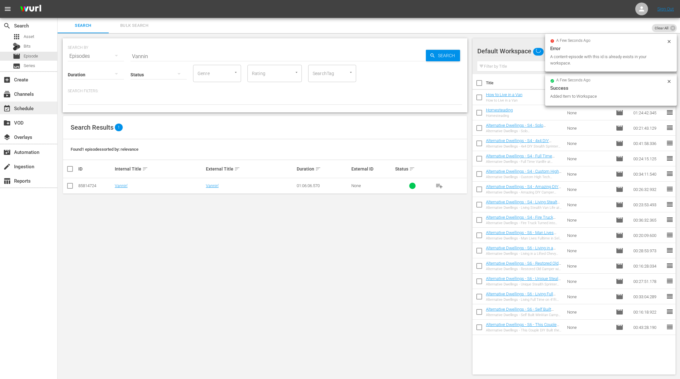
click at [27, 110] on div "event_available Schedule" at bounding box center [18, 108] width 36 height 6
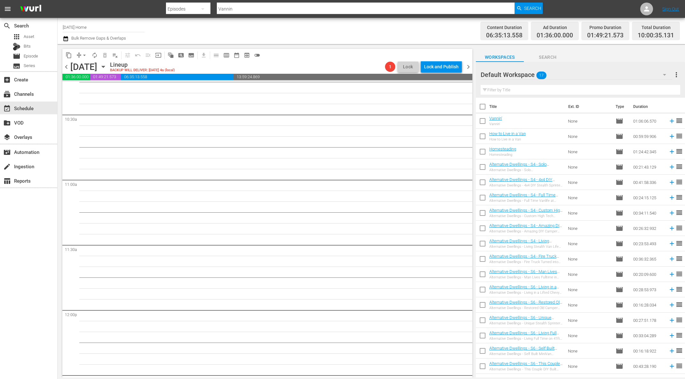
scroll to position [1241, 0]
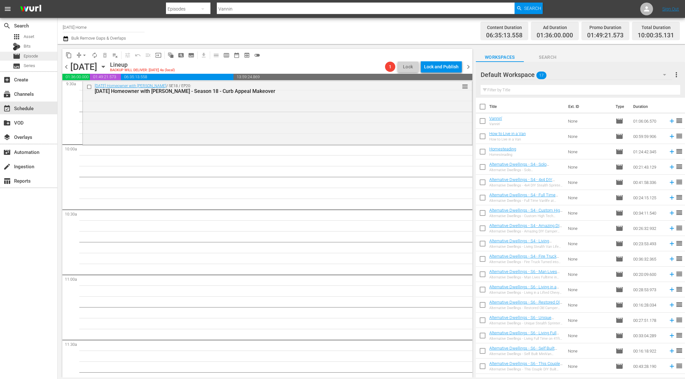
click at [33, 57] on span "Episode" at bounding box center [31, 56] width 14 height 6
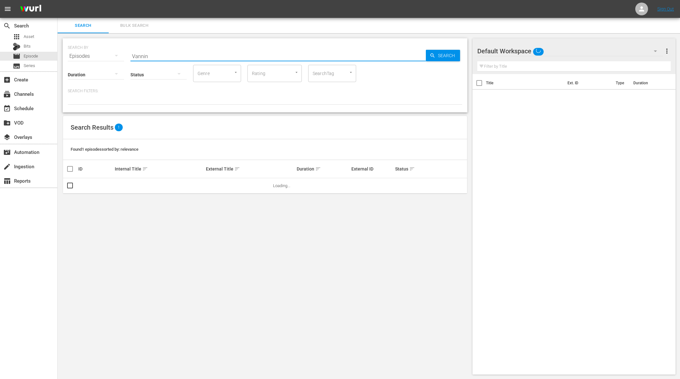
click at [150, 57] on input "Vannin" at bounding box center [277, 56] width 295 height 15
type input "margie"
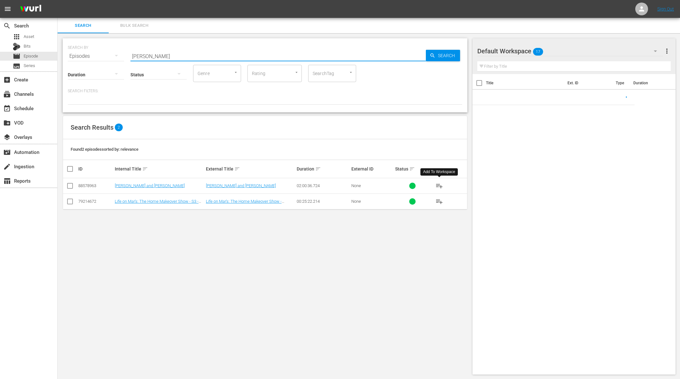
click at [438, 185] on span "playlist_add" at bounding box center [439, 186] width 8 height 8
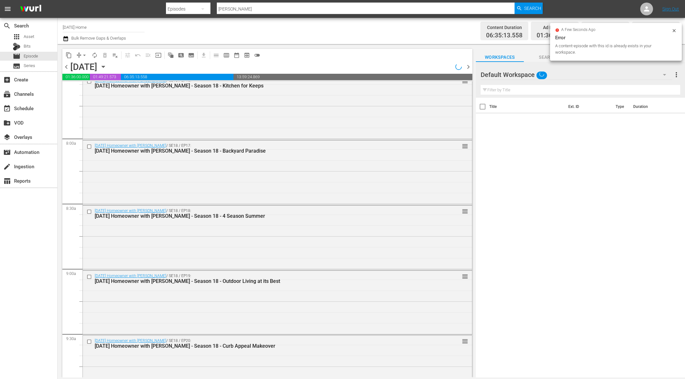
scroll to position [1076, 0]
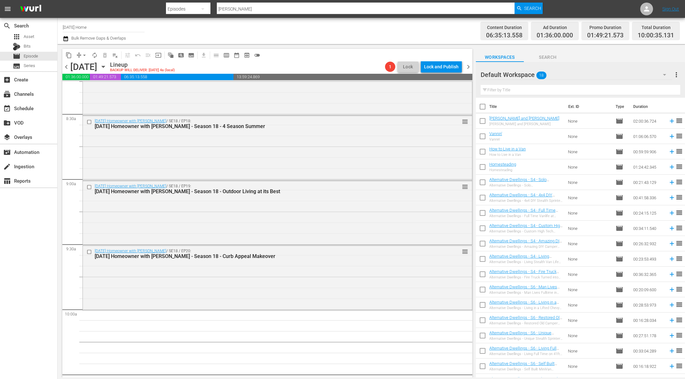
click at [482, 185] on input "checkbox" at bounding box center [482, 183] width 13 height 13
checkbox input "true"
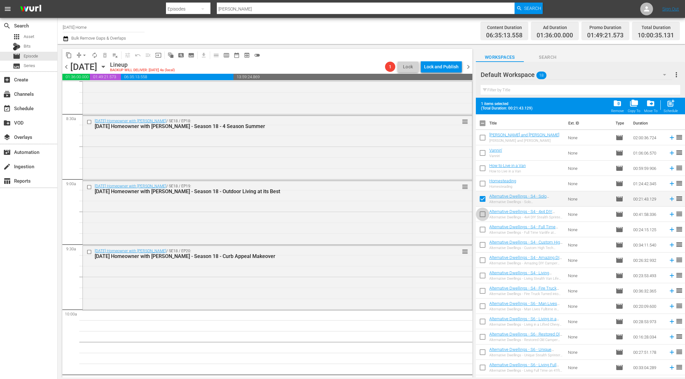
click at [482, 213] on input "checkbox" at bounding box center [482, 215] width 13 height 13
checkbox input "true"
click at [483, 233] on input "checkbox" at bounding box center [482, 230] width 13 height 13
checkbox input "true"
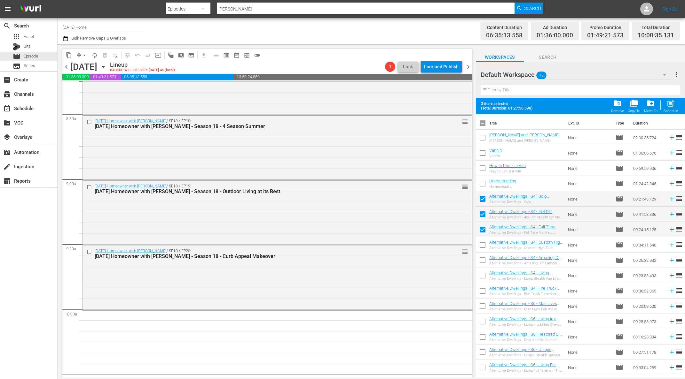
click at [484, 245] on input "checkbox" at bounding box center [482, 246] width 13 height 13
checkbox input "true"
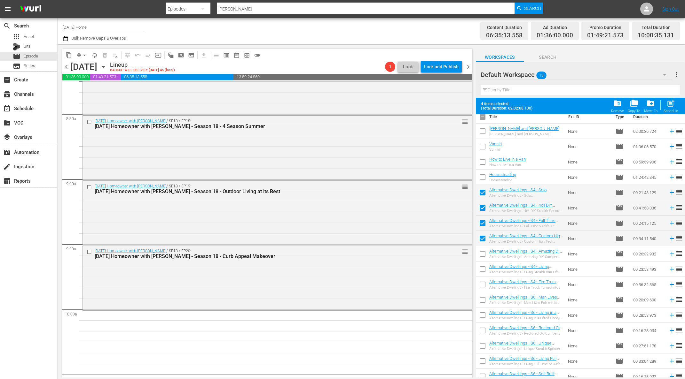
click at [483, 253] on input "checkbox" at bounding box center [482, 255] width 13 height 13
checkbox input "true"
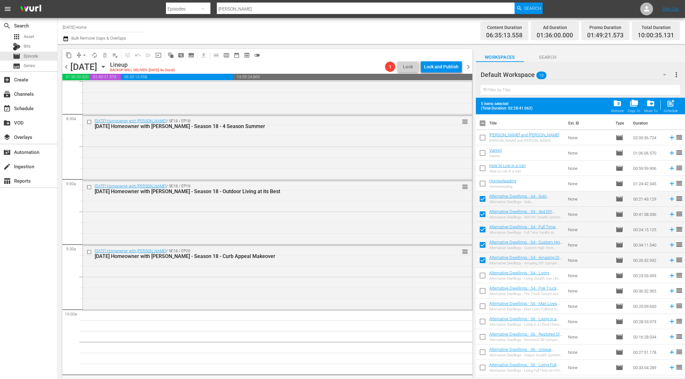
drag, startPoint x: 483, startPoint y: 277, endPoint x: 484, endPoint y: 282, distance: 5.4
click at [483, 277] on input "checkbox" at bounding box center [482, 276] width 13 height 13
checkbox input "true"
click at [484, 292] on input "checkbox" at bounding box center [482, 292] width 13 height 13
checkbox input "true"
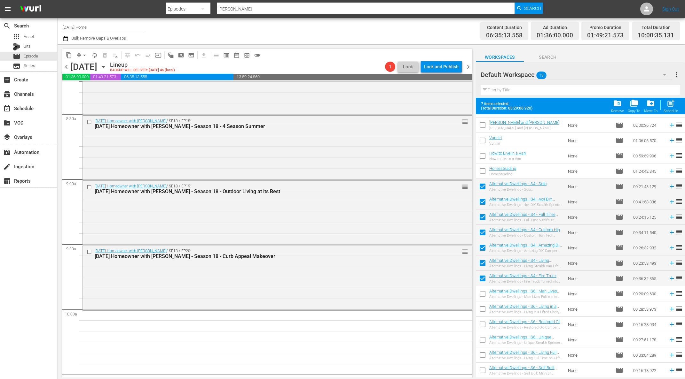
scroll to position [27, 0]
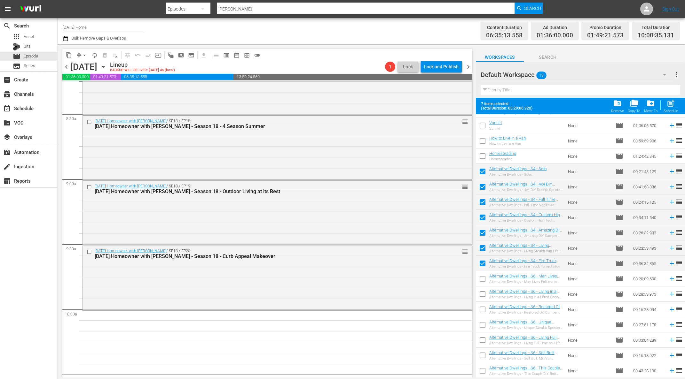
click at [483, 279] on input "checkbox" at bounding box center [482, 280] width 13 height 13
checkbox input "true"
click at [483, 292] on input "checkbox" at bounding box center [482, 295] width 13 height 13
checkbox input "true"
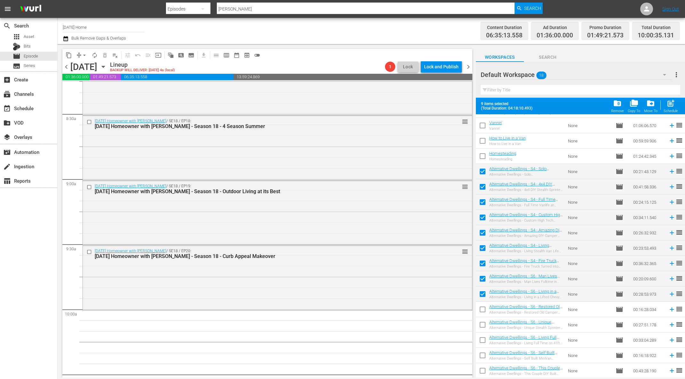
click at [483, 309] on input "checkbox" at bounding box center [482, 310] width 13 height 13
checkbox input "true"
click at [484, 329] on input "checkbox" at bounding box center [482, 326] width 13 height 13
checkbox input "true"
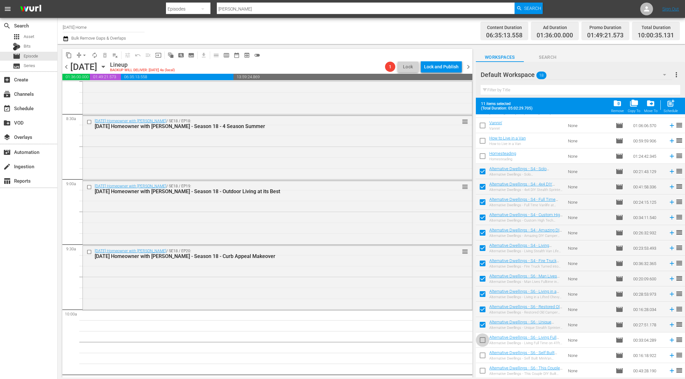
click at [484, 338] on input "checkbox" at bounding box center [482, 341] width 13 height 13
checkbox input "true"
drag, startPoint x: 484, startPoint y: 355, endPoint x: 484, endPoint y: 369, distance: 14.7
click at [484, 355] on input "checkbox" at bounding box center [482, 356] width 13 height 13
checkbox input "true"
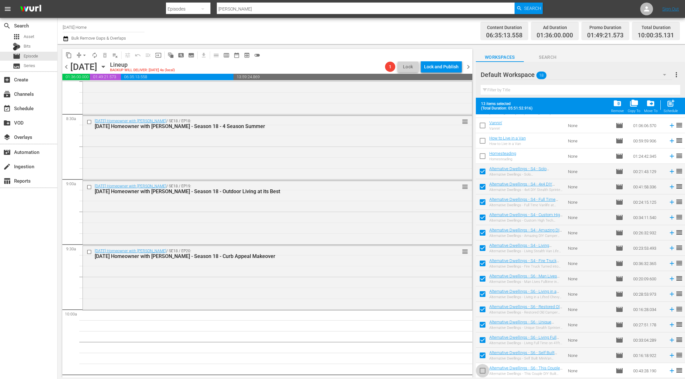
click at [484, 370] on input "checkbox" at bounding box center [482, 372] width 13 height 13
checkbox input "true"
click at [673, 106] on span "post_add" at bounding box center [670, 103] width 9 height 9
checkbox input "false"
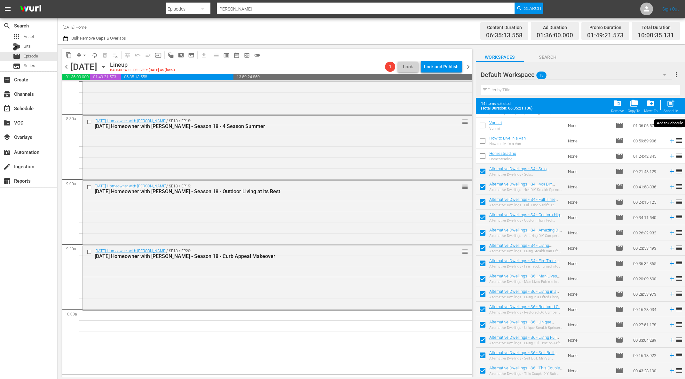
checkbox input "false"
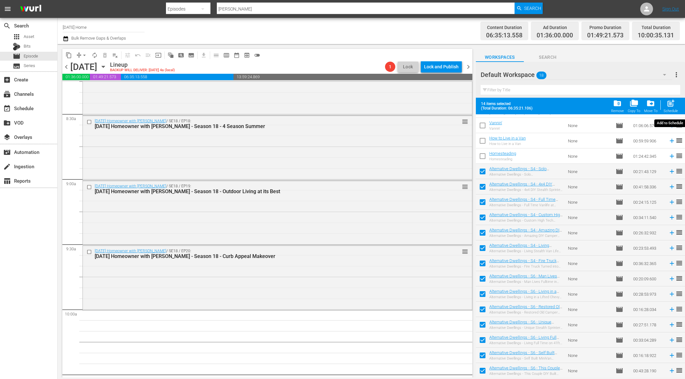
checkbox input "false"
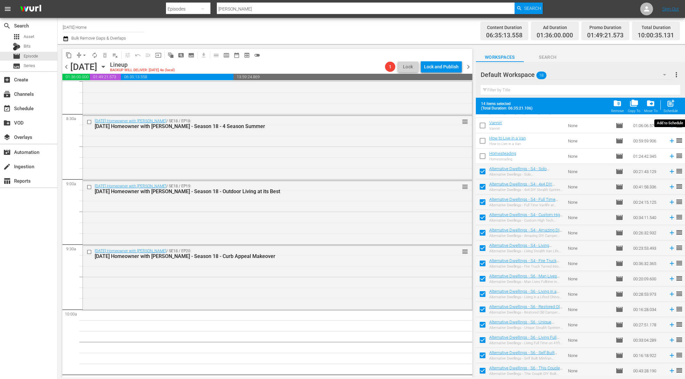
checkbox input "false"
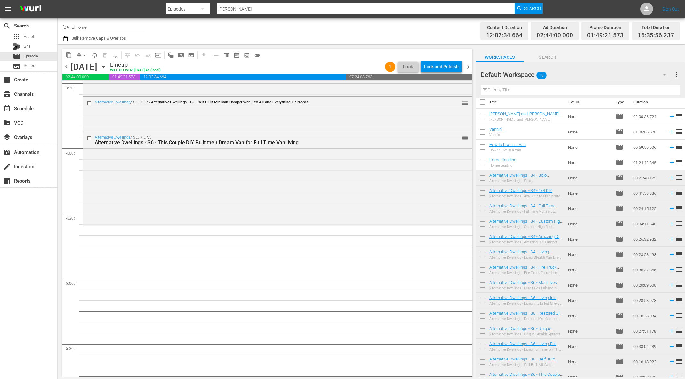
scroll to position [11, 0]
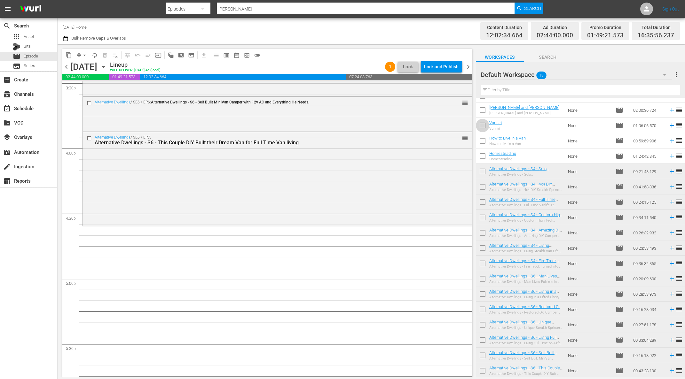
click at [482, 125] on input "checkbox" at bounding box center [482, 126] width 13 height 13
checkbox input "true"
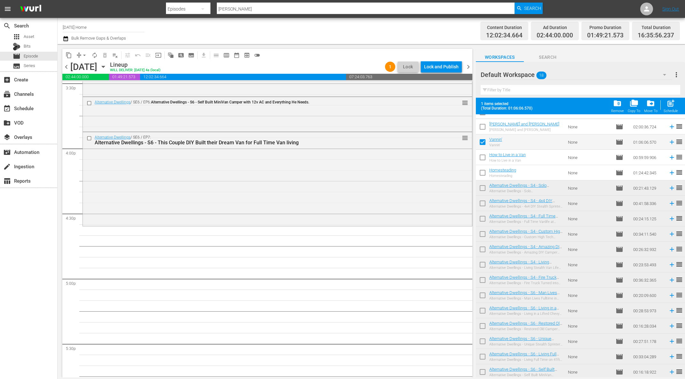
click at [484, 172] on input "checkbox" at bounding box center [482, 173] width 13 height 13
checkbox input "true"
click at [484, 158] on input "checkbox" at bounding box center [482, 158] width 13 height 13
checkbox input "true"
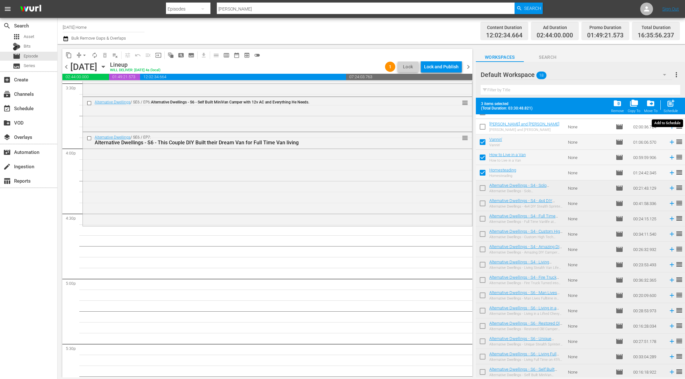
click at [668, 106] on span "post_add" at bounding box center [670, 103] width 9 height 9
checkbox input "false"
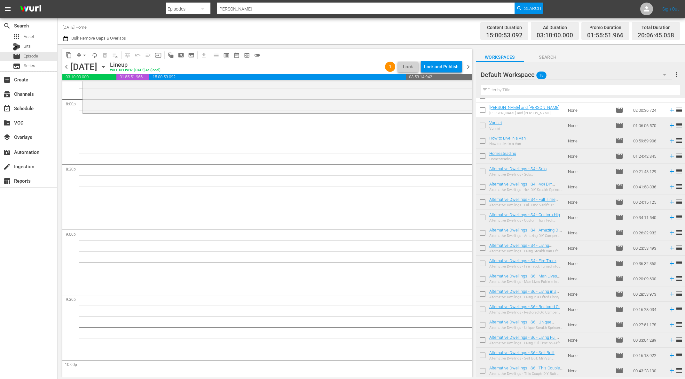
scroll to position [2543, 0]
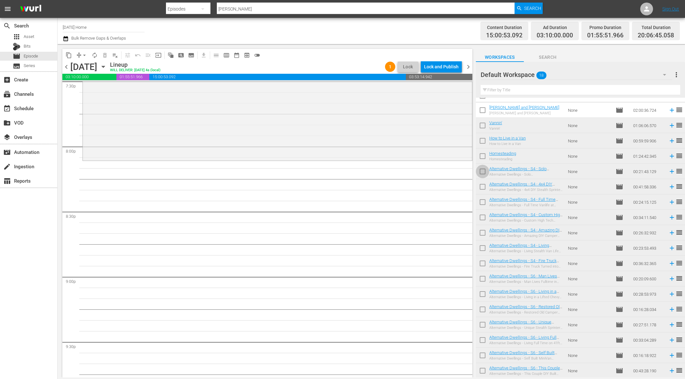
click at [481, 172] on input "checkbox" at bounding box center [482, 172] width 13 height 13
checkbox input "true"
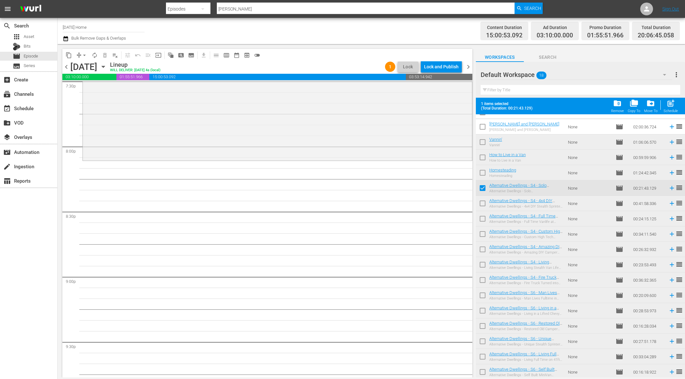
click at [484, 203] on input "checkbox" at bounding box center [482, 204] width 13 height 13
checkbox input "true"
click at [484, 219] on input "checkbox" at bounding box center [482, 219] width 13 height 13
checkbox input "true"
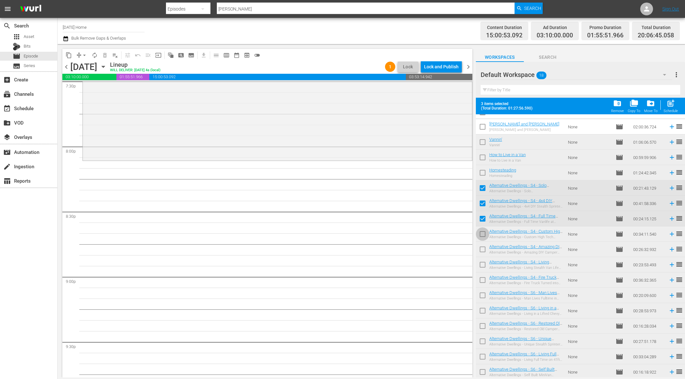
click at [482, 236] on input "checkbox" at bounding box center [482, 235] width 13 height 13
checkbox input "true"
click at [670, 106] on span "post_add" at bounding box center [670, 103] width 9 height 9
checkbox input "false"
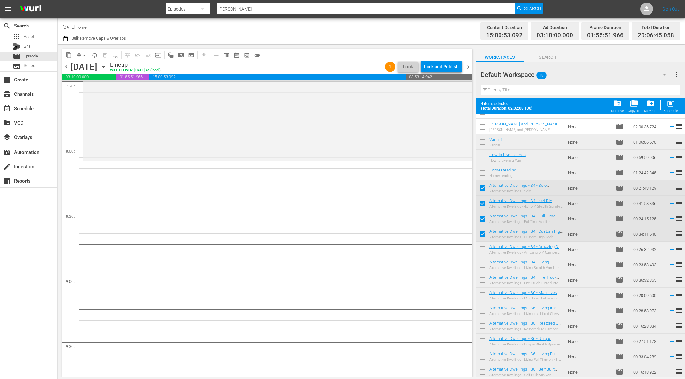
checkbox input "false"
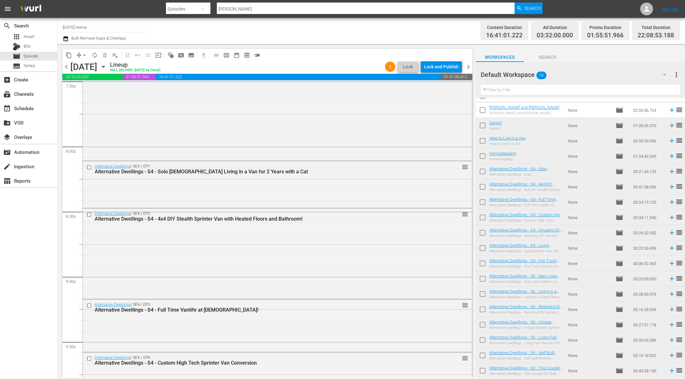
click at [483, 112] on input "checkbox" at bounding box center [482, 111] width 13 height 13
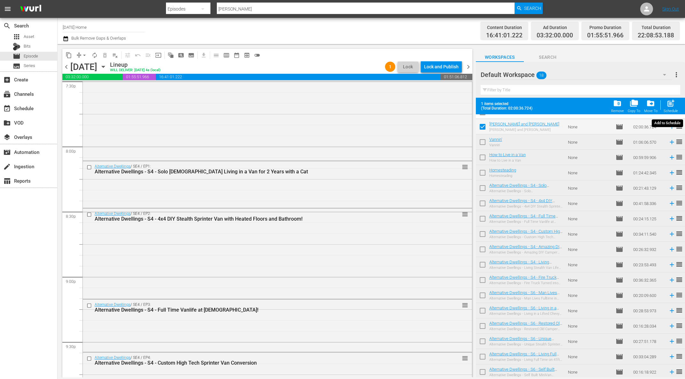
click at [670, 105] on span "post_add" at bounding box center [670, 103] width 9 height 9
checkbox input "false"
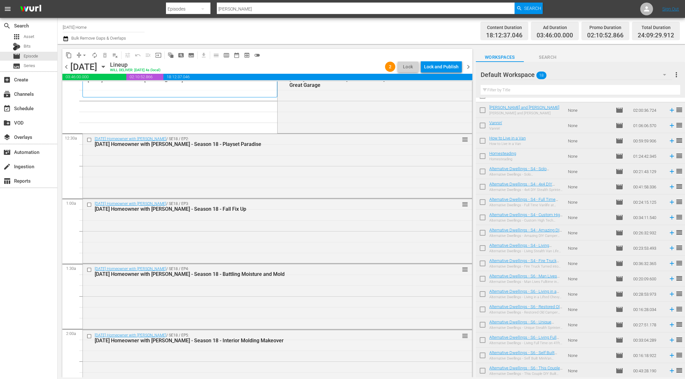
scroll to position [0, 0]
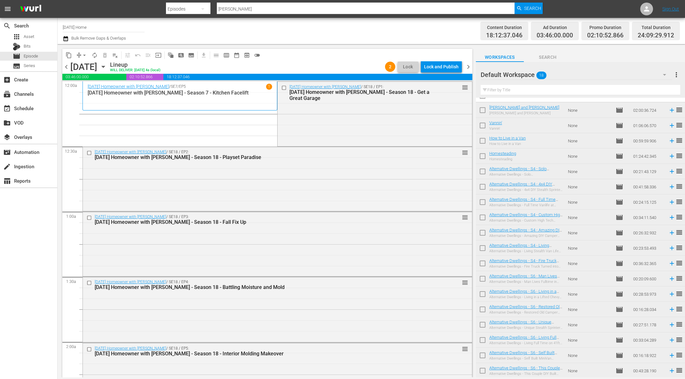
click at [85, 54] on span "arrow_drop_down" at bounding box center [84, 55] width 6 height 6
click at [86, 89] on li "Align to End of Previous Day" at bounding box center [84, 89] width 67 height 11
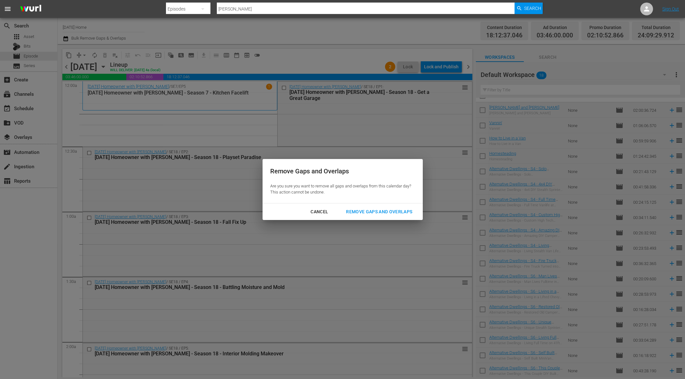
click at [378, 213] on div "Remove Gaps and Overlaps" at bounding box center [379, 212] width 76 height 8
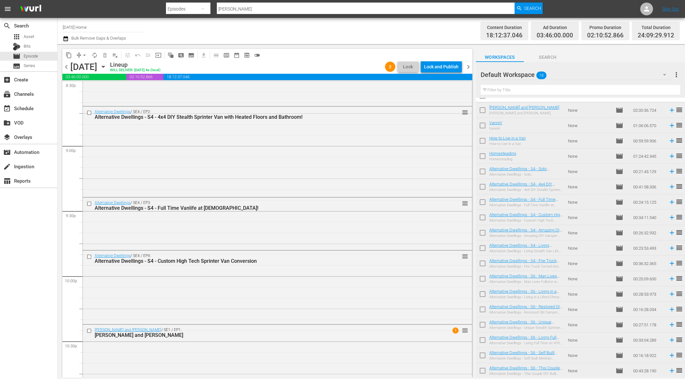
scroll to position [2615, 0]
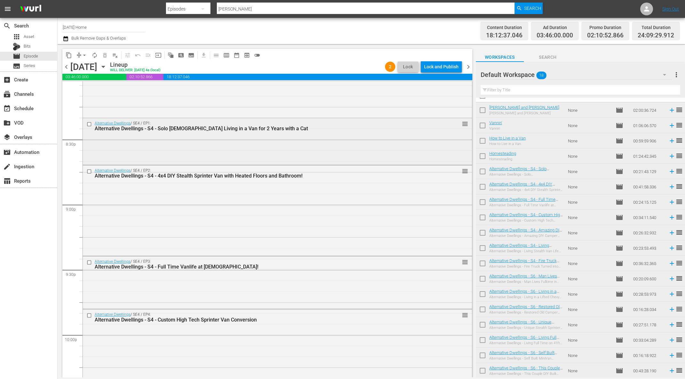
click at [332, 137] on div "Alternative Dwellings / SE4 / EP1: Alternative Dwellings - S4 - Solo Female Liv…" at bounding box center [277, 140] width 389 height 45
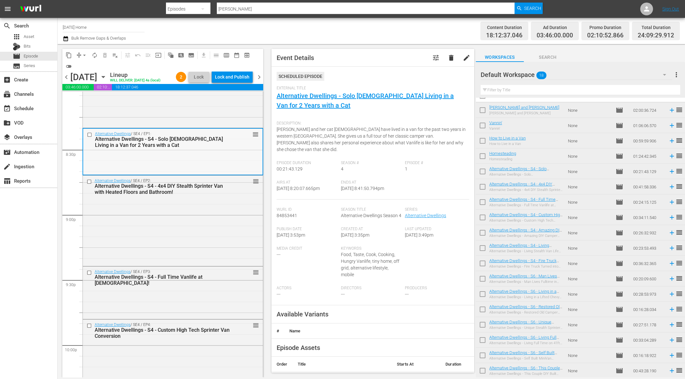
click at [117, 158] on div "Alternative Dwellings / SE4 / EP1: Alternative Dwellings - S4 - Solo Female Liv…" at bounding box center [172, 151] width 179 height 45
click at [449, 56] on span "delete" at bounding box center [451, 58] width 8 height 8
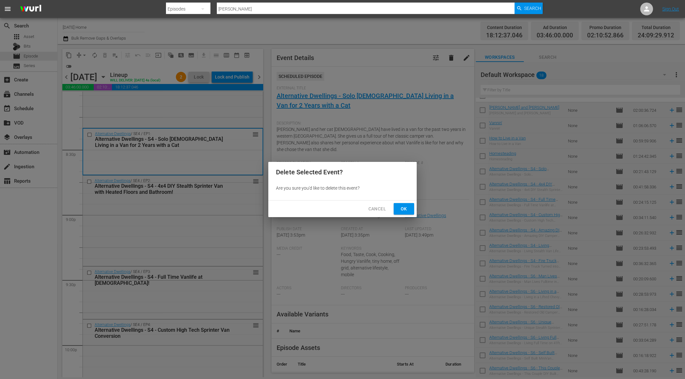
click at [402, 210] on span "Ok" at bounding box center [404, 209] width 10 height 8
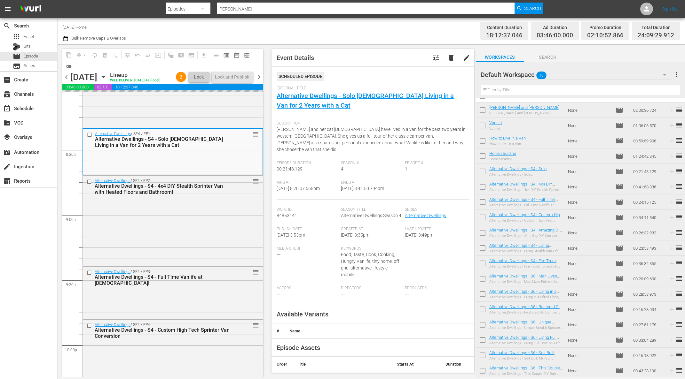
click at [82, 54] on div "arrow_drop_down" at bounding box center [84, 55] width 10 height 10
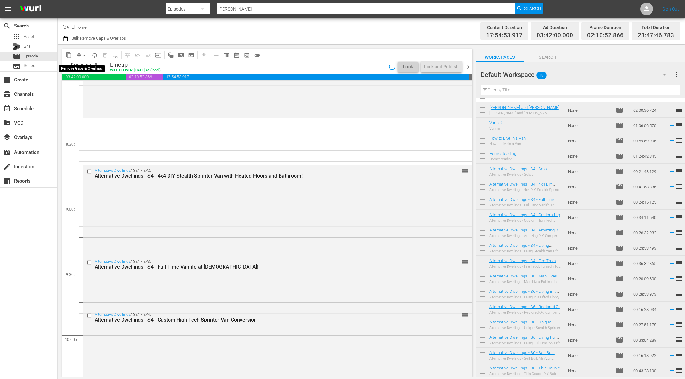
click at [83, 55] on span "arrow_drop_down" at bounding box center [84, 55] width 6 height 6
click at [93, 89] on li "Align to End of Previous Day" at bounding box center [84, 89] width 67 height 11
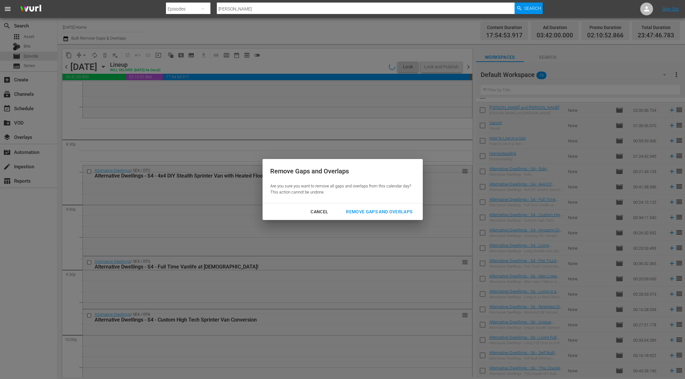
click at [358, 211] on div "Remove Gaps and Overlaps" at bounding box center [379, 212] width 76 height 8
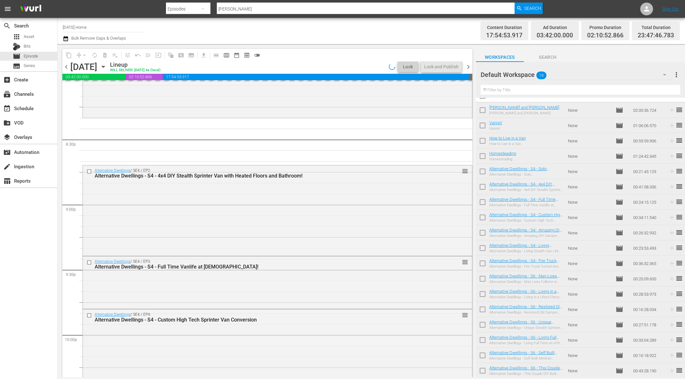
click at [677, 73] on span "more_vert" at bounding box center [676, 75] width 8 height 8
click at [642, 85] on div "Clear All Workspace Items" at bounding box center [634, 87] width 75 height 12
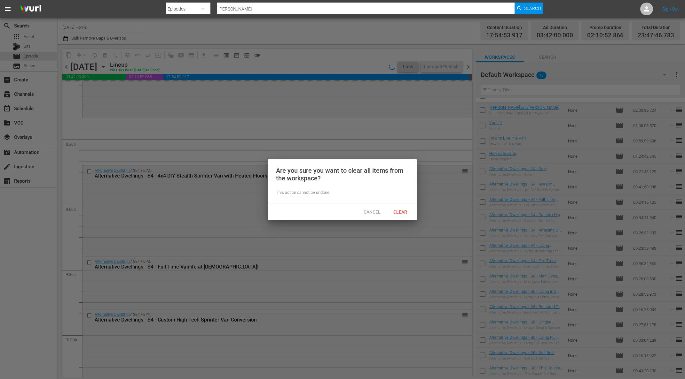
click at [396, 214] on span "Clear" at bounding box center [400, 212] width 24 height 5
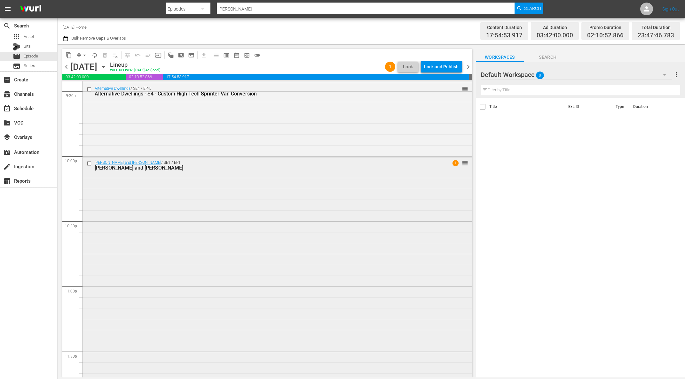
scroll to position [2835, 0]
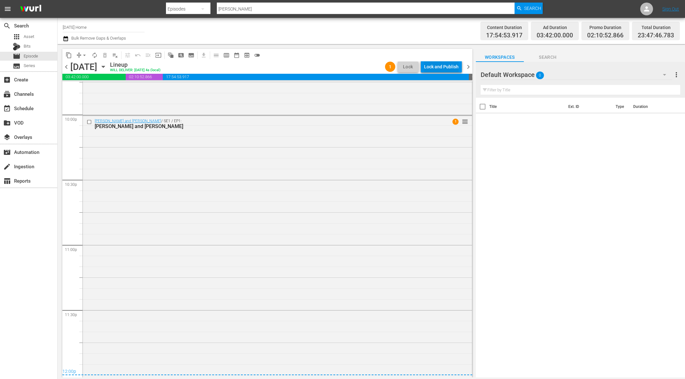
click at [444, 65] on div "Lock and Publish" at bounding box center [441, 67] width 35 height 12
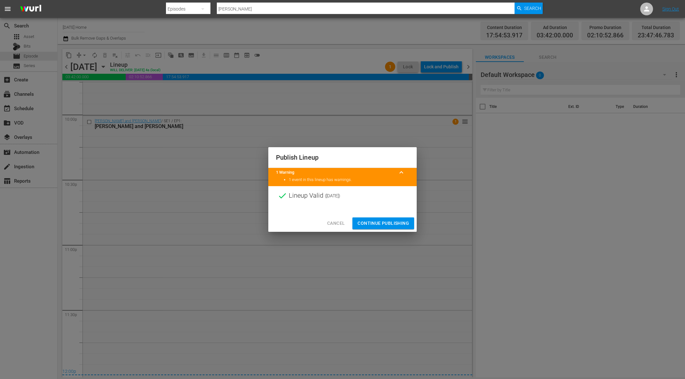
click at [383, 220] on span "Continue Publishing" at bounding box center [382, 224] width 51 height 8
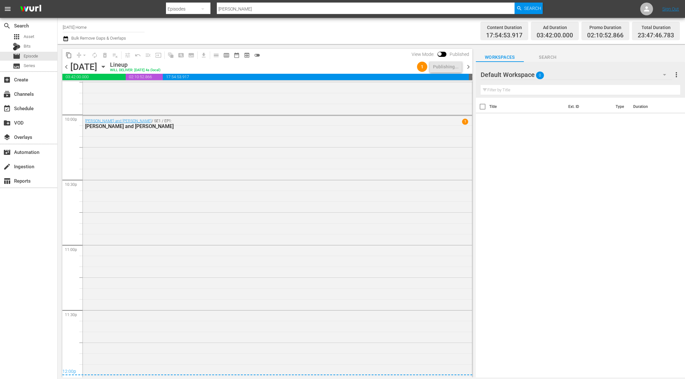
click at [100, 31] on input "[DATE] Home" at bounding box center [104, 26] width 82 height 15
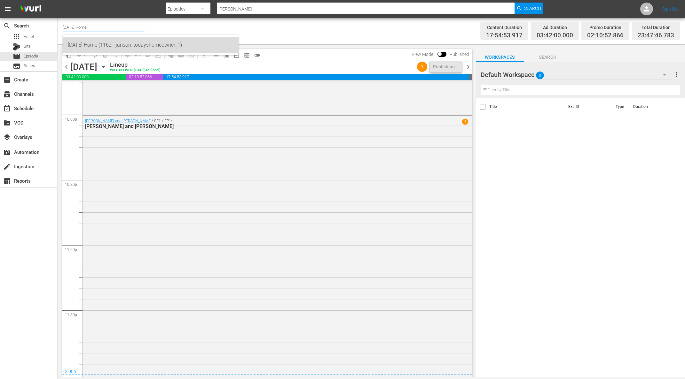
click at [101, 47] on div "Today's Home (1162 - janson_todayshomeowner_1)" at bounding box center [151, 44] width 166 height 15
type input "Today's Home (1162 - janson_todayshomeowner_1)"
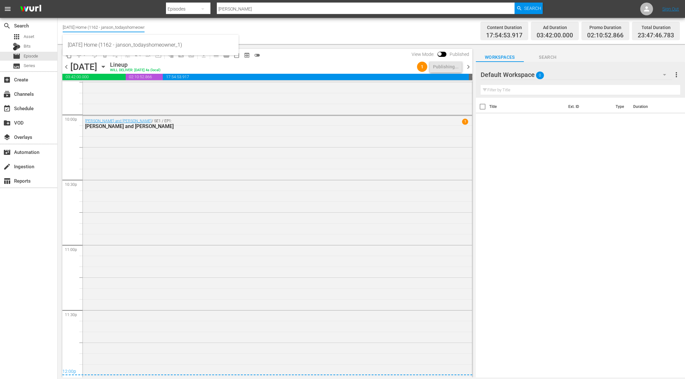
click at [94, 24] on input "Today's Home (1162 - janson_todayshomeowner_1)" at bounding box center [104, 26] width 82 height 15
type input "h"
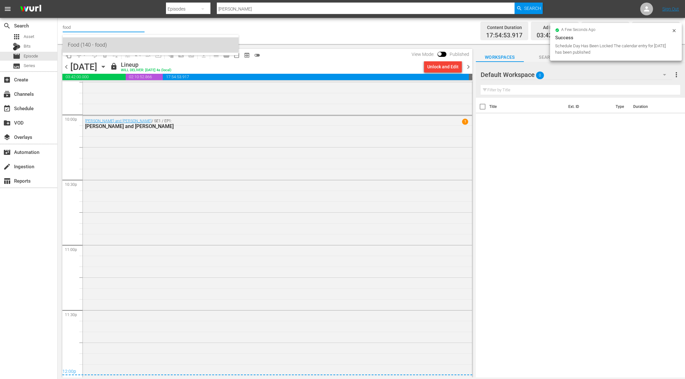
click at [79, 47] on div "Food (140 - food)" at bounding box center [151, 44] width 166 height 15
type input "Food (140 - food)"
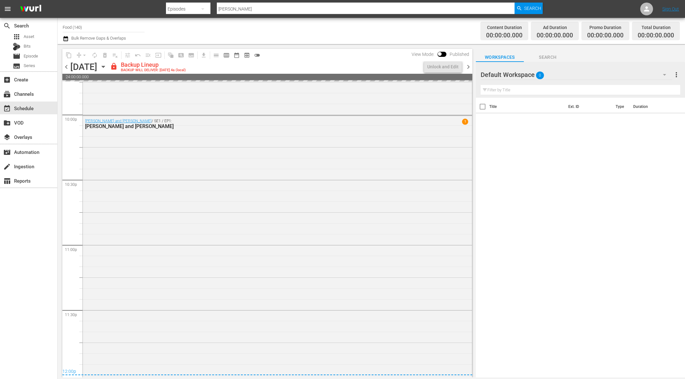
scroll to position [2833, 0]
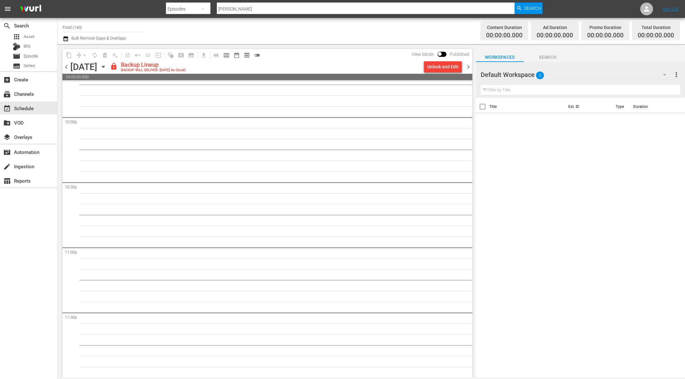
click at [107, 66] on icon "button" at bounding box center [103, 66] width 7 height 7
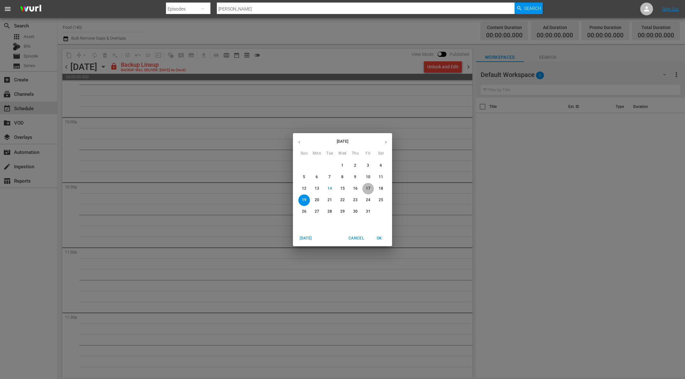
click at [370, 188] on span "17" at bounding box center [368, 188] width 12 height 5
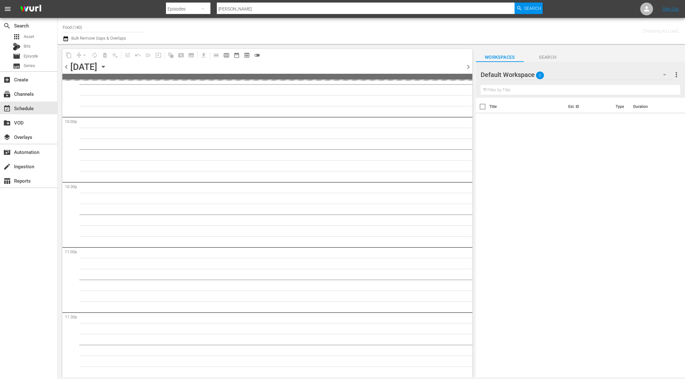
scroll to position [2833, 0]
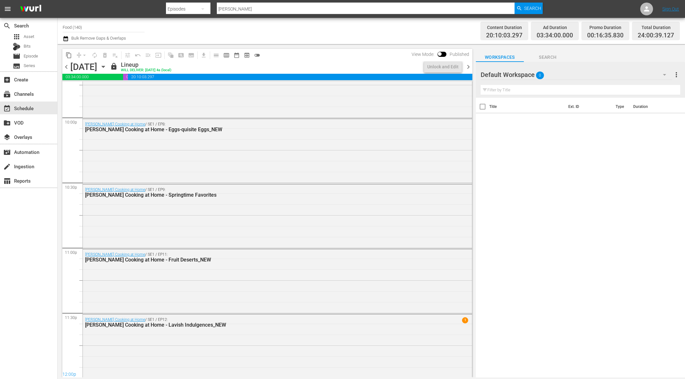
click at [105, 66] on icon "button" at bounding box center [103, 67] width 3 height 2
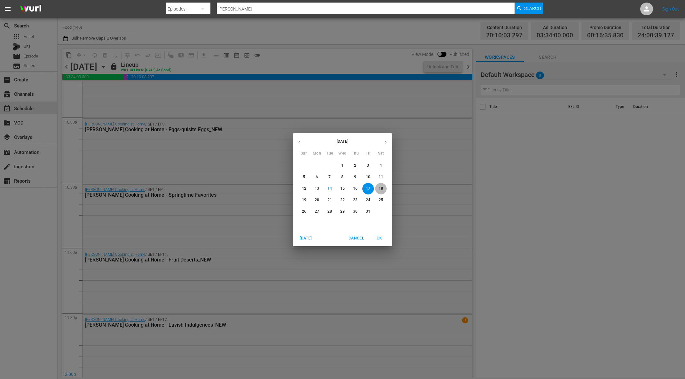
click at [382, 189] on p "18" at bounding box center [380, 188] width 4 height 5
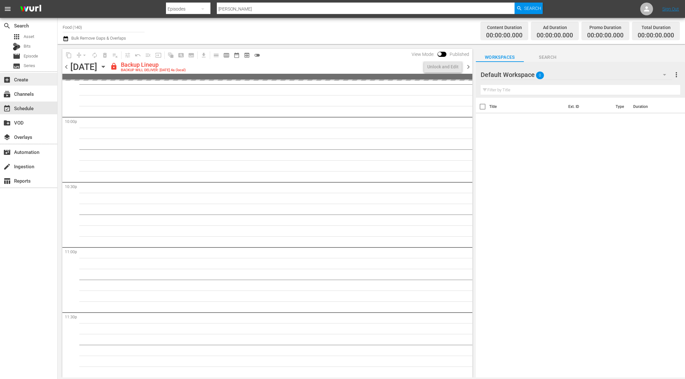
scroll to position [2833, 0]
